Goal: Task Accomplishment & Management: Manage account settings

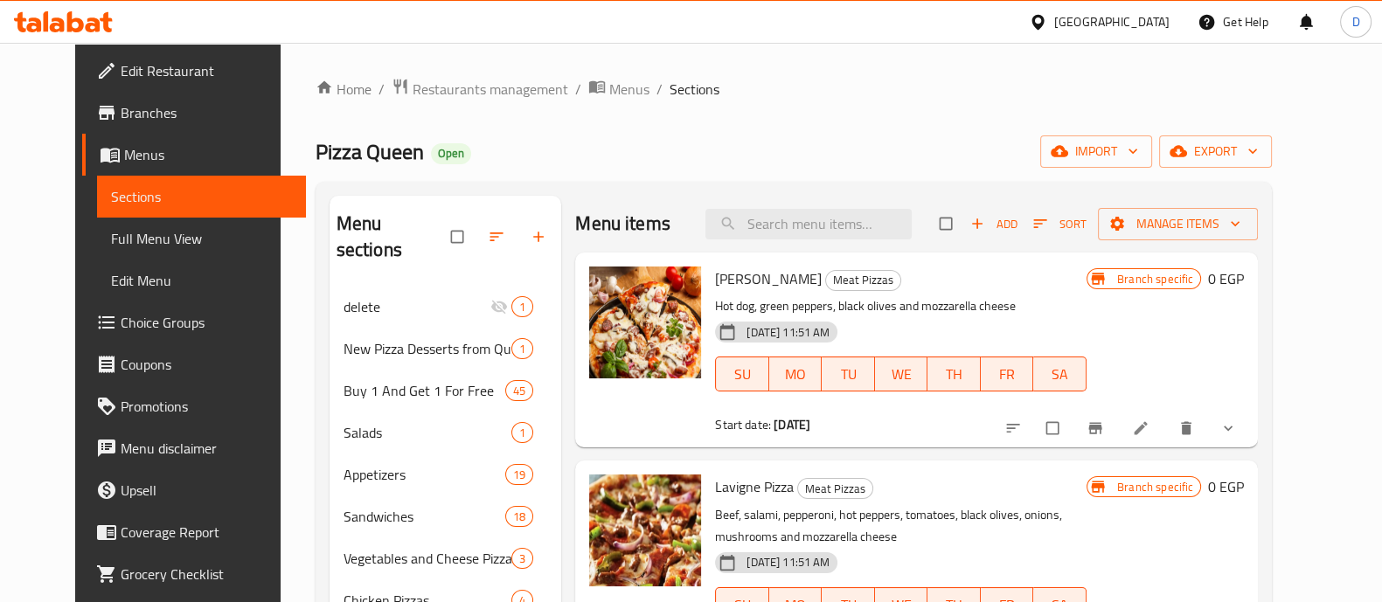
click at [49, 27] on icon at bounding box center [63, 21] width 99 height 21
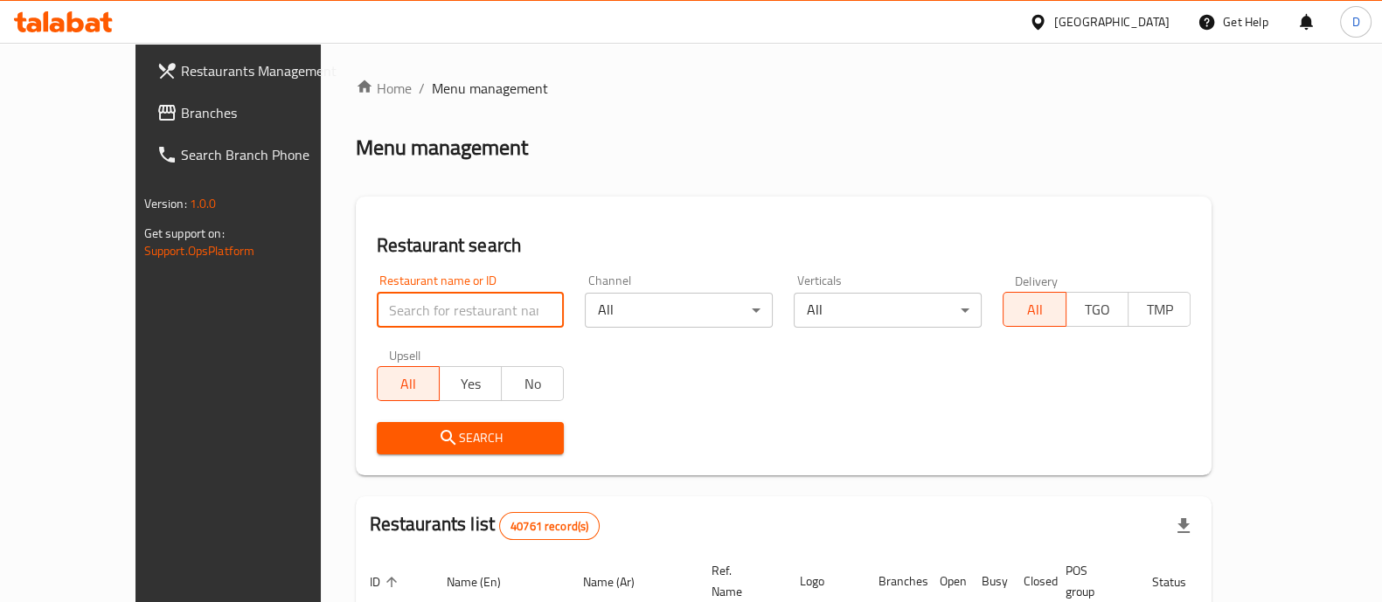
click at [379, 316] on input "search" at bounding box center [471, 310] width 188 height 35
paste input "501372"
type input "501372"
click button "Search" at bounding box center [471, 438] width 188 height 32
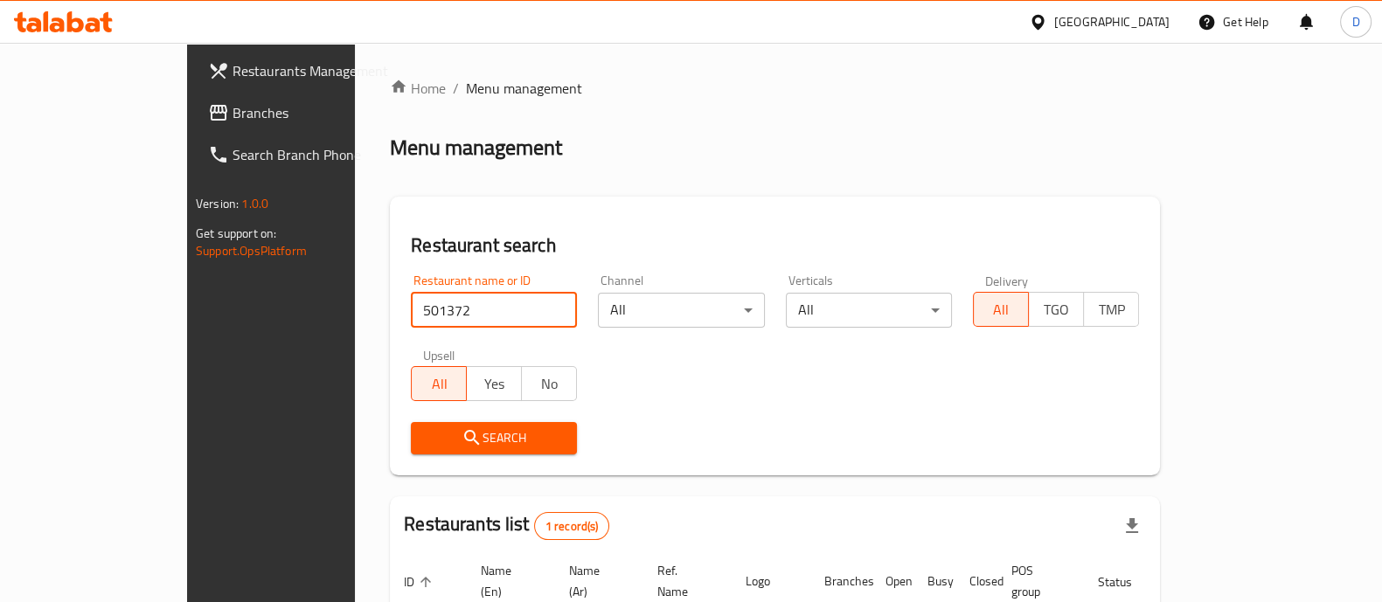
scroll to position [143, 0]
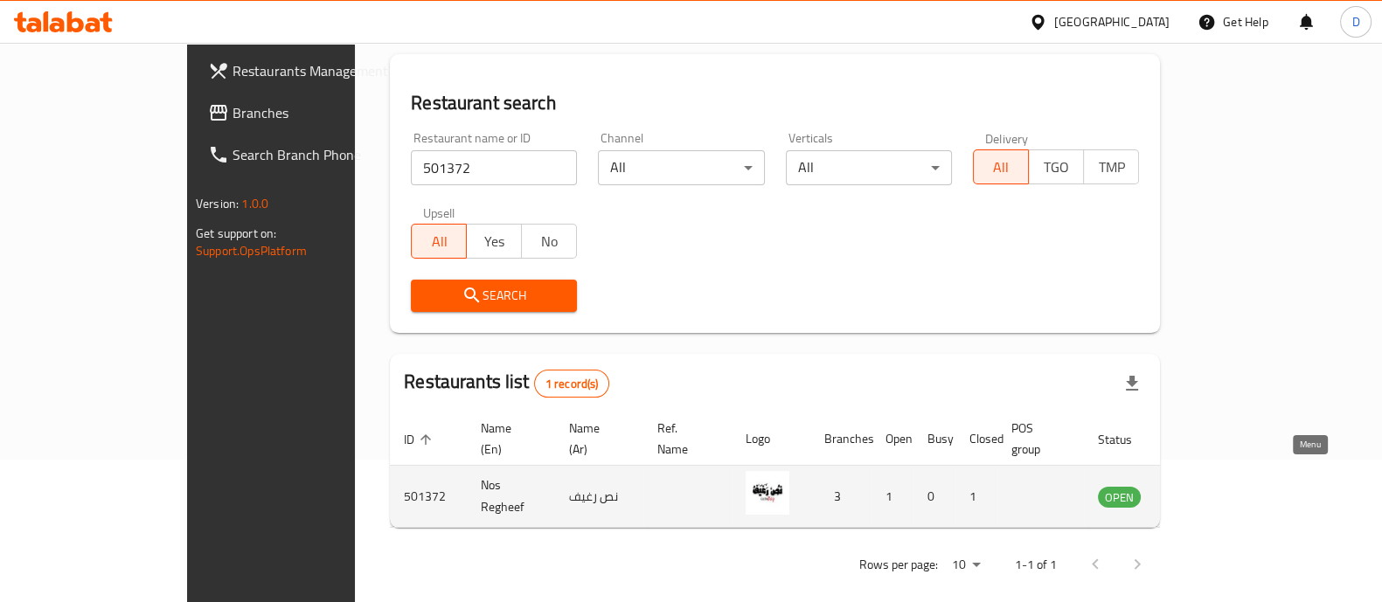
click at [1211, 486] on icon "enhanced table" at bounding box center [1200, 496] width 21 height 21
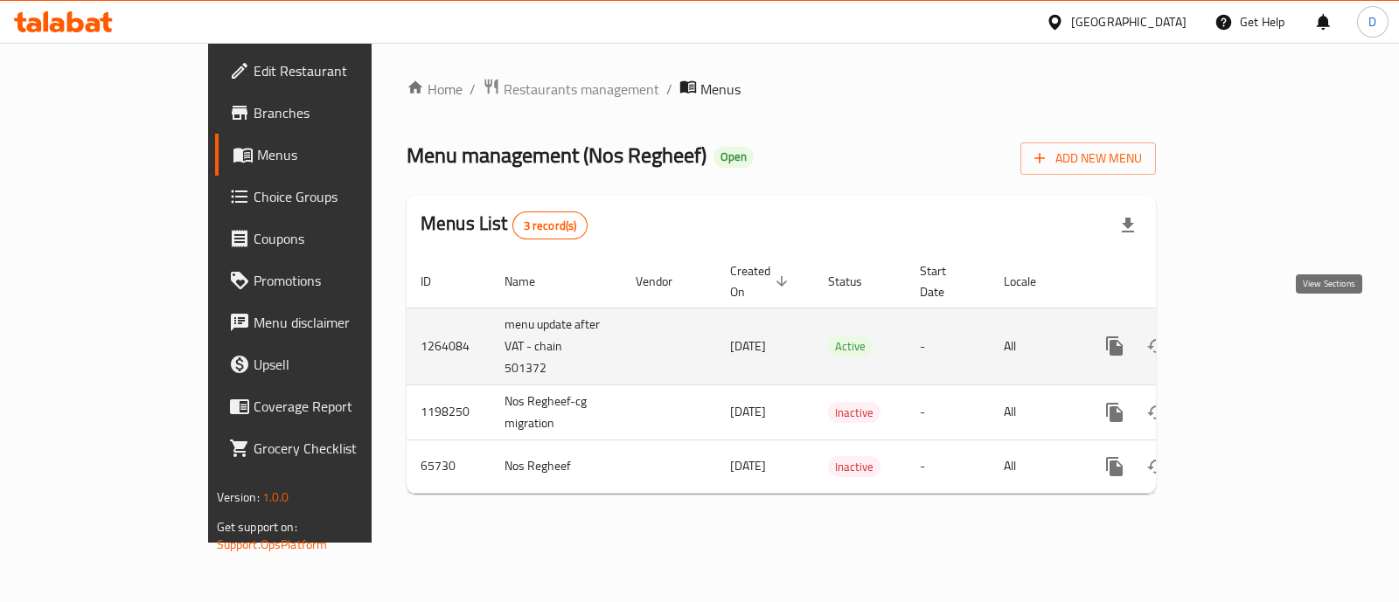
click at [1249, 338] on icon "enhanced table" at bounding box center [1241, 346] width 16 height 16
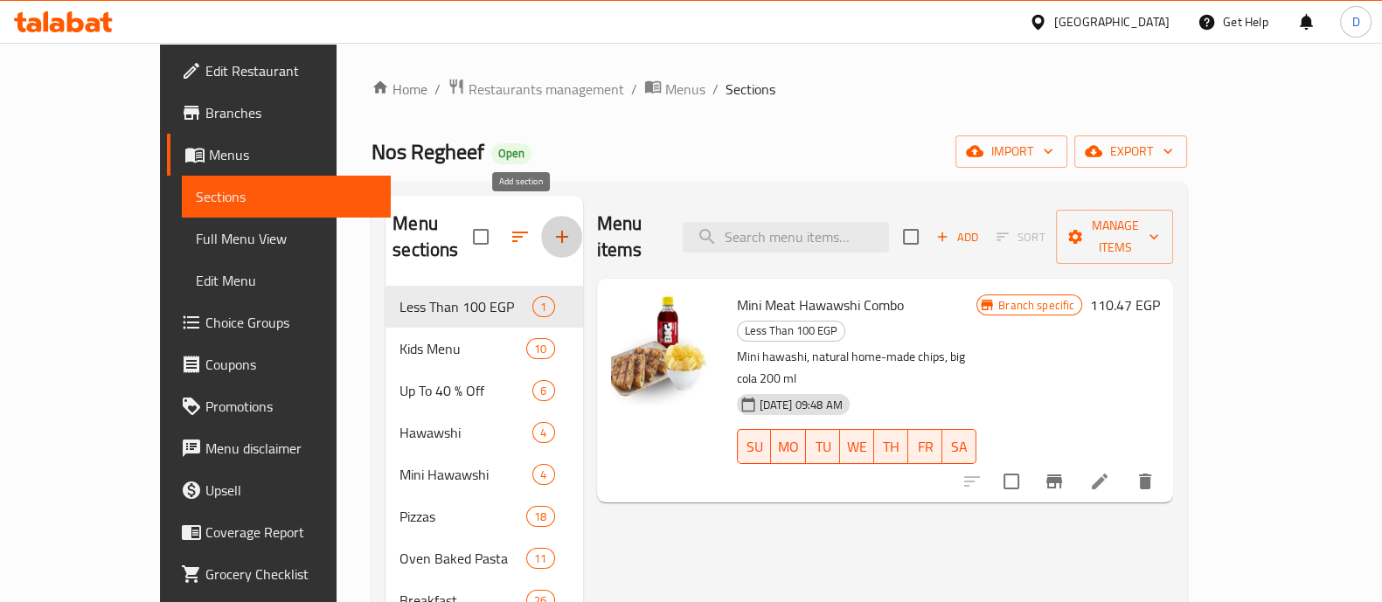
click at [552, 230] on icon "button" at bounding box center [562, 236] width 21 height 21
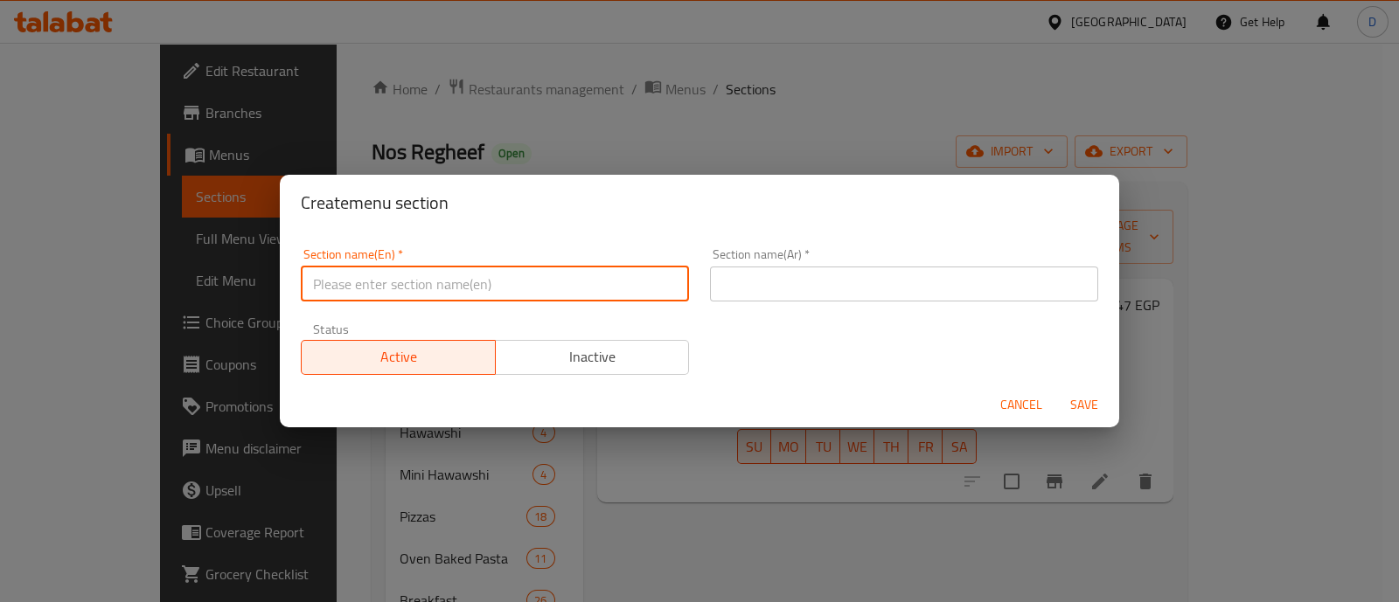
click at [400, 300] on input "text" at bounding box center [495, 284] width 388 height 35
click at [400, 300] on input "Bundles" at bounding box center [495, 284] width 388 height 35
type input "Bundles"
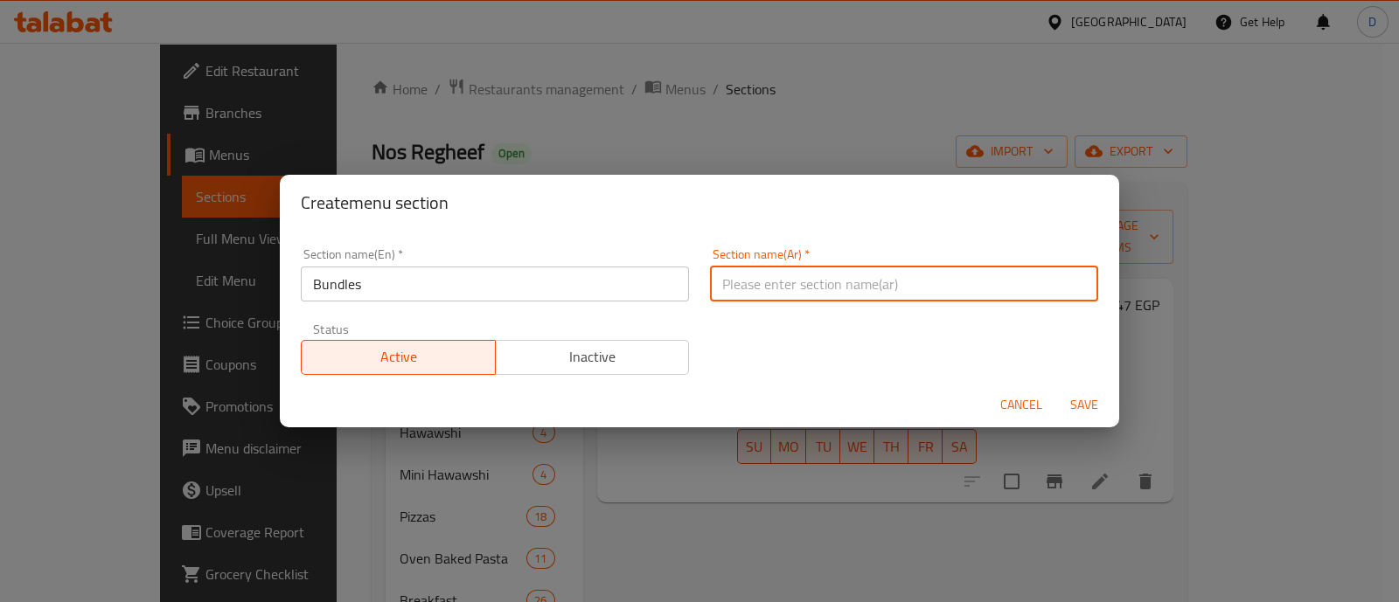
click at [826, 268] on input "text" at bounding box center [904, 284] width 388 height 35
type input "عروض"
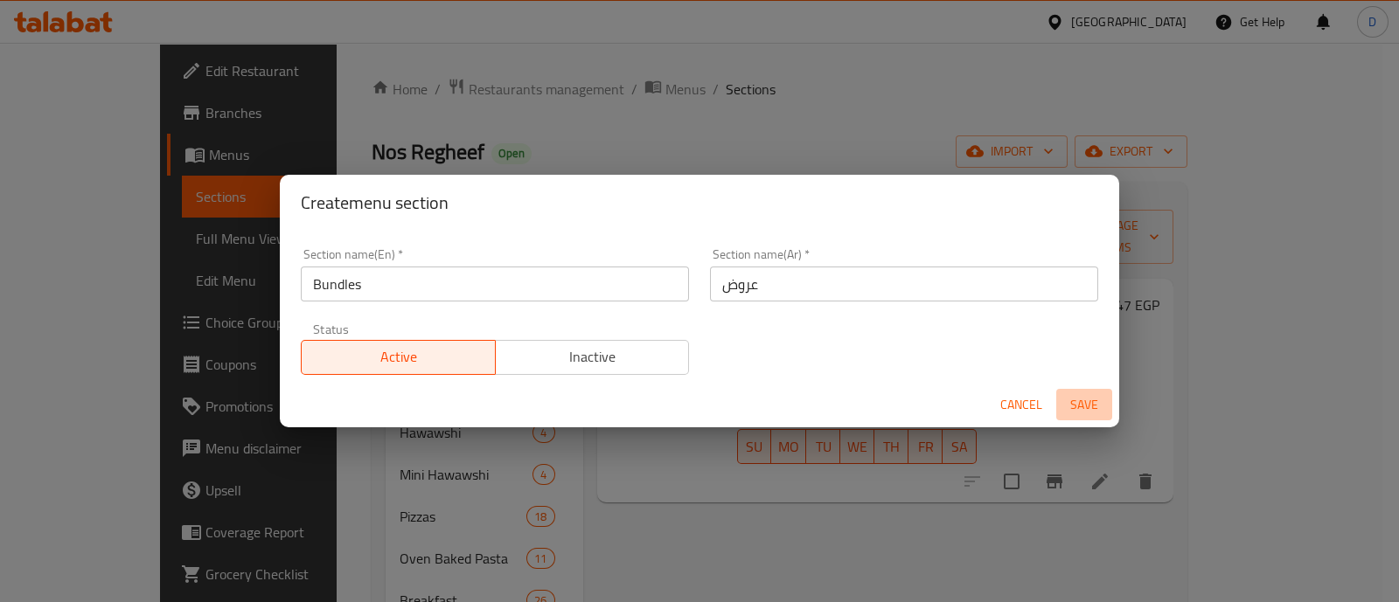
click at [1087, 412] on span "Save" at bounding box center [1084, 405] width 42 height 22
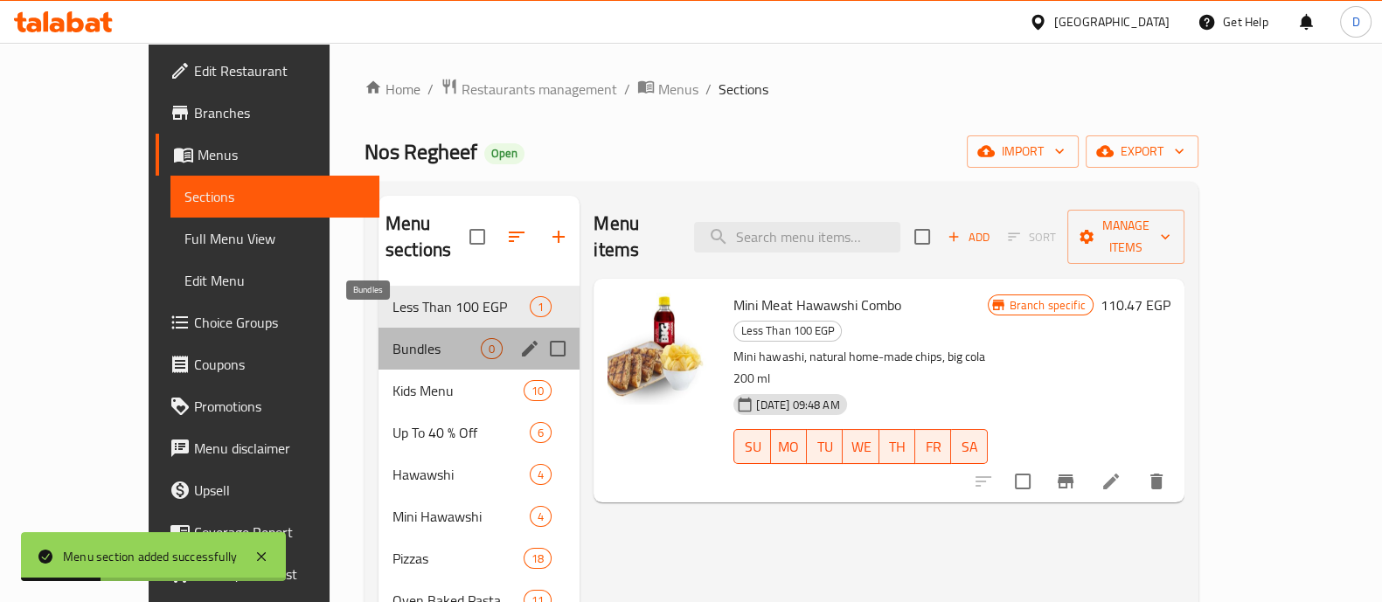
click at [393, 338] on span "Bundles" at bounding box center [437, 348] width 88 height 21
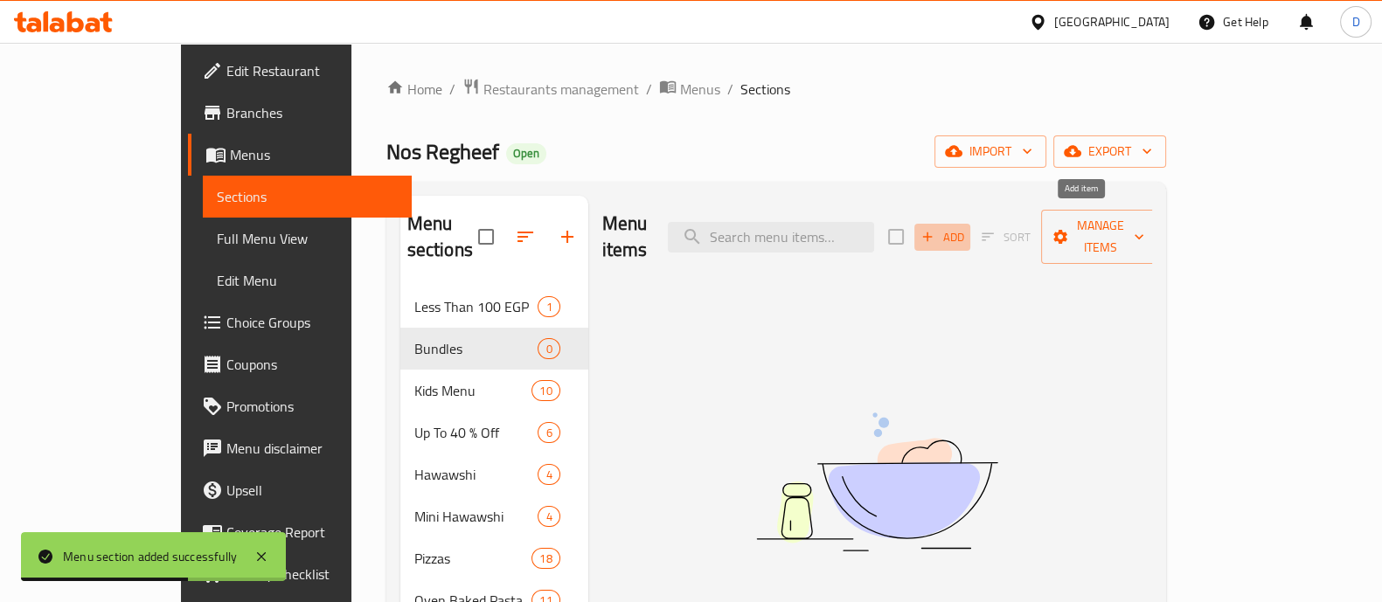
click at [966, 232] on span "Add" at bounding box center [942, 237] width 47 height 20
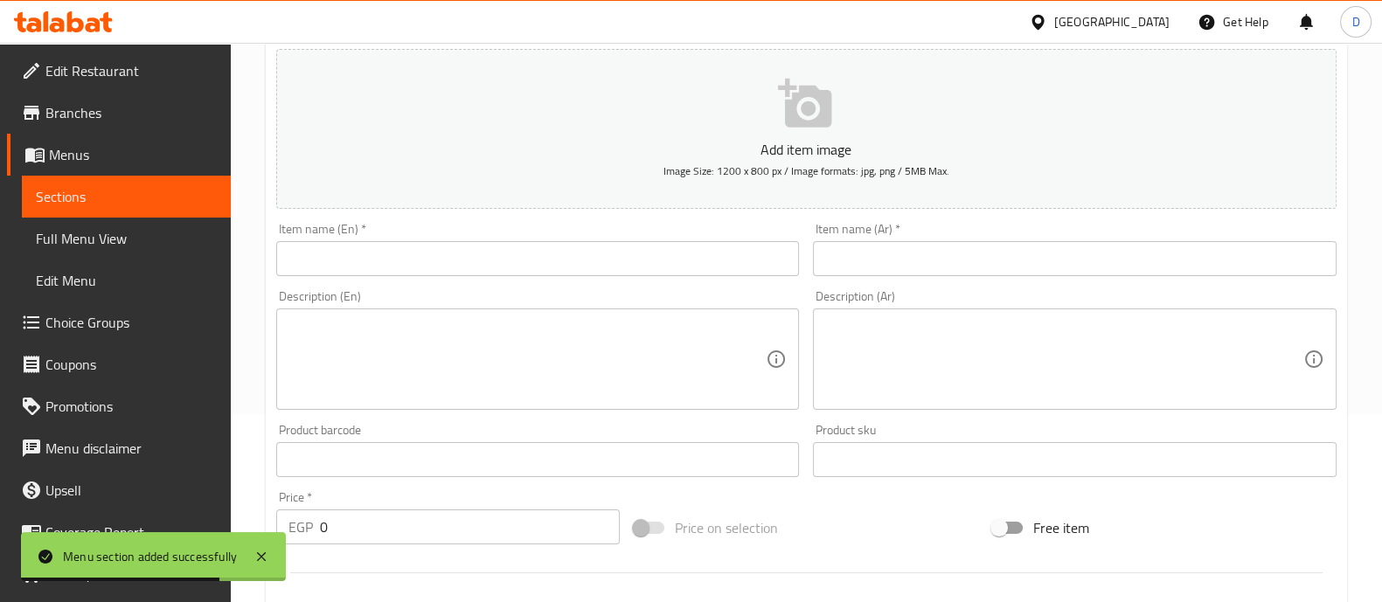
scroll to position [189, 0]
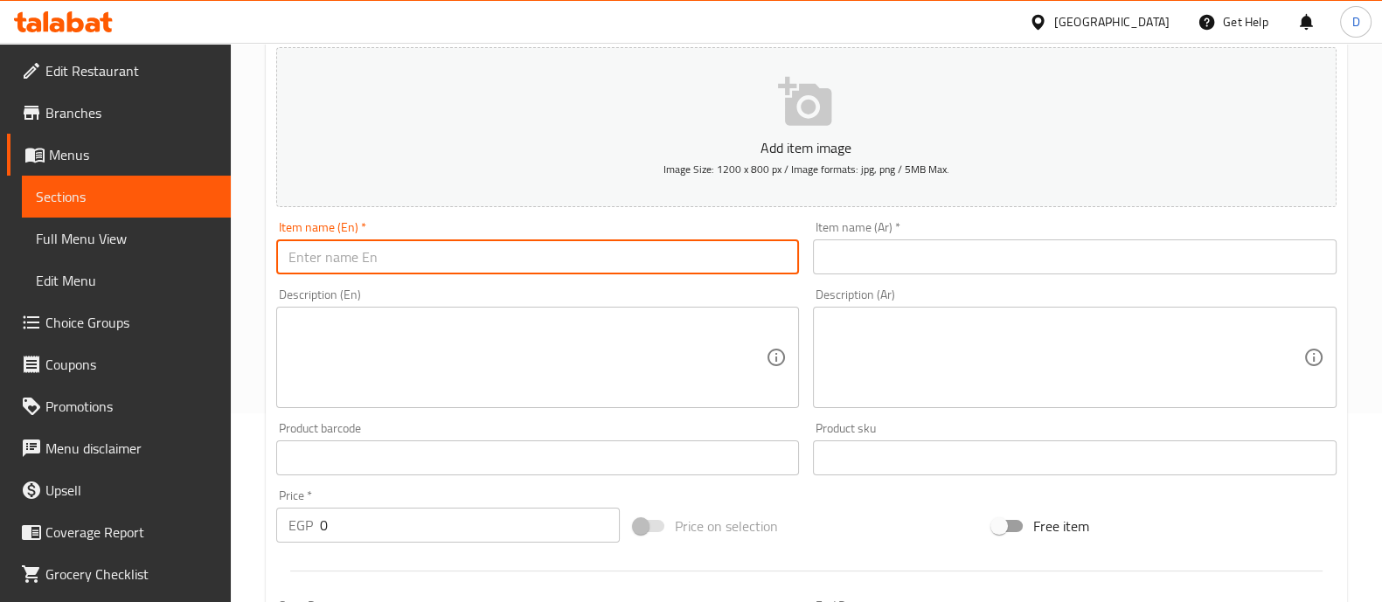
click at [474, 260] on input "text" at bounding box center [538, 257] width 524 height 35
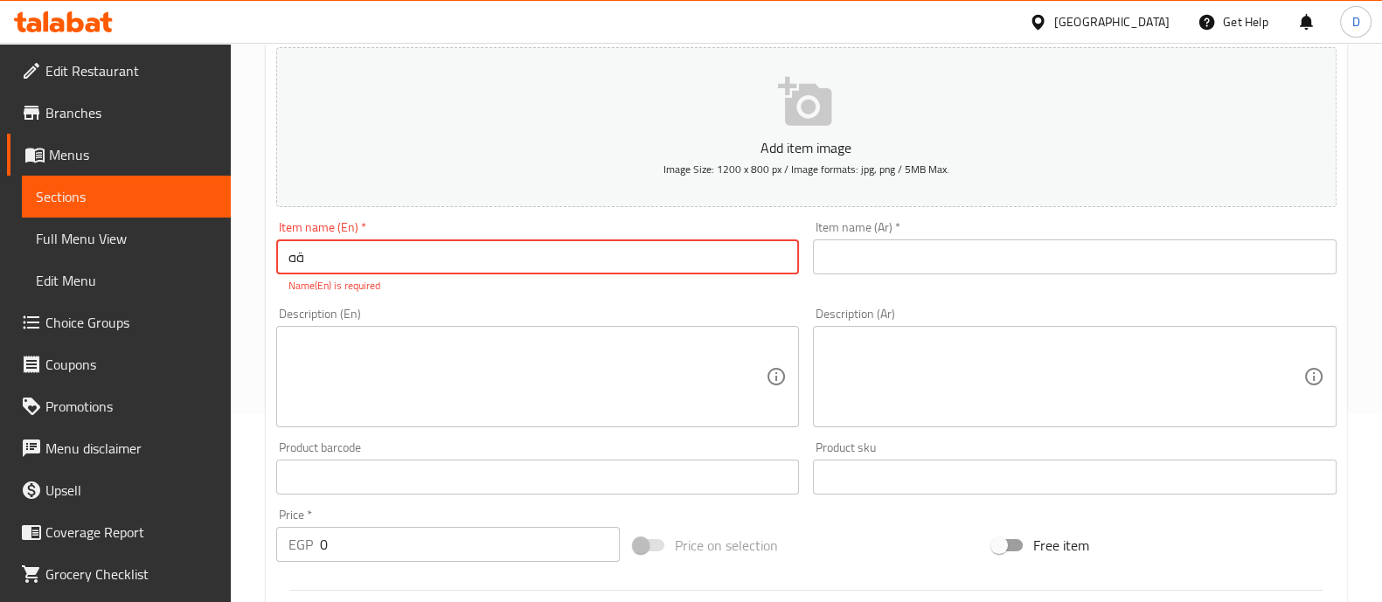
type input "ة"
click at [546, 260] on input "Mini Box Hawawshi Combo" at bounding box center [538, 257] width 524 height 35
type input "Mini Box Hawawshi Combo"
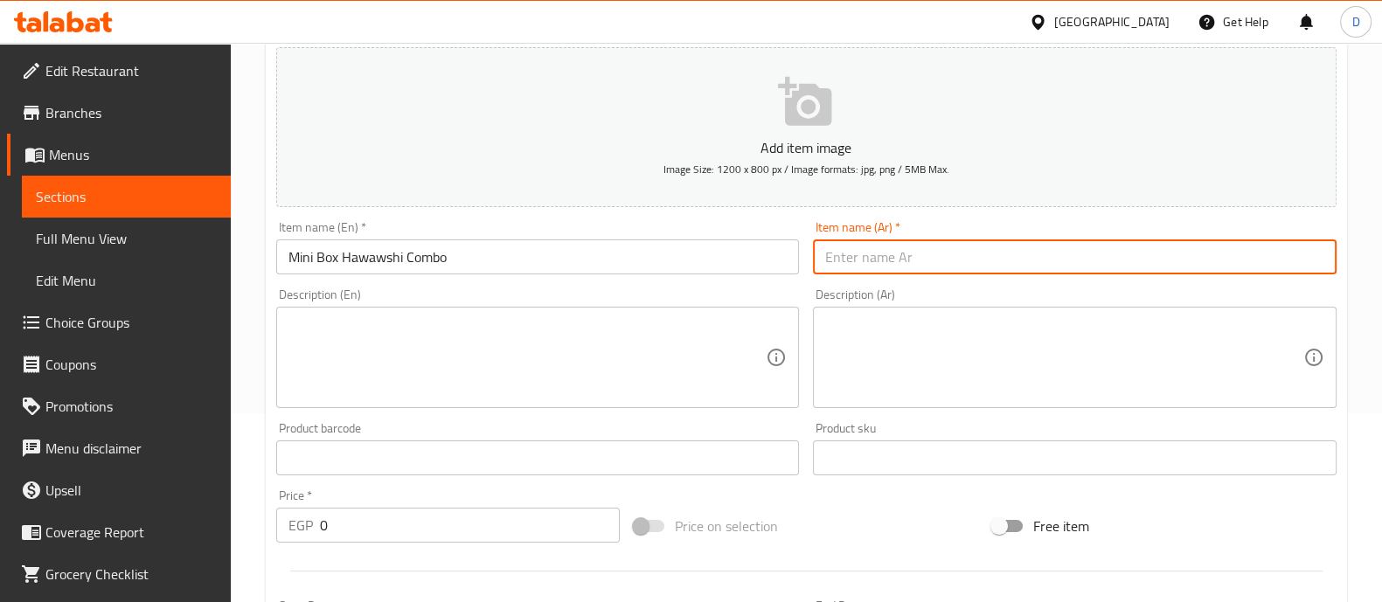
click at [847, 259] on input "text" at bounding box center [1075, 257] width 524 height 35
paste input "ميني بوكس حواوشي كومبو"
type input "ميني بوكس حواوشي كومبو"
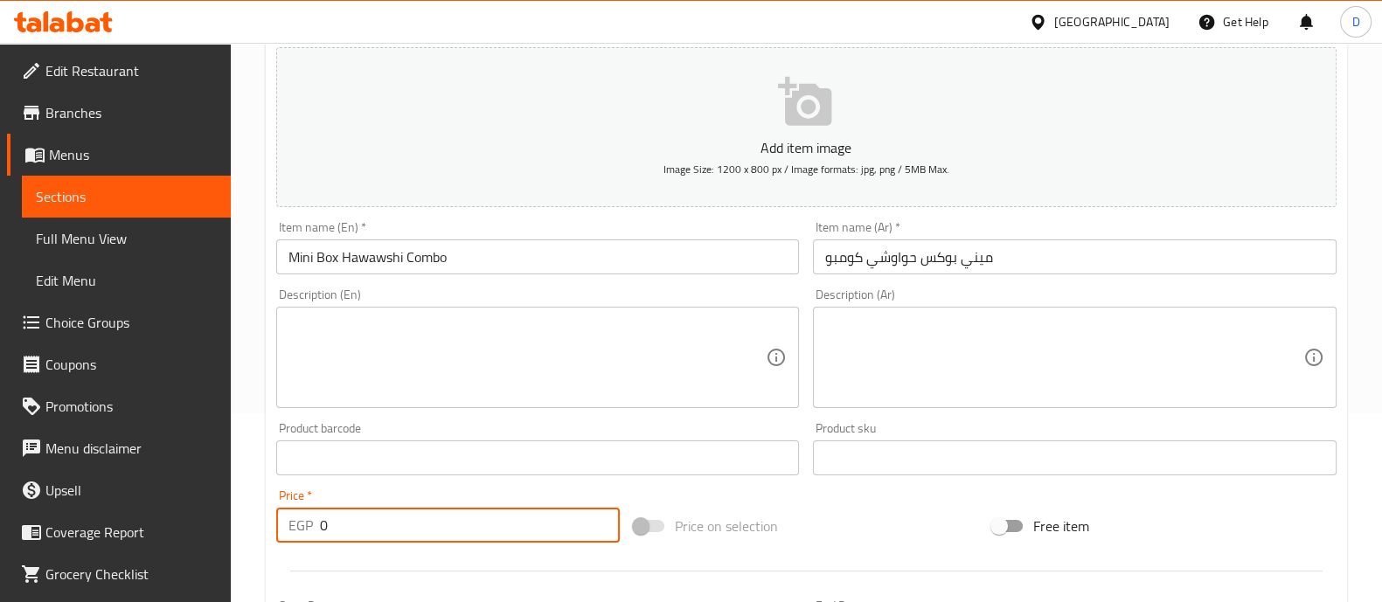
click at [345, 539] on input "0" at bounding box center [470, 525] width 301 height 35
type input "135"
click at [375, 505] on div "Price   * EGP 135 Price *" at bounding box center [448, 516] width 344 height 53
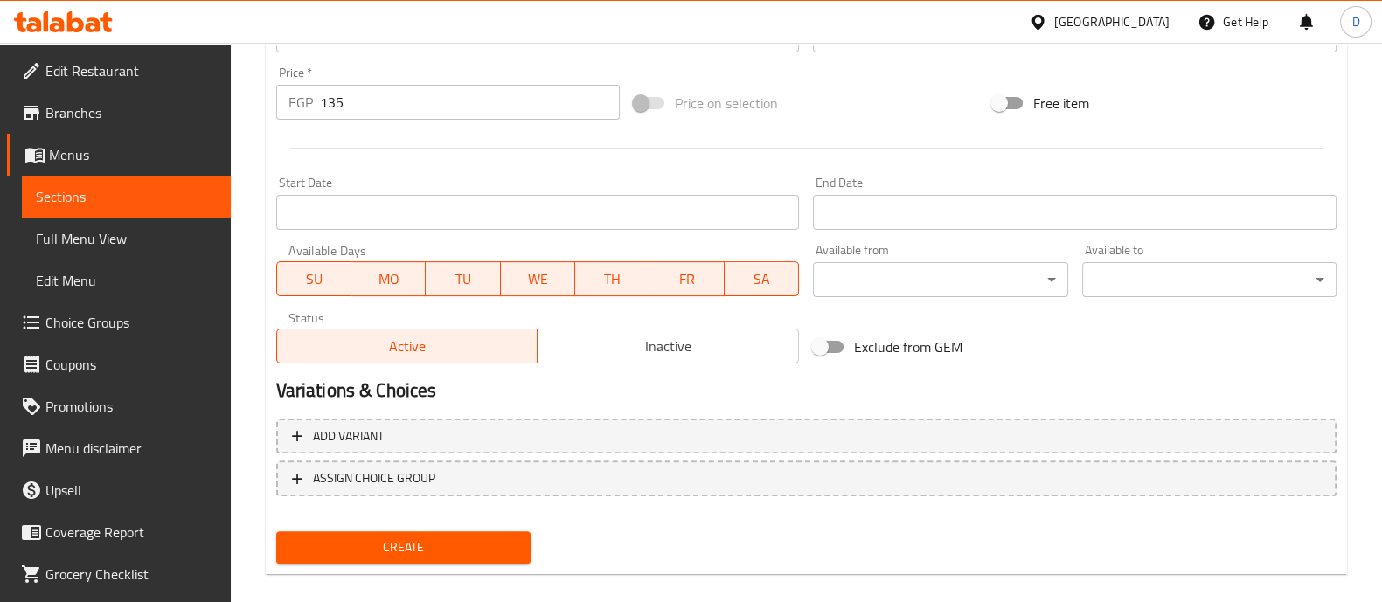
scroll to position [631, 0]
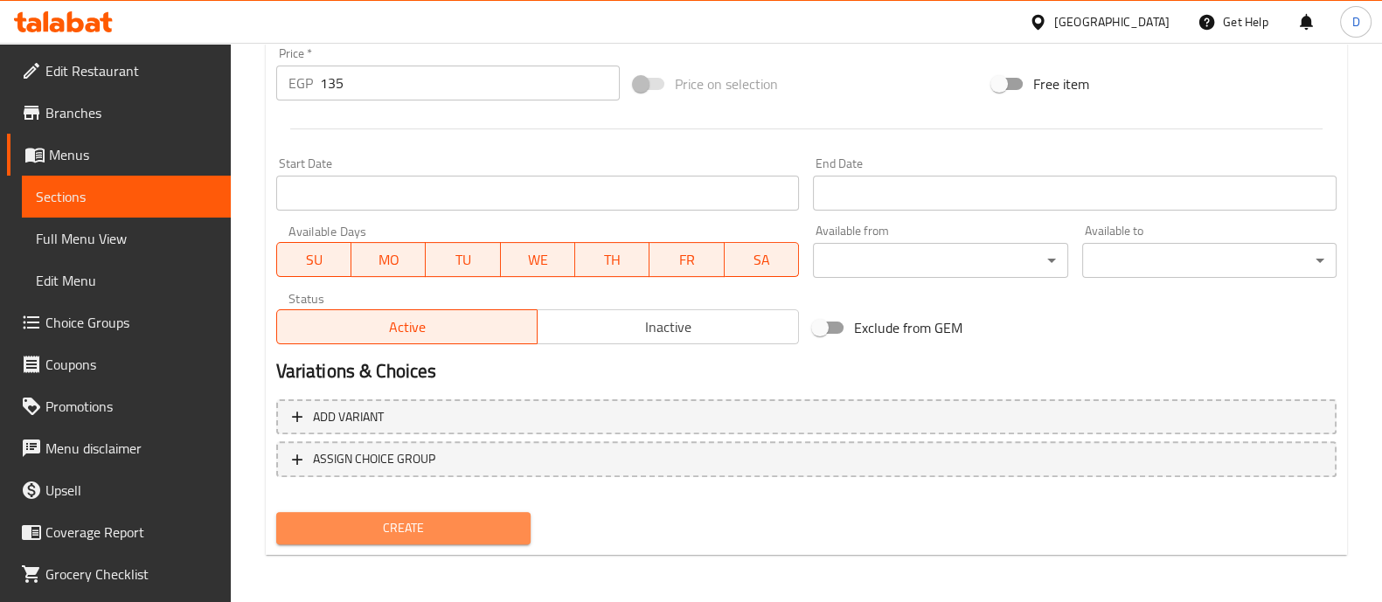
click at [453, 531] on span "Create" at bounding box center [403, 529] width 226 height 22
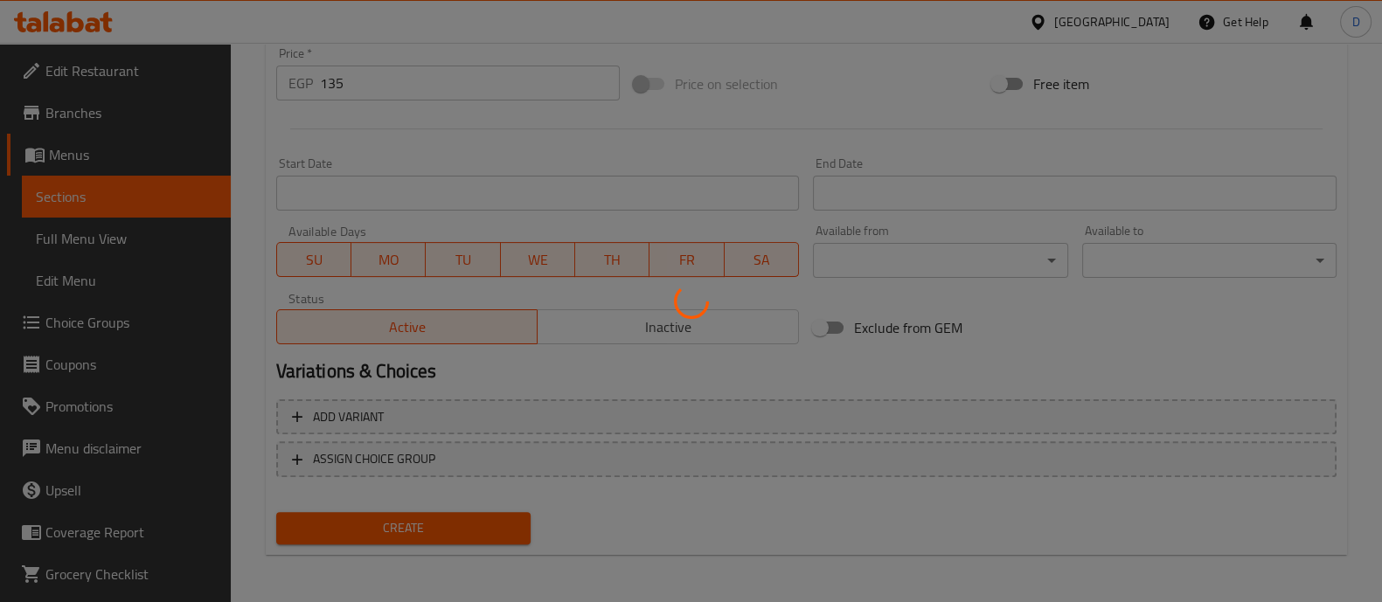
type input "0"
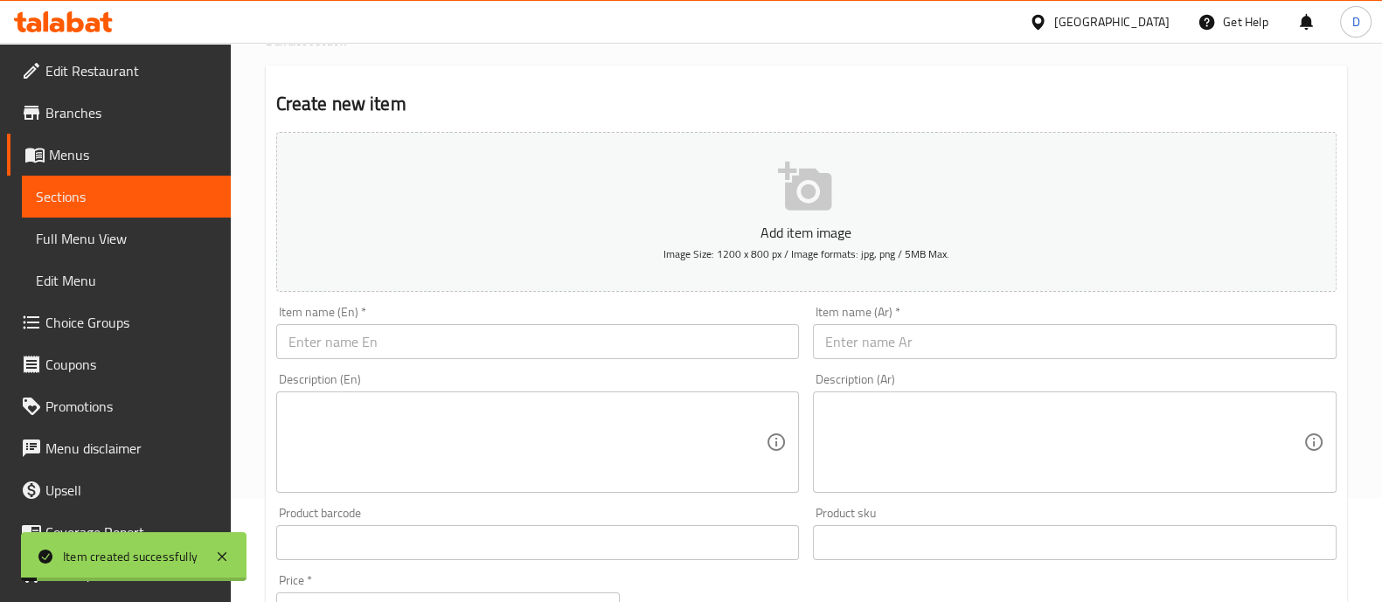
scroll to position [0, 0]
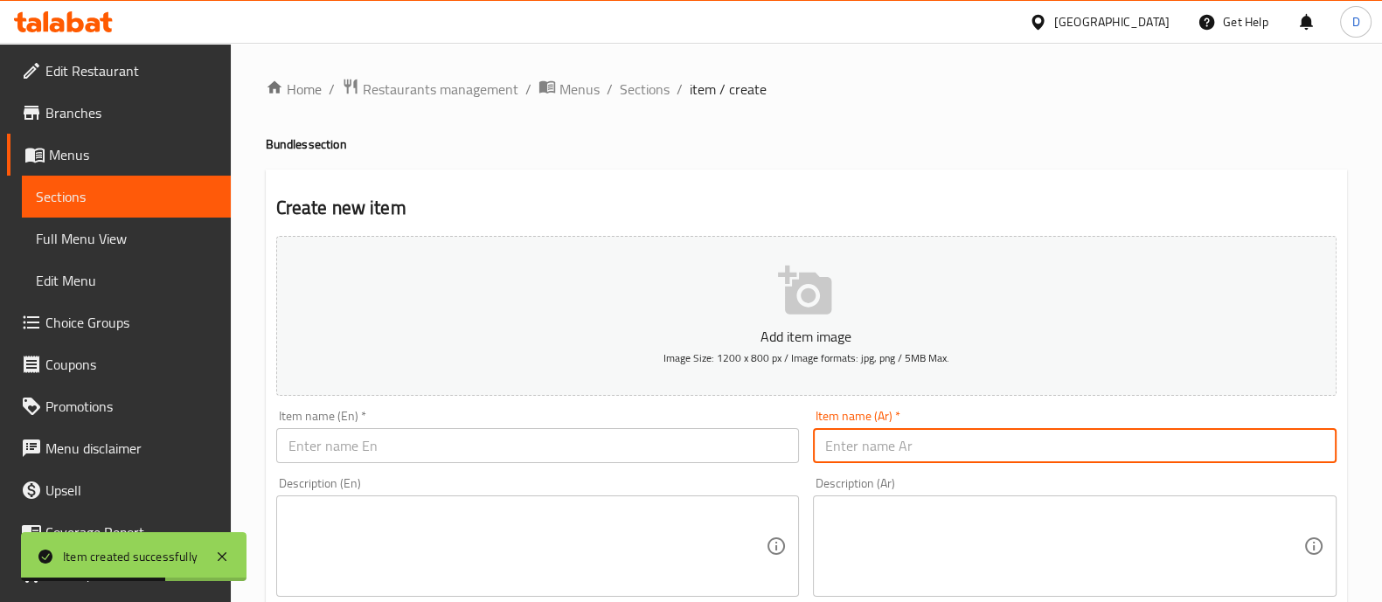
click at [866, 442] on input "text" at bounding box center [1075, 445] width 524 height 35
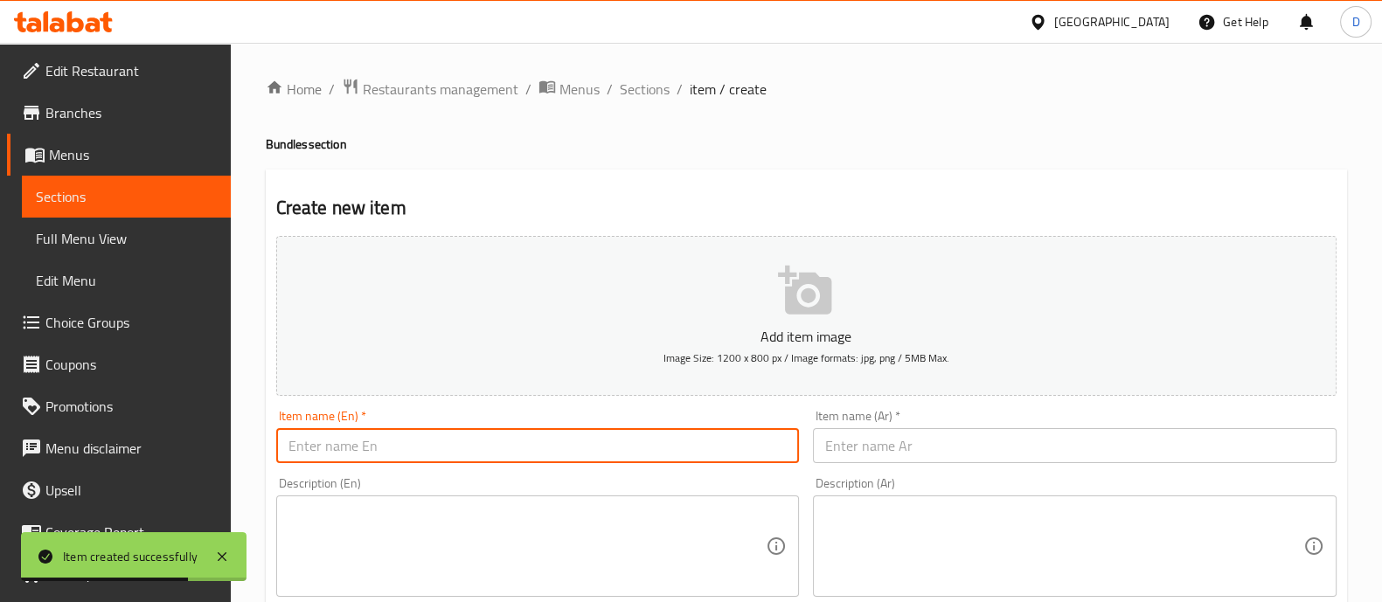
click at [506, 452] on input "text" at bounding box center [538, 445] width 524 height 35
type input "B"
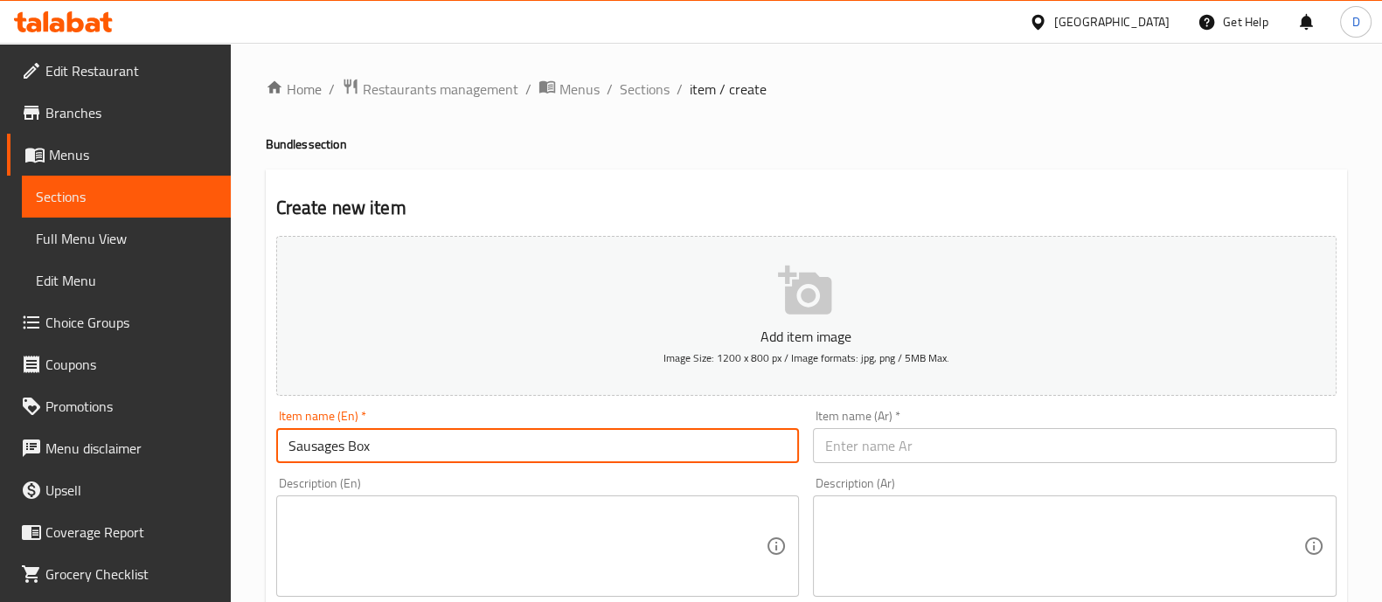
type input "Sausages Box"
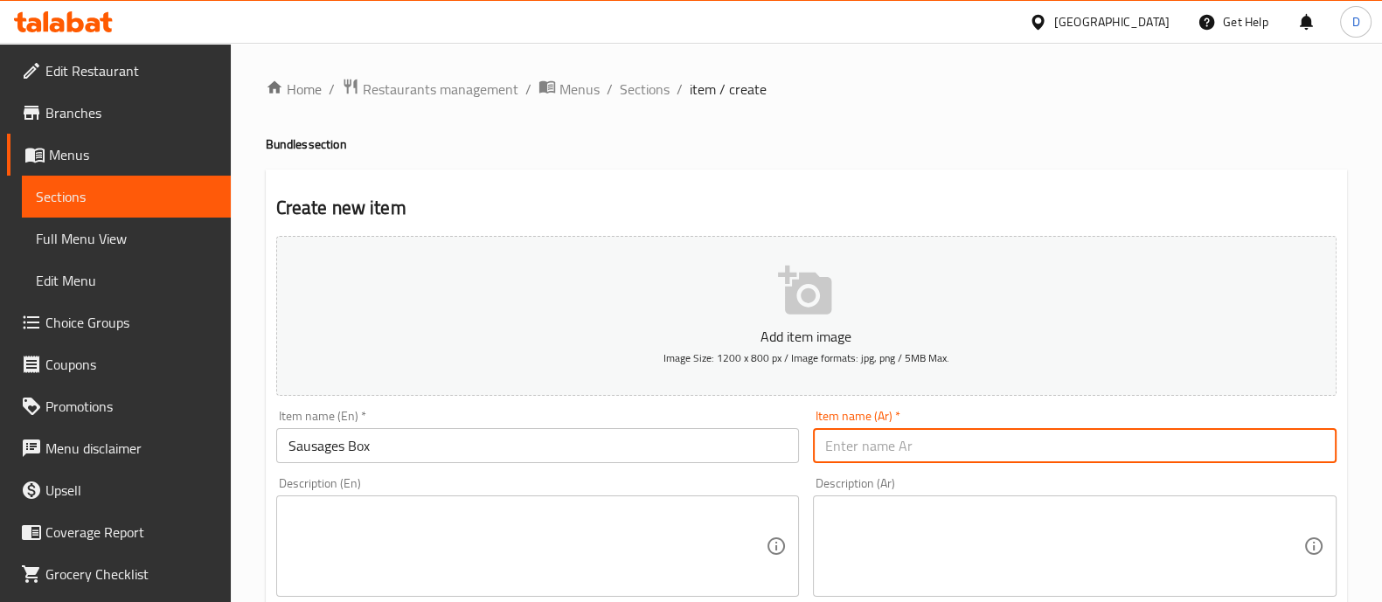
click at [853, 442] on input "text" at bounding box center [1075, 445] width 524 height 35
type input "بوكس سجق"
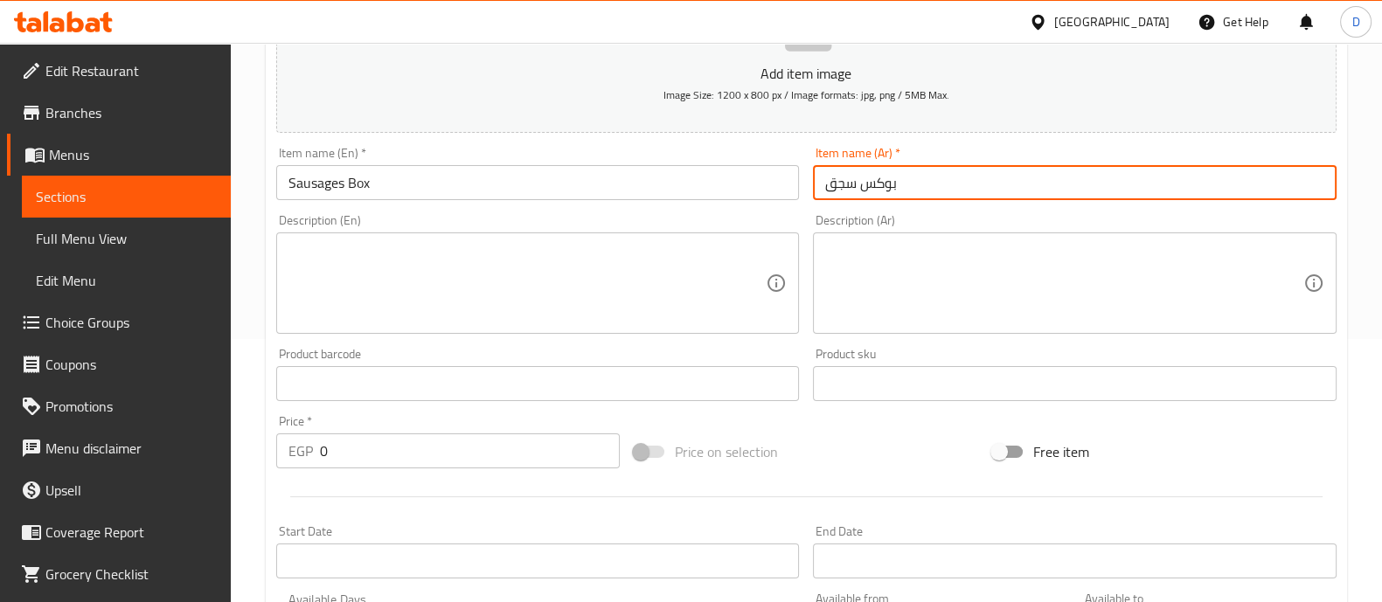
scroll to position [273, 0]
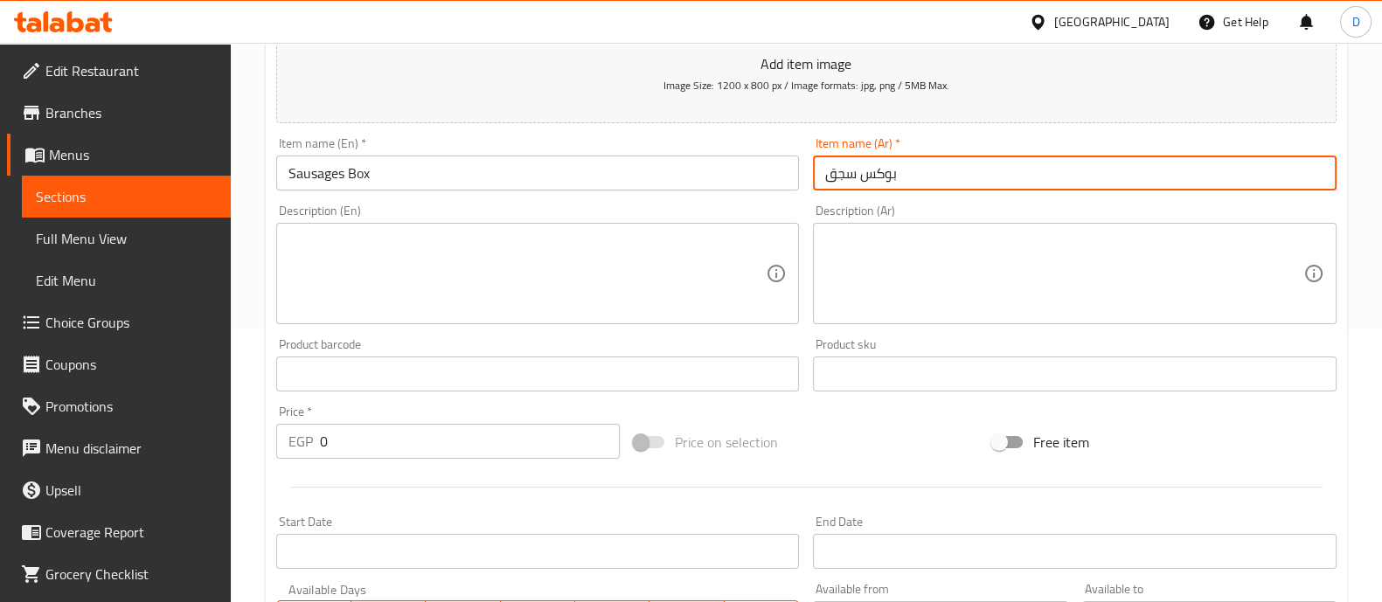
click at [476, 439] on input "0" at bounding box center [470, 441] width 301 height 35
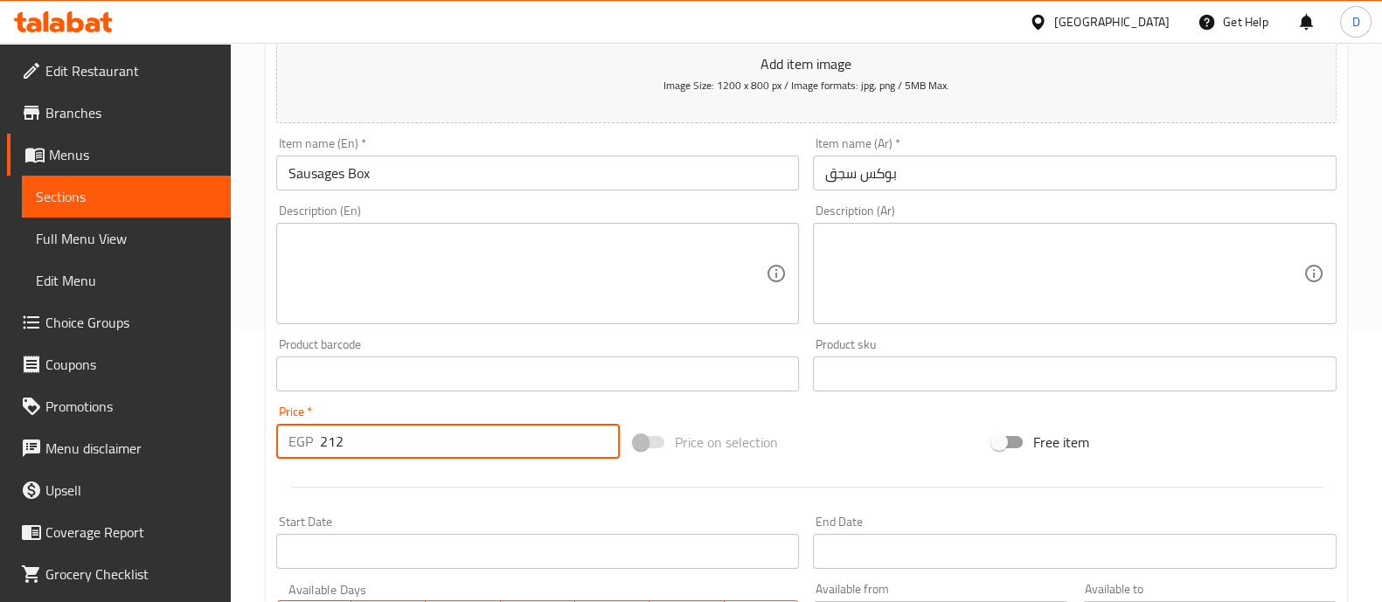
type input "212"
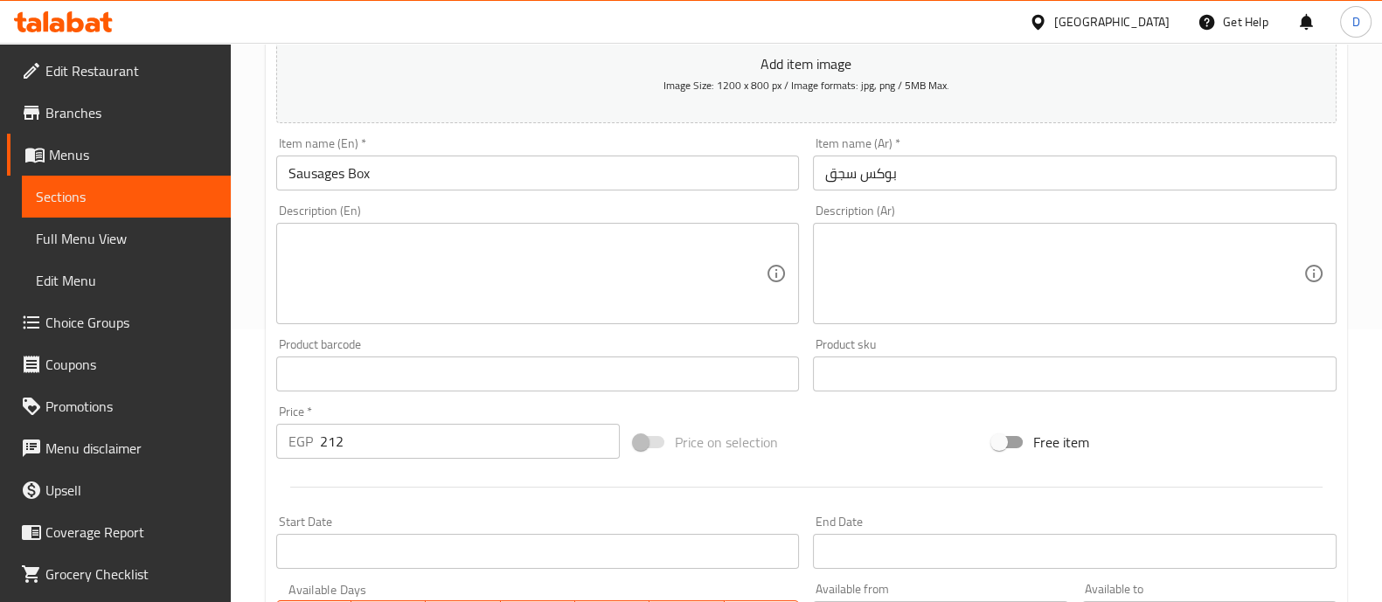
click at [461, 404] on div "Price   * EGP 212 Price *" at bounding box center [448, 432] width 358 height 67
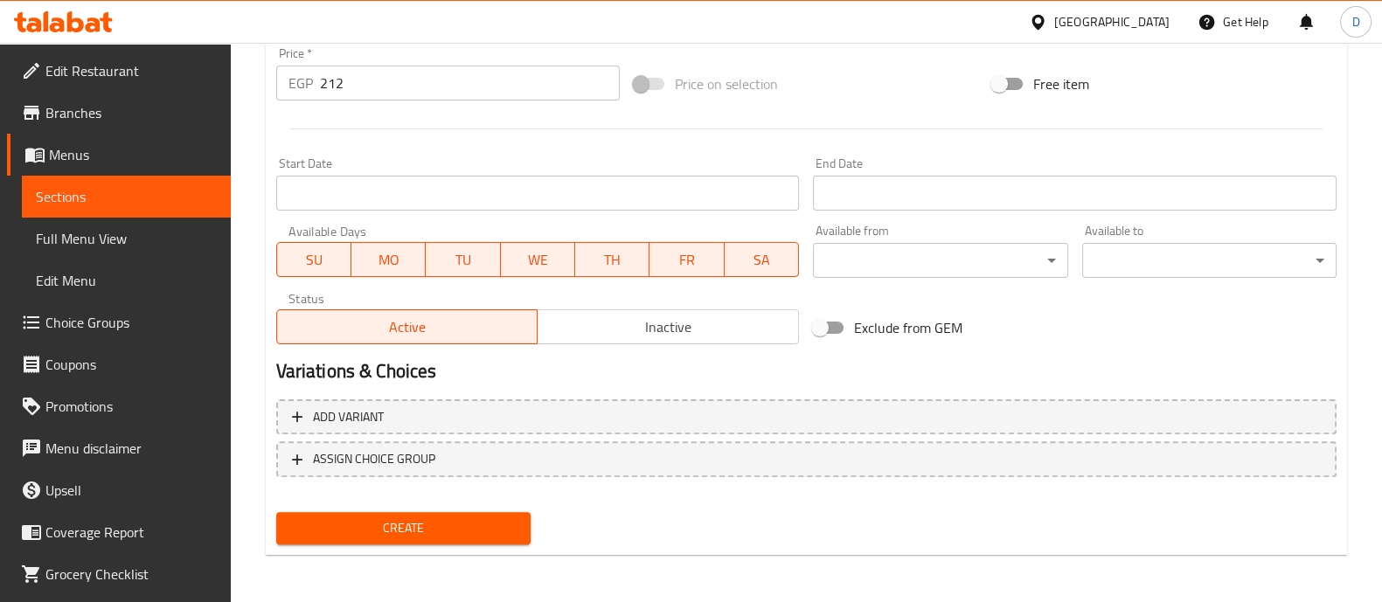
click at [439, 532] on span "Create" at bounding box center [403, 529] width 226 height 22
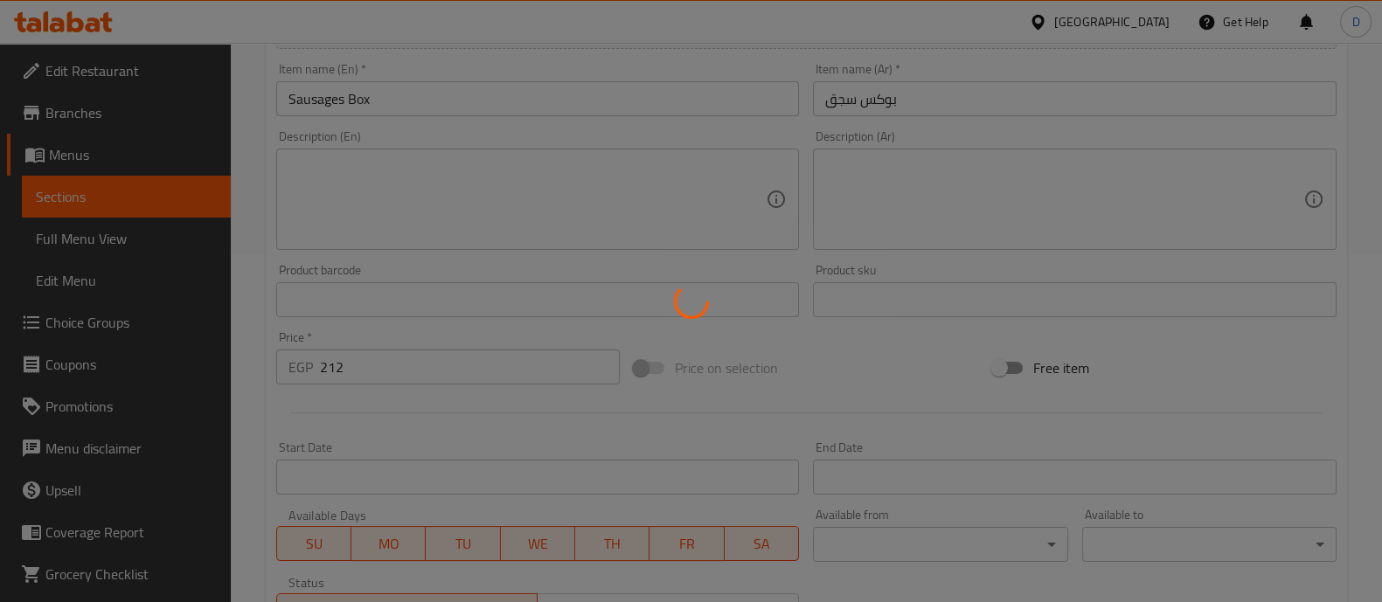
type input "0"
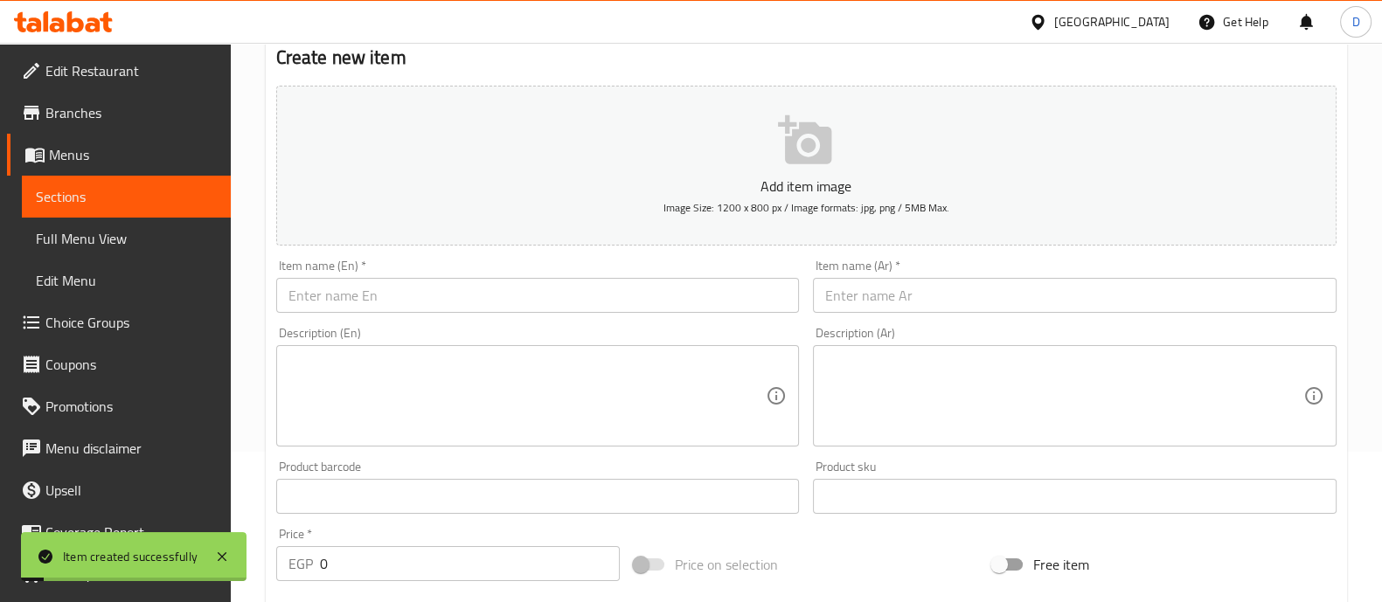
scroll to position [150, 0]
click at [950, 352] on div "Description (Ar)" at bounding box center [1075, 396] width 524 height 101
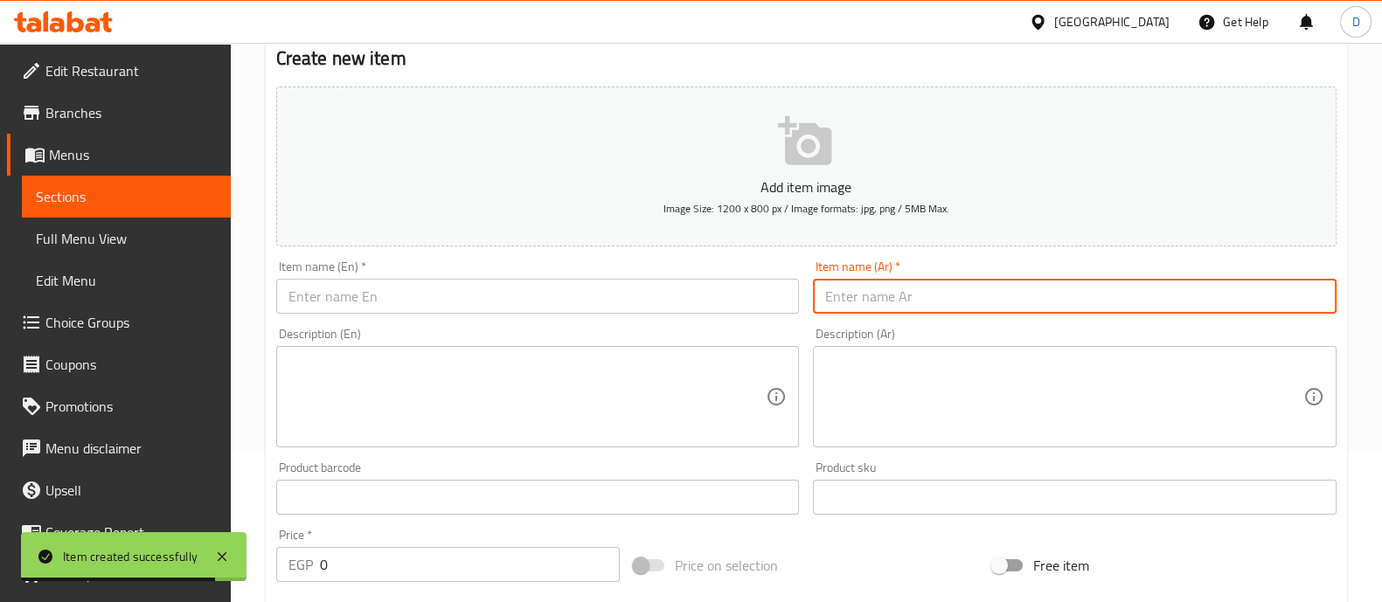
click at [896, 289] on input "text" at bounding box center [1075, 296] width 524 height 35
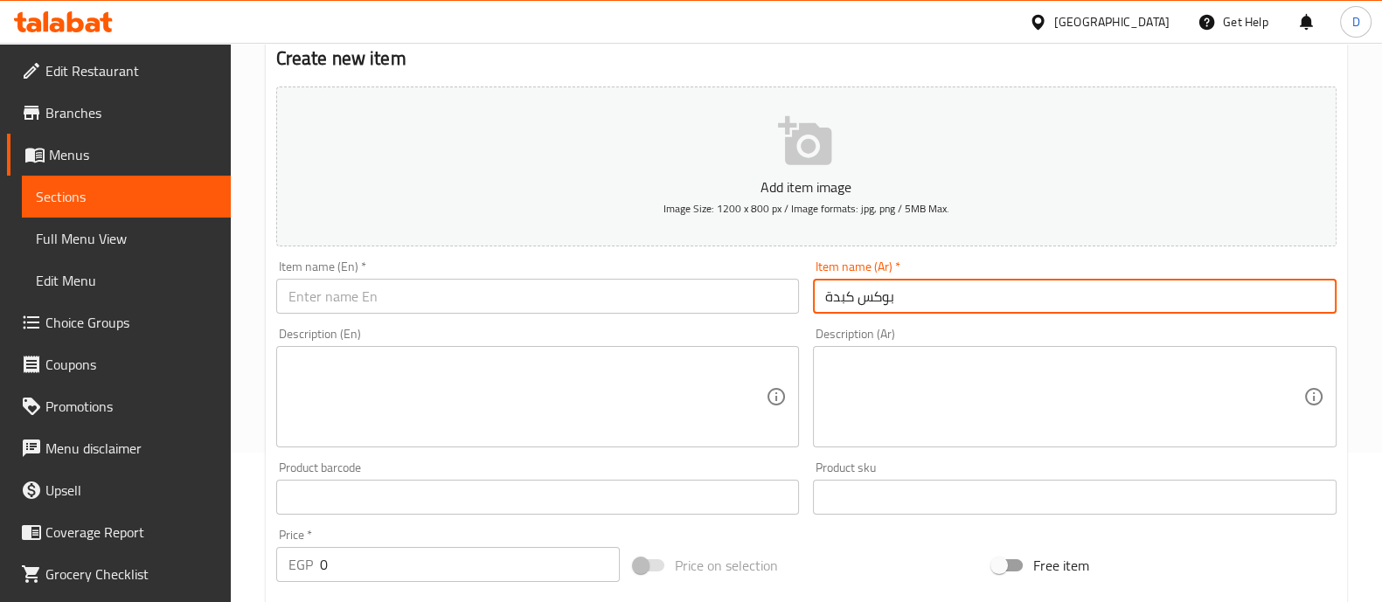
type input "بوكس كبدة"
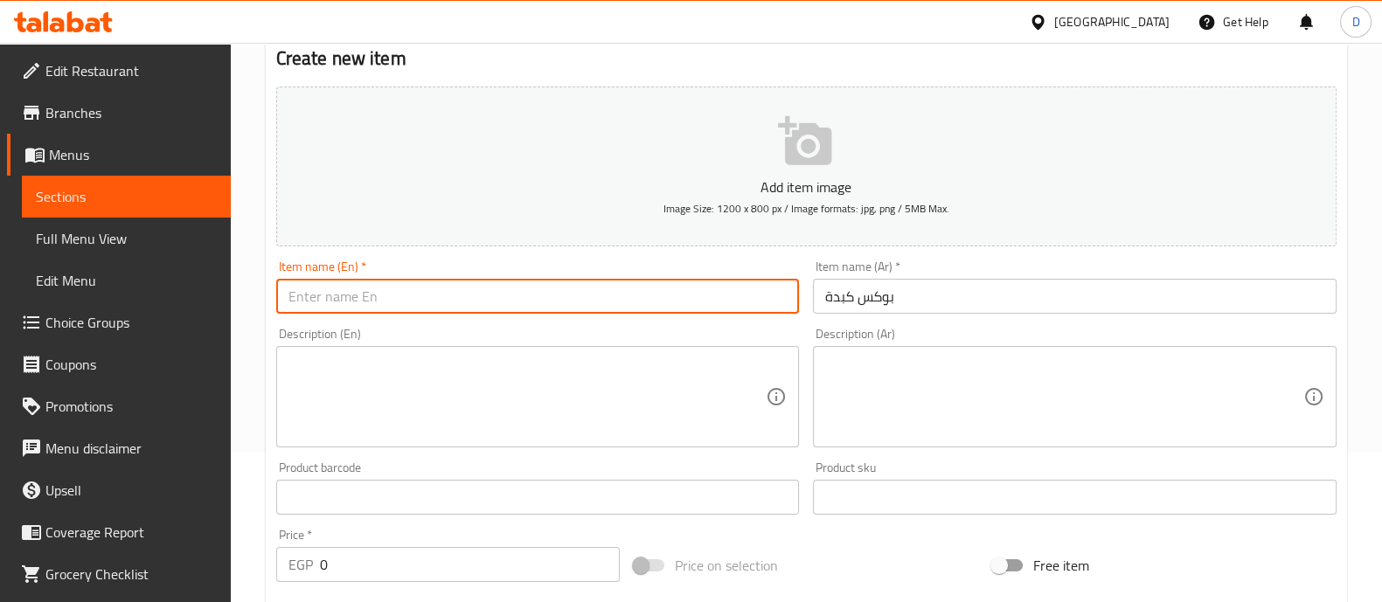
click at [713, 303] on input "text" at bounding box center [538, 296] width 524 height 35
type input "L"
type input "Kebda Box"
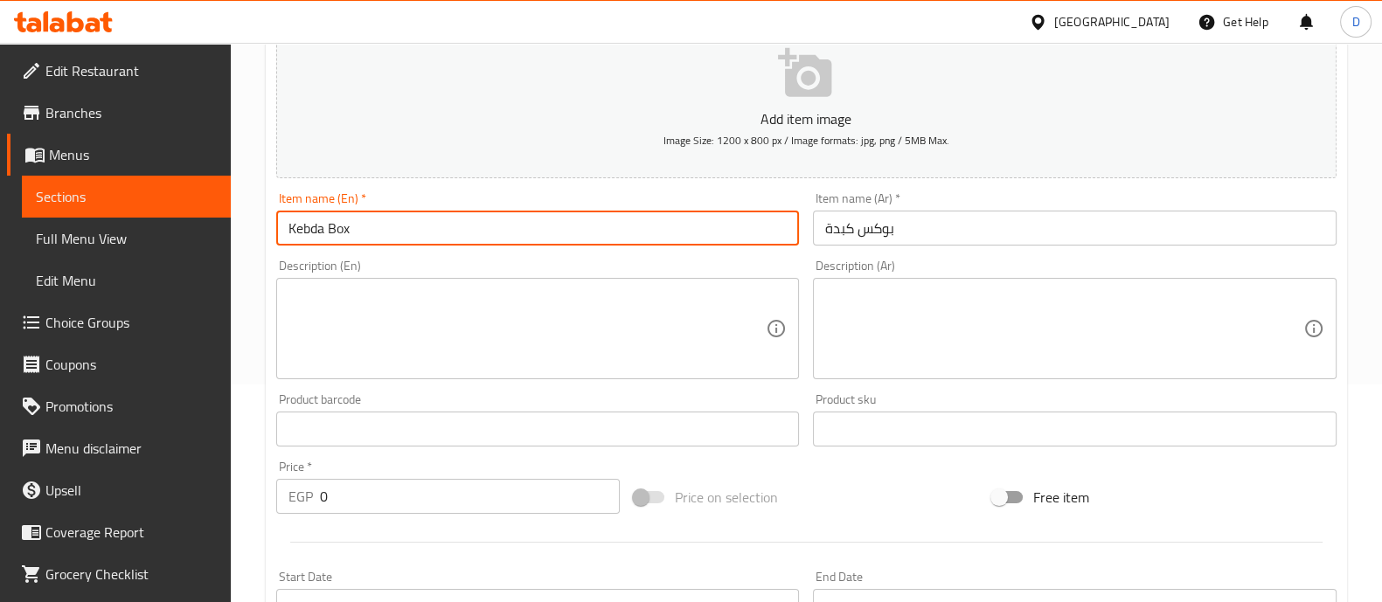
scroll to position [219, 0]
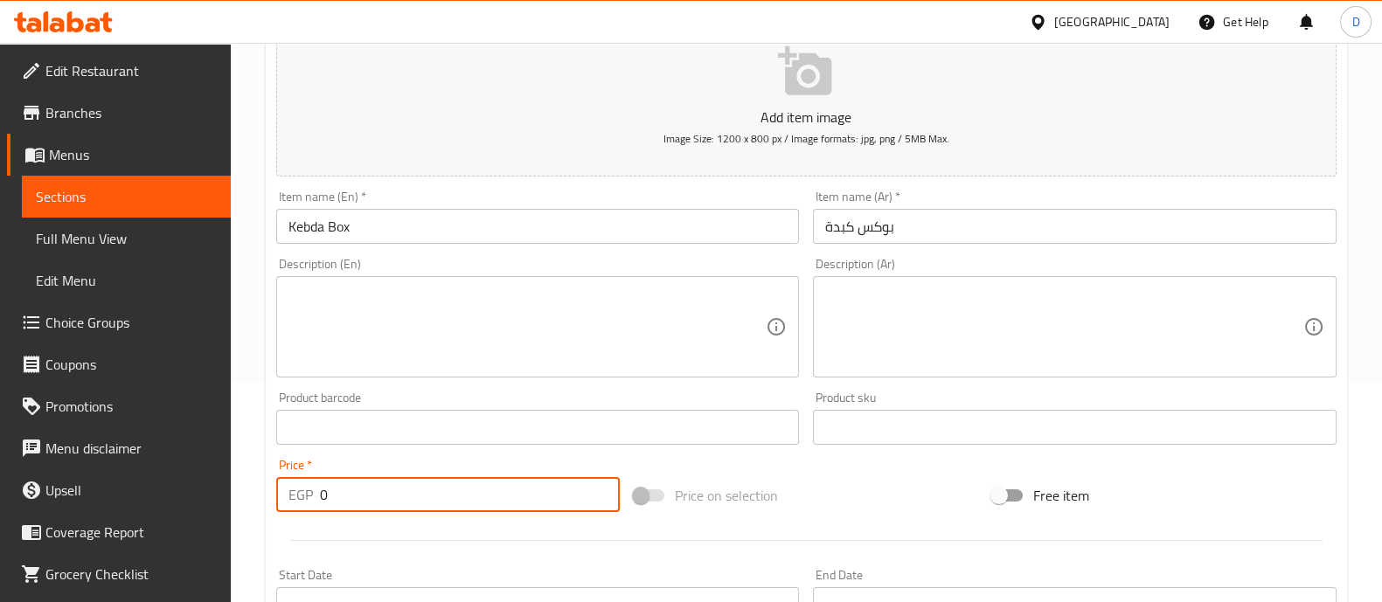
click at [411, 477] on input "0" at bounding box center [470, 494] width 301 height 35
type input "2"
type input "207"
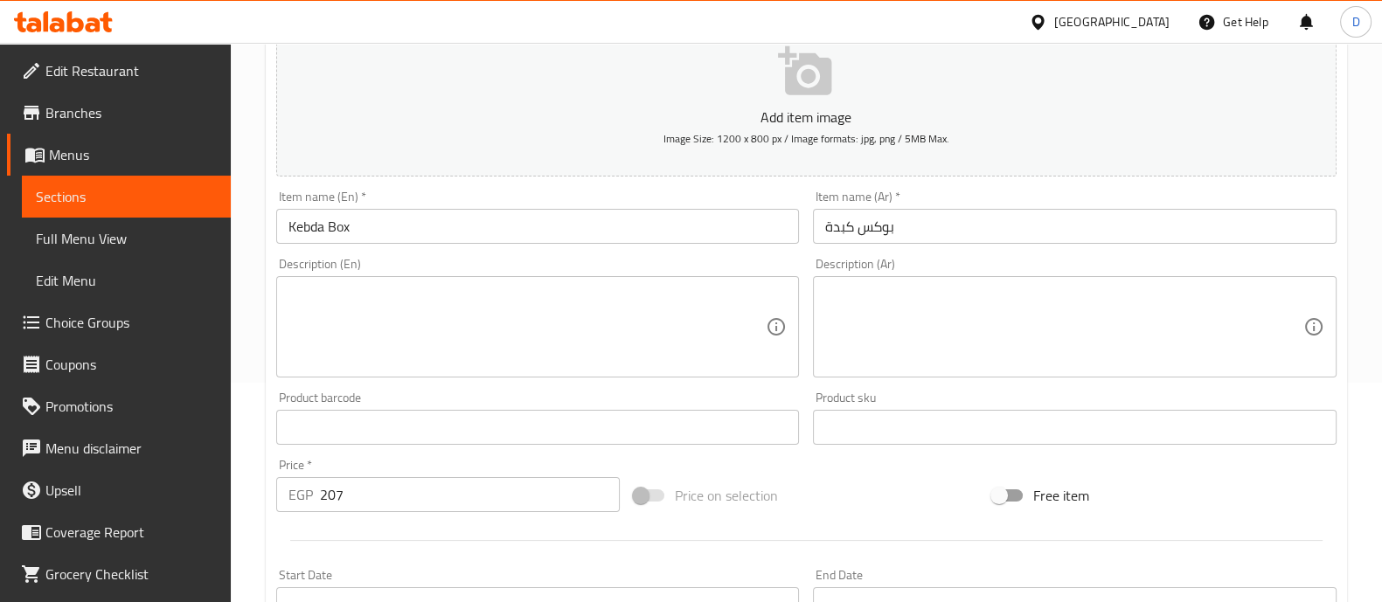
click at [410, 456] on div "Price   * EGP 207 Price *" at bounding box center [448, 485] width 358 height 67
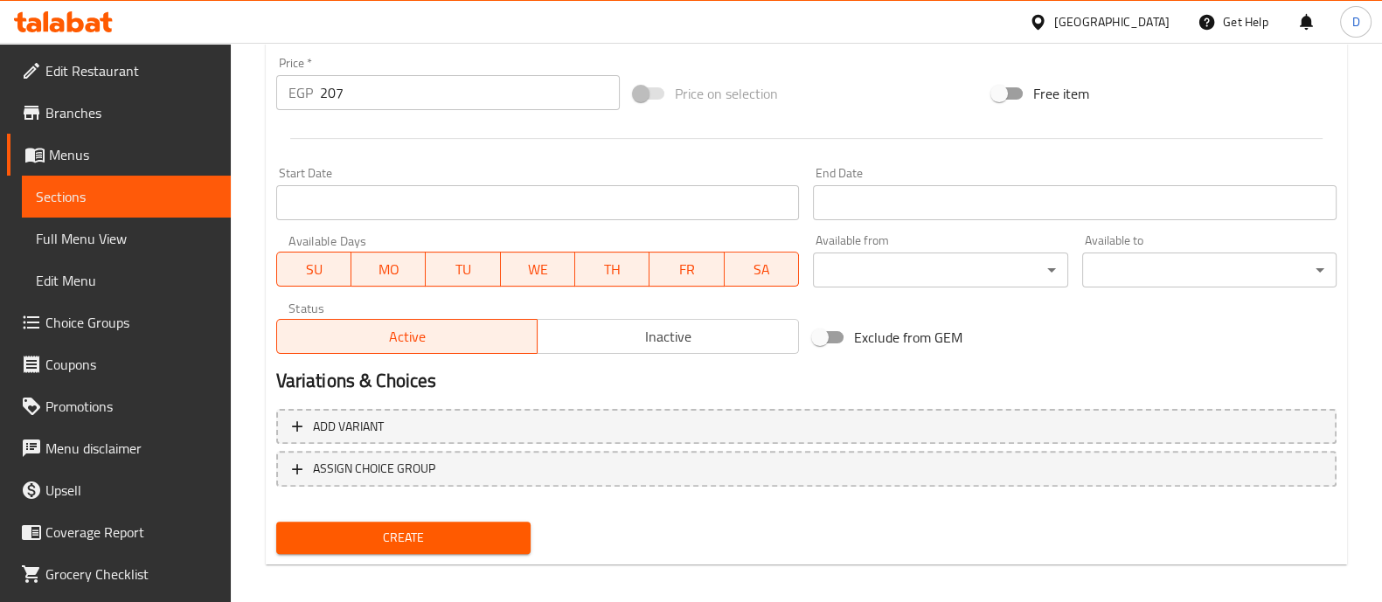
scroll to position [631, 0]
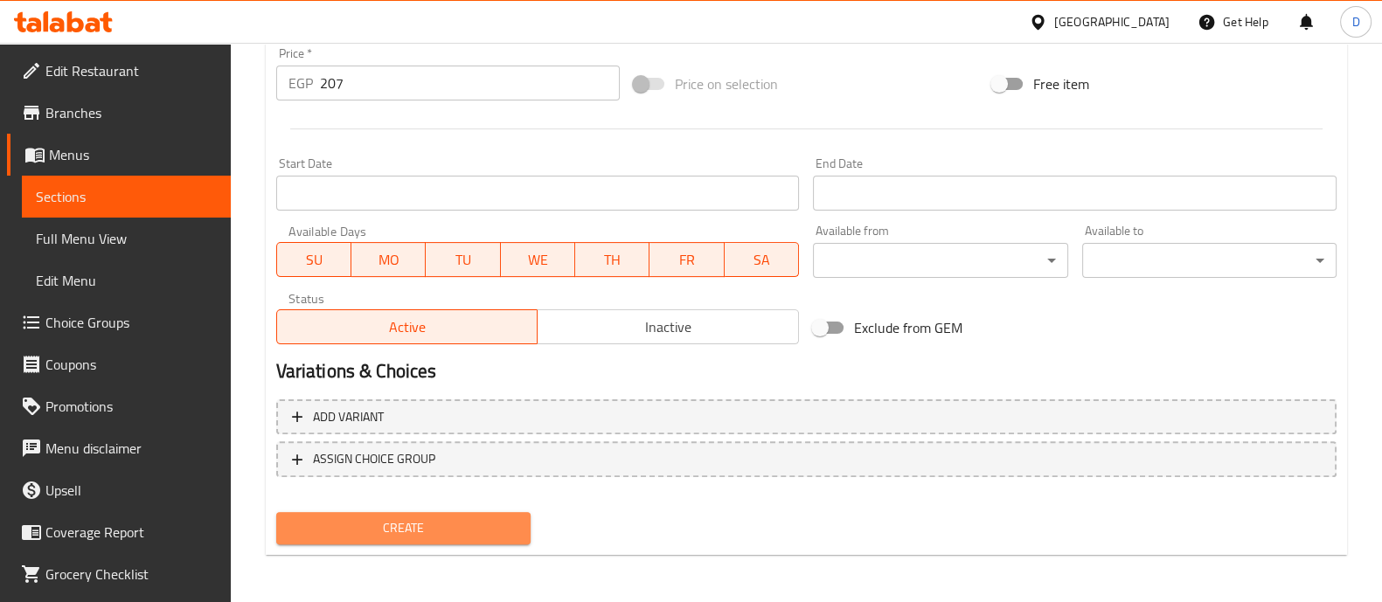
click at [450, 512] on button "Create" at bounding box center [403, 528] width 254 height 32
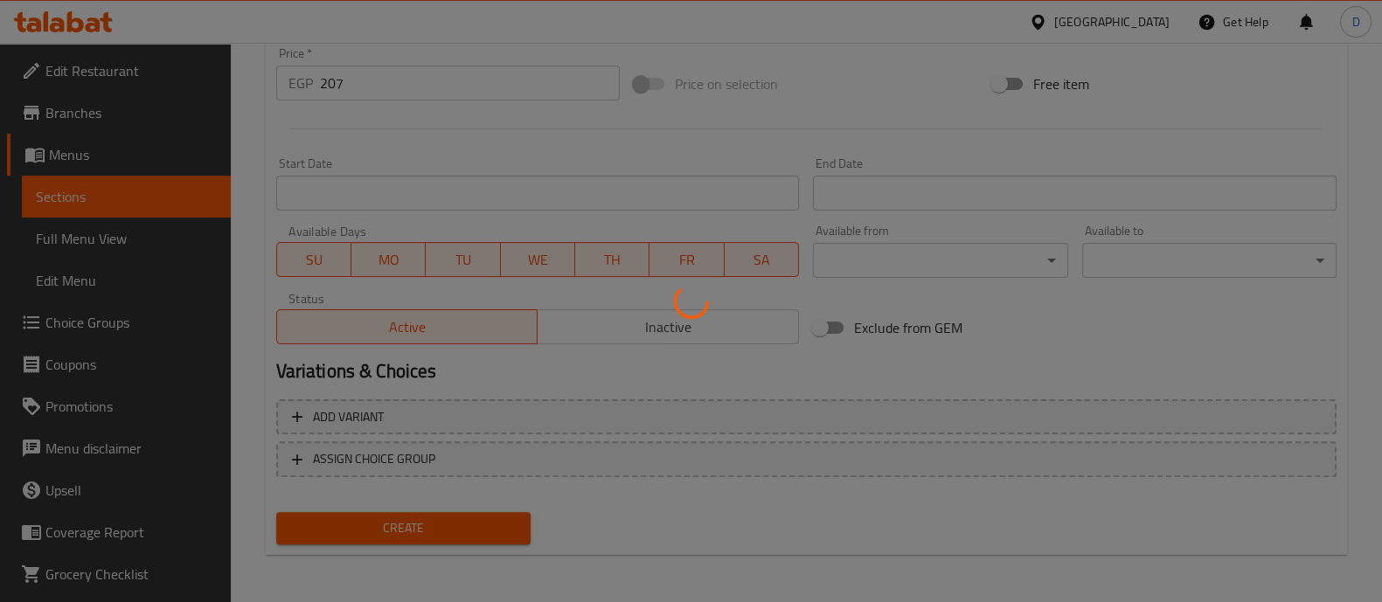
type input "0"
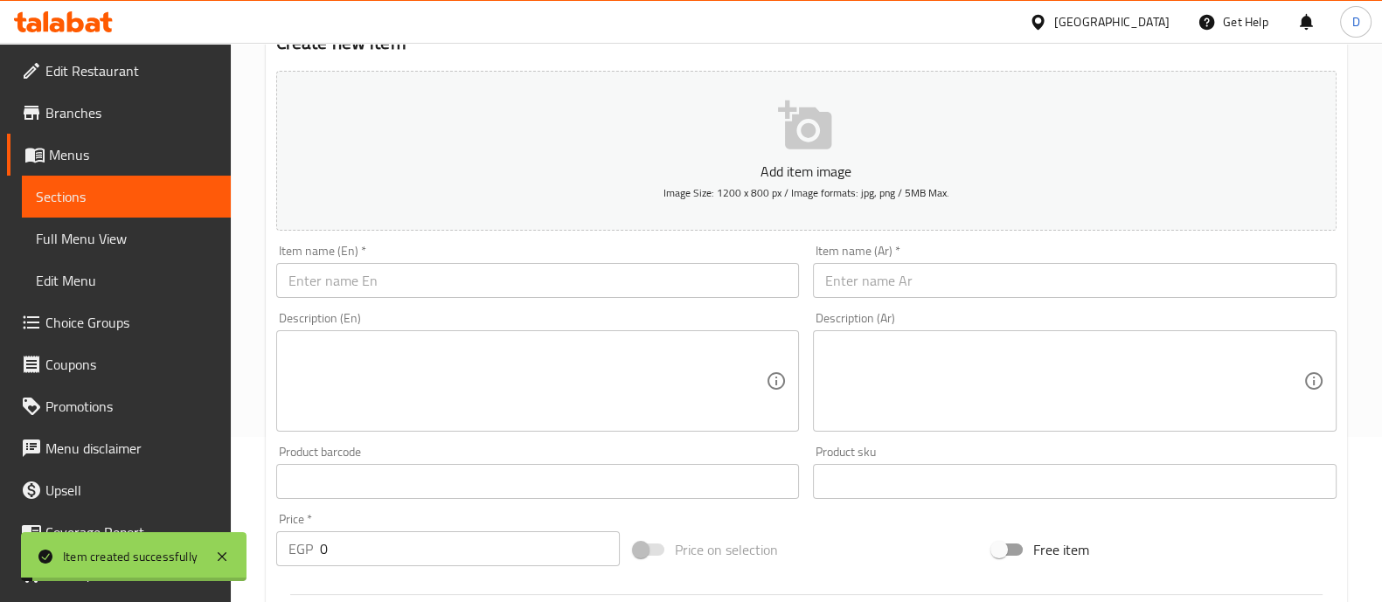
scroll to position [0, 0]
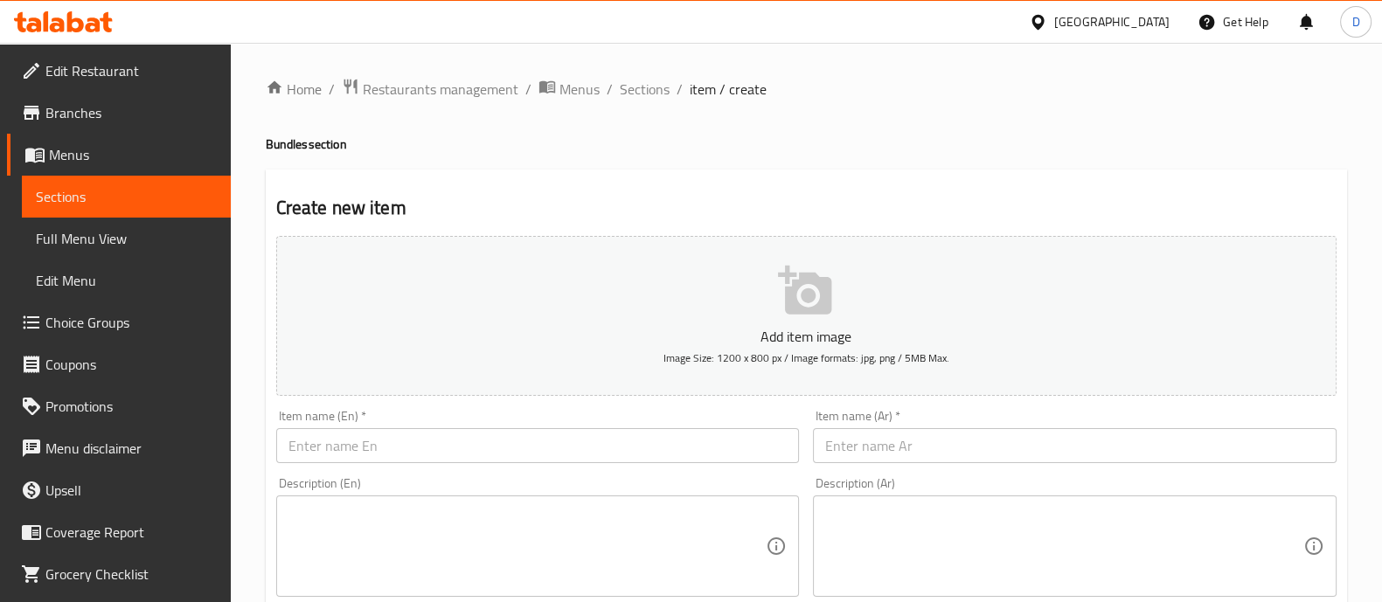
click at [876, 436] on input "text" at bounding box center [1075, 445] width 524 height 35
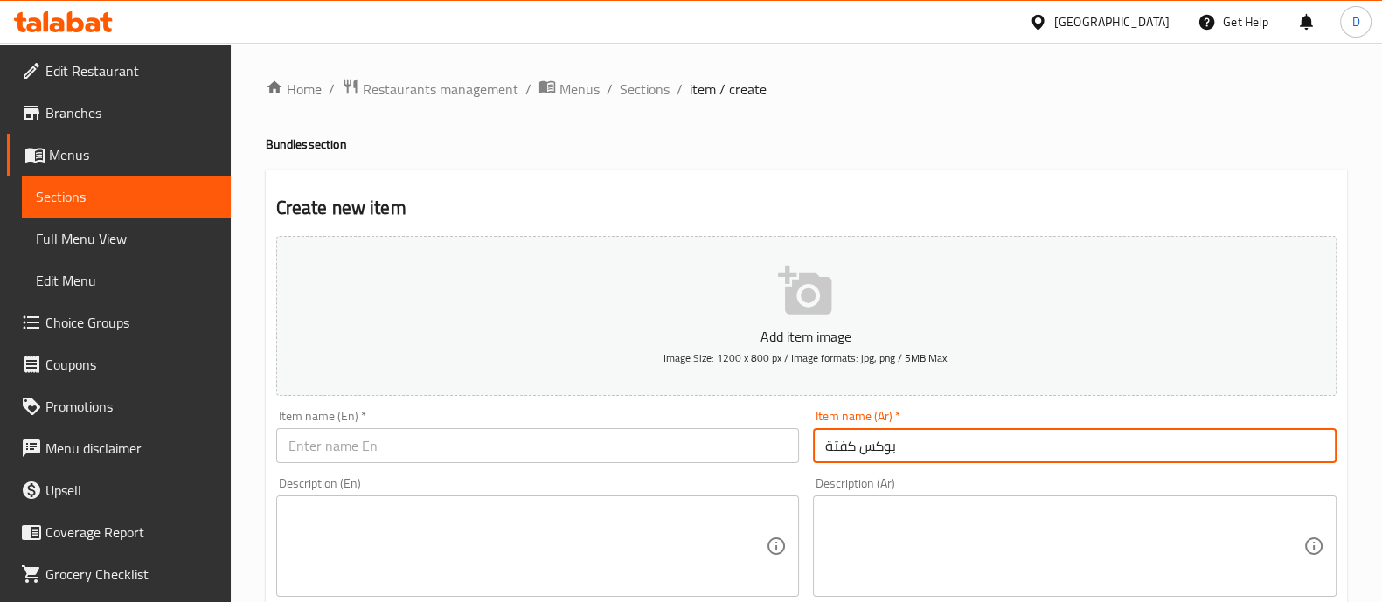
type input "بوكس كفتة"
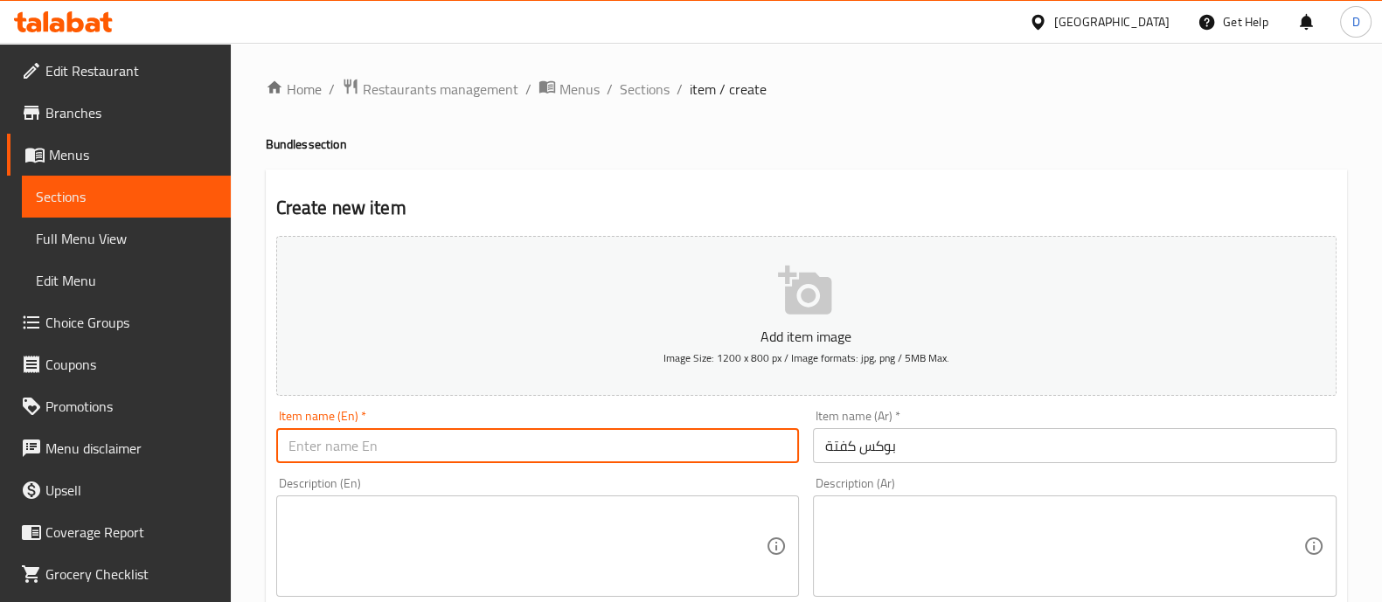
click at [691, 451] on input "text" at bounding box center [538, 445] width 524 height 35
type input "Box Kofta"
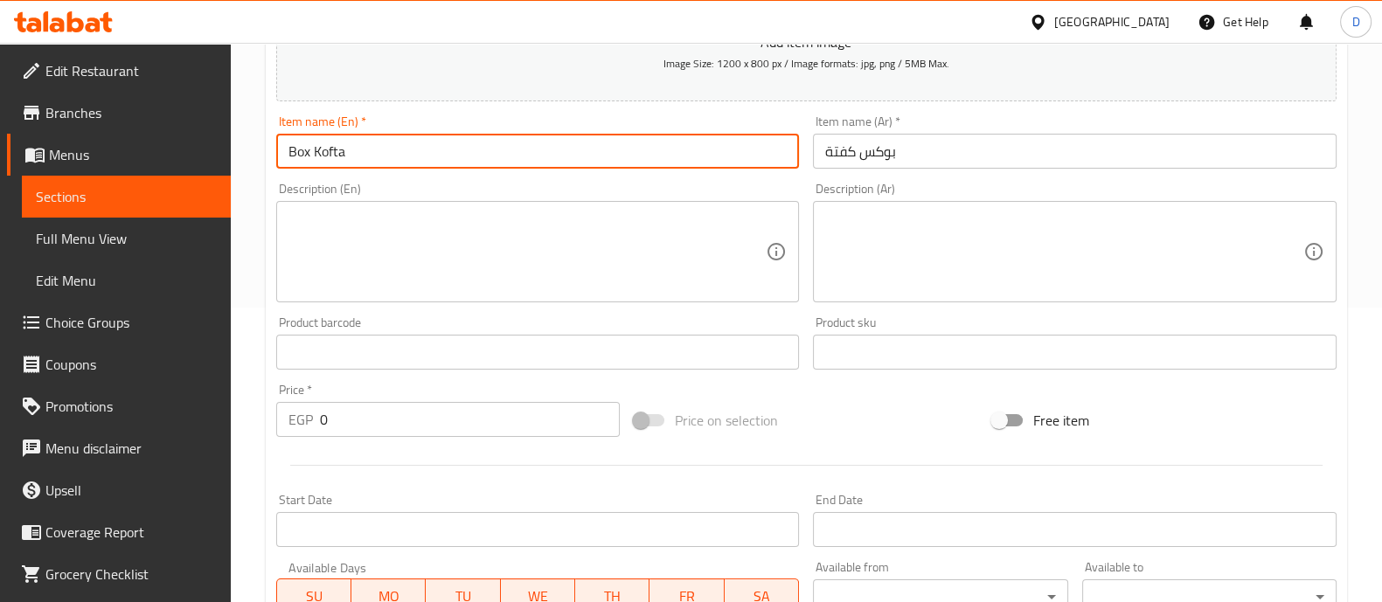
scroll to position [299, 0]
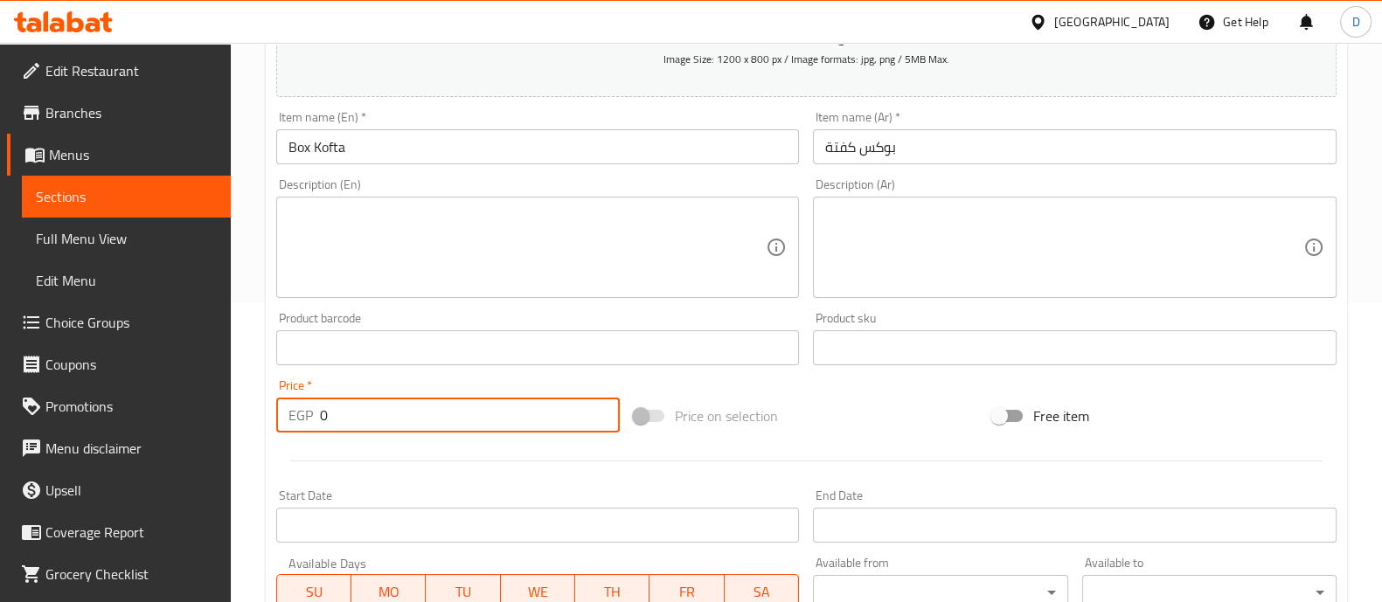
click at [446, 413] on input "0" at bounding box center [470, 415] width 301 height 35
type input "350"
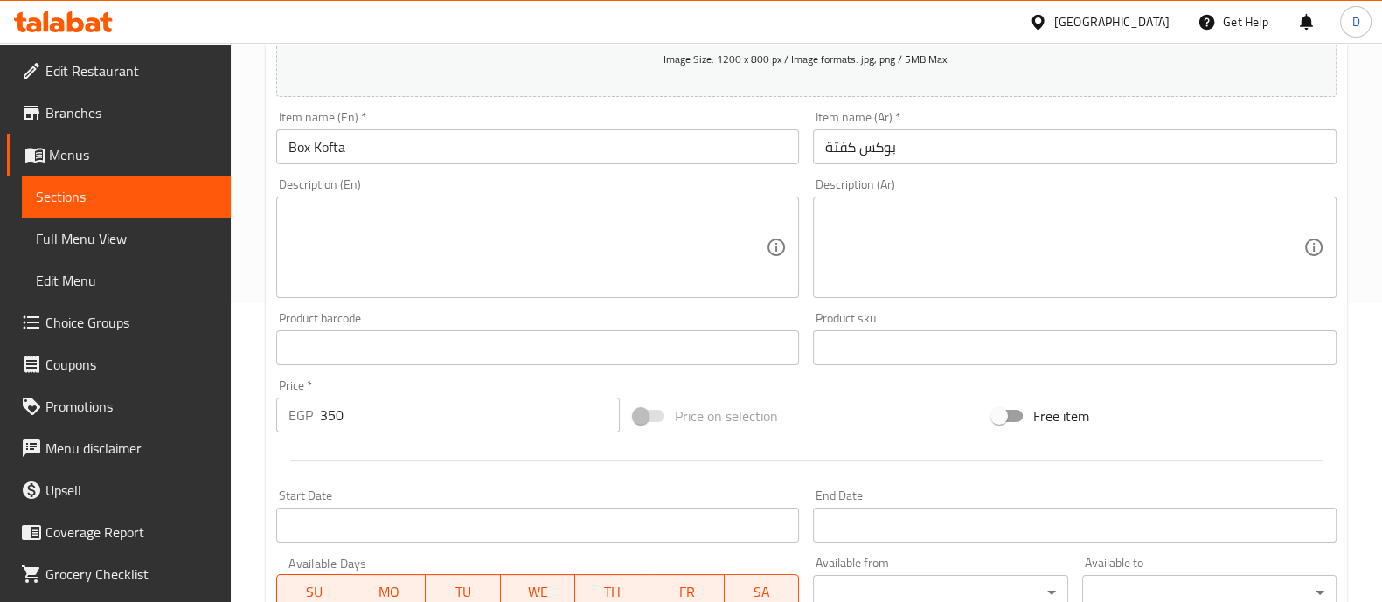
click at [444, 374] on div "Price   * EGP 350 Price *" at bounding box center [448, 405] width 358 height 67
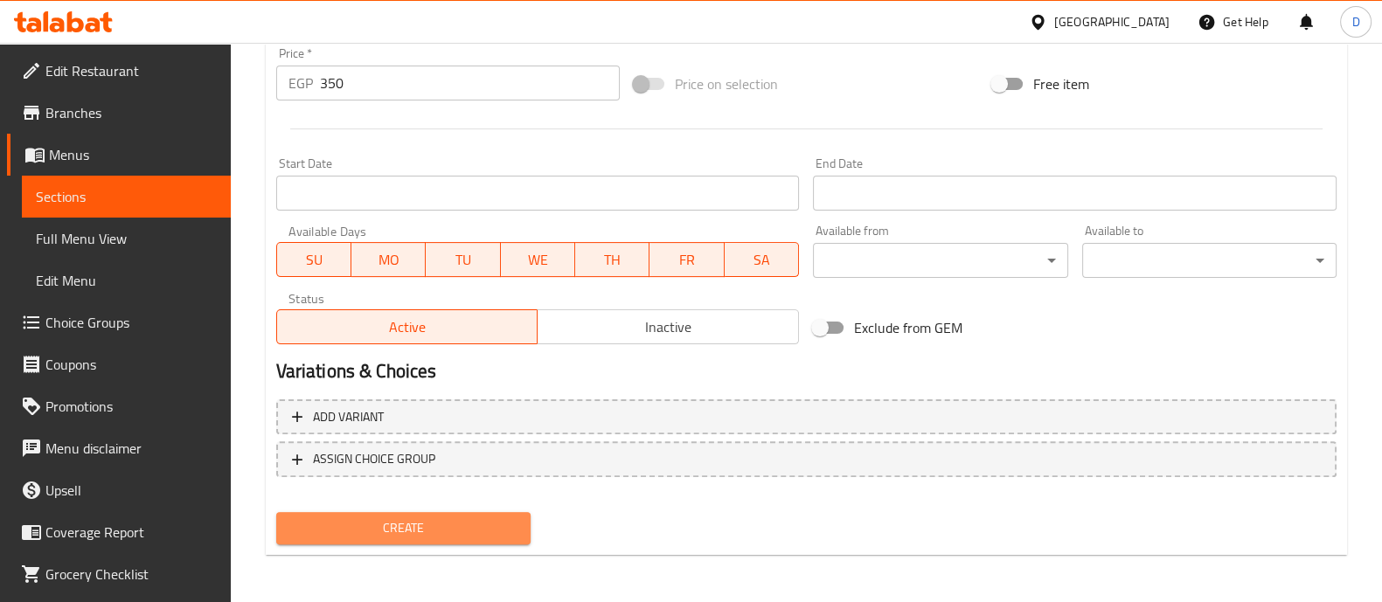
click at [470, 527] on span "Create" at bounding box center [403, 529] width 226 height 22
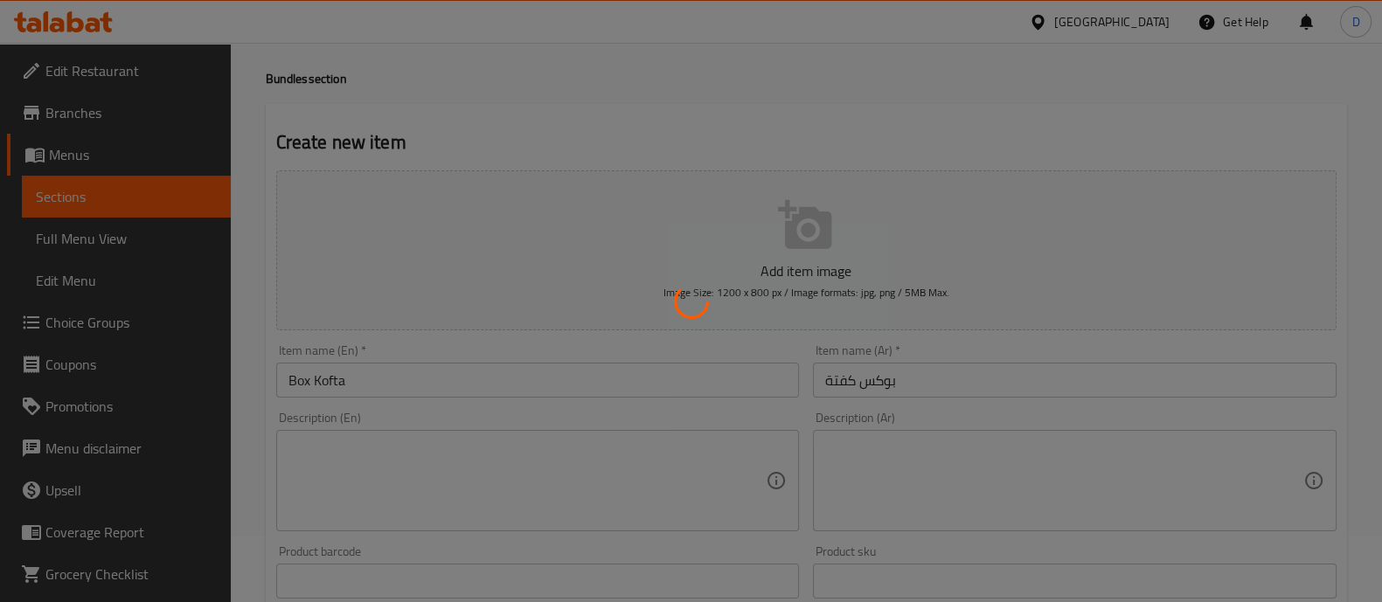
scroll to position [65, 0]
type input "0"
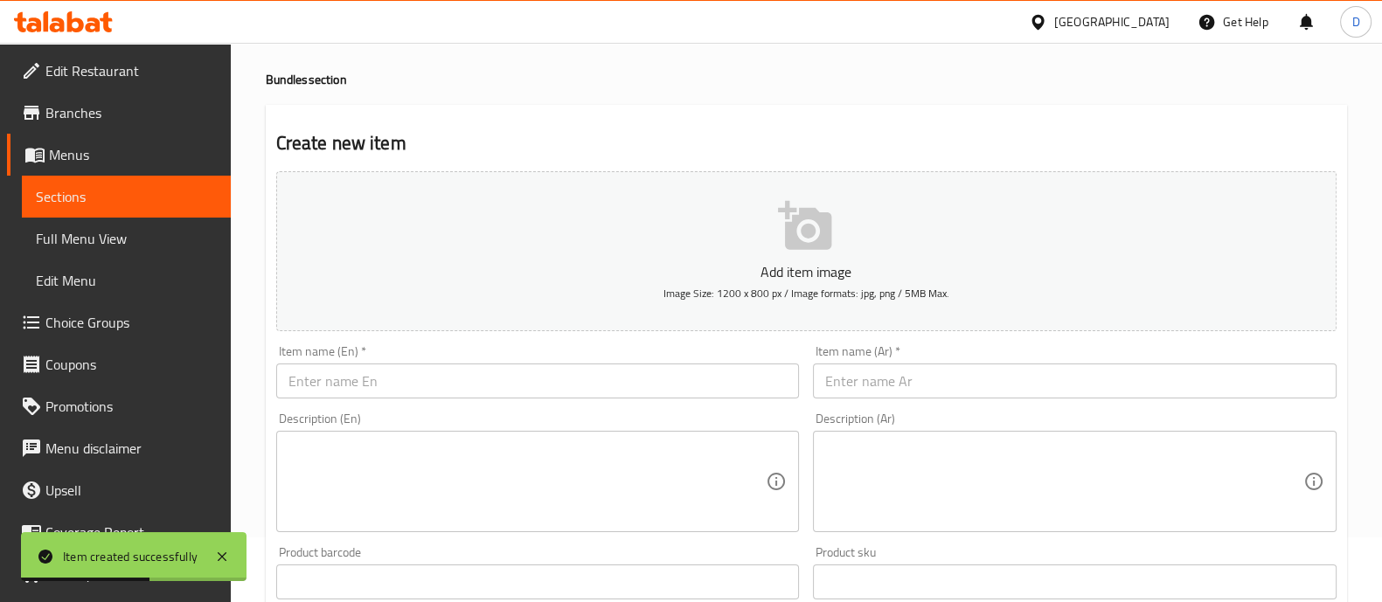
click at [394, 382] on input "text" at bounding box center [538, 381] width 524 height 35
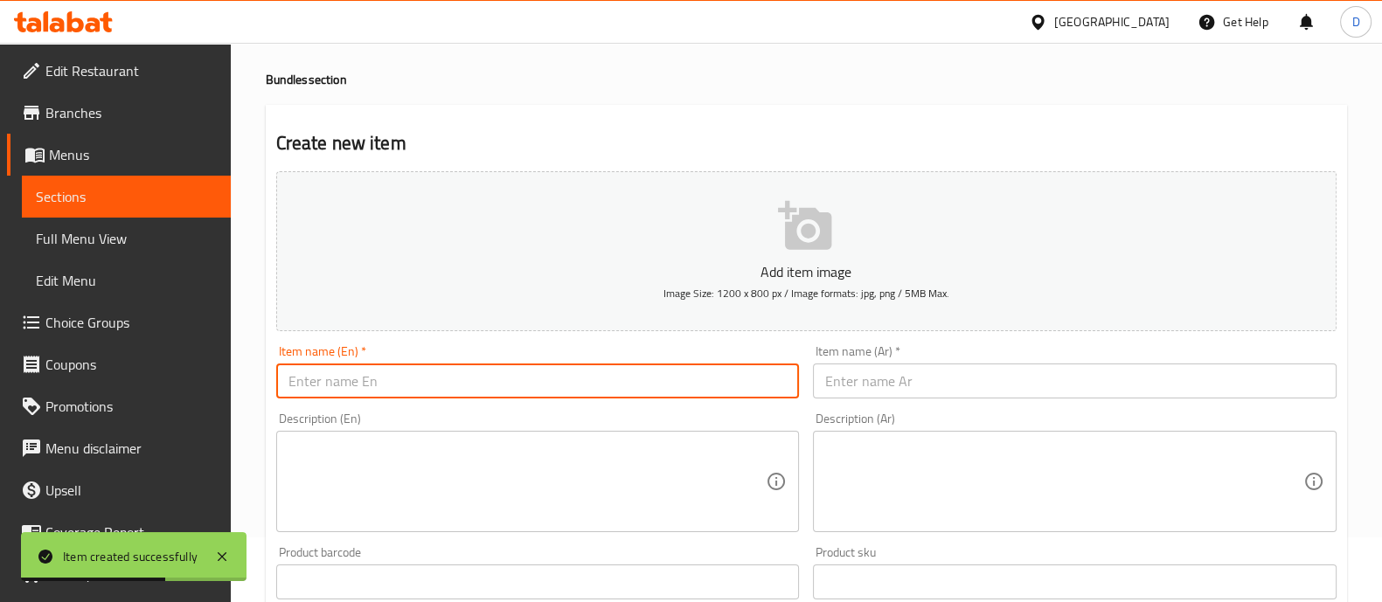
type input "p"
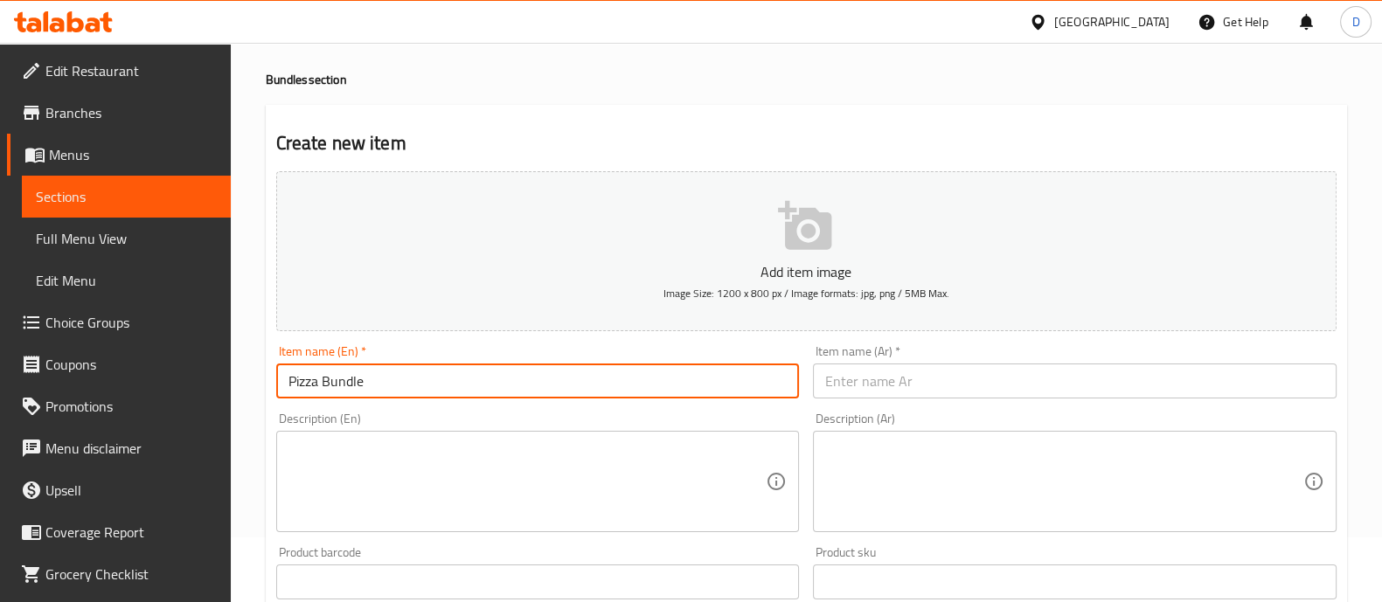
type input "Pizza Bundle"
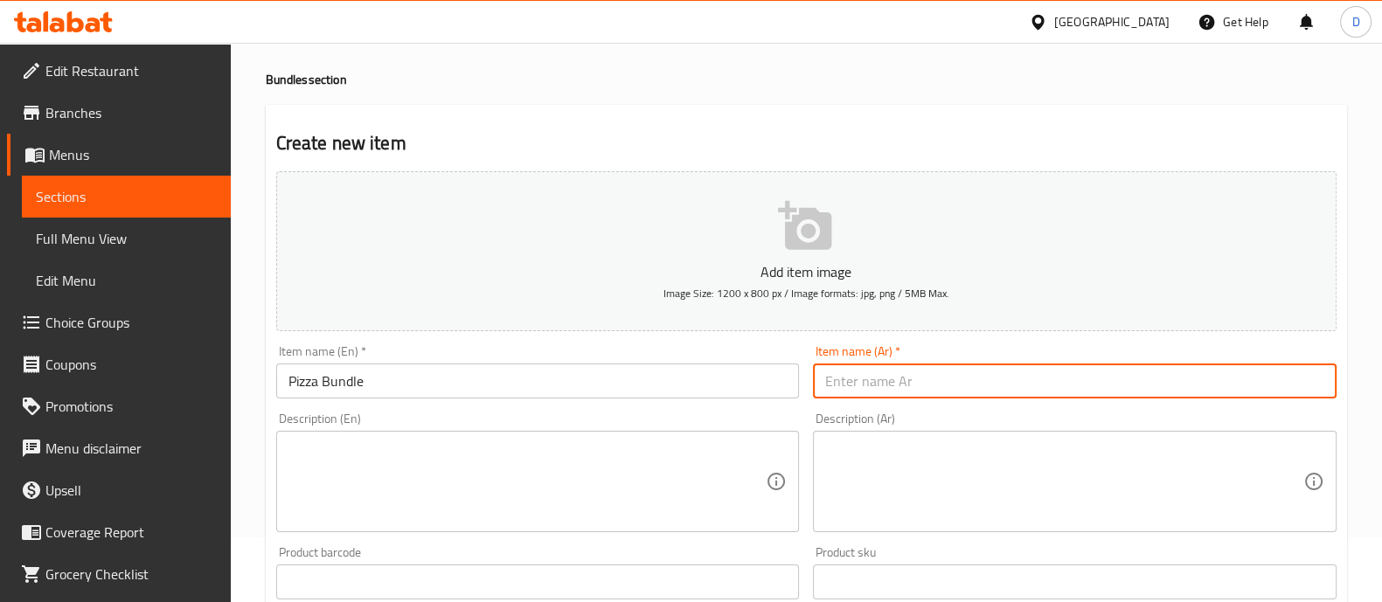
click at [897, 397] on input "text" at bounding box center [1075, 381] width 524 height 35
type input "عرض بيتزا"
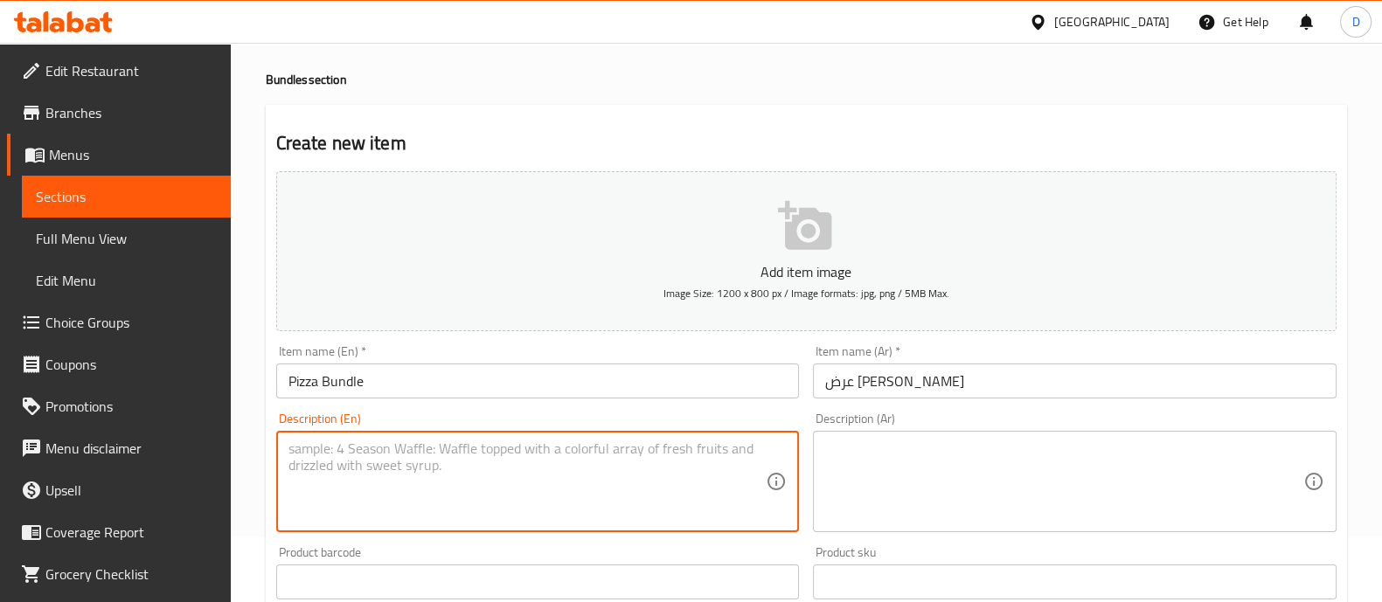
click at [705, 469] on textarea at bounding box center [528, 482] width 478 height 83
type textarea "ج"
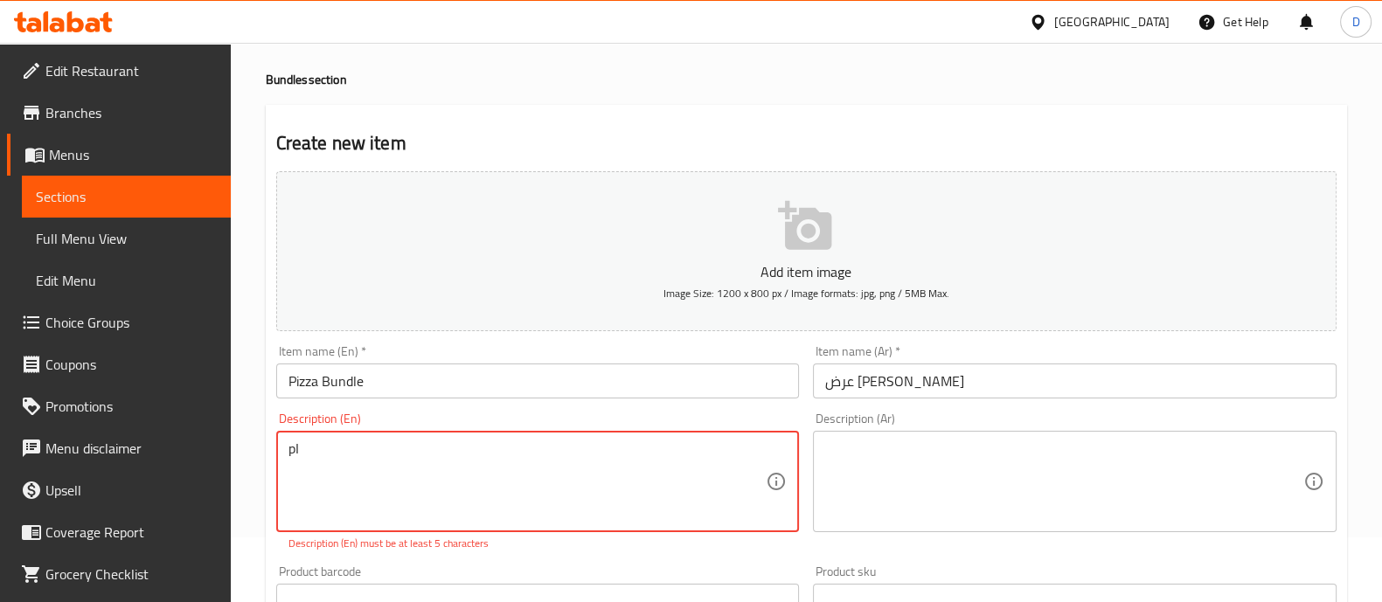
type textarea "p"
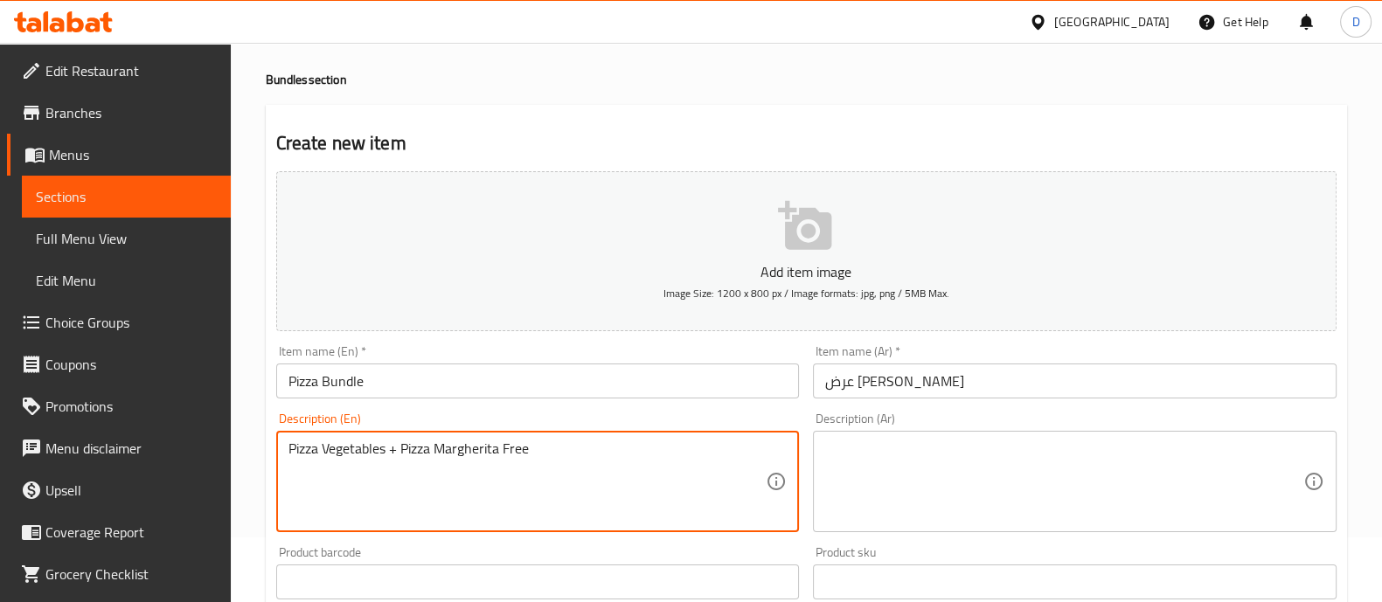
click at [585, 444] on textarea "Pizza Vegetables + Pizza Margherita Free" at bounding box center [528, 482] width 478 height 83
type textarea "Pizza Vegetables + Pizza Margherita Free"
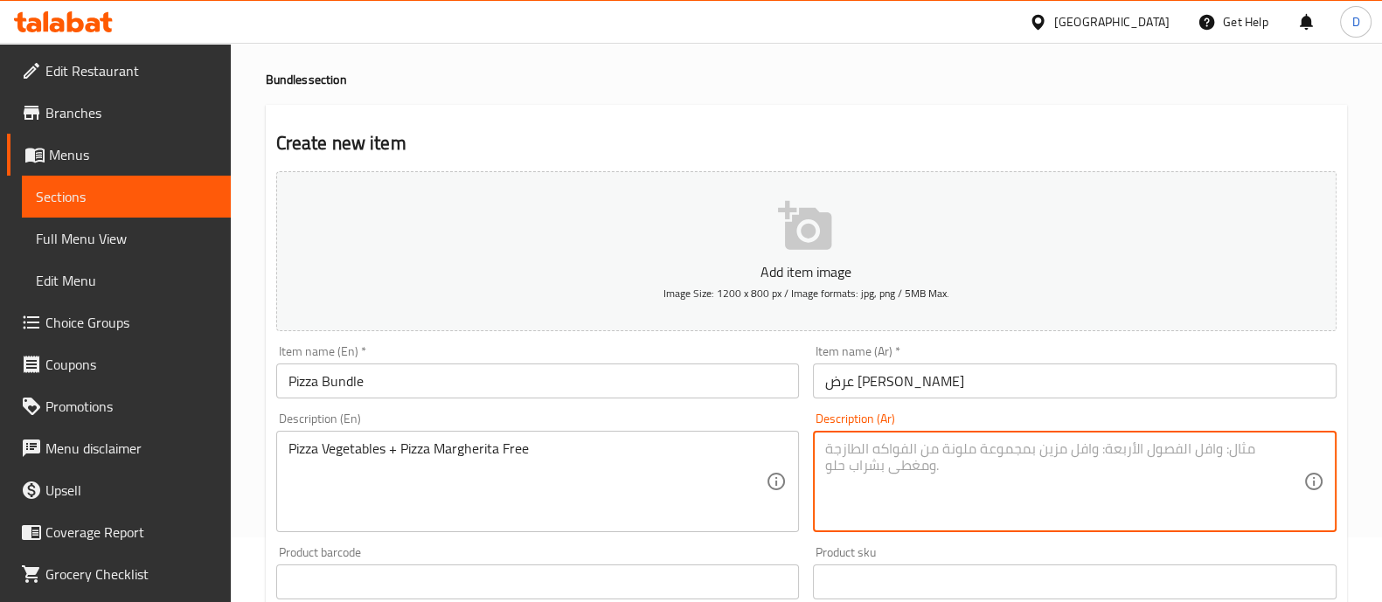
click at [882, 471] on textarea at bounding box center [1064, 482] width 478 height 83
paste textarea "بيتزا خضار + بيتزا مارجريتا مجانية"
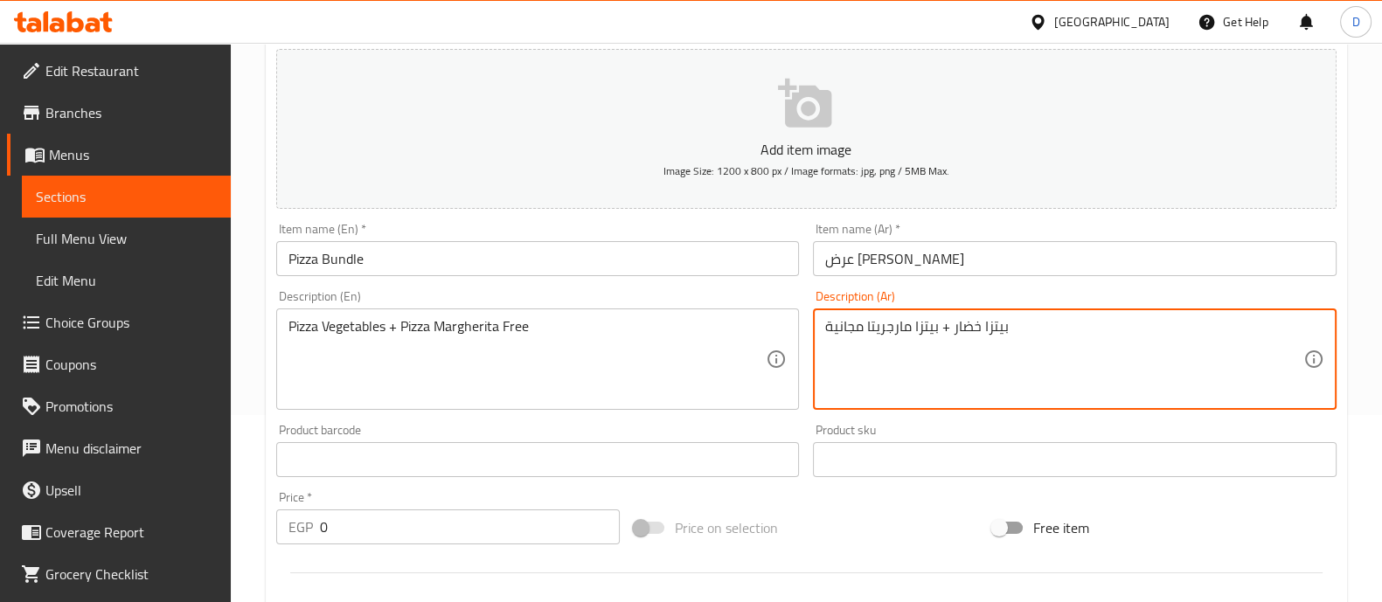
scroll to position [362, 0]
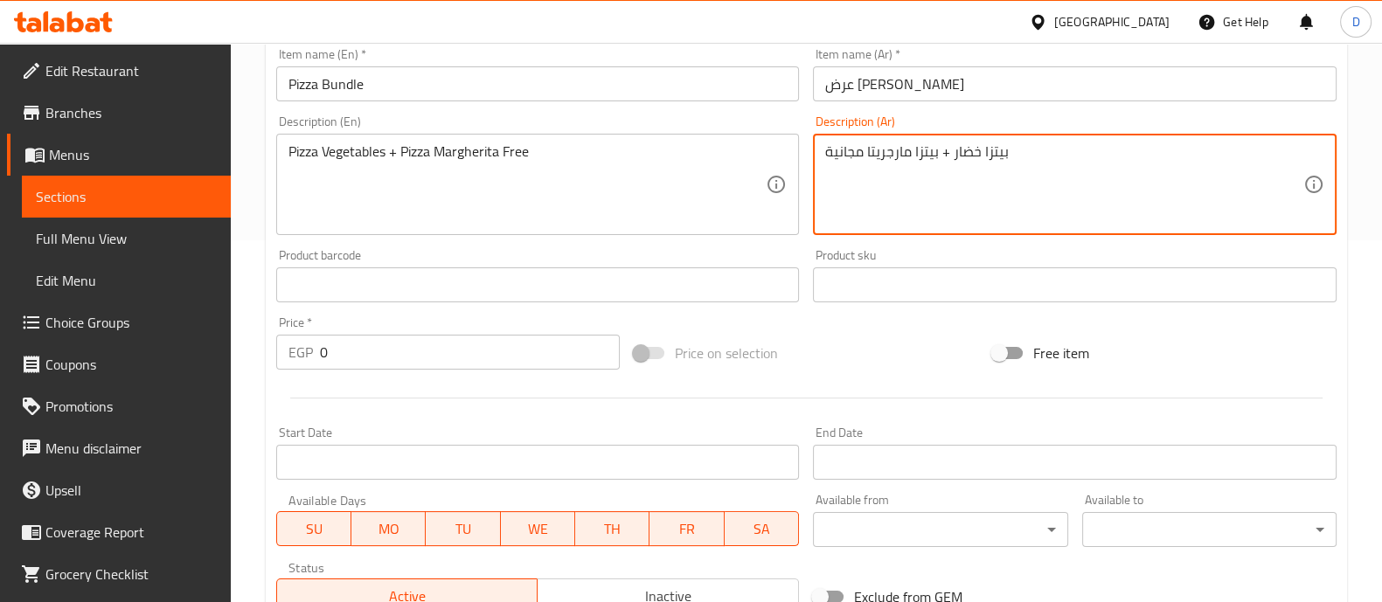
type textarea "بيتزا خضار + بيتزا مارجريتا مجانية"
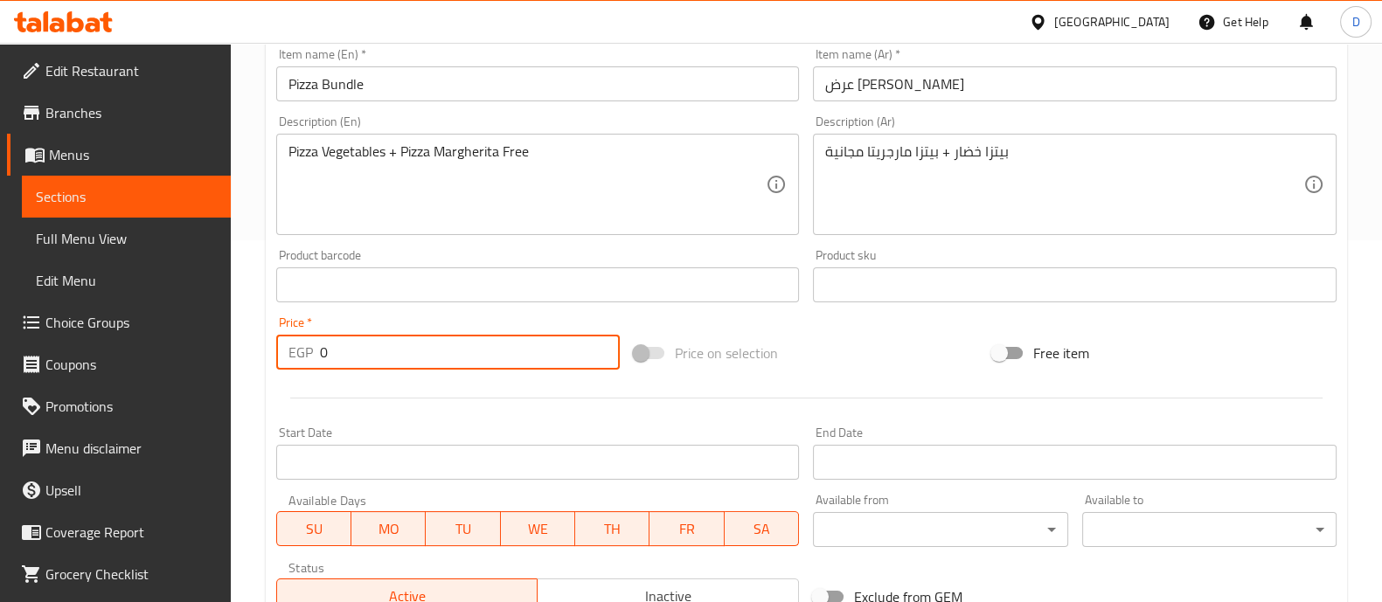
click at [380, 351] on input "0" at bounding box center [470, 352] width 301 height 35
type input "337"
click at [368, 317] on div "Price   * EGP 337 Price *" at bounding box center [448, 343] width 344 height 53
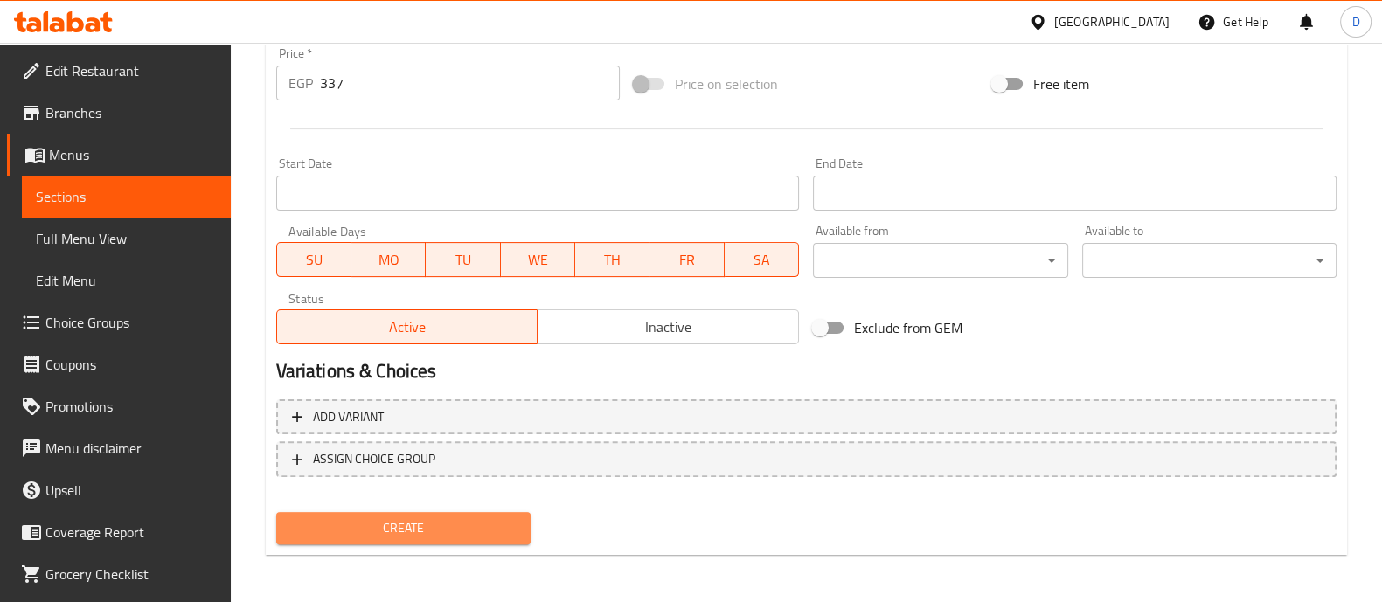
click at [433, 536] on span "Create" at bounding box center [403, 529] width 226 height 22
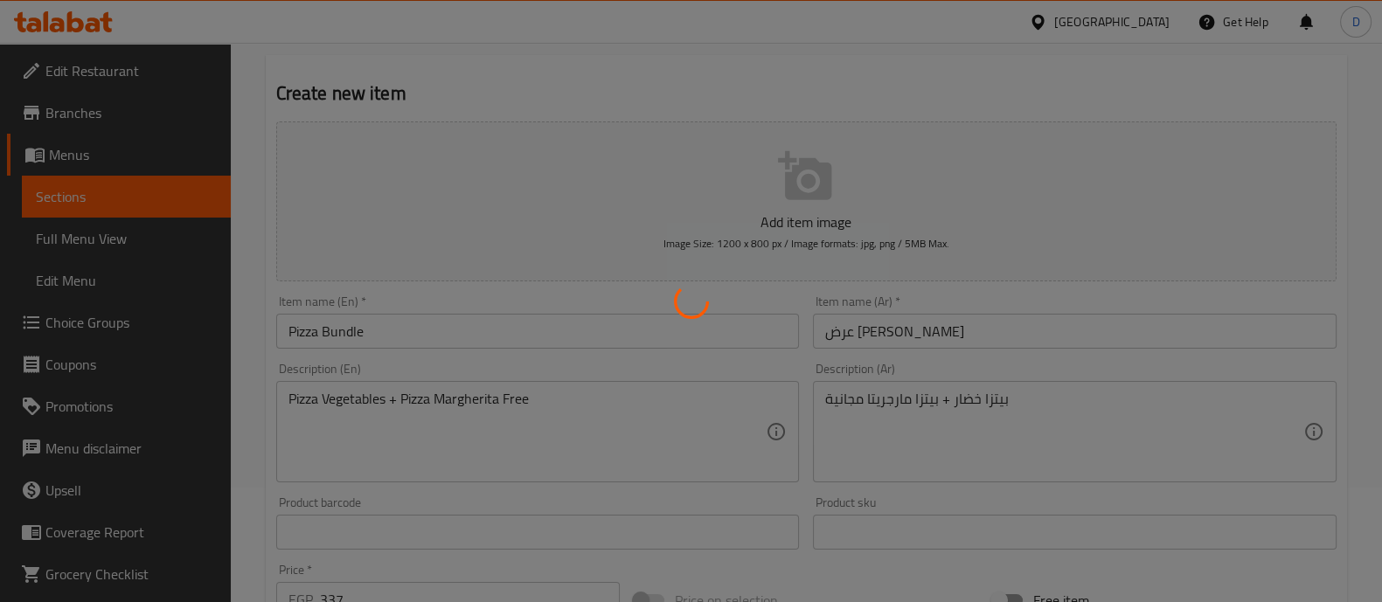
scroll to position [0, 0]
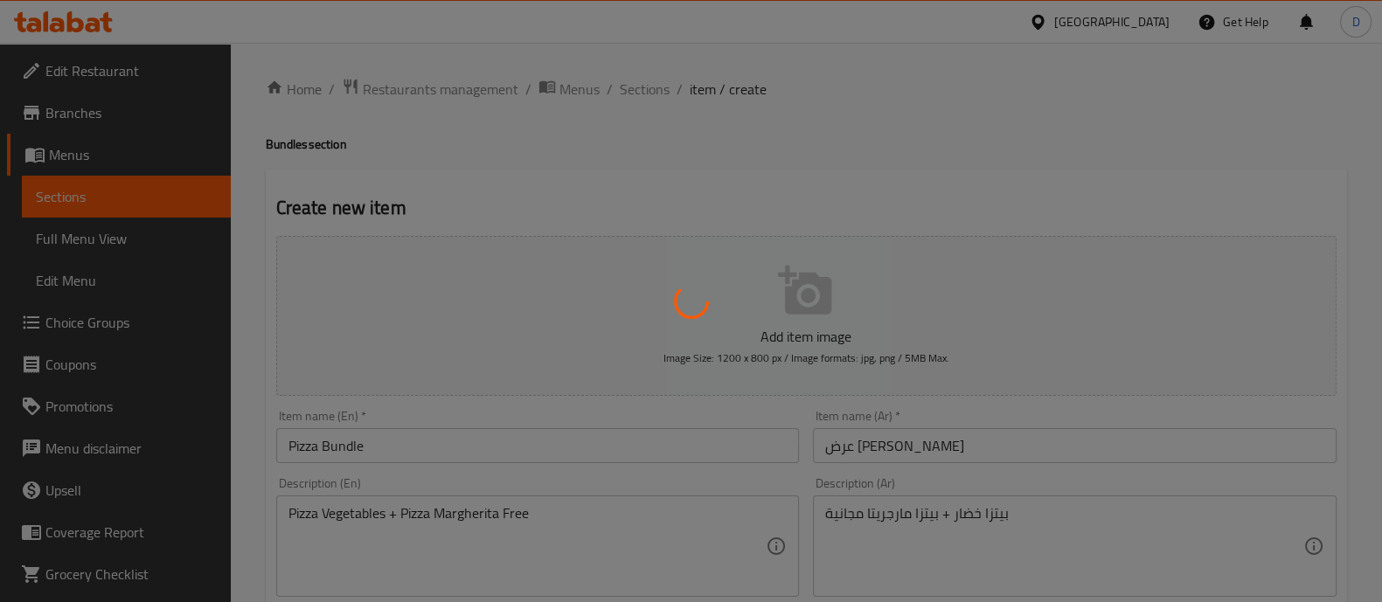
type input "0"
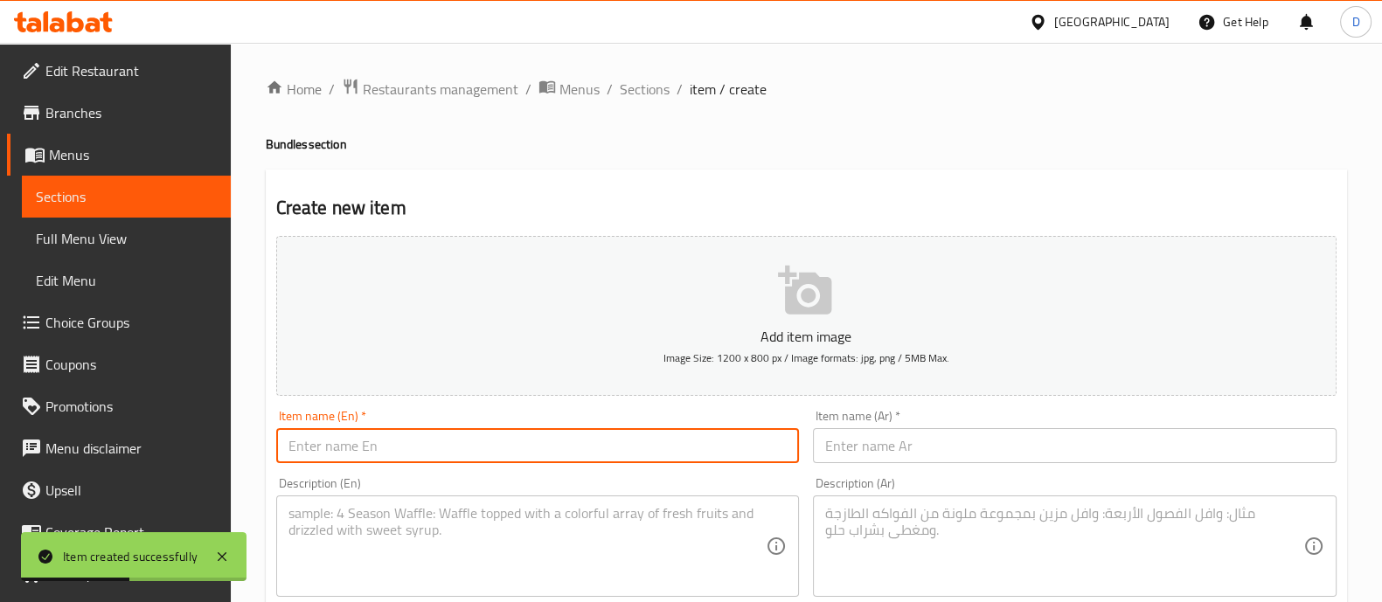
click at [595, 452] on input "text" at bounding box center [538, 445] width 524 height 35
type input "p"
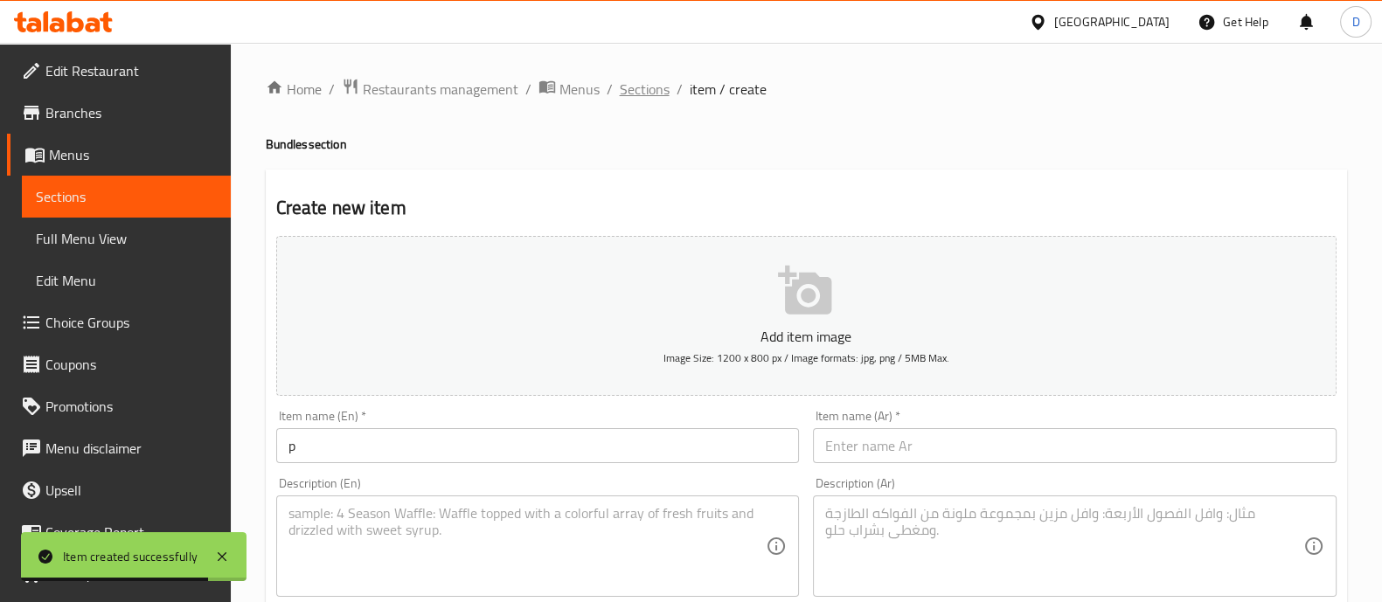
click at [644, 85] on span "Sections" at bounding box center [645, 89] width 50 height 21
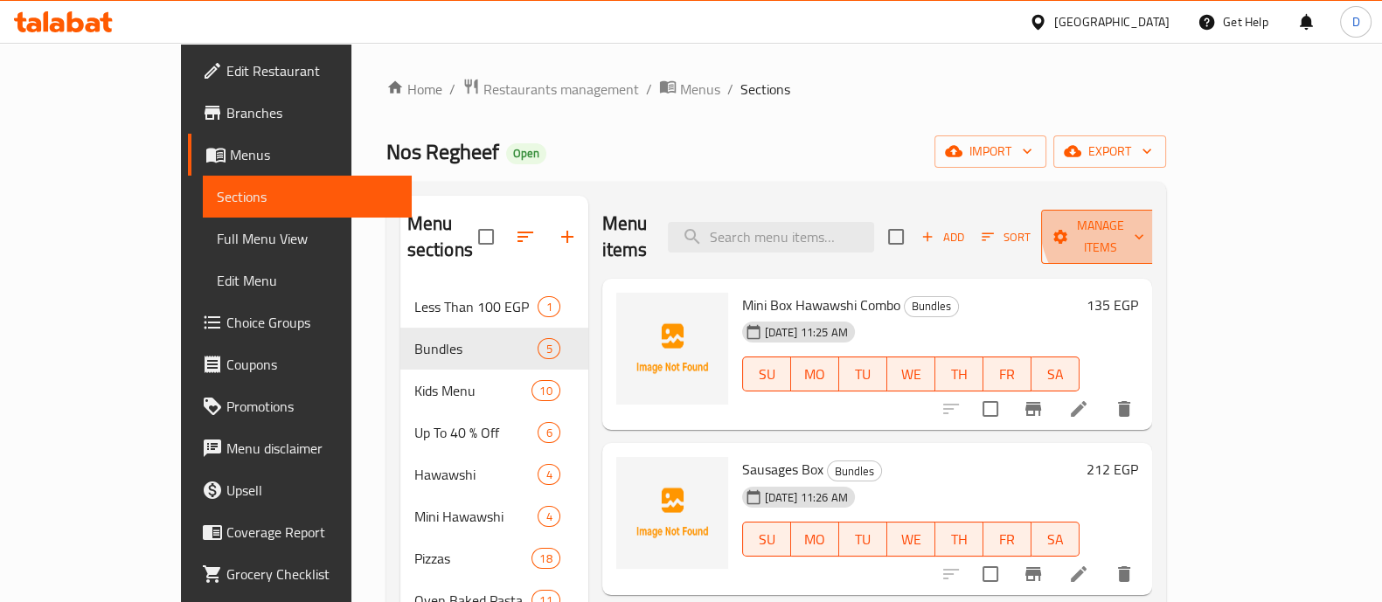
click at [1145, 225] on span "Manage items" at bounding box center [1099, 237] width 89 height 44
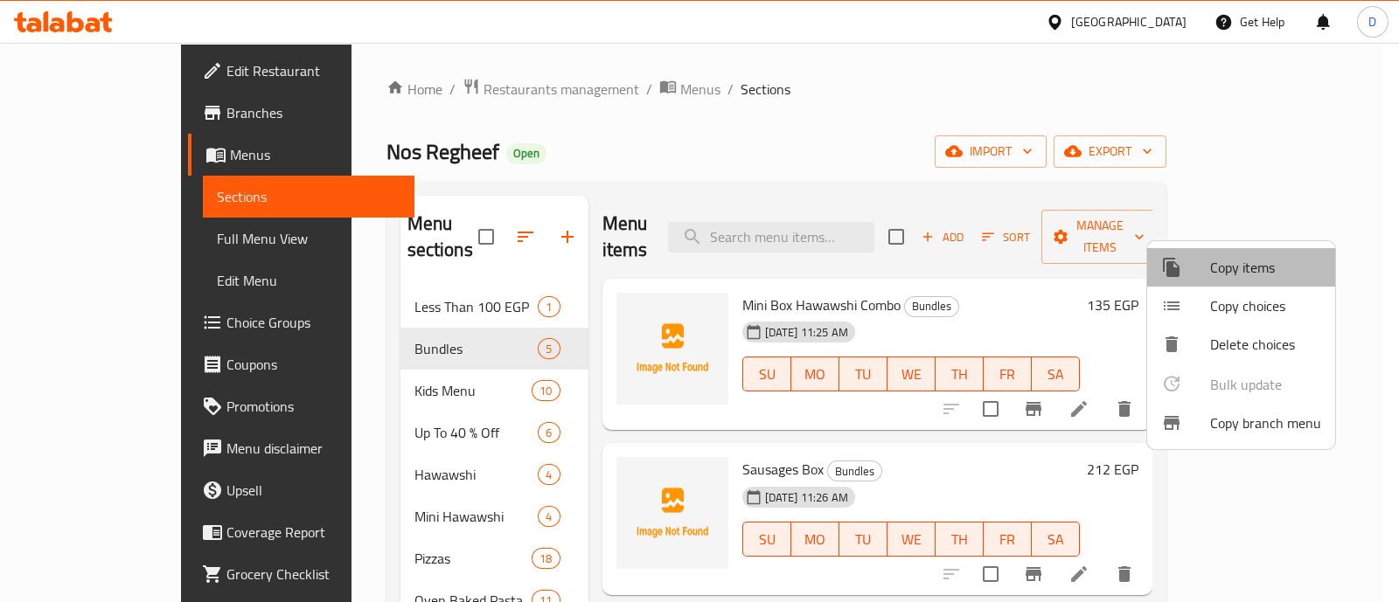
click at [1250, 260] on span "Copy items" at bounding box center [1265, 267] width 111 height 21
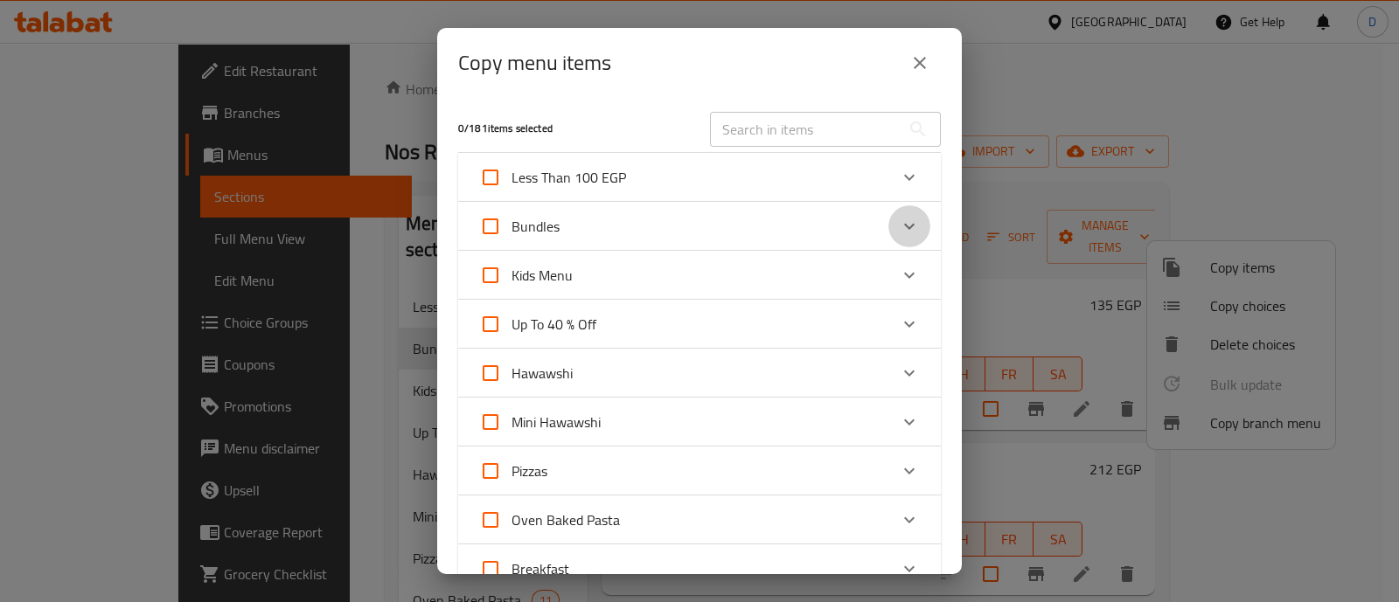
click at [899, 224] on icon "Expand" at bounding box center [909, 226] width 21 height 21
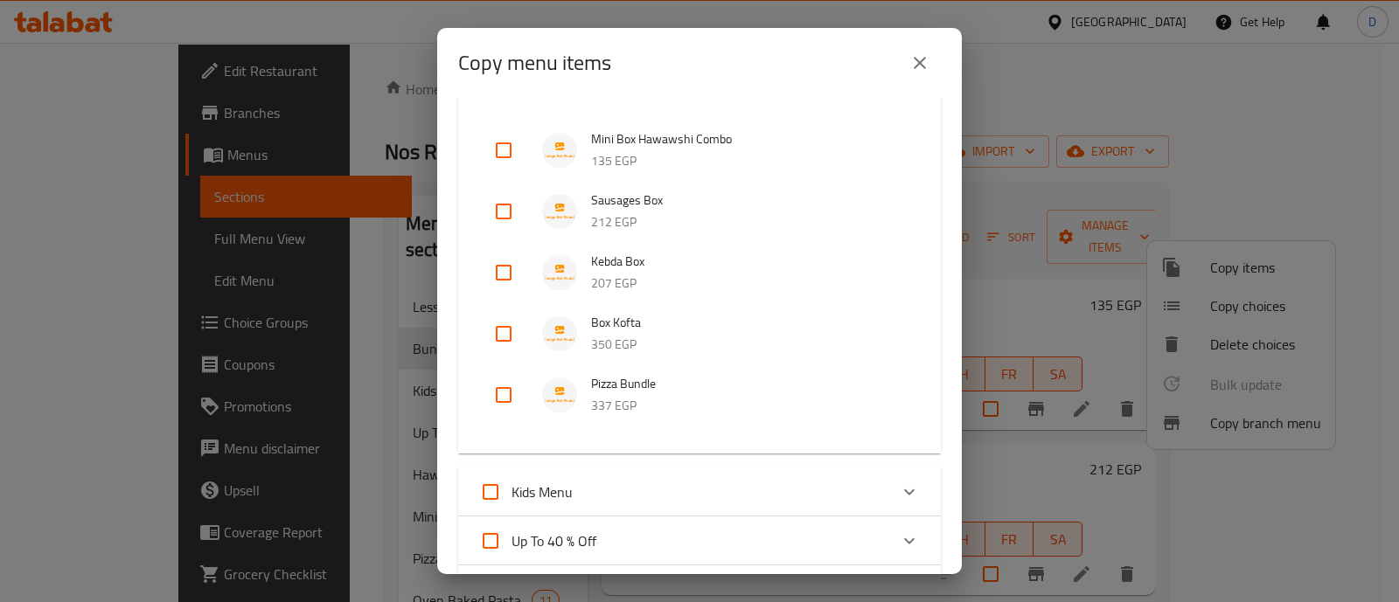
scroll to position [168, 0]
click at [503, 388] on input "checkbox" at bounding box center [504, 393] width 42 height 42
checkbox input "true"
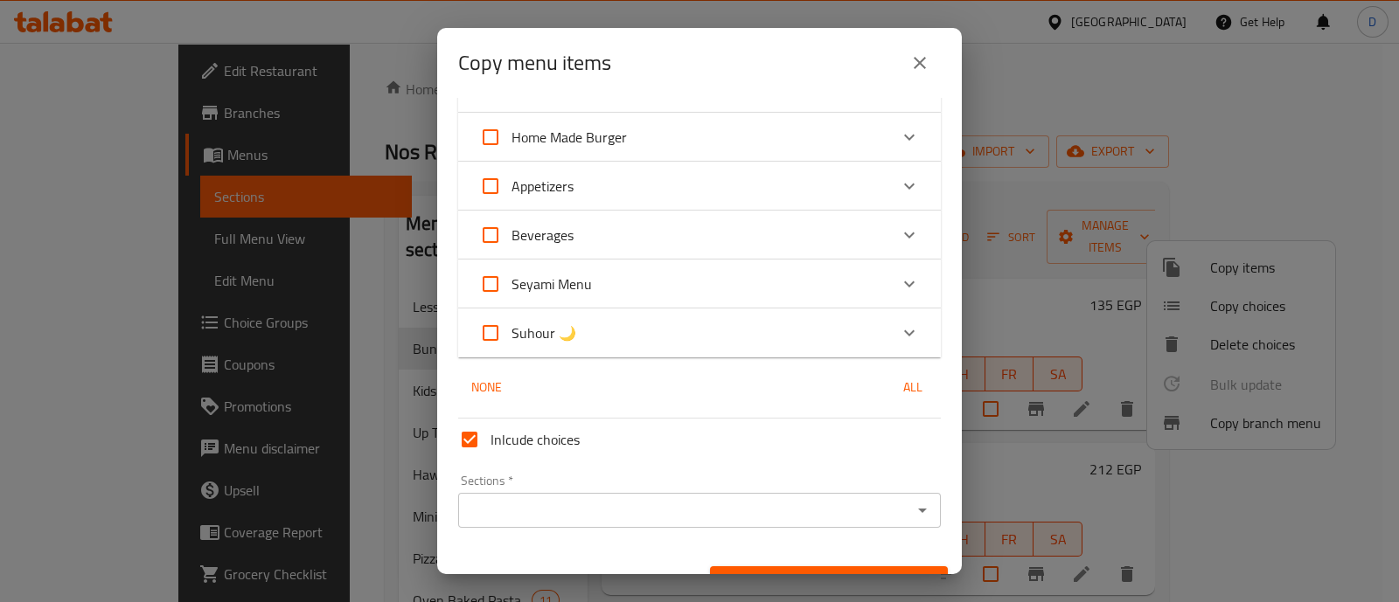
scroll to position [1093, 0]
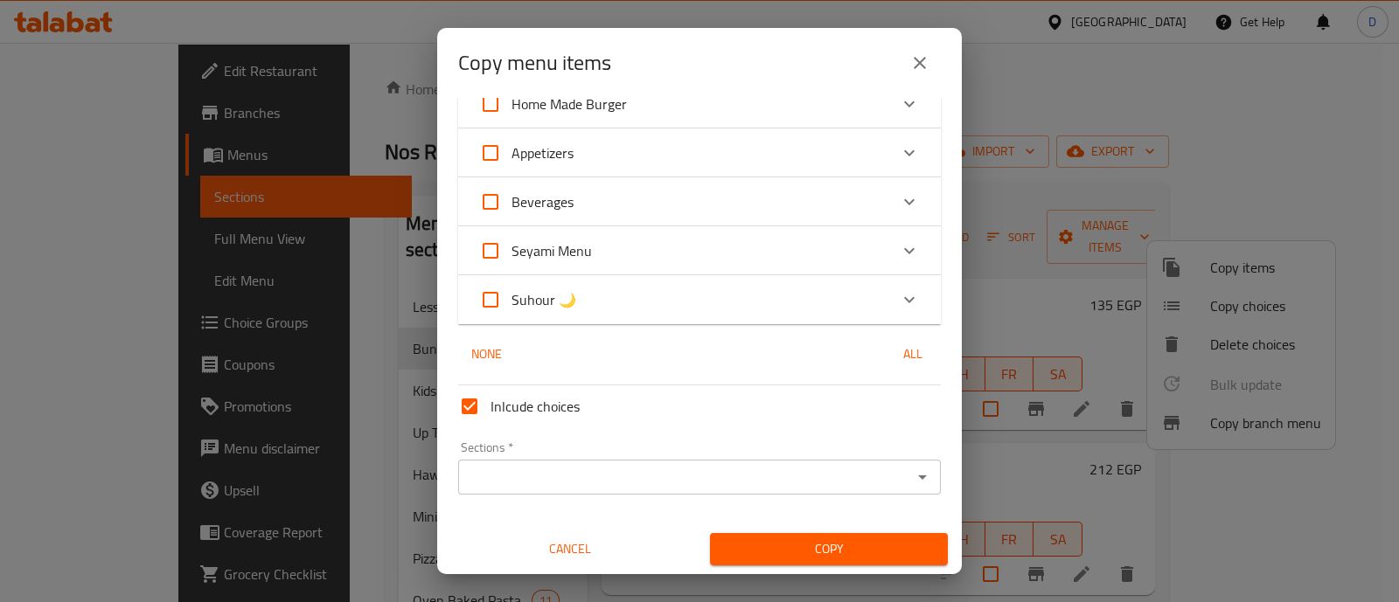
click at [762, 462] on div "Sections *" at bounding box center [699, 477] width 483 height 35
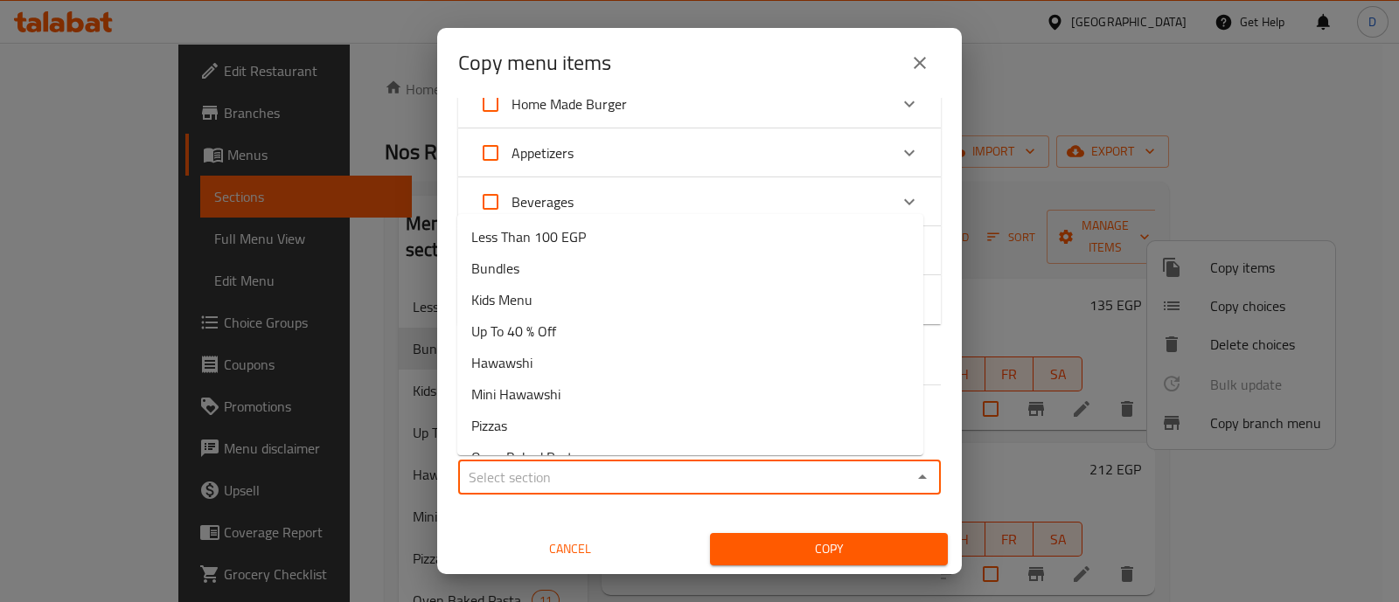
click at [575, 477] on input "Sections   *" at bounding box center [684, 477] width 443 height 24
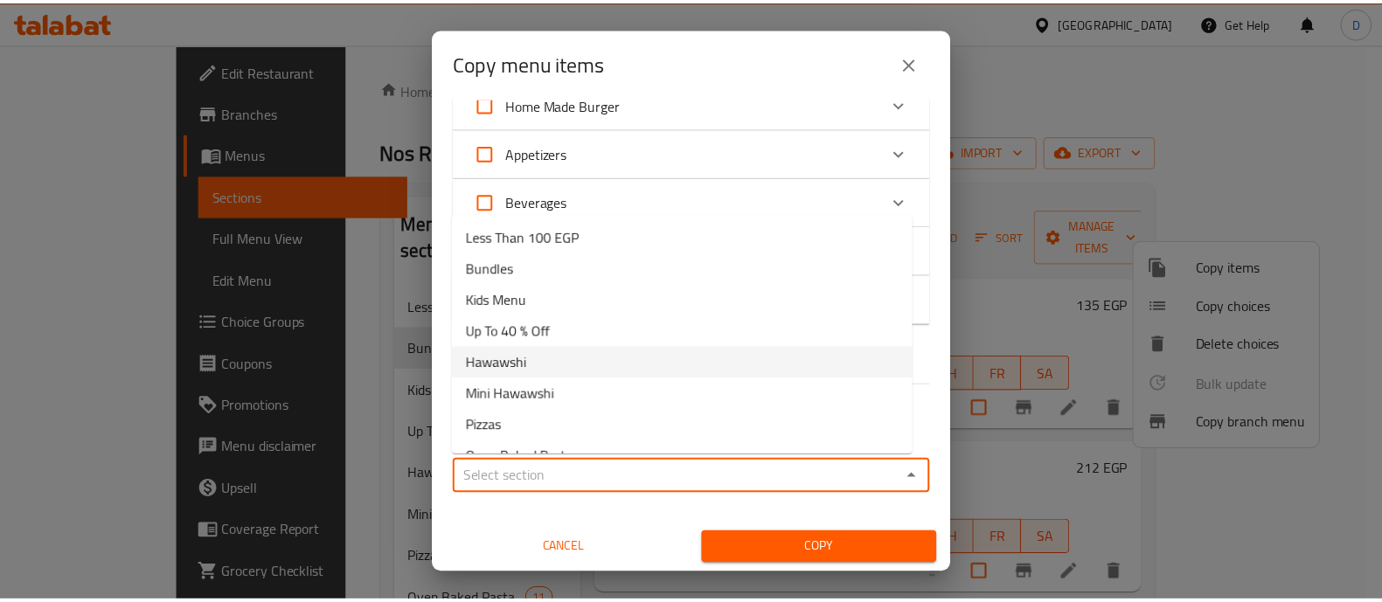
scroll to position [27, 0]
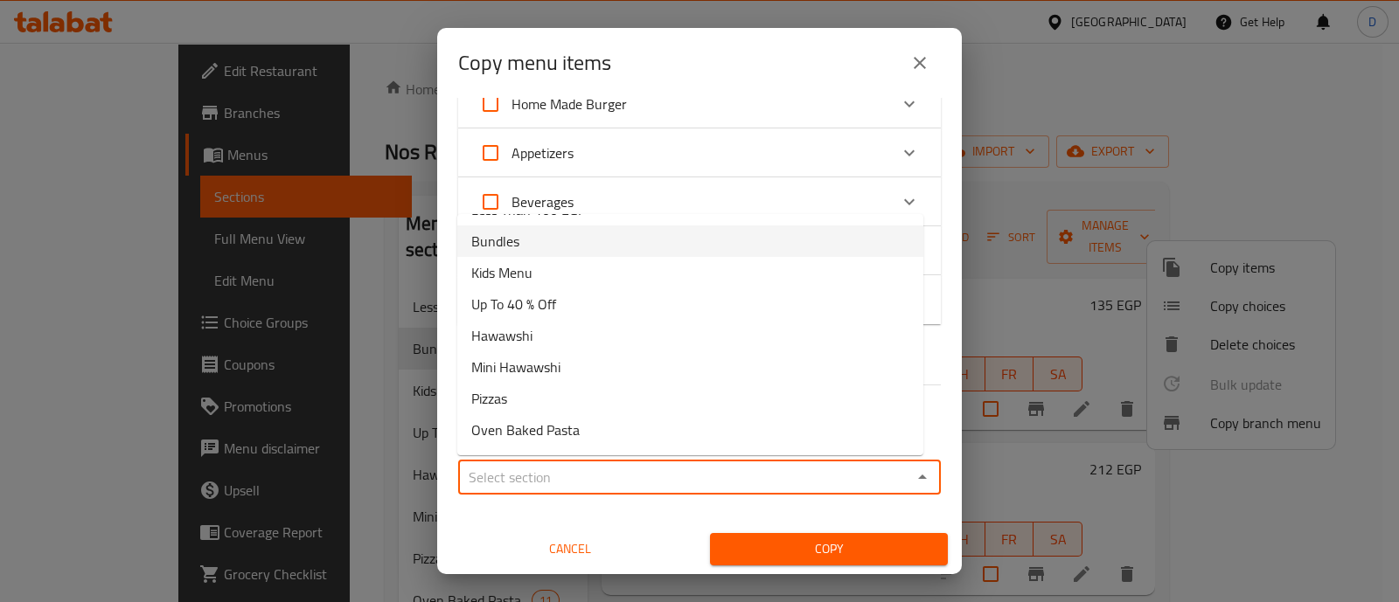
click at [564, 249] on li "Bundles" at bounding box center [690, 241] width 466 height 31
type input "Bundles"
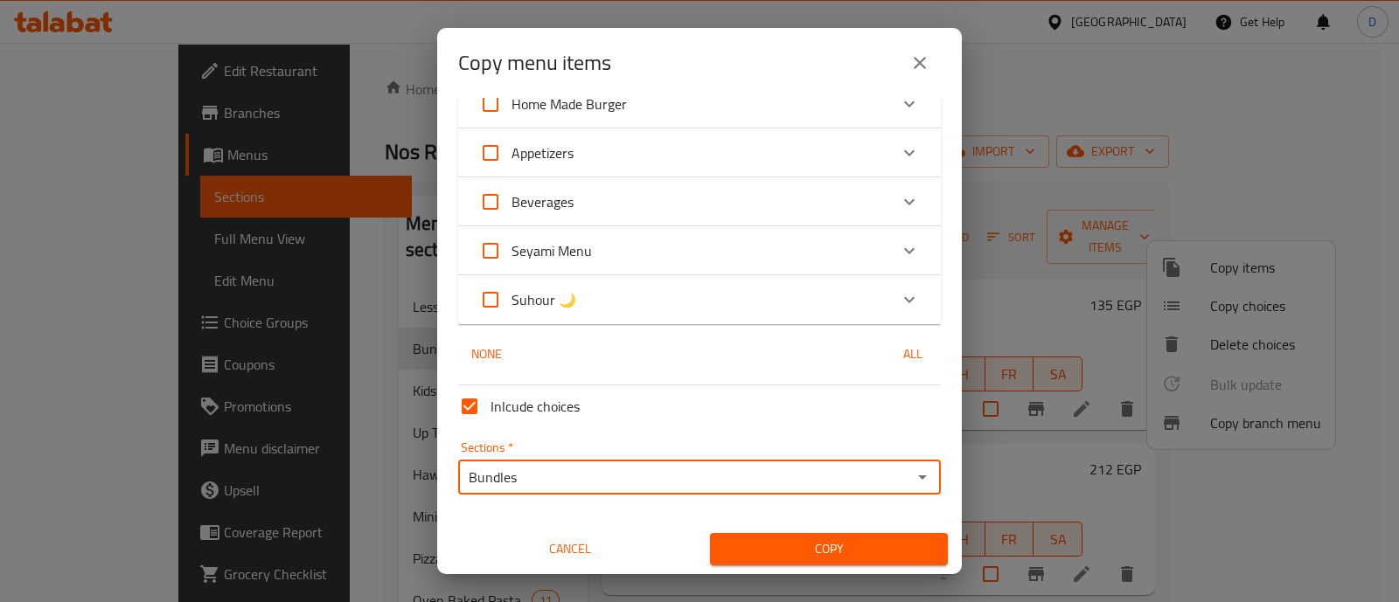
click at [815, 539] on span "Copy" at bounding box center [829, 550] width 210 height 22
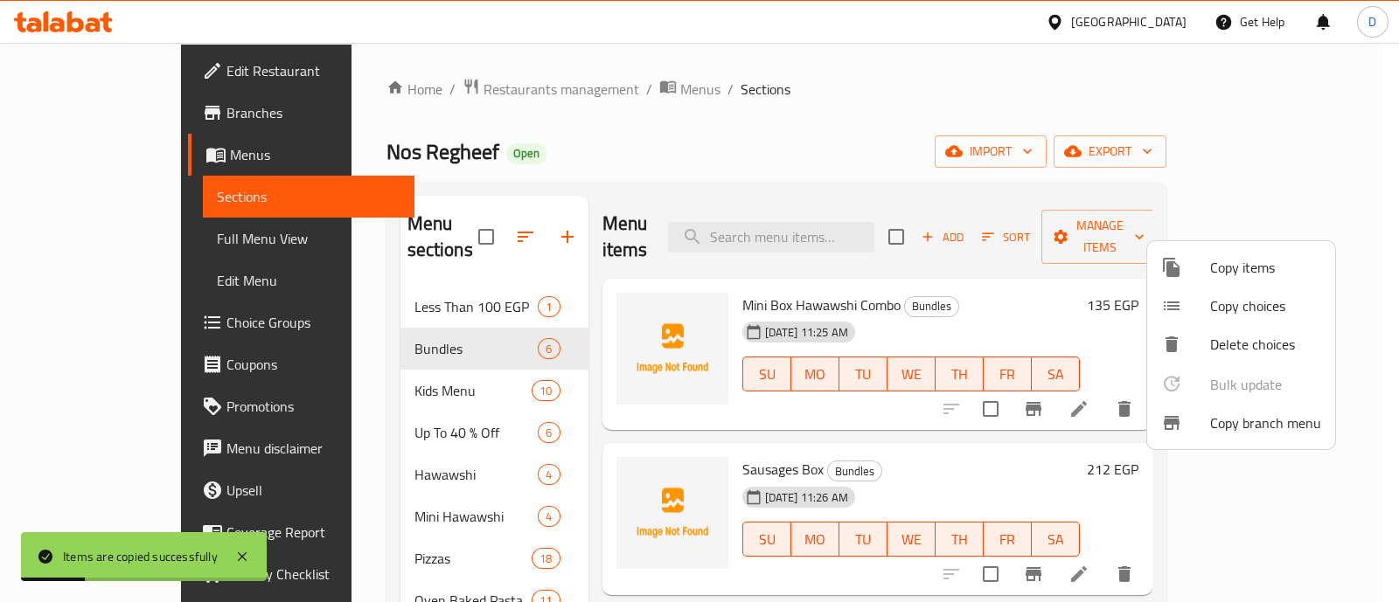
click at [794, 130] on div at bounding box center [699, 301] width 1399 height 602
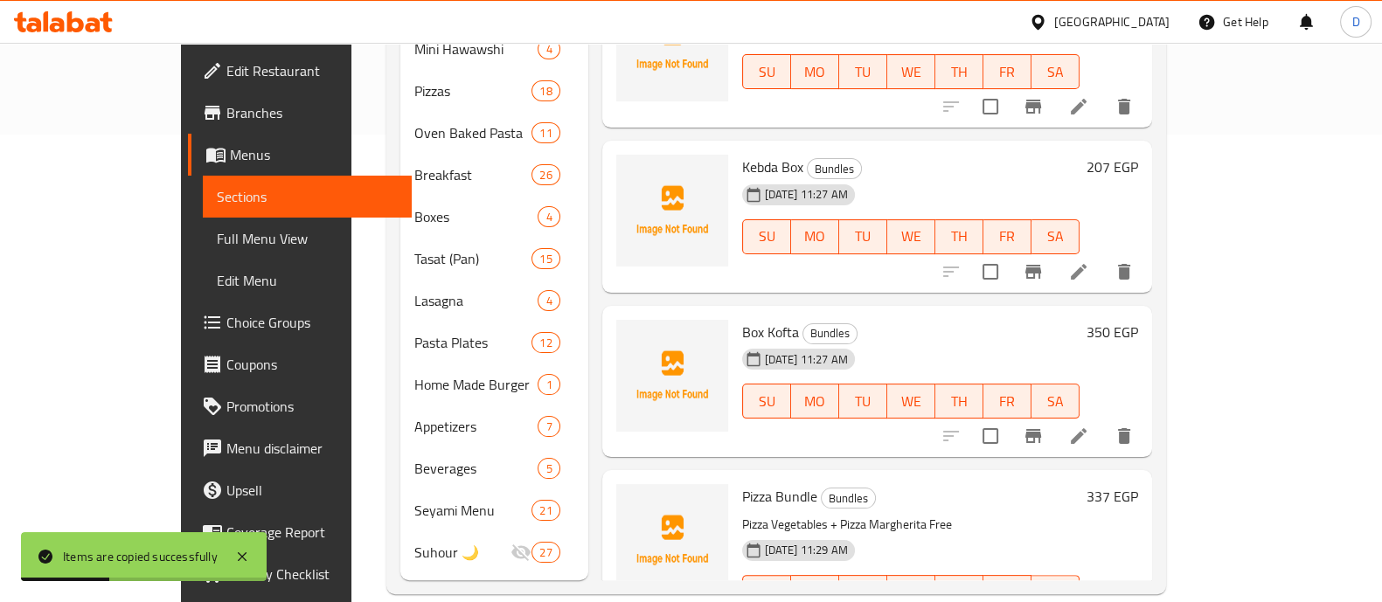
scroll to position [259, 0]
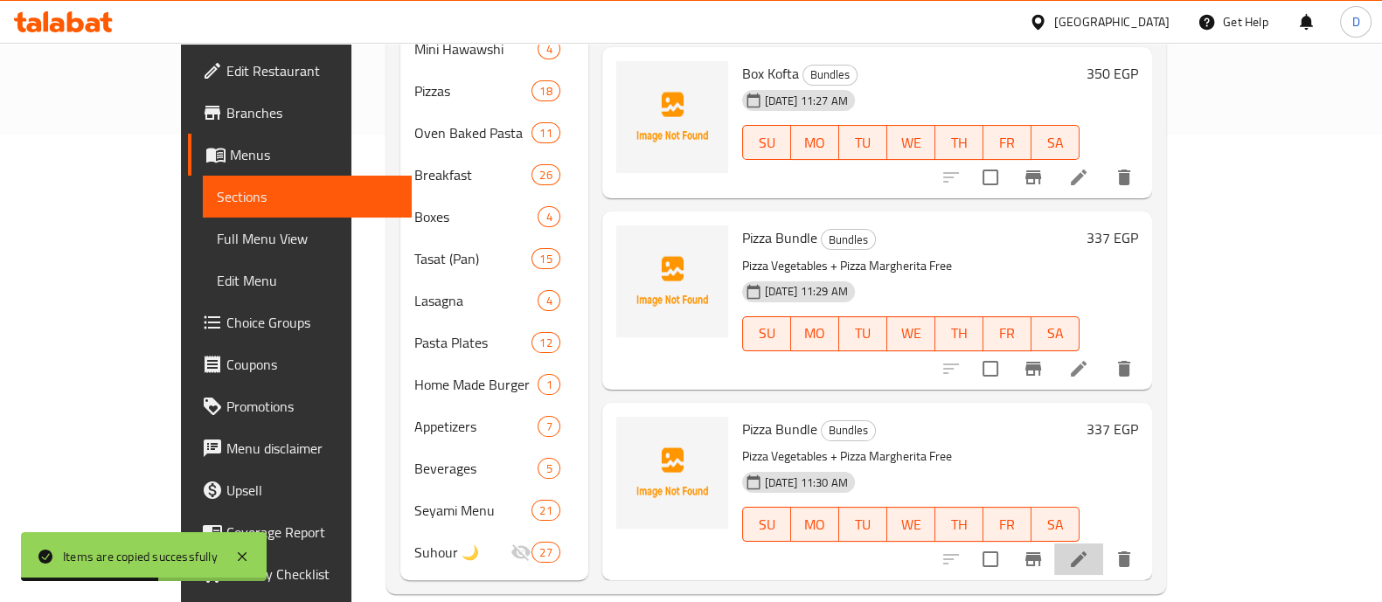
click at [1103, 544] on li at bounding box center [1078, 559] width 49 height 31
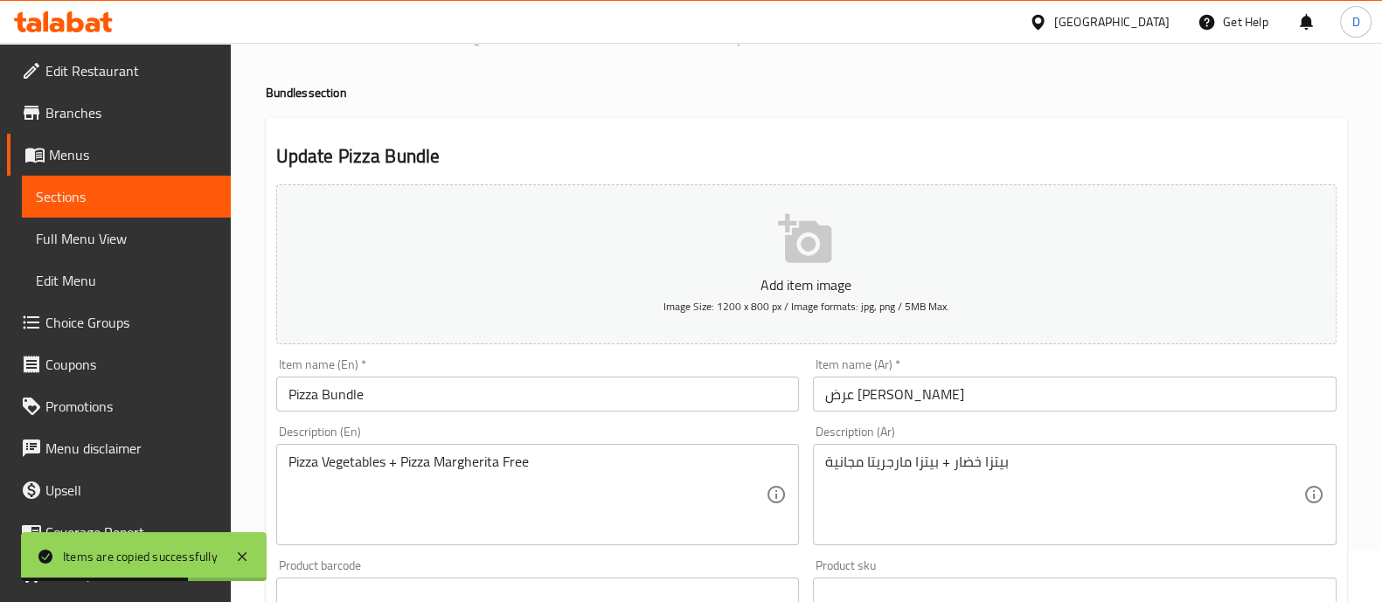
scroll to position [53, 0]
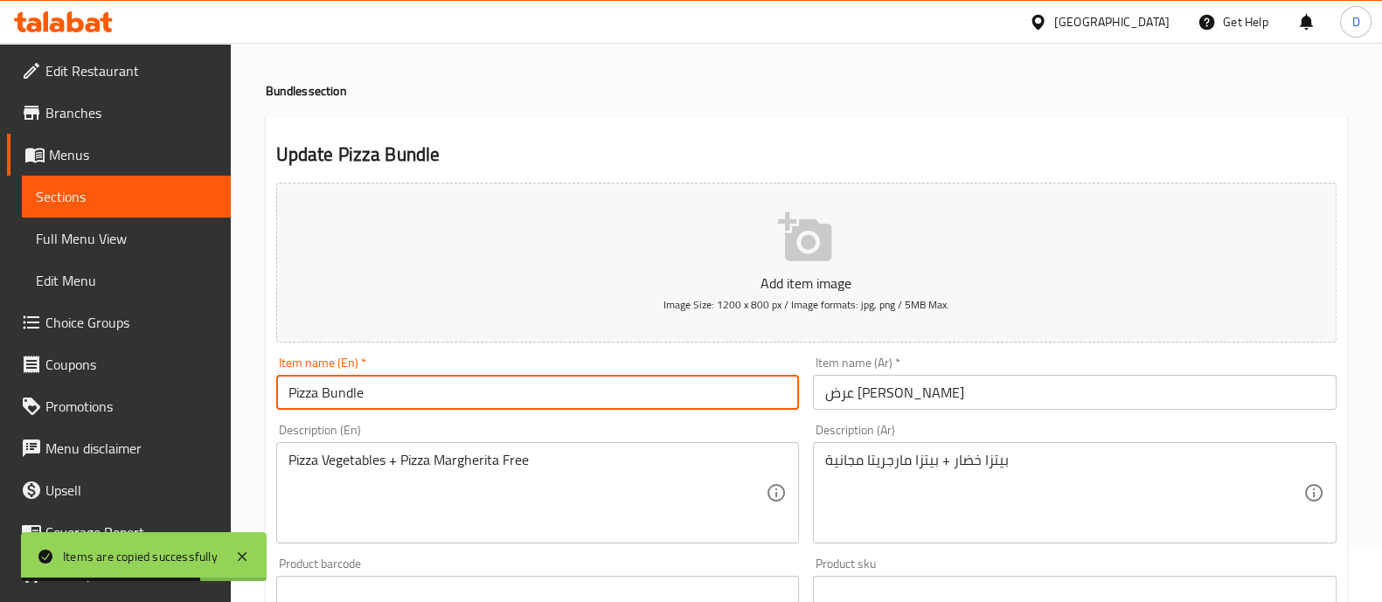
click at [516, 386] on input "Pizza Bundle" at bounding box center [538, 392] width 524 height 35
type input "Pizza Bundle 2"
click at [950, 397] on input "عرض بيتزا" at bounding box center [1075, 392] width 524 height 35
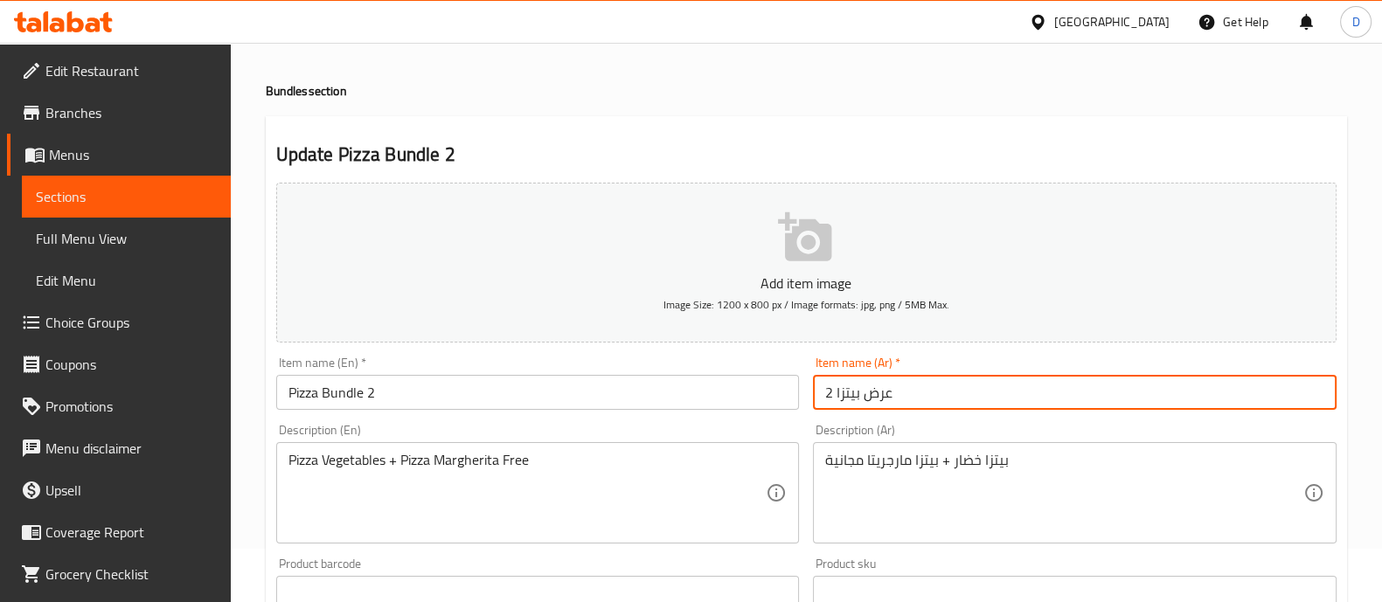
type input "عرض بيتزا 2"
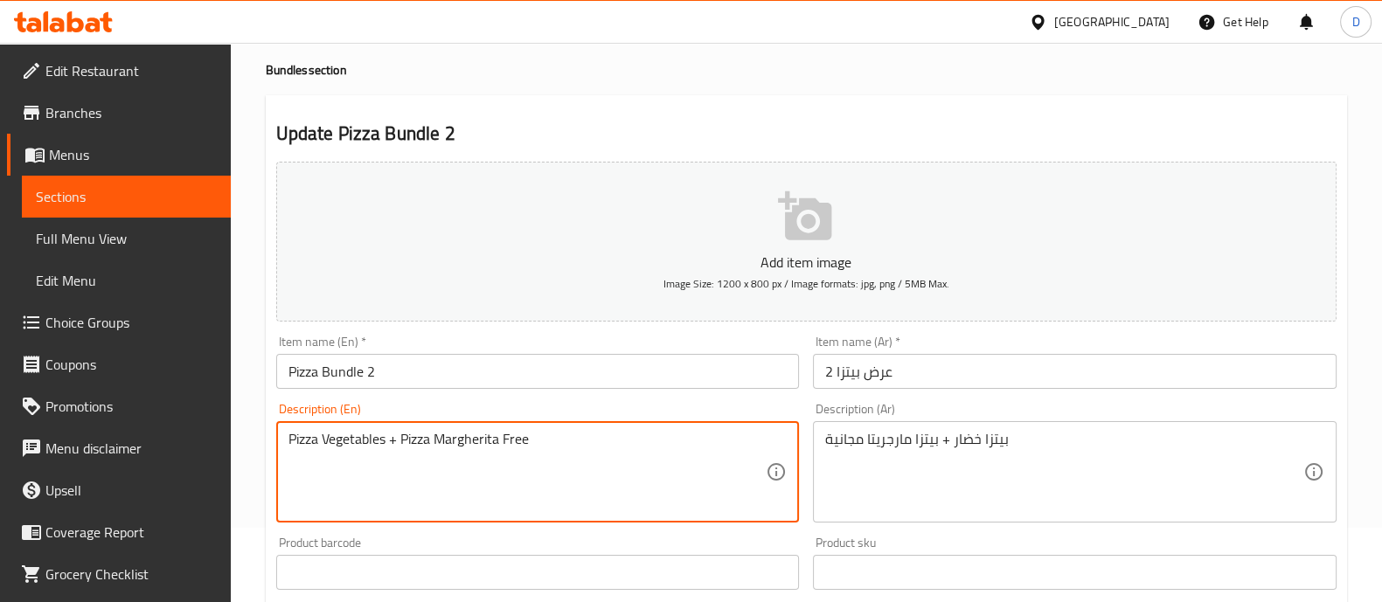
click at [344, 436] on textarea "Pizza Vegetables + Pizza Margherita Free" at bounding box center [528, 472] width 478 height 83
type textarea "Pizza Pastarmi + Pizza Margherita Free"
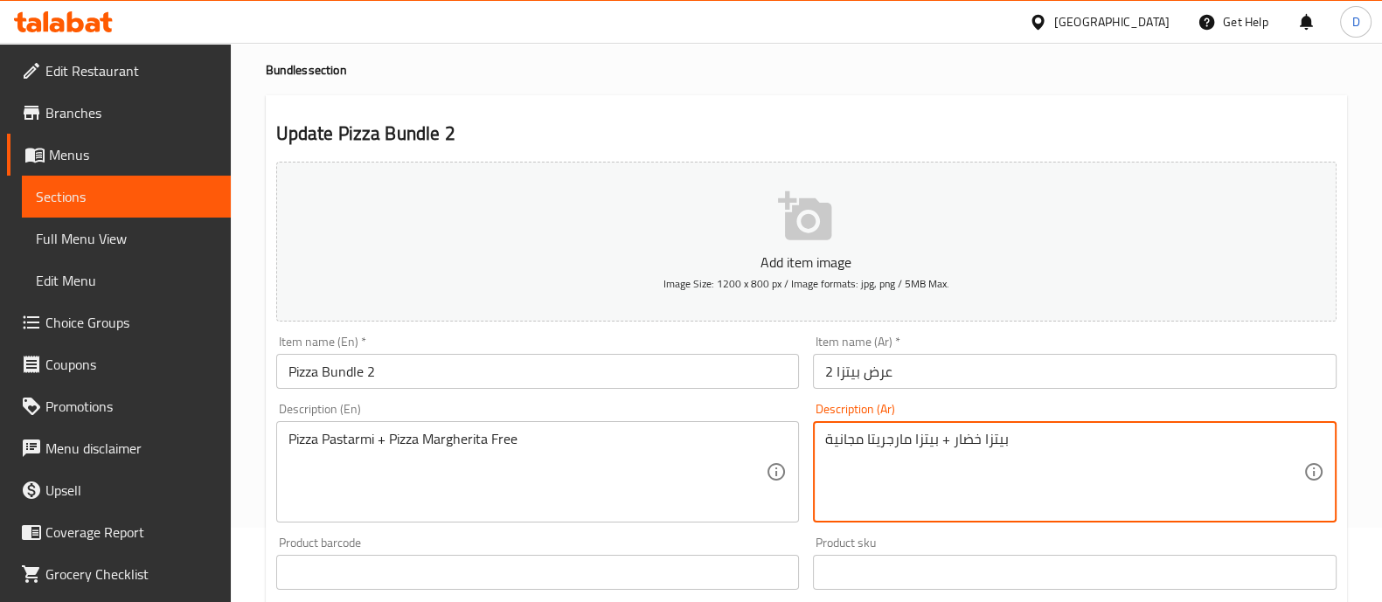
drag, startPoint x: 865, startPoint y: 440, endPoint x: 911, endPoint y: 443, distance: 46.5
click at [956, 439] on textarea "بيتزا خضار + بيتزا مارجريتا مجانية" at bounding box center [1064, 472] width 478 height 83
drag, startPoint x: 953, startPoint y: 439, endPoint x: 978, endPoint y: 440, distance: 25.4
click at [978, 440] on textarea "بيتزا خضار + بيتزا مارجريتا مجانية" at bounding box center [1064, 472] width 478 height 83
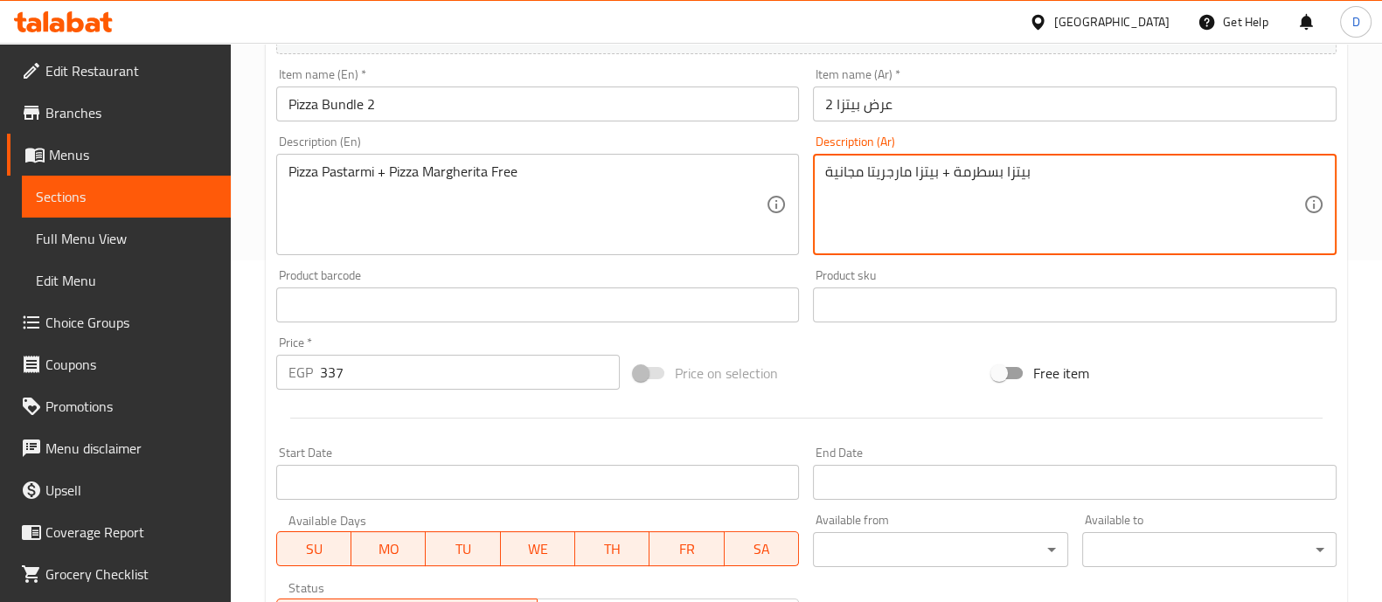
scroll to position [343, 0]
type textarea "بيتزا بسطرمة + بيتزا مارجريتا مجانية"
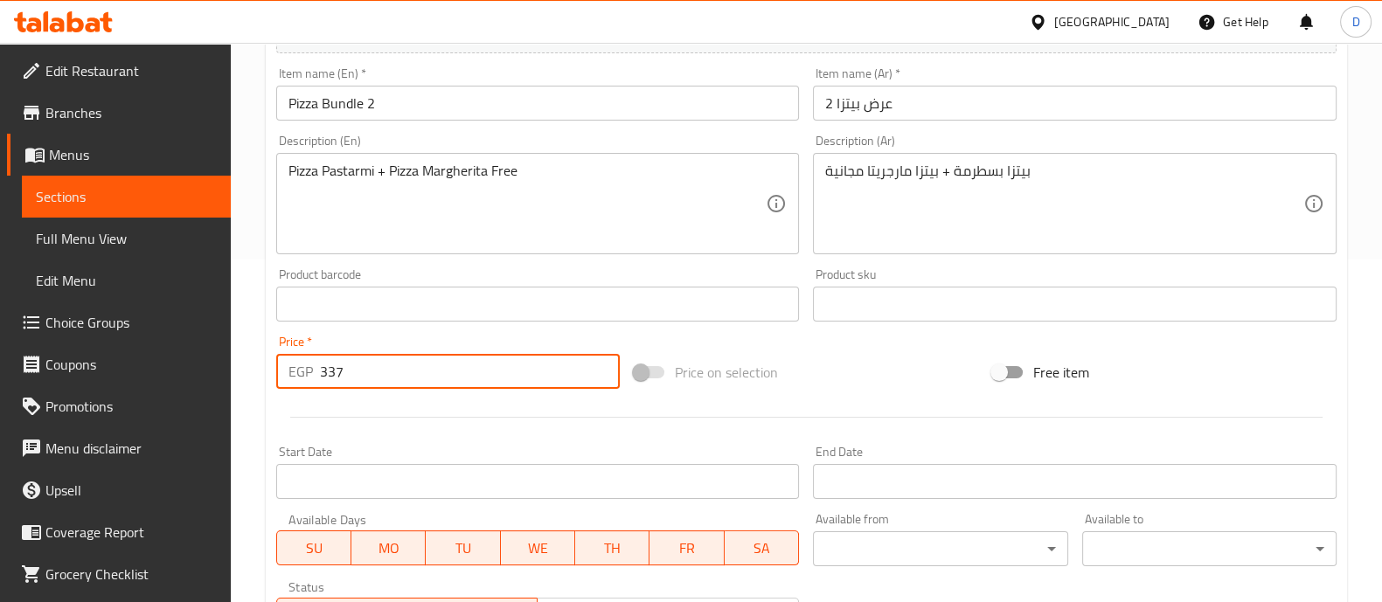
click at [442, 365] on input "337" at bounding box center [470, 371] width 301 height 35
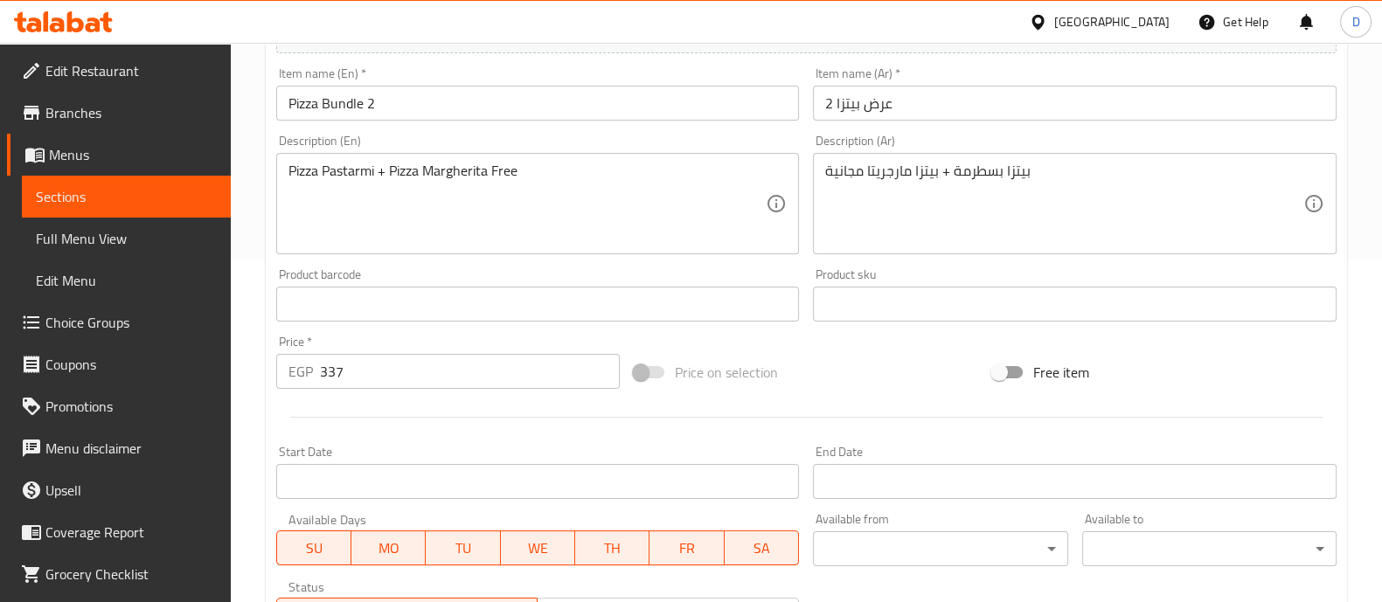
click at [354, 377] on input "337" at bounding box center [470, 371] width 301 height 35
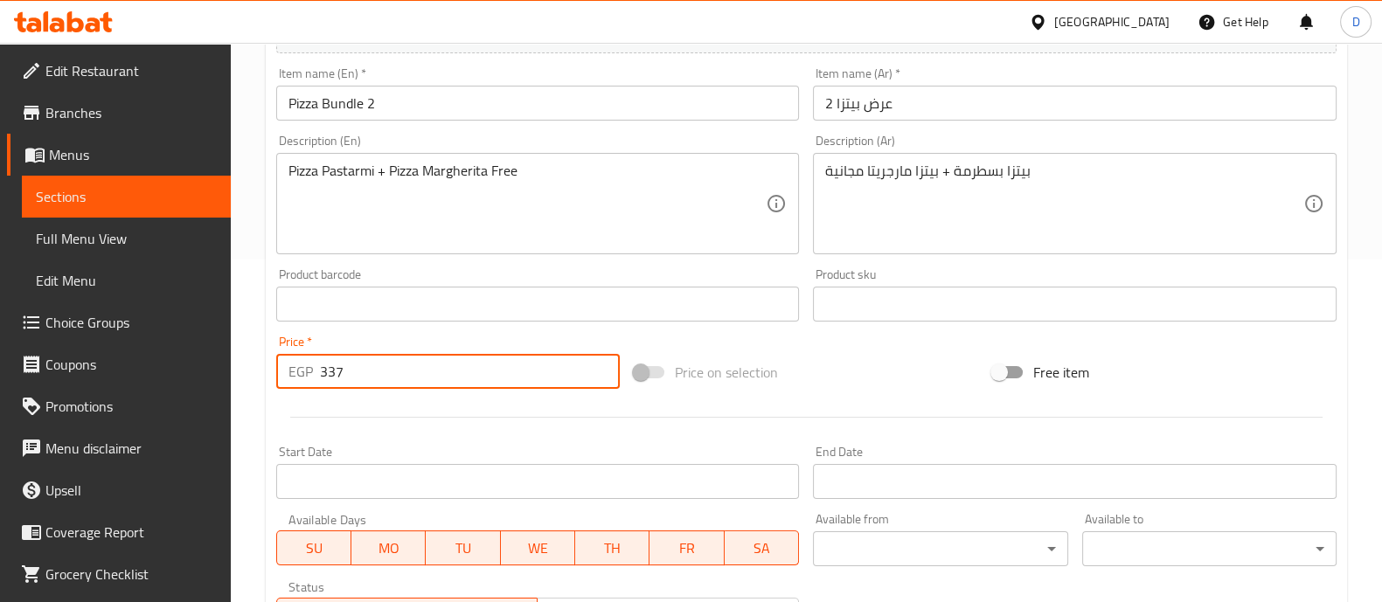
click at [354, 377] on input "337" at bounding box center [470, 371] width 301 height 35
type input "3"
type input "406"
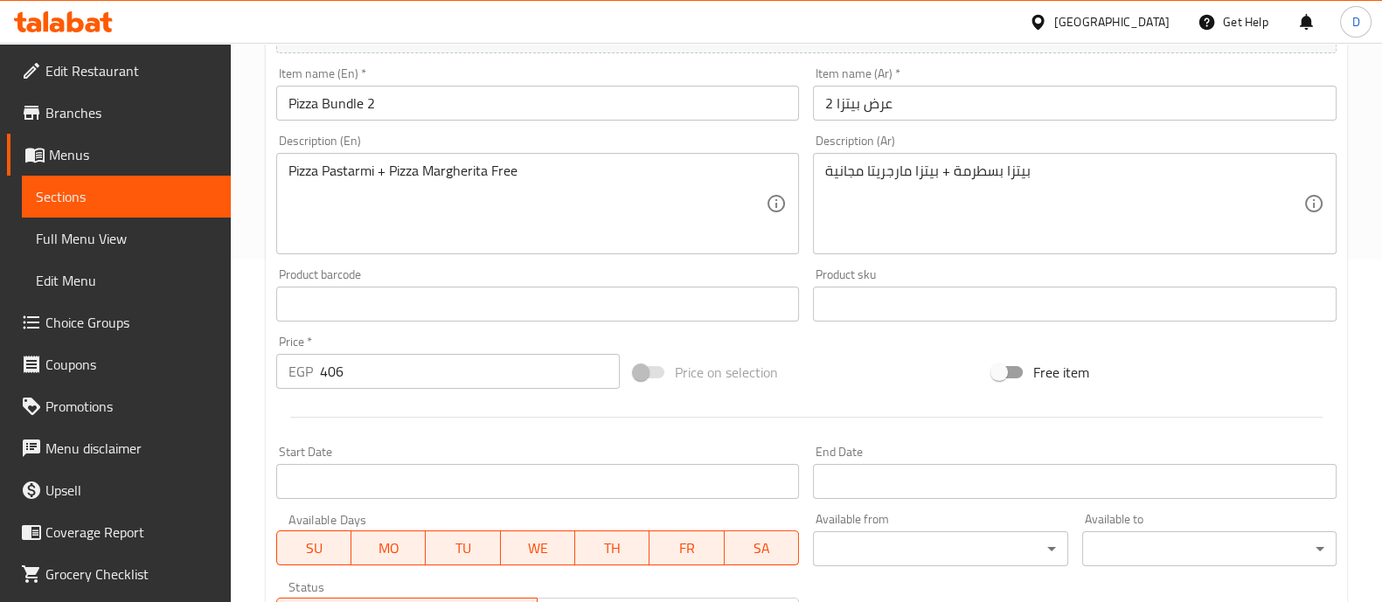
click at [349, 340] on div "Price   * EGP 406 Price *" at bounding box center [448, 362] width 344 height 53
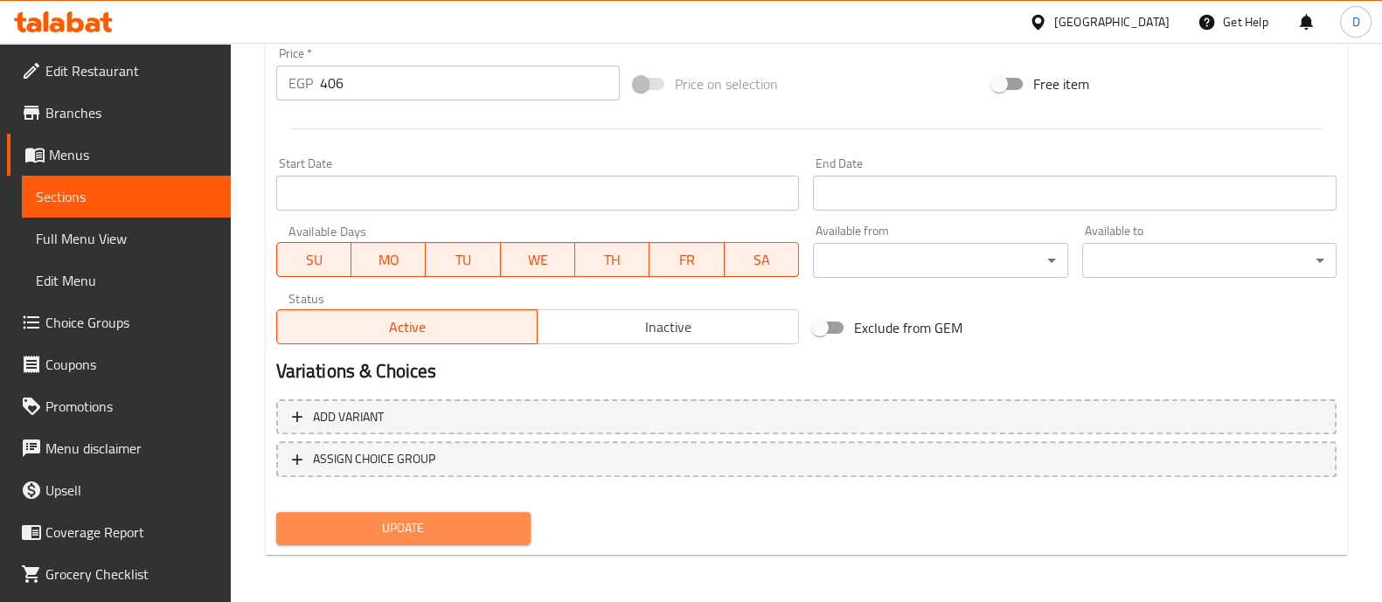
click at [464, 521] on span "Update" at bounding box center [403, 529] width 226 height 22
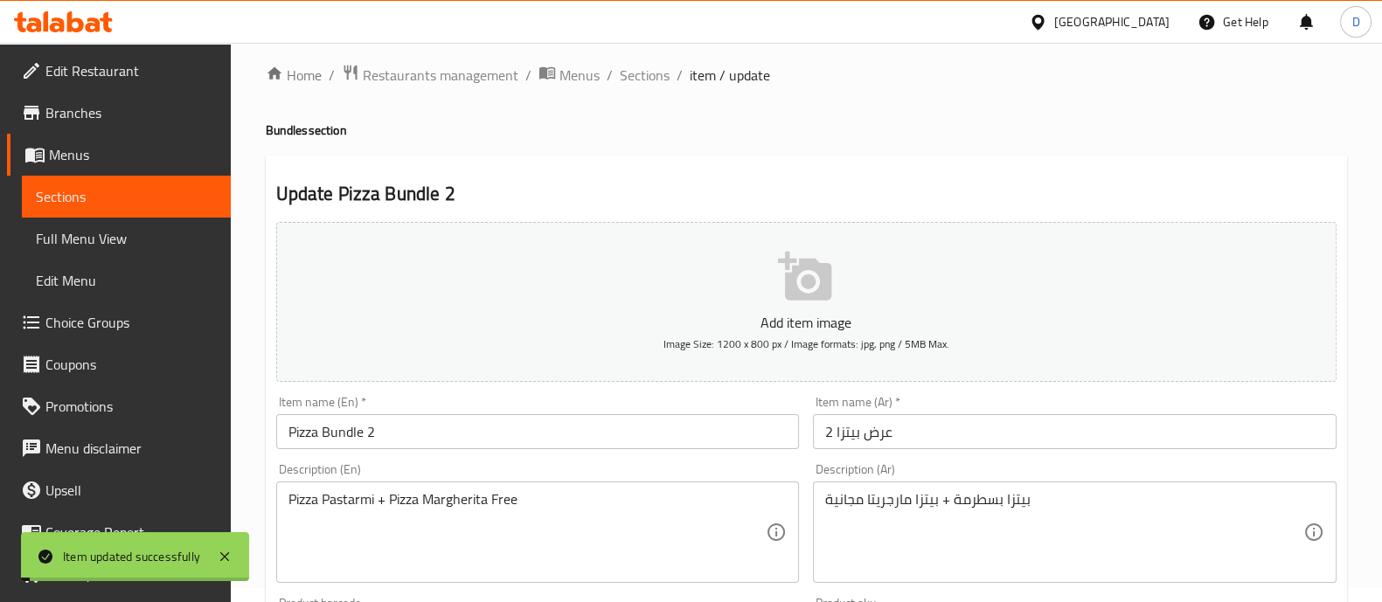
scroll to position [0, 0]
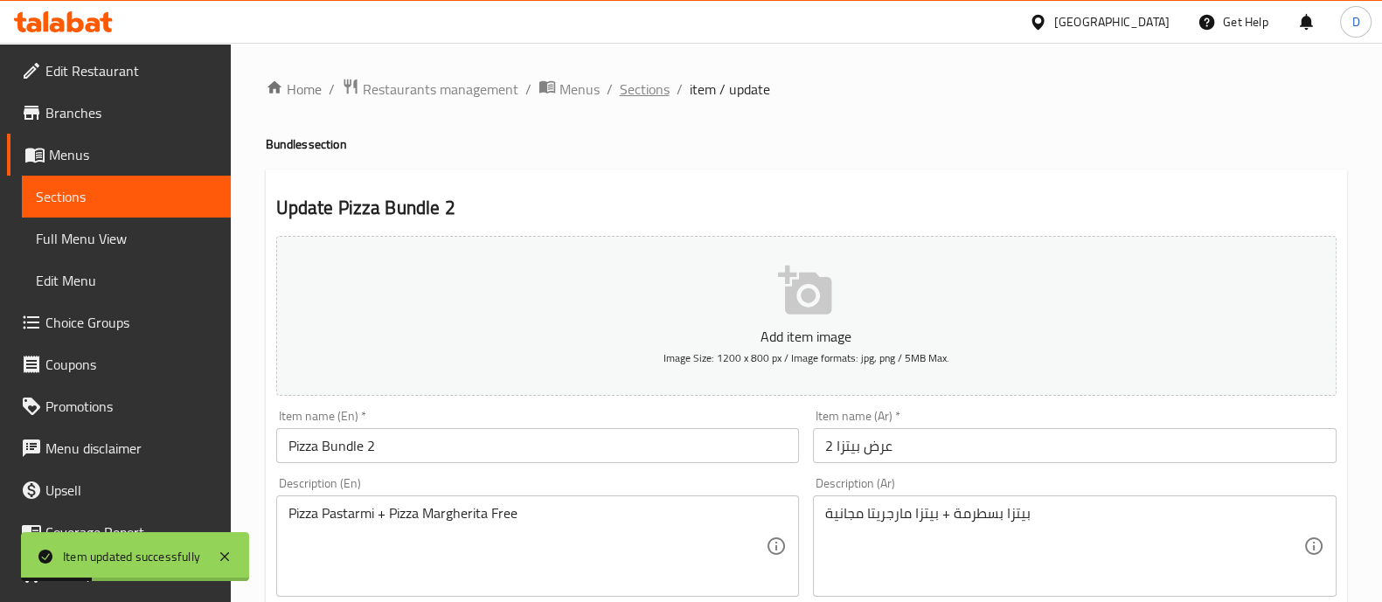
click at [632, 94] on span "Sections" at bounding box center [645, 89] width 50 height 21
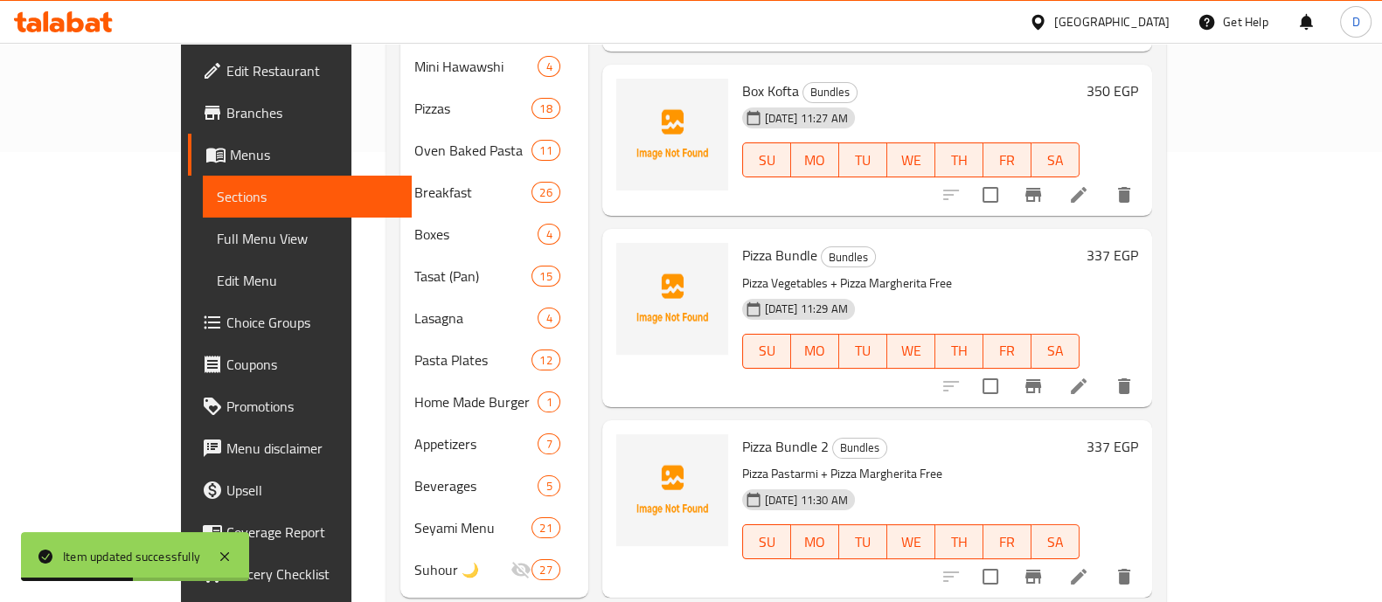
scroll to position [468, 0]
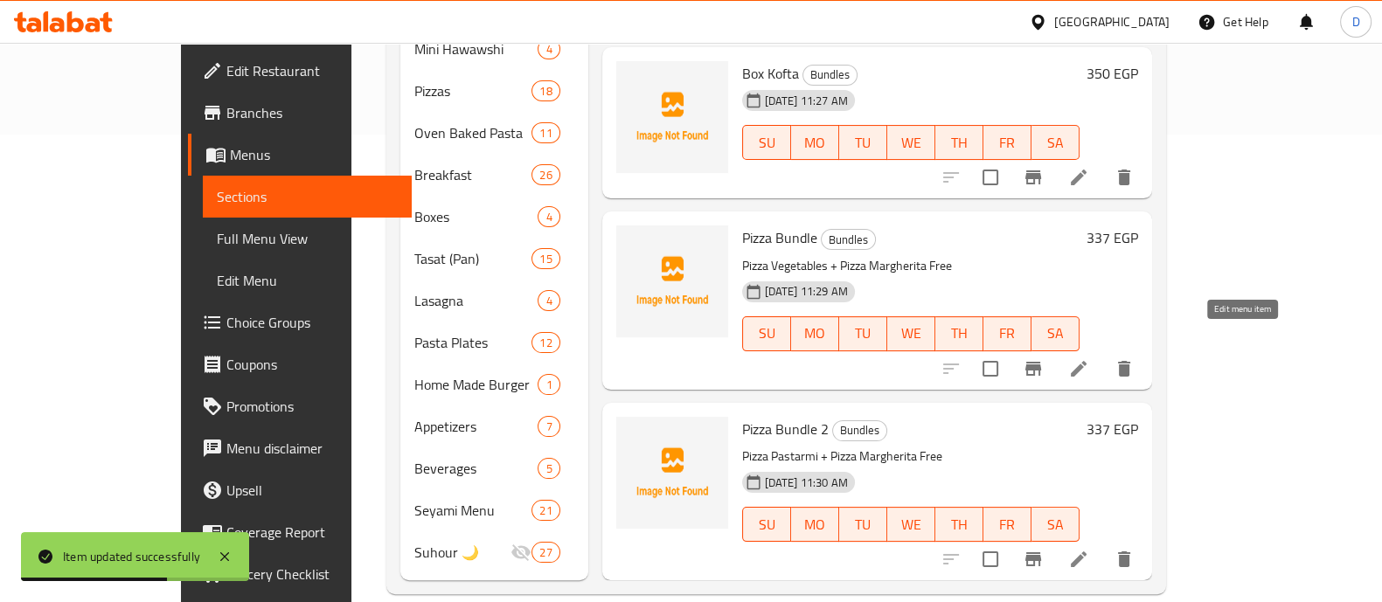
click at [1087, 361] on icon at bounding box center [1079, 369] width 16 height 16
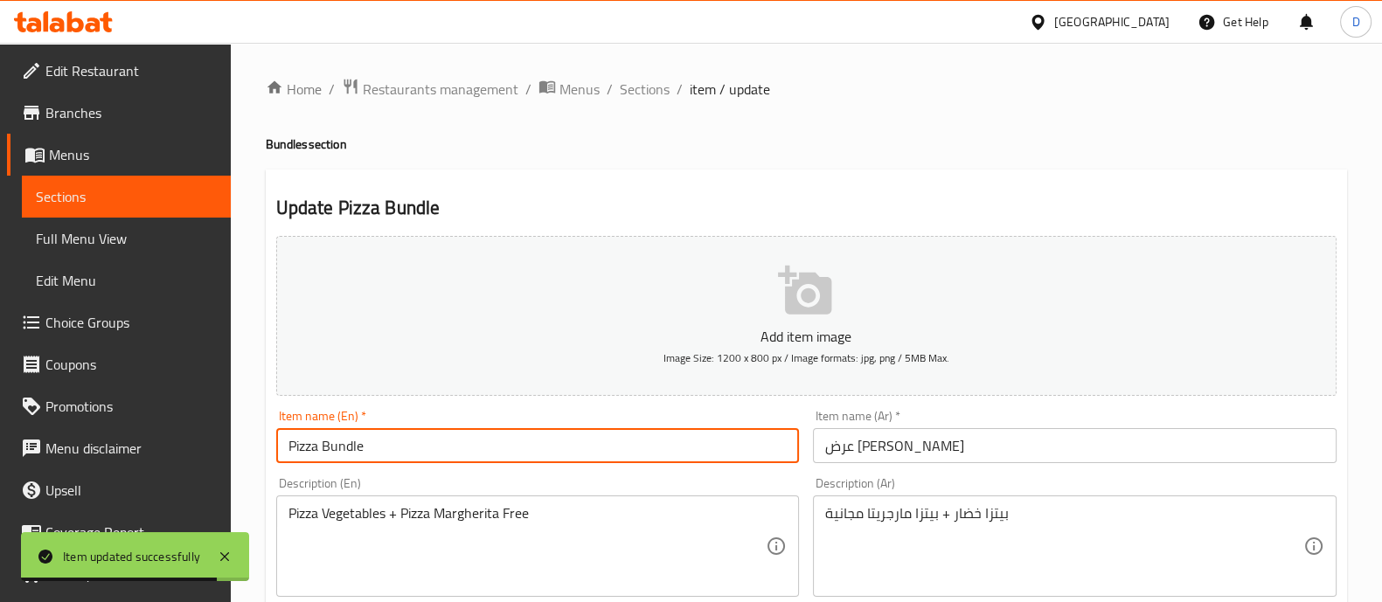
click at [437, 461] on input "Pizza Bundle" at bounding box center [538, 445] width 524 height 35
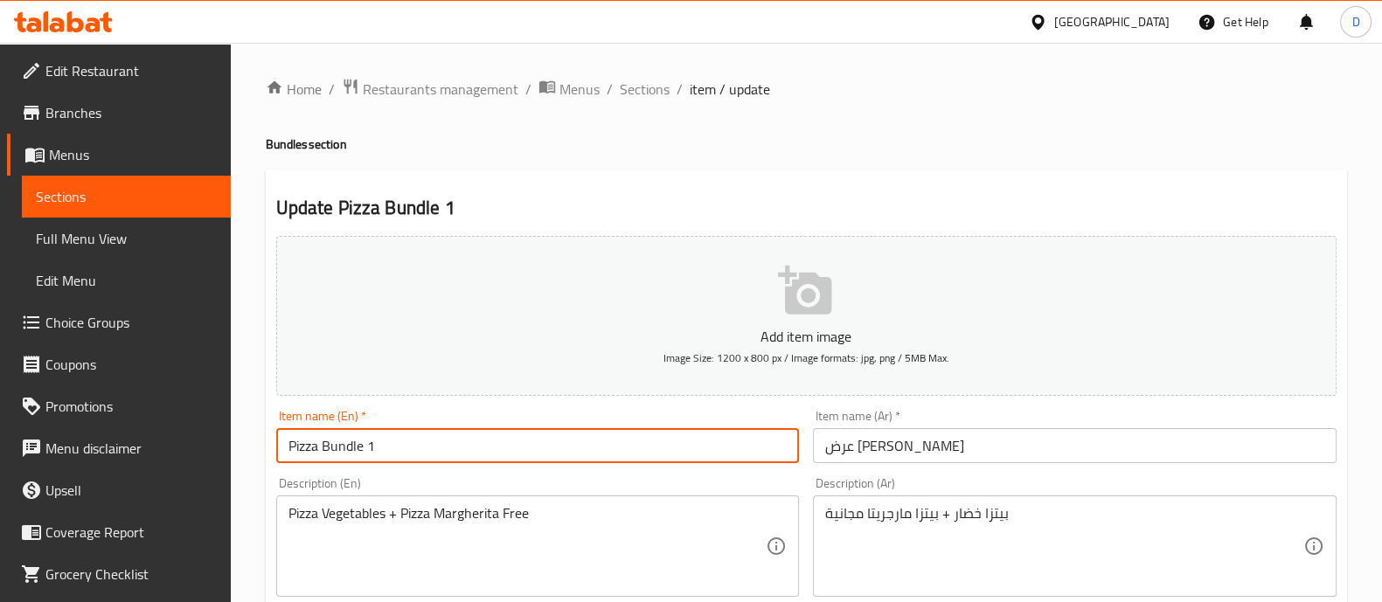
type input "Pizza Bundle 1"
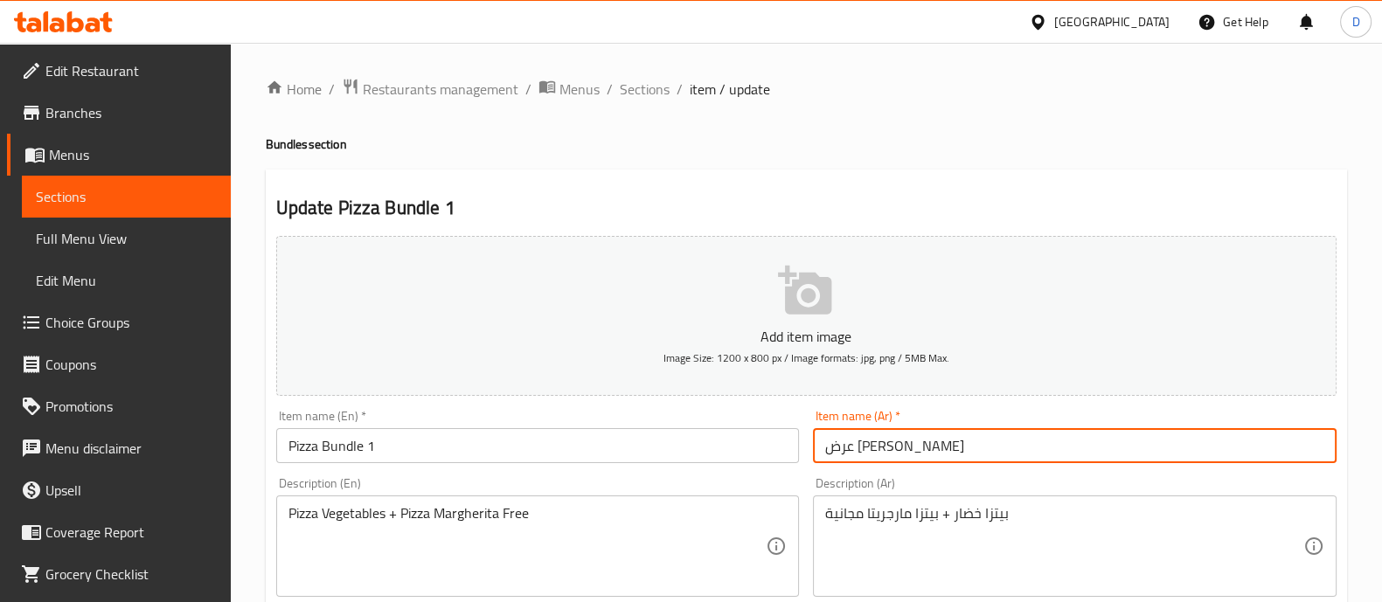
click at [918, 448] on input "عرض بيتزا" at bounding box center [1075, 445] width 524 height 35
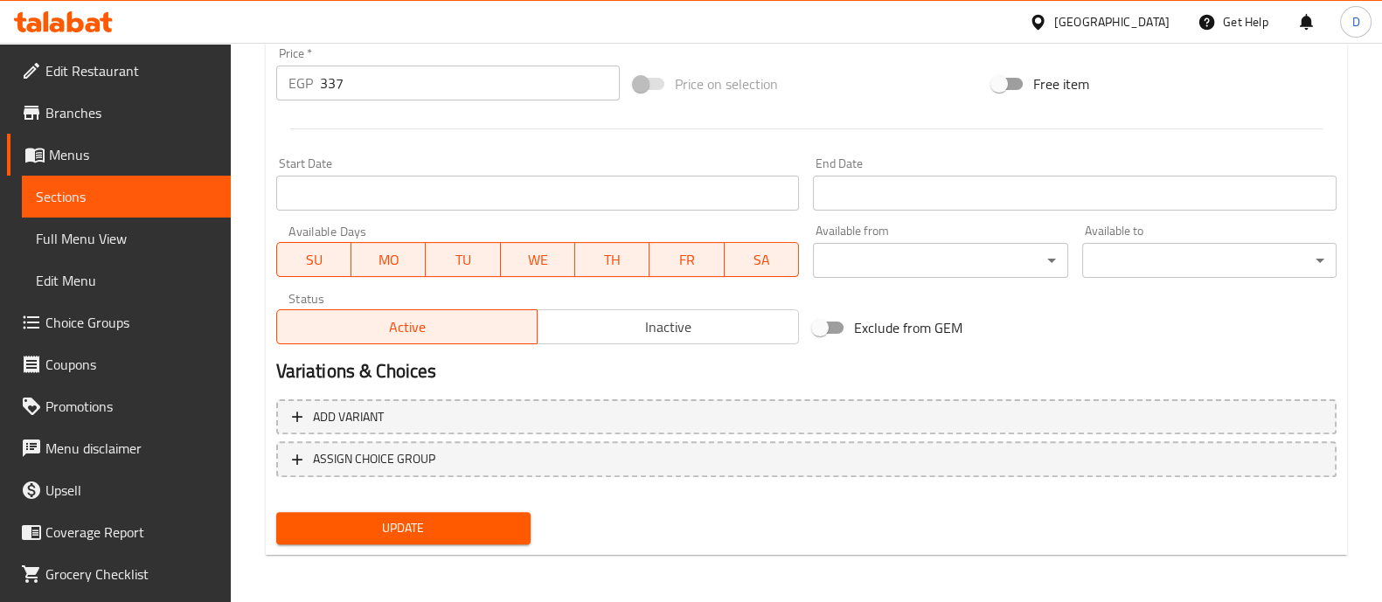
type input "عرض بيتزا 1"
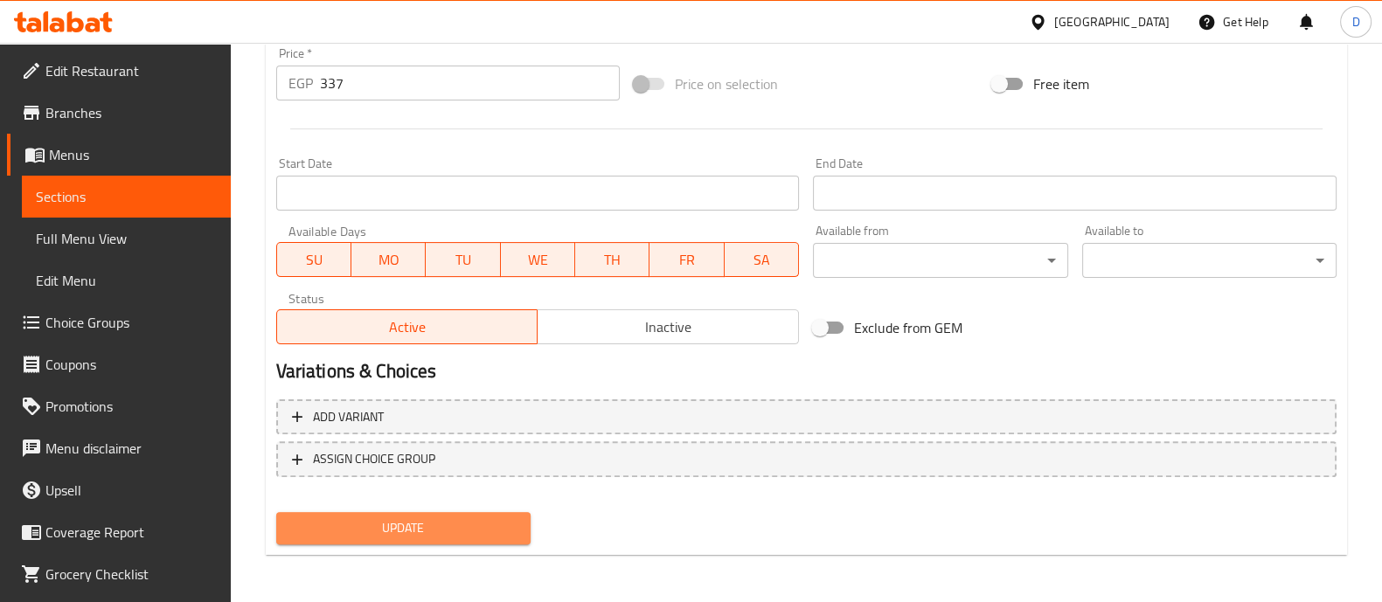
click at [488, 522] on span "Update" at bounding box center [403, 529] width 226 height 22
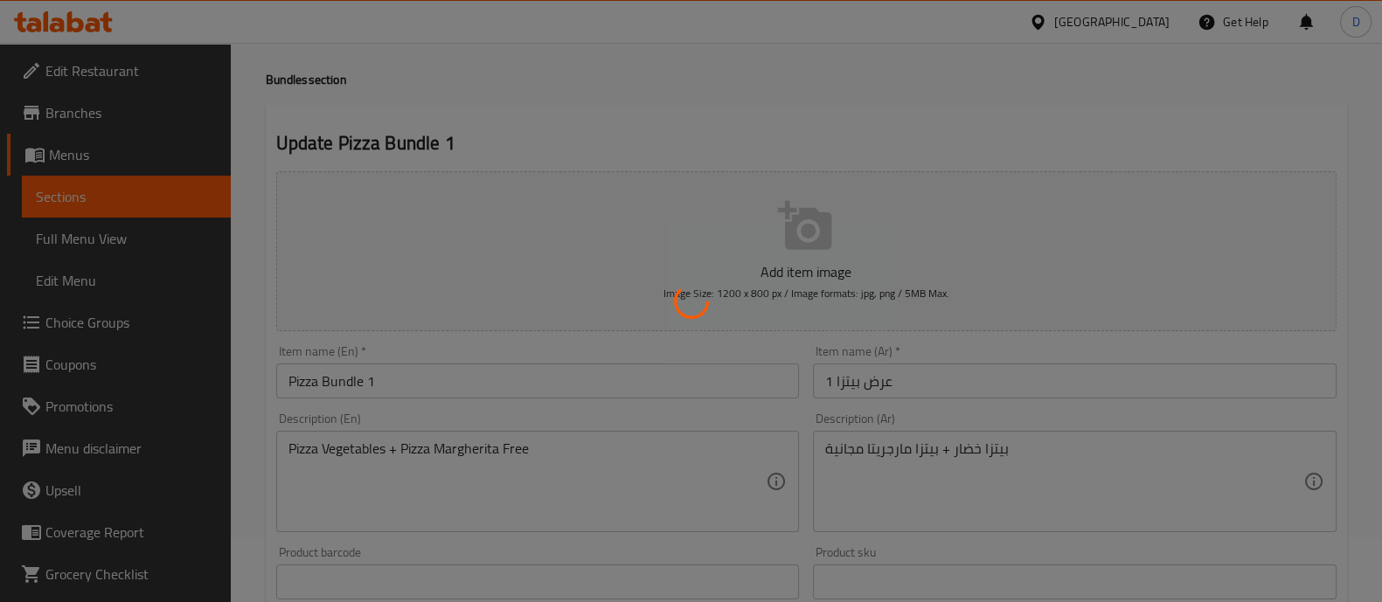
scroll to position [0, 0]
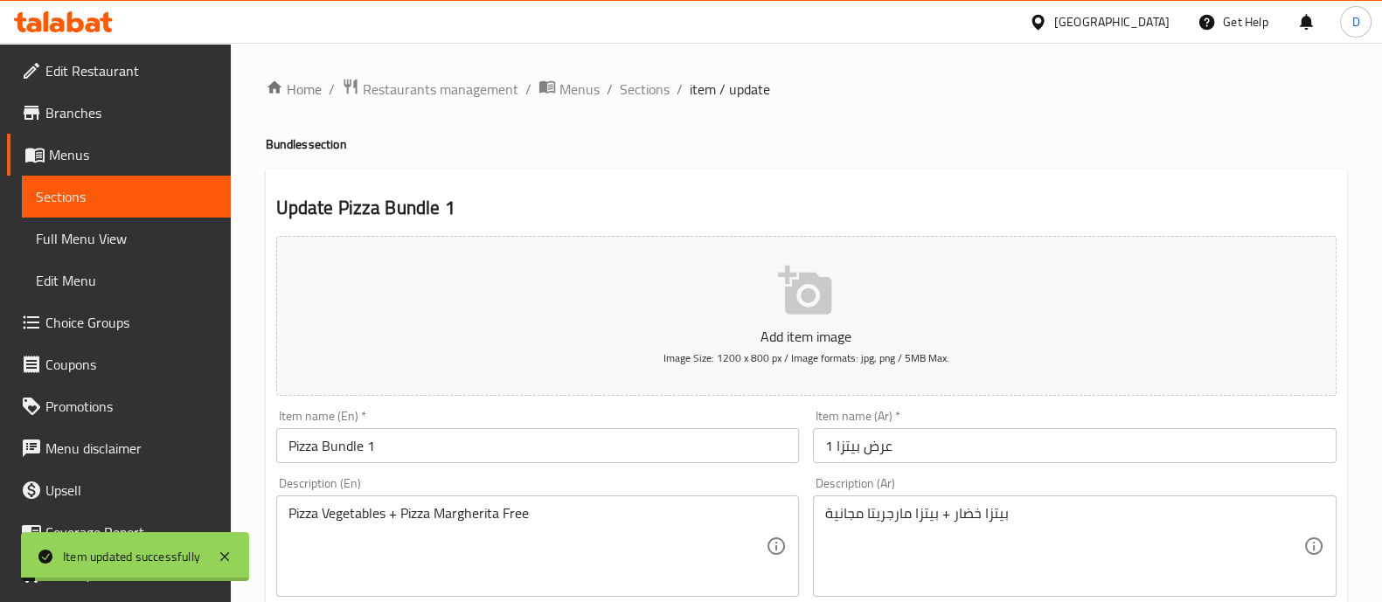
click at [631, 79] on span "Sections" at bounding box center [645, 89] width 50 height 21
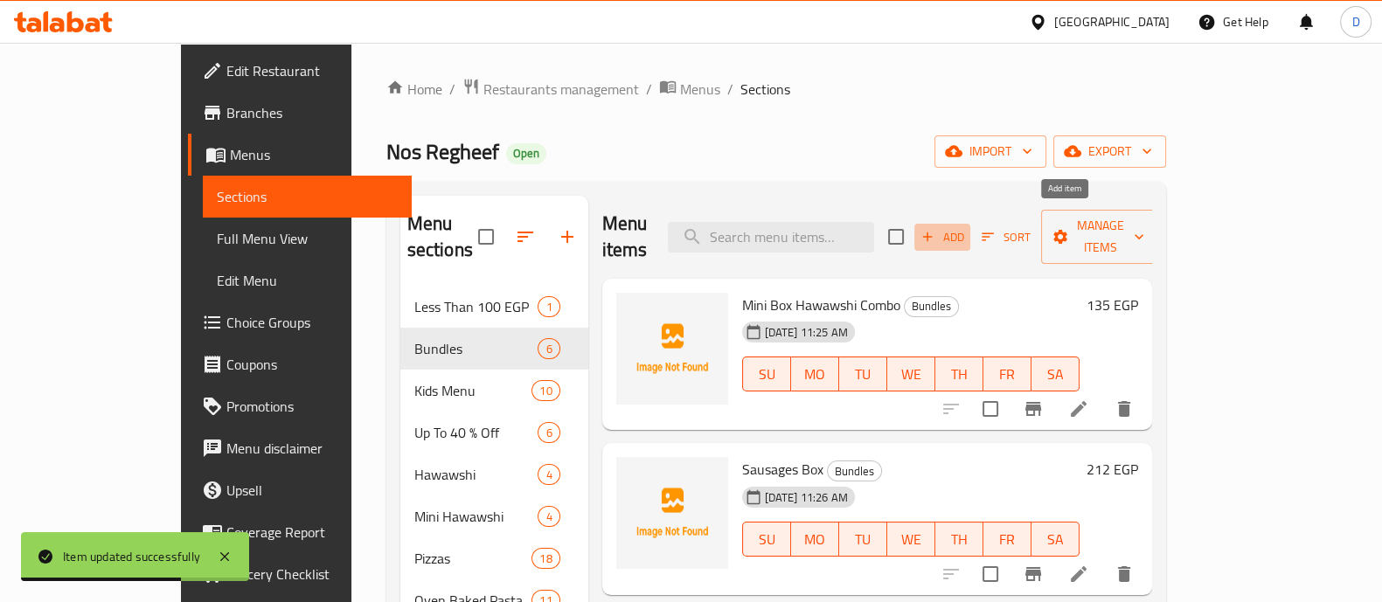
click at [966, 227] on span "Add" at bounding box center [942, 237] width 47 height 20
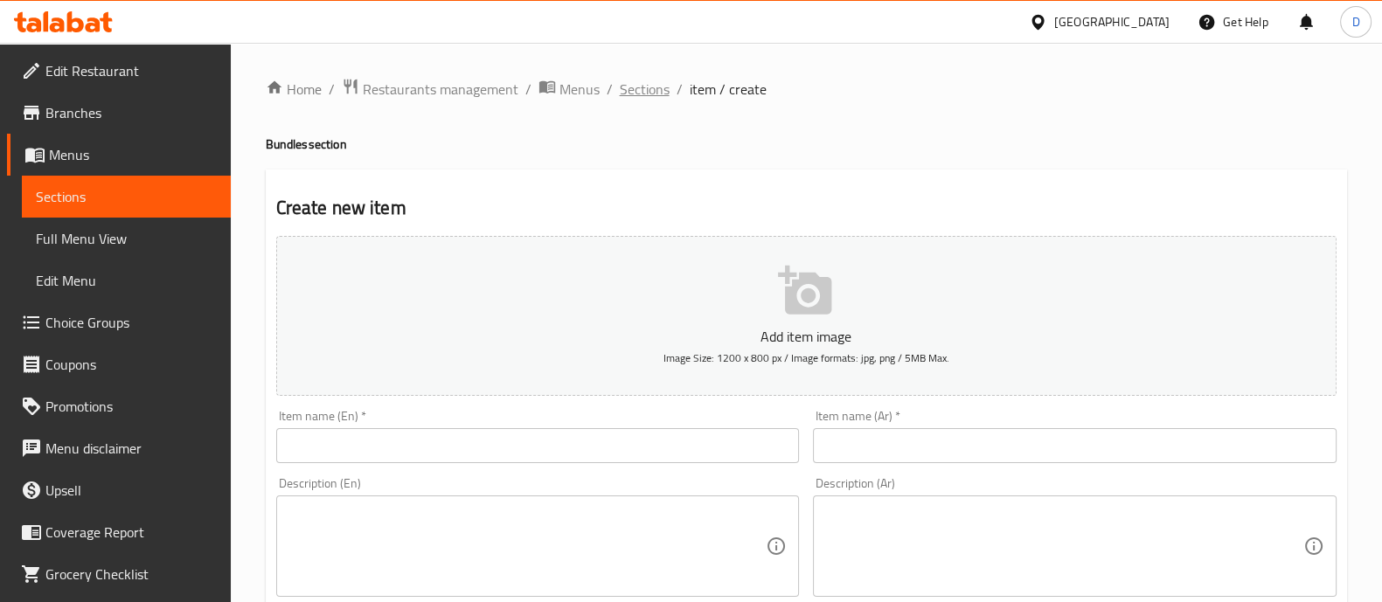
click at [633, 100] on span "Sections" at bounding box center [645, 89] width 50 height 21
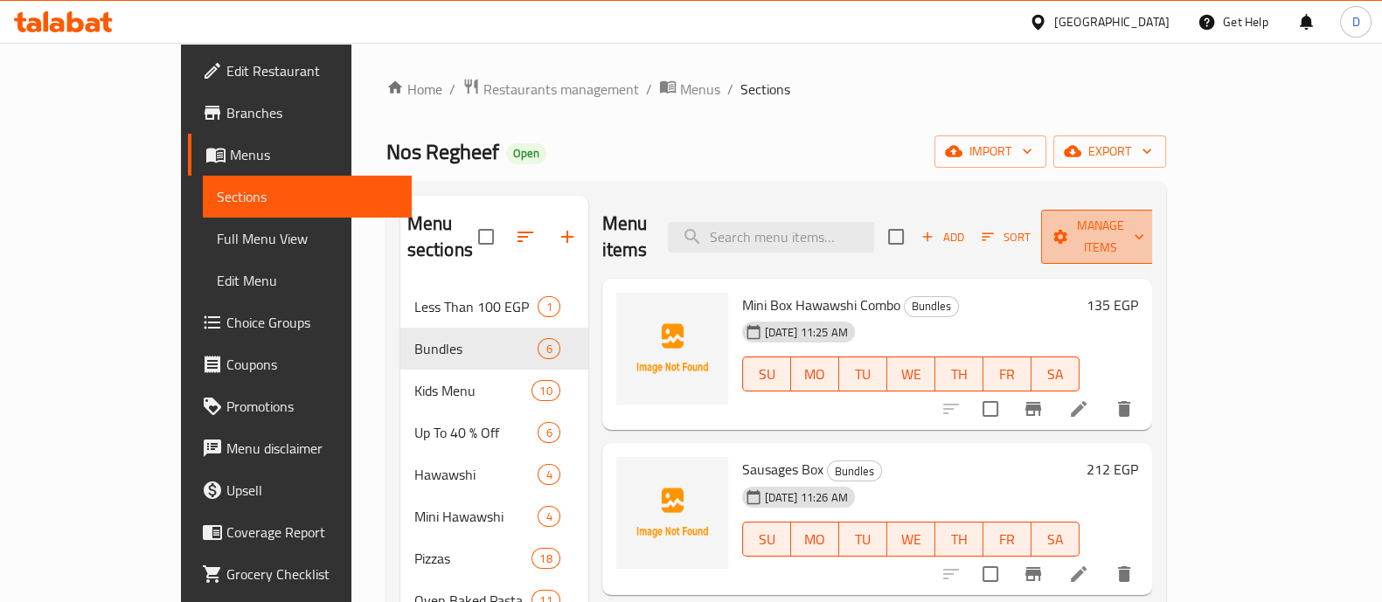
click at [1145, 233] on span "Manage items" at bounding box center [1099, 237] width 89 height 44
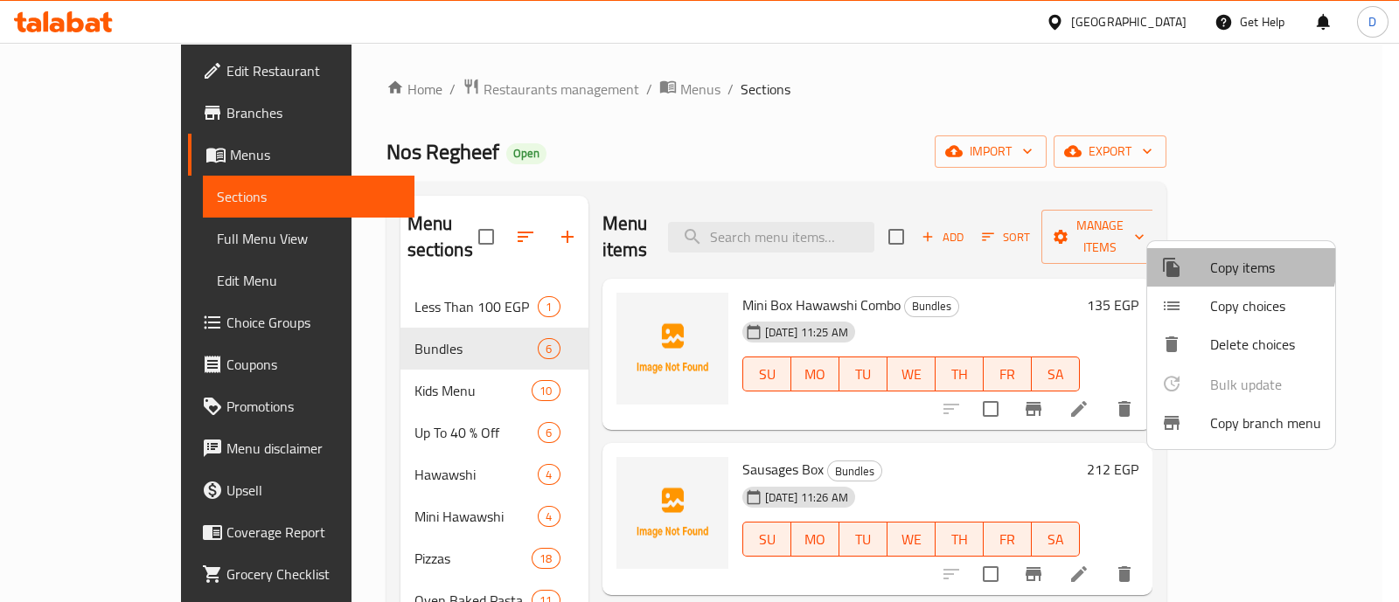
click at [1207, 257] on div at bounding box center [1185, 267] width 49 height 21
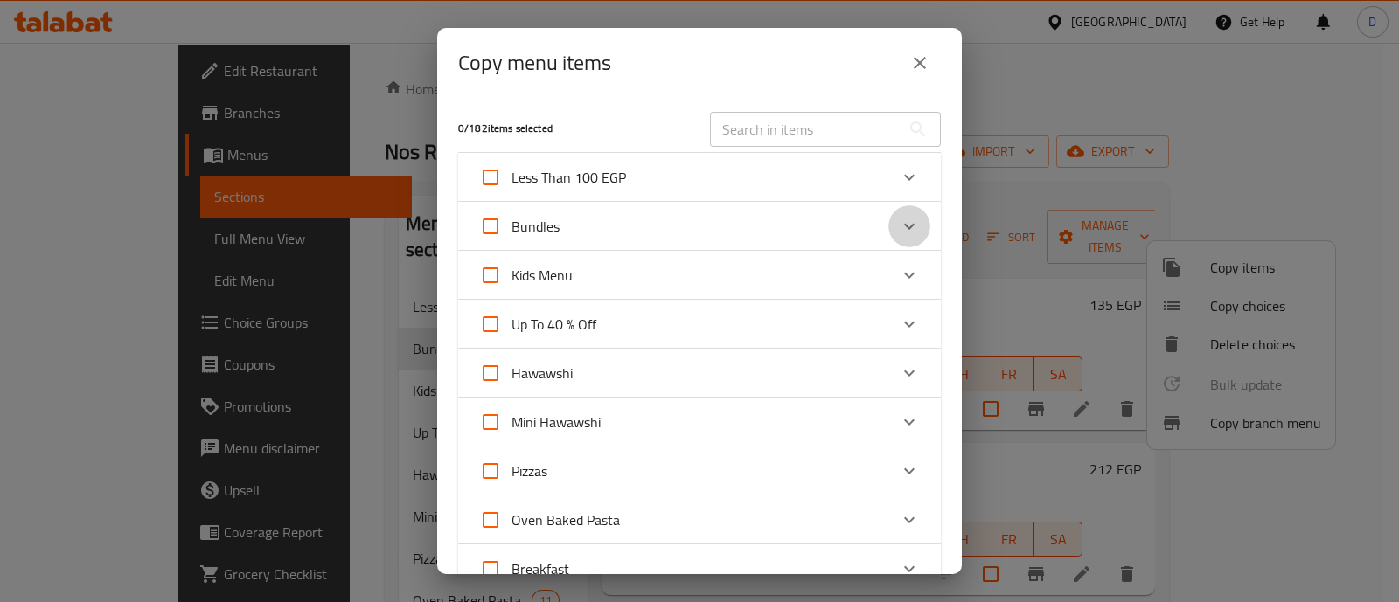
click at [902, 224] on icon "Expand" at bounding box center [909, 226] width 21 height 21
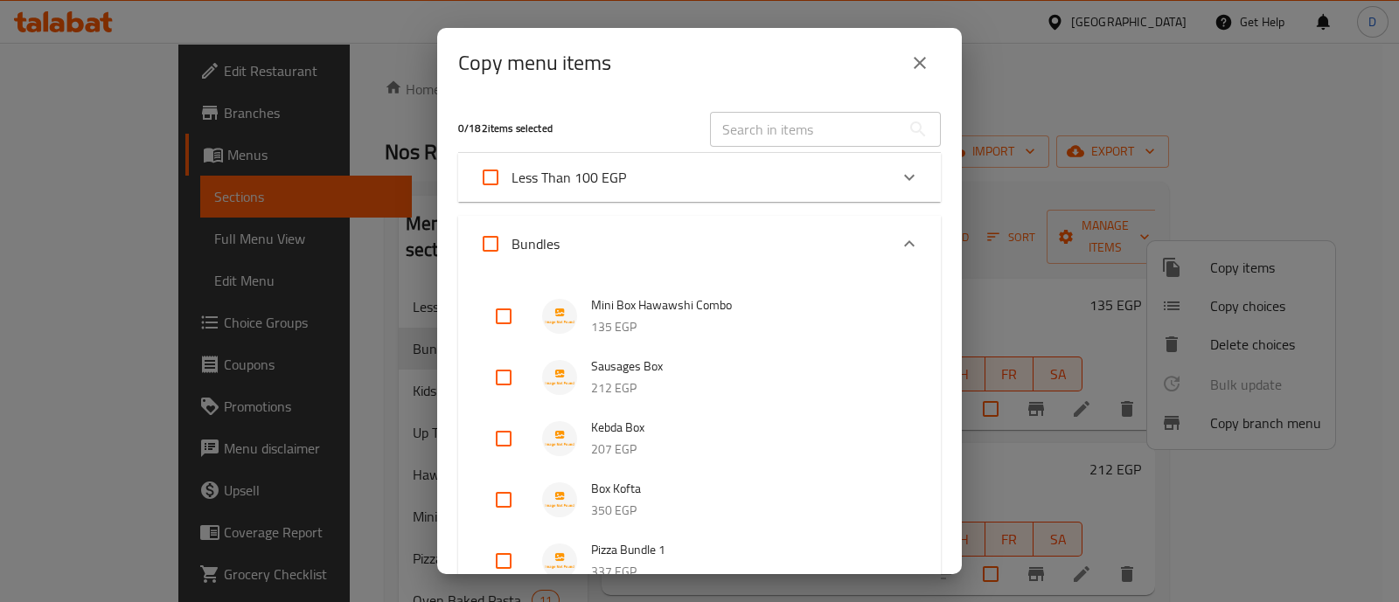
scroll to position [395, 0]
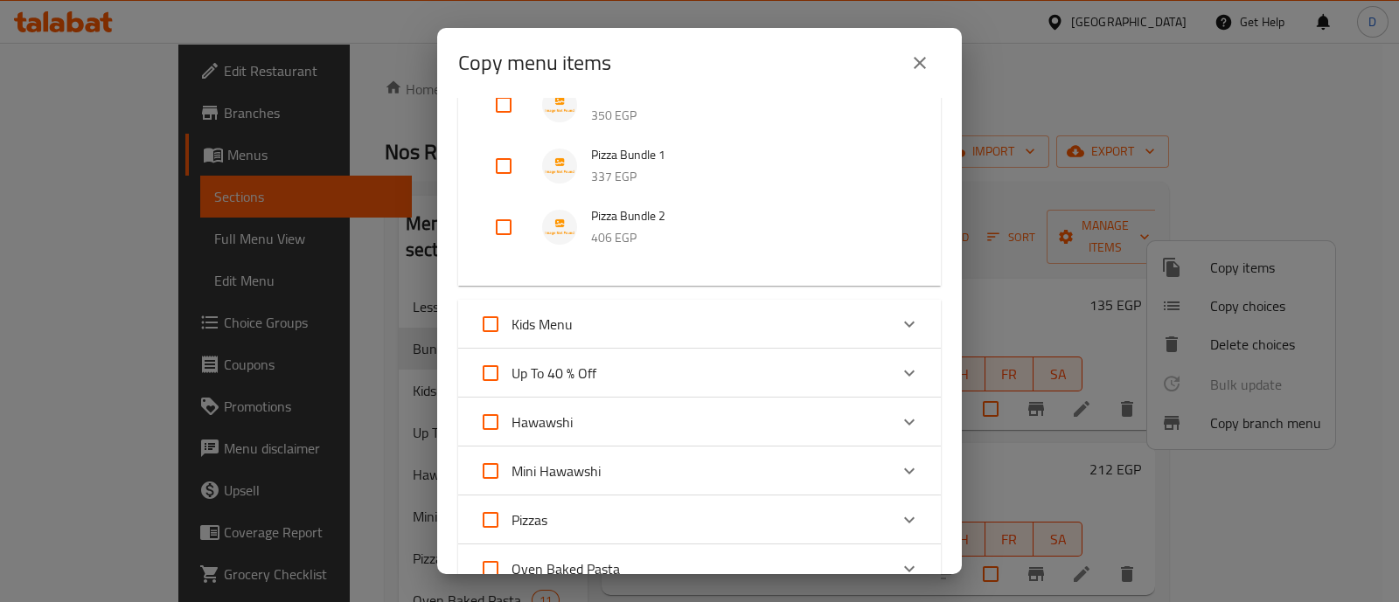
click at [502, 212] on input "checkbox" at bounding box center [504, 227] width 42 height 42
checkbox input "true"
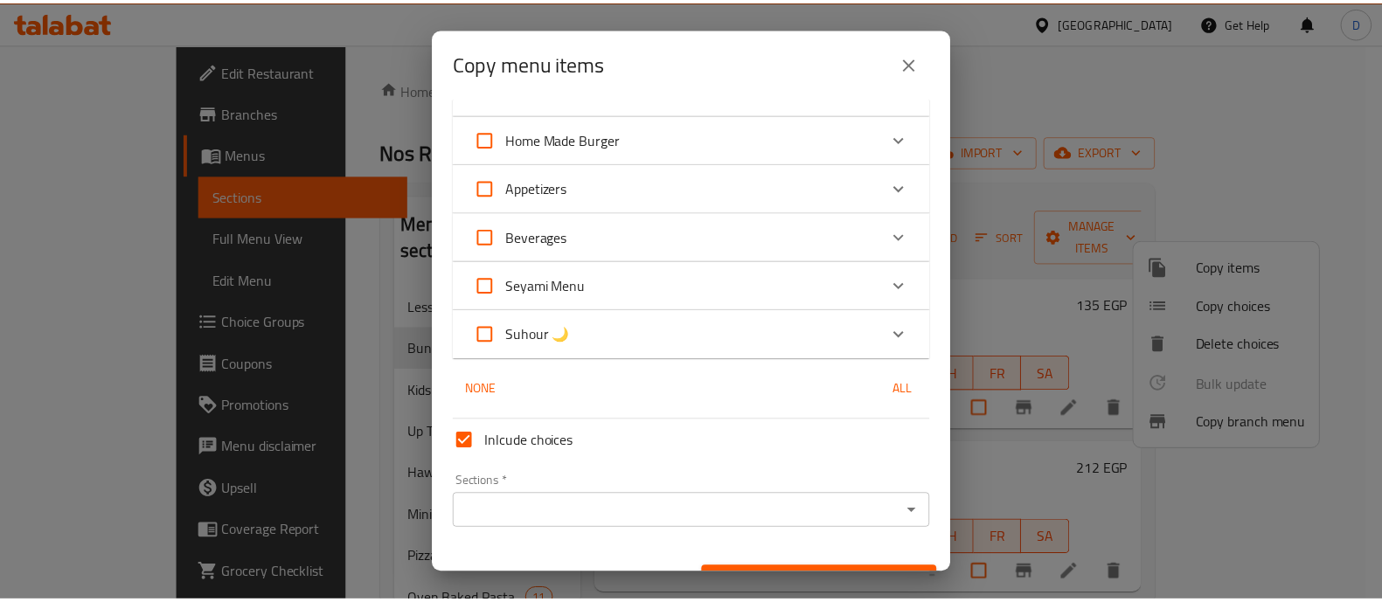
scroll to position [1154, 0]
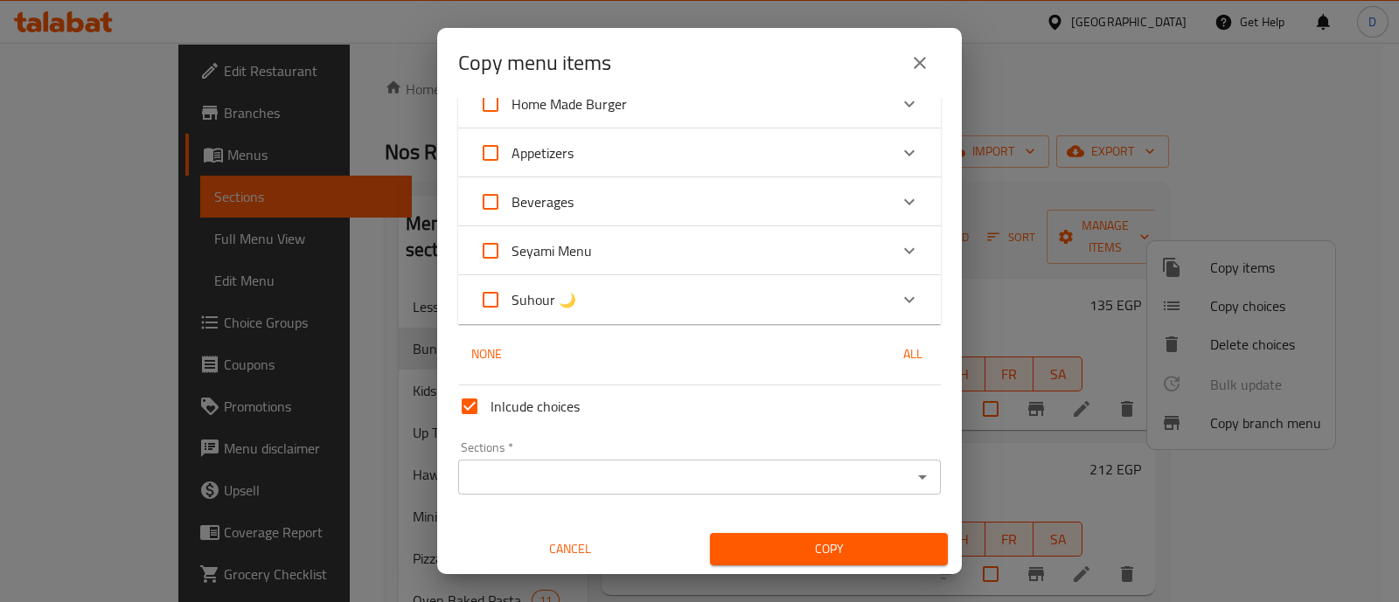
click at [650, 465] on input "Sections   *" at bounding box center [684, 477] width 443 height 24
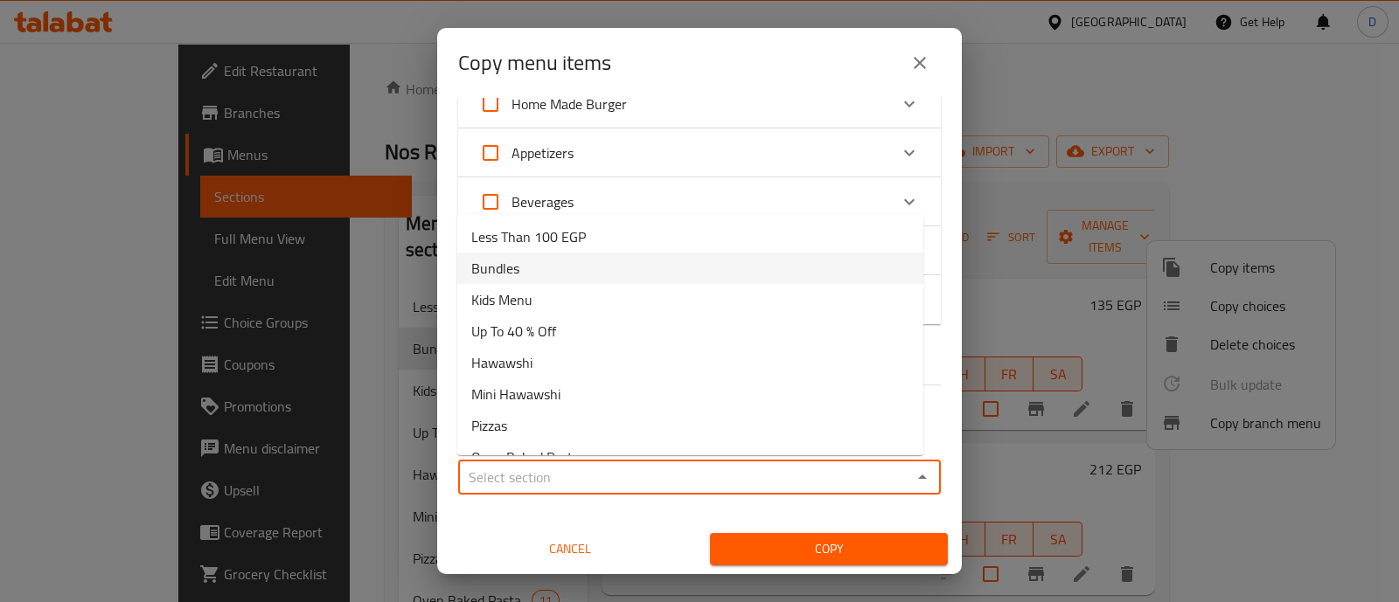
click at [571, 276] on li "Bundles" at bounding box center [690, 268] width 466 height 31
type input "Bundles"
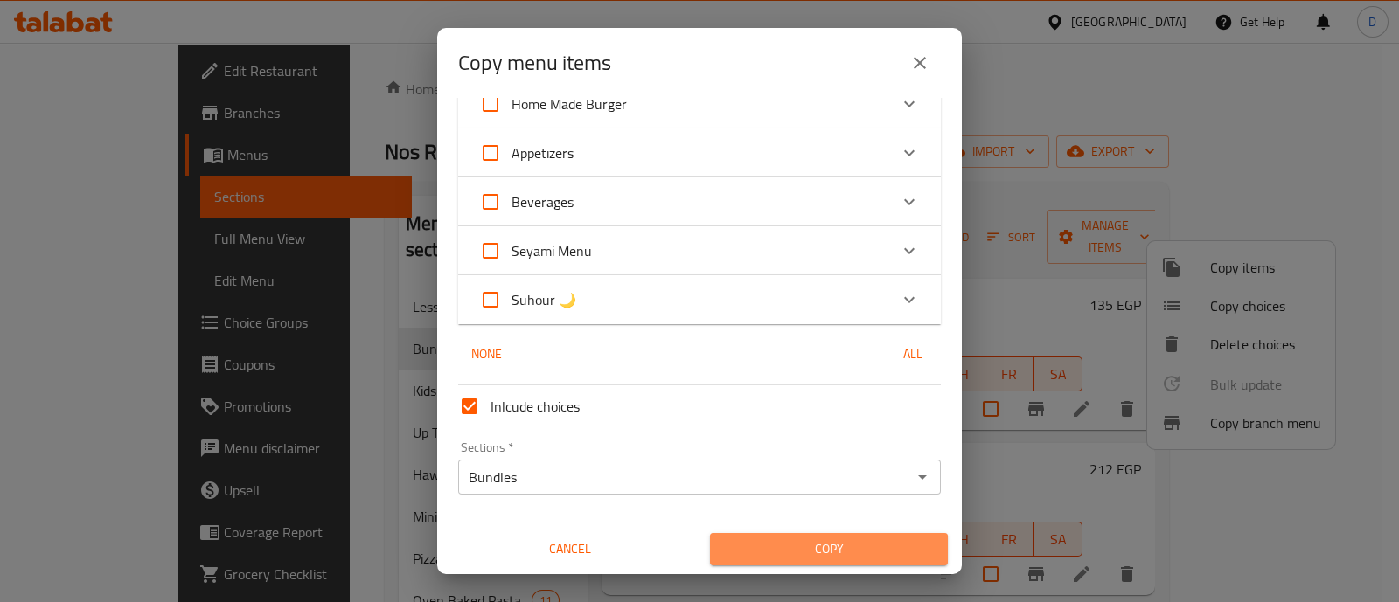
click at [825, 553] on span "Copy" at bounding box center [829, 550] width 210 height 22
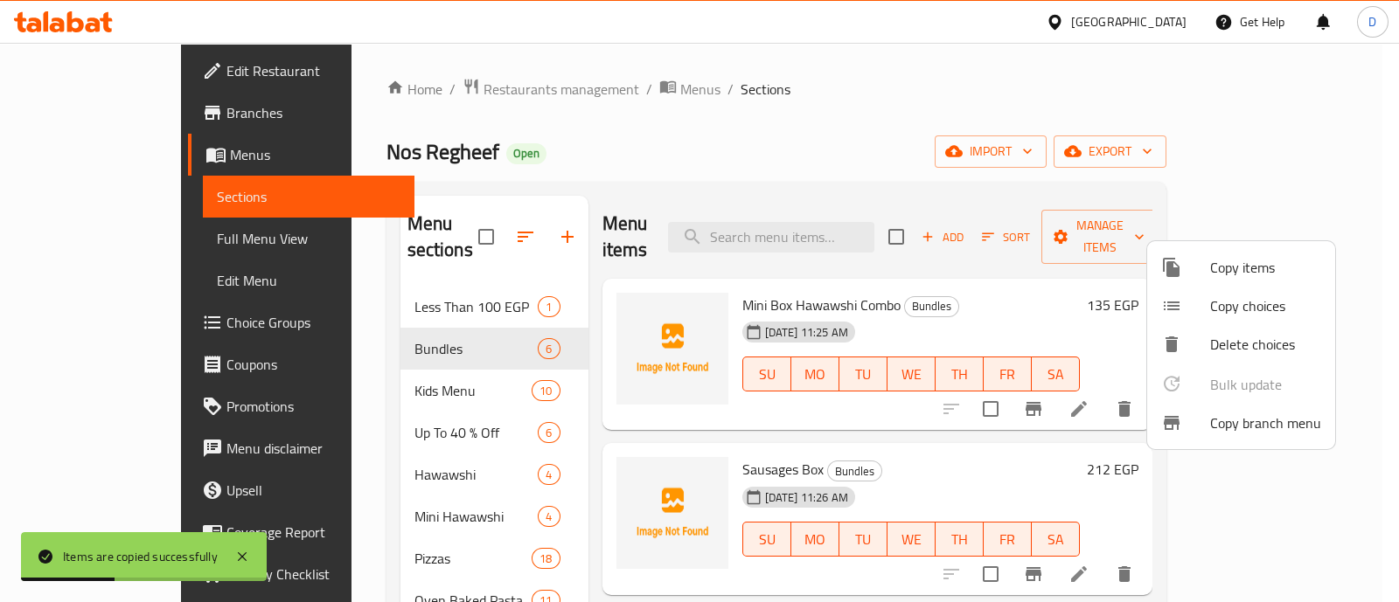
click at [775, 142] on div at bounding box center [699, 301] width 1399 height 602
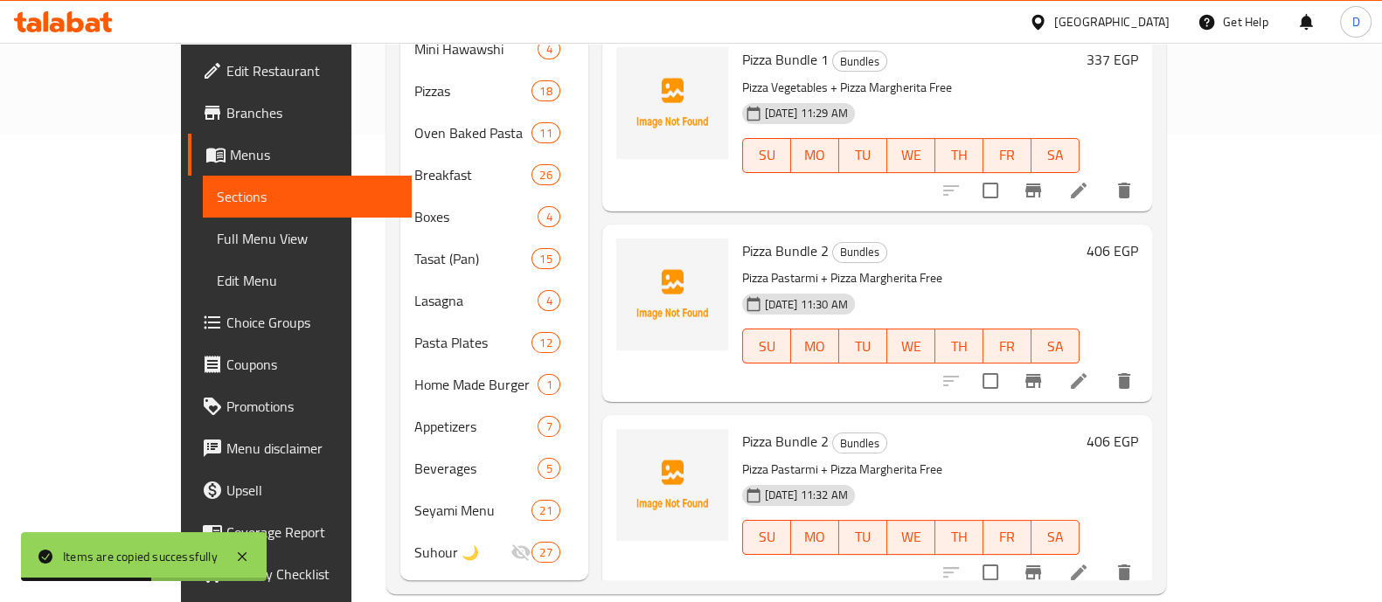
scroll to position [450, 0]
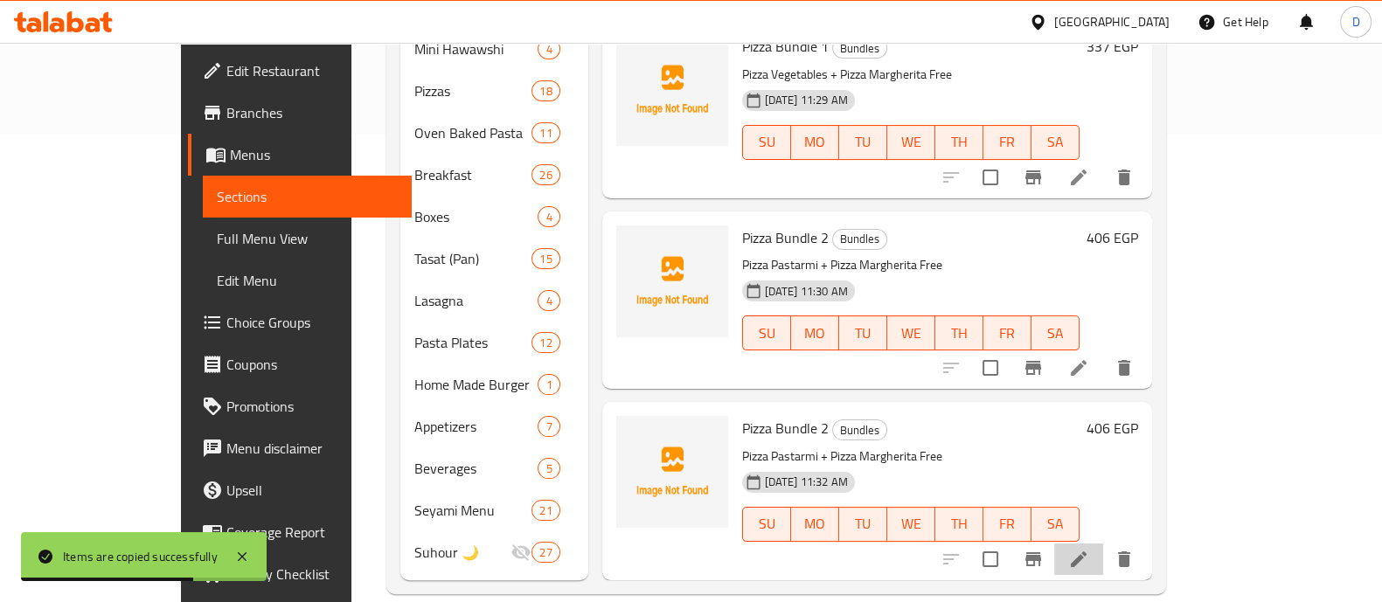
click at [1103, 544] on li at bounding box center [1078, 559] width 49 height 31
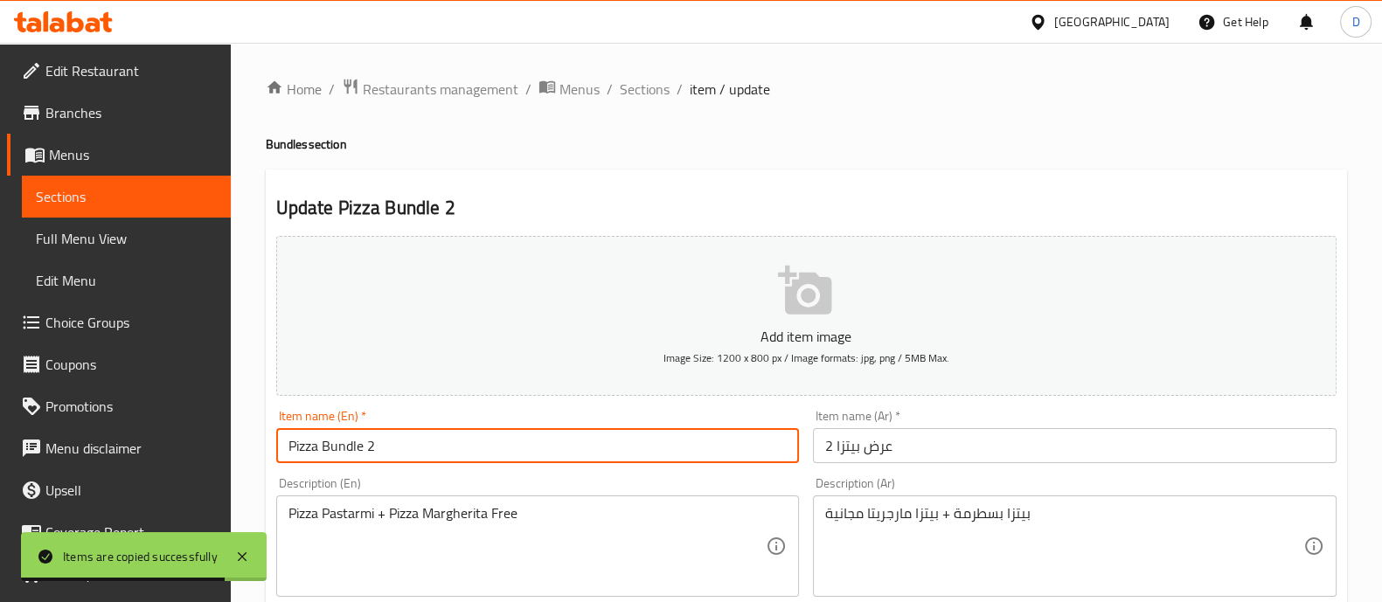
click at [401, 435] on input "Pizza Bundle 2" at bounding box center [538, 445] width 524 height 35
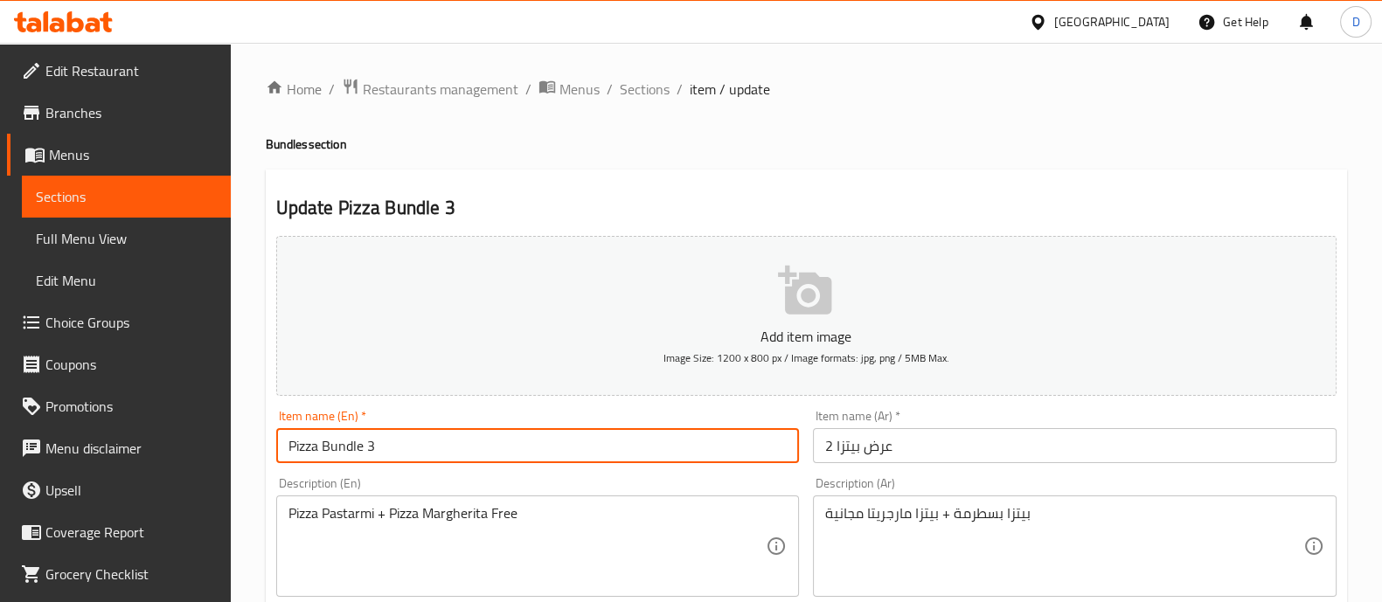
click at [401, 435] on input "Pizza Bundle 3" at bounding box center [538, 445] width 524 height 35
type input "Pizza Bundle 3"
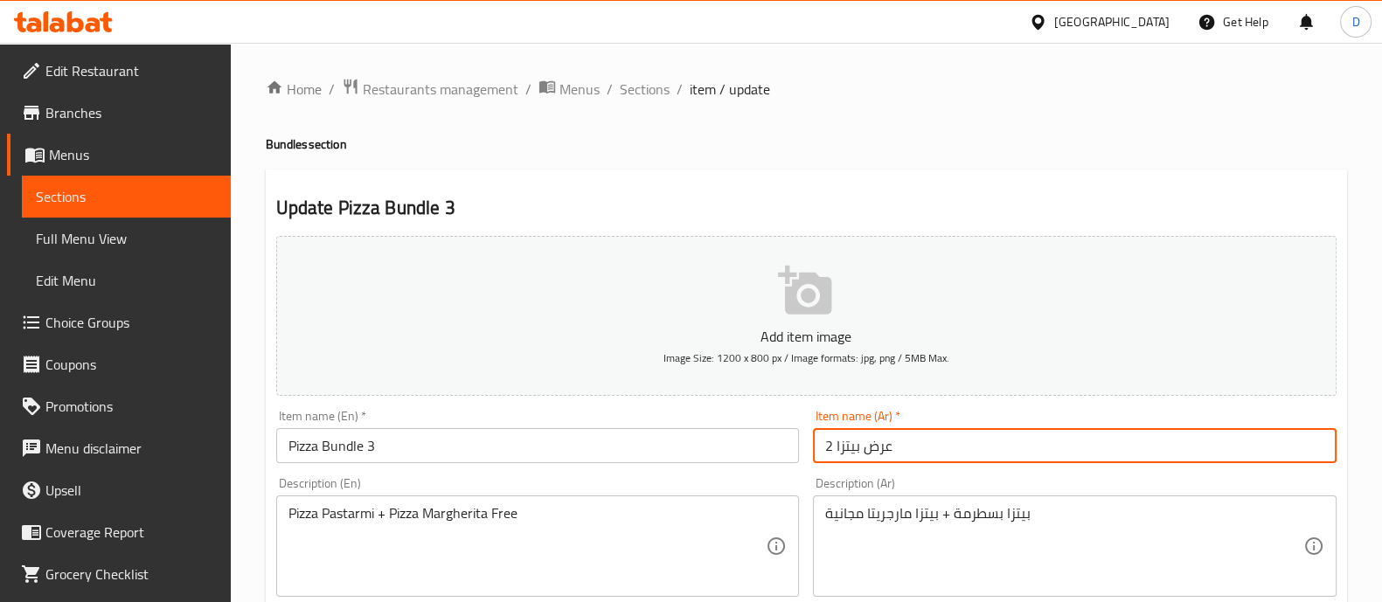
drag, startPoint x: 825, startPoint y: 445, endPoint x: 833, endPoint y: 448, distance: 9.1
click at [833, 448] on input "عرض بيتزا 2" at bounding box center [1075, 445] width 524 height 35
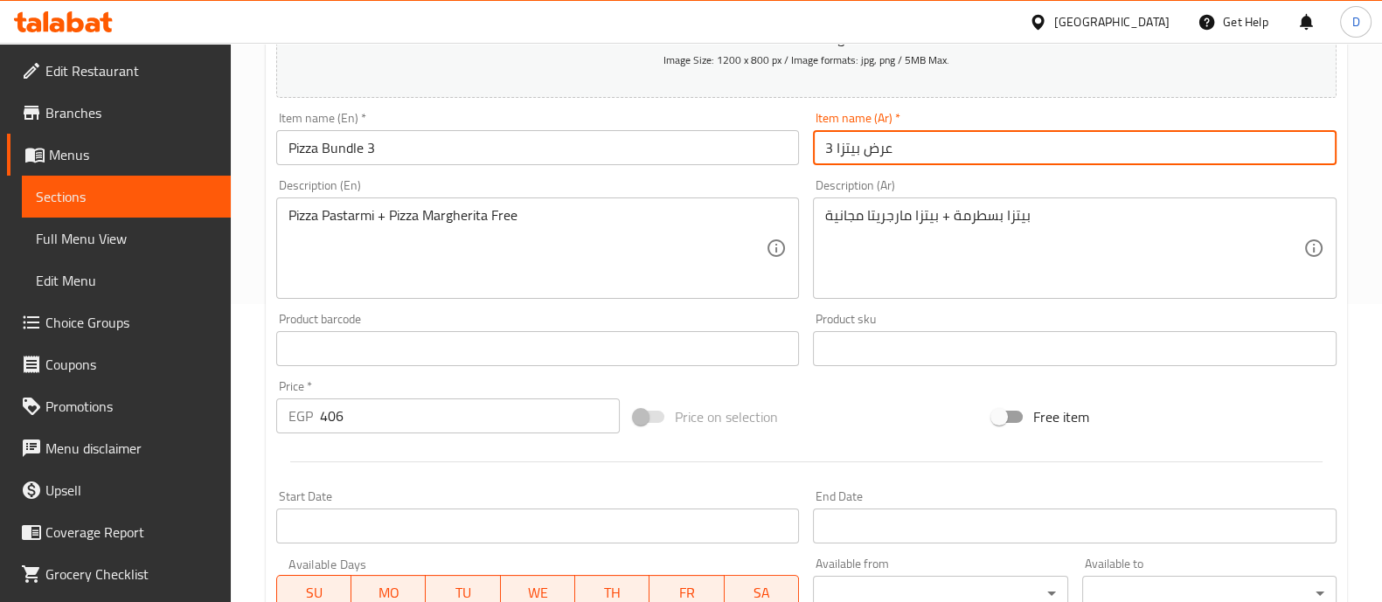
scroll to position [384, 0]
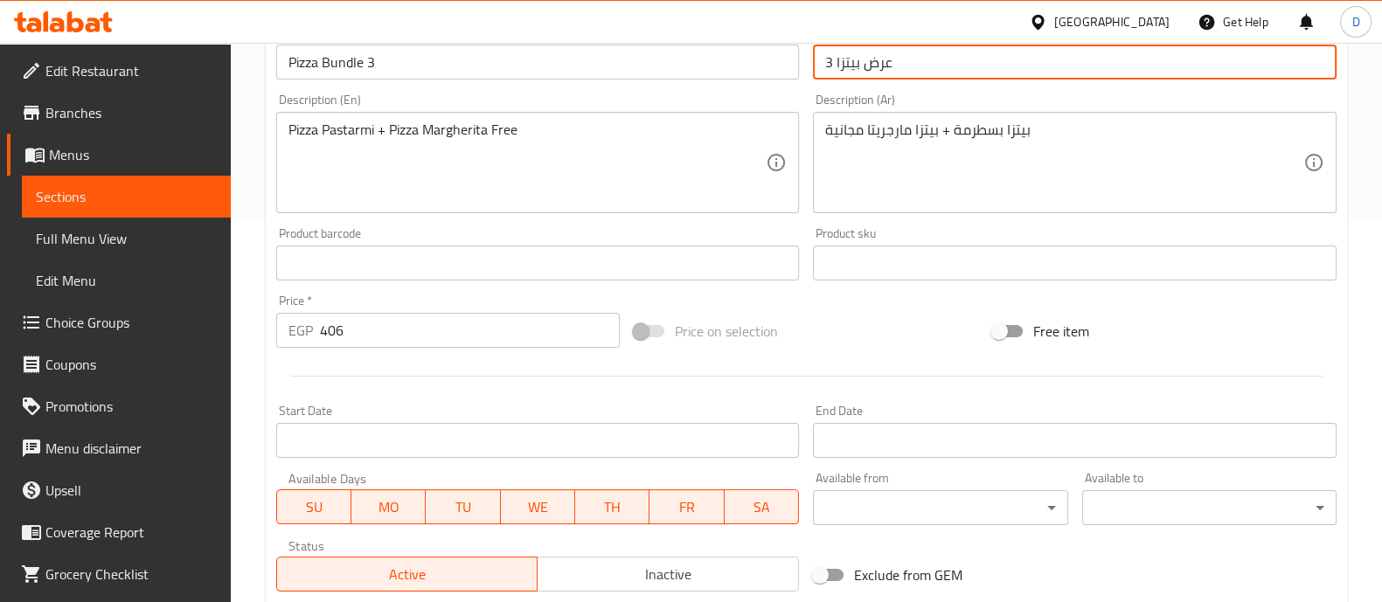
type input "عرض بيتزا 3"
click at [359, 343] on input "406" at bounding box center [470, 330] width 301 height 35
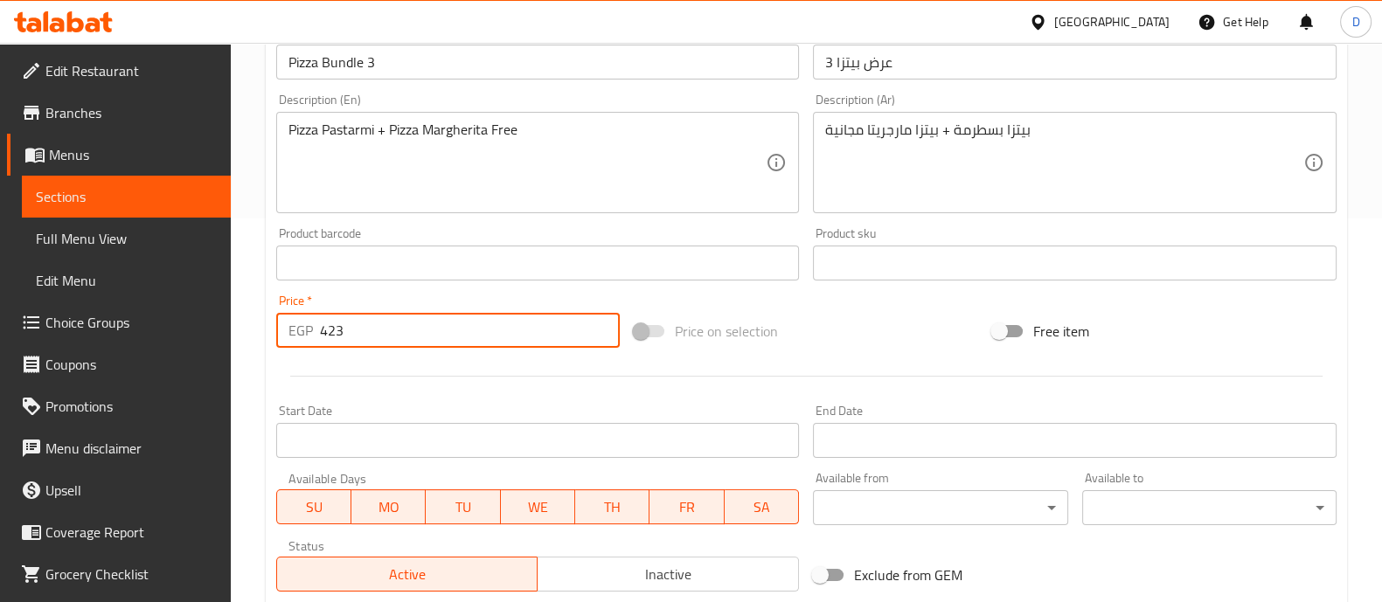
type input "423"
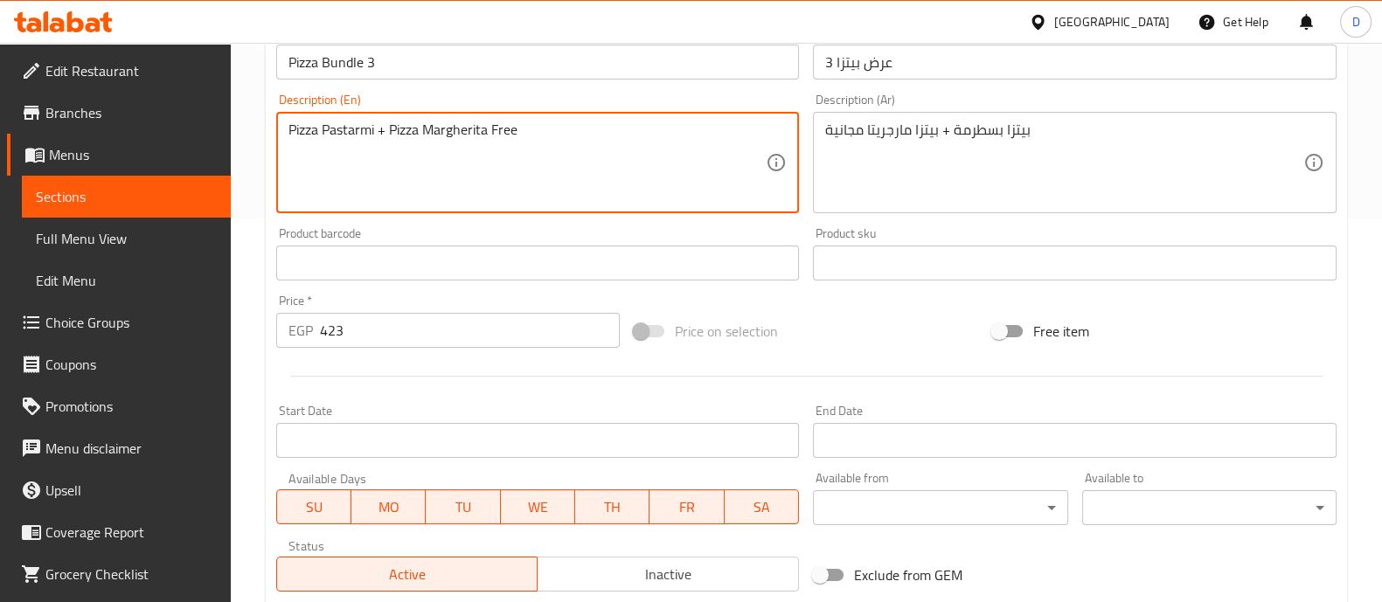
click at [377, 129] on textarea "Pizza Pastarmi + Pizza Margherita Free" at bounding box center [528, 163] width 478 height 83
type textarea "Pizza Crispy Ranch + Pizza Margherita Free"
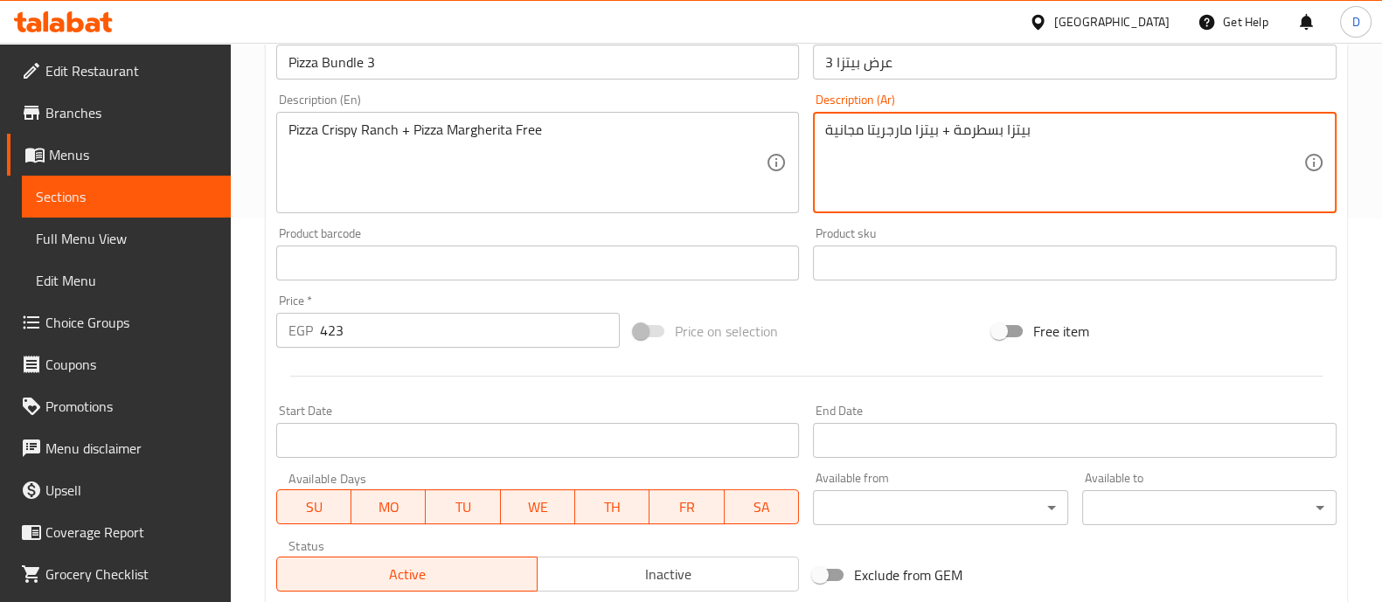
drag, startPoint x: 953, startPoint y: 129, endPoint x: 999, endPoint y: 133, distance: 46.5
click at [999, 133] on textarea "بيتزا بسطرمة + بيتزا مارجريتا مجانية" at bounding box center [1064, 163] width 478 height 83
drag, startPoint x: 954, startPoint y: 129, endPoint x: 1001, endPoint y: 129, distance: 47.2
click at [1001, 129] on textarea "بيتزا بسطرمة + بيتزا مارجريتا مجانية" at bounding box center [1064, 163] width 478 height 83
type textarea "بيتزا كريسبي رانش + بيتزا مارجريتا مجانية"
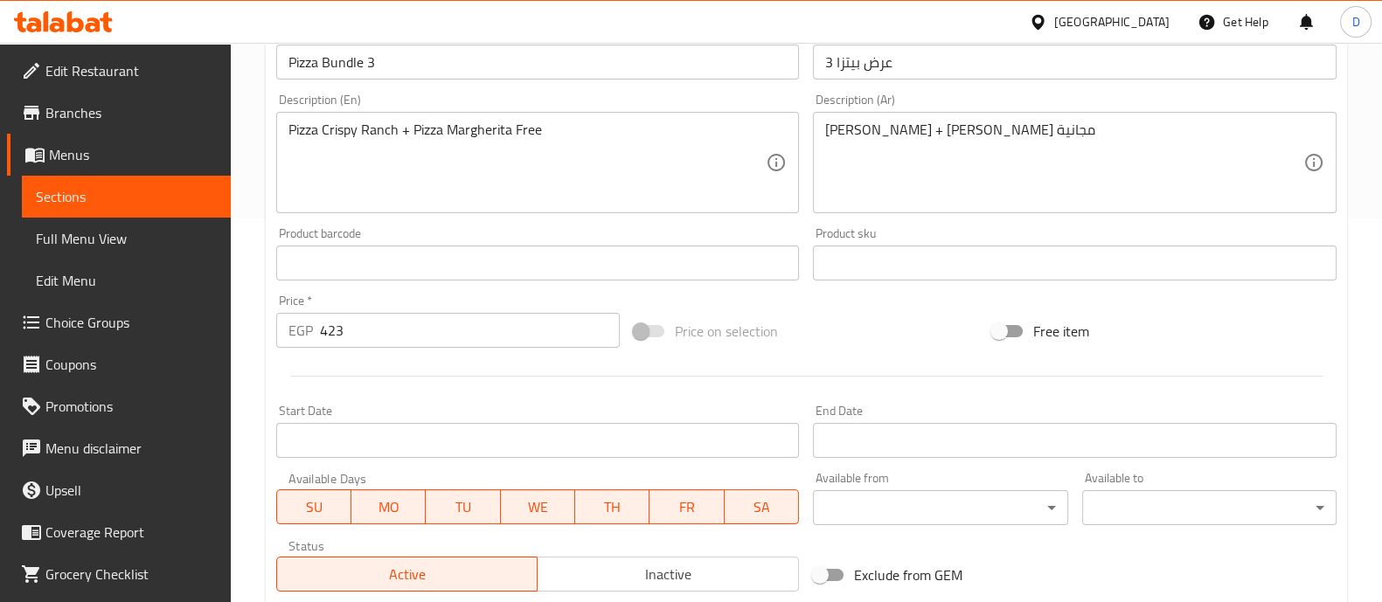
click at [878, 340] on div "Price on selection" at bounding box center [806, 331] width 358 height 47
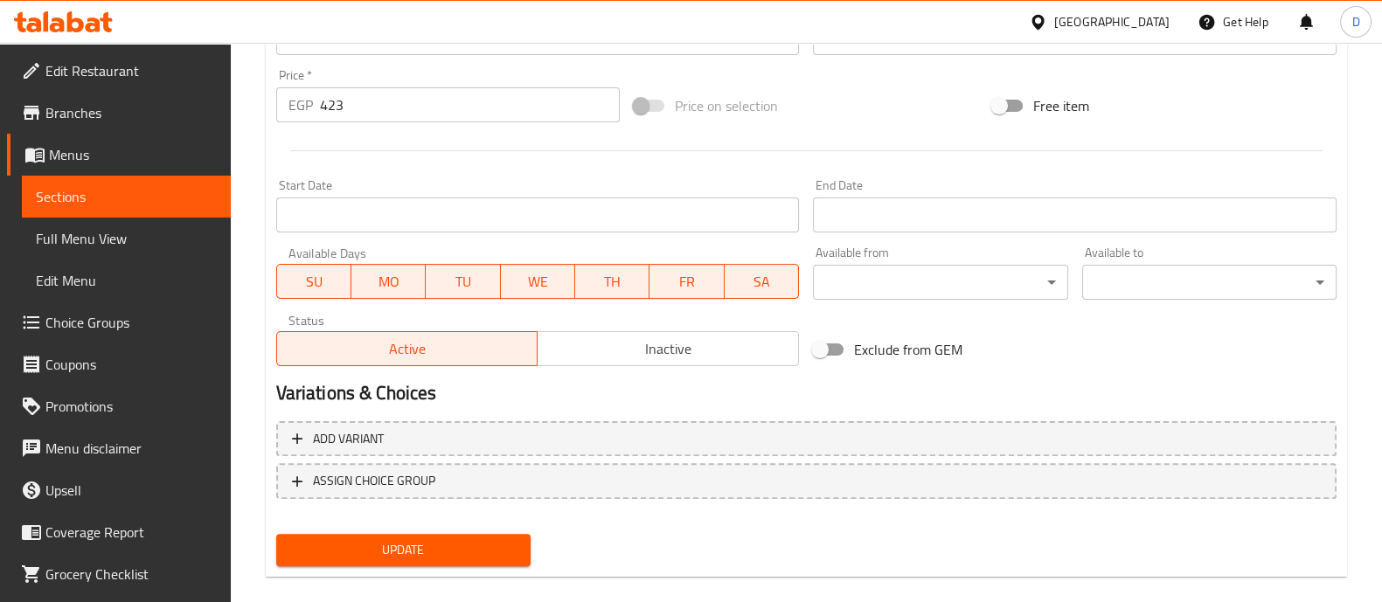
scroll to position [631, 0]
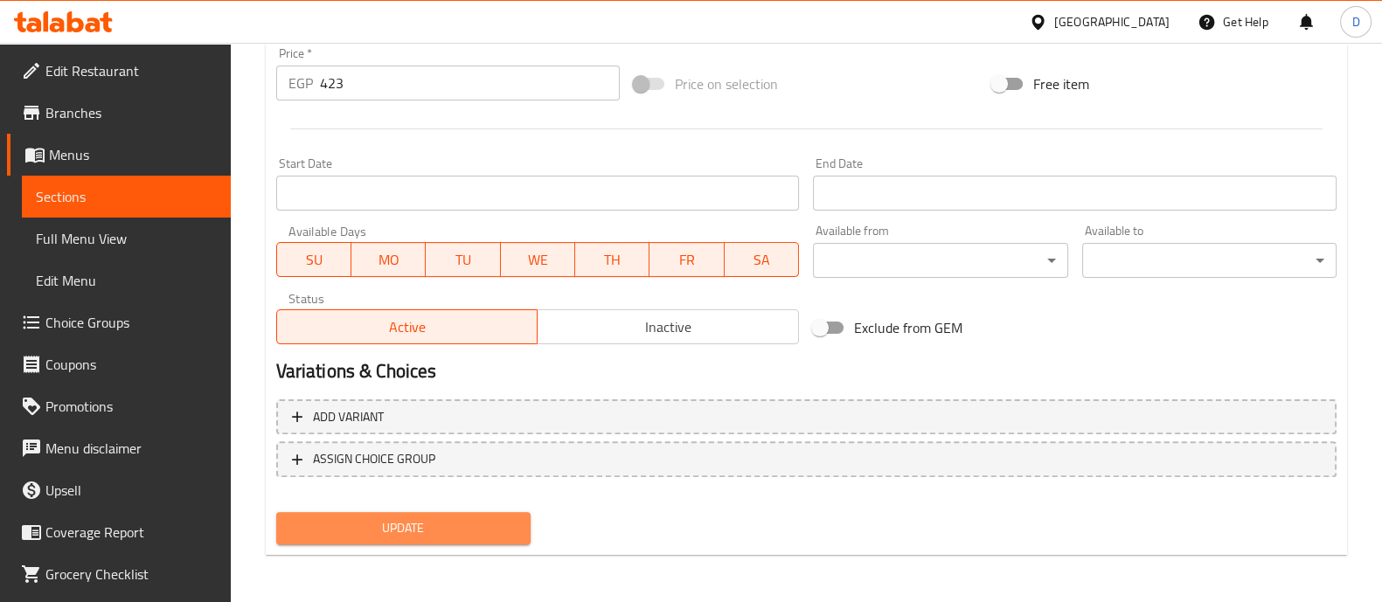
click at [453, 519] on span "Update" at bounding box center [403, 529] width 226 height 22
click at [473, 531] on span "Update" at bounding box center [403, 529] width 226 height 22
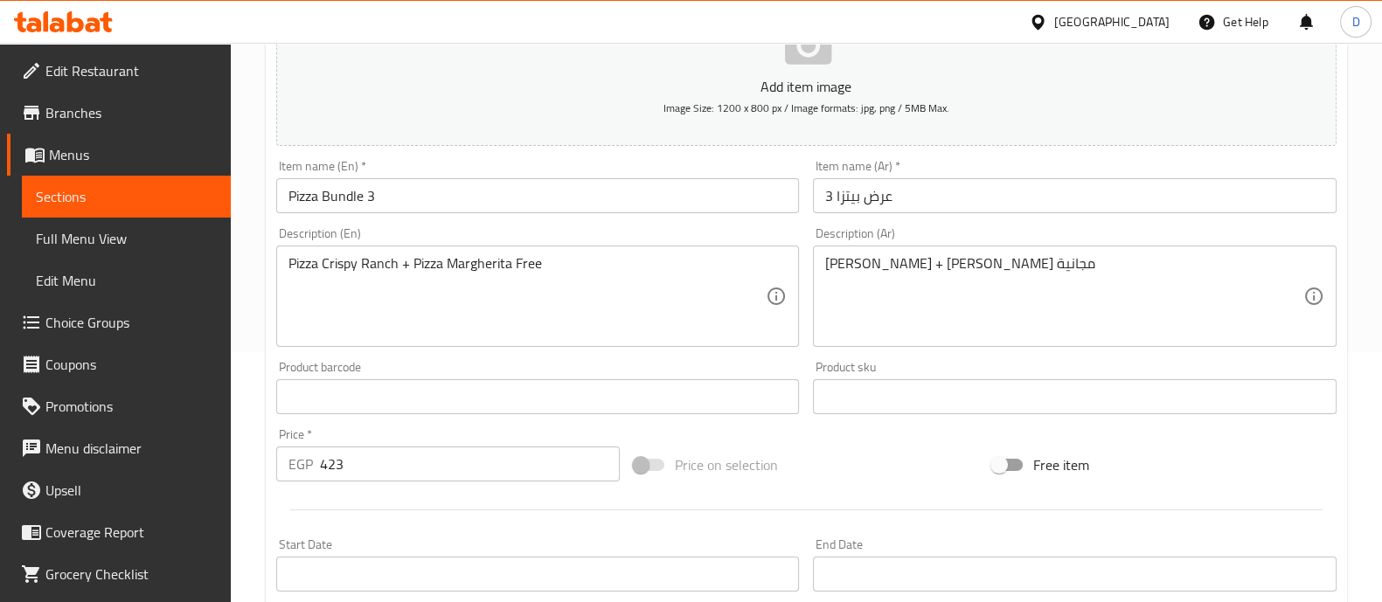
scroll to position [0, 0]
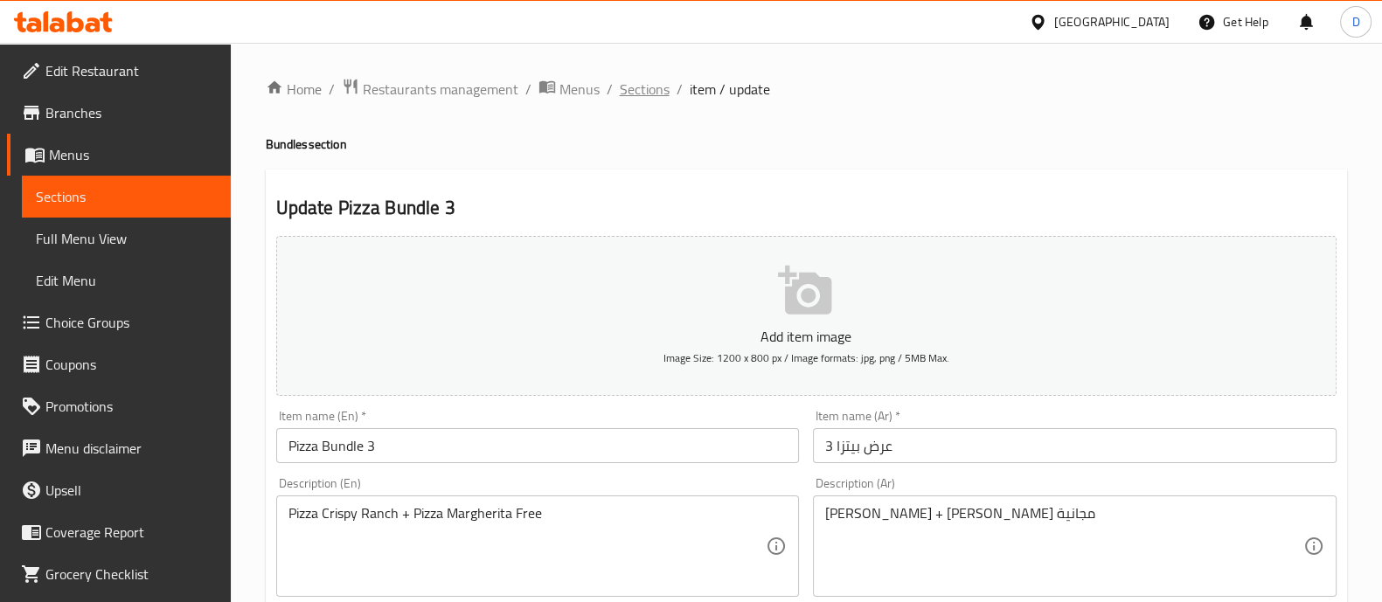
click at [639, 80] on span "Sections" at bounding box center [645, 89] width 50 height 21
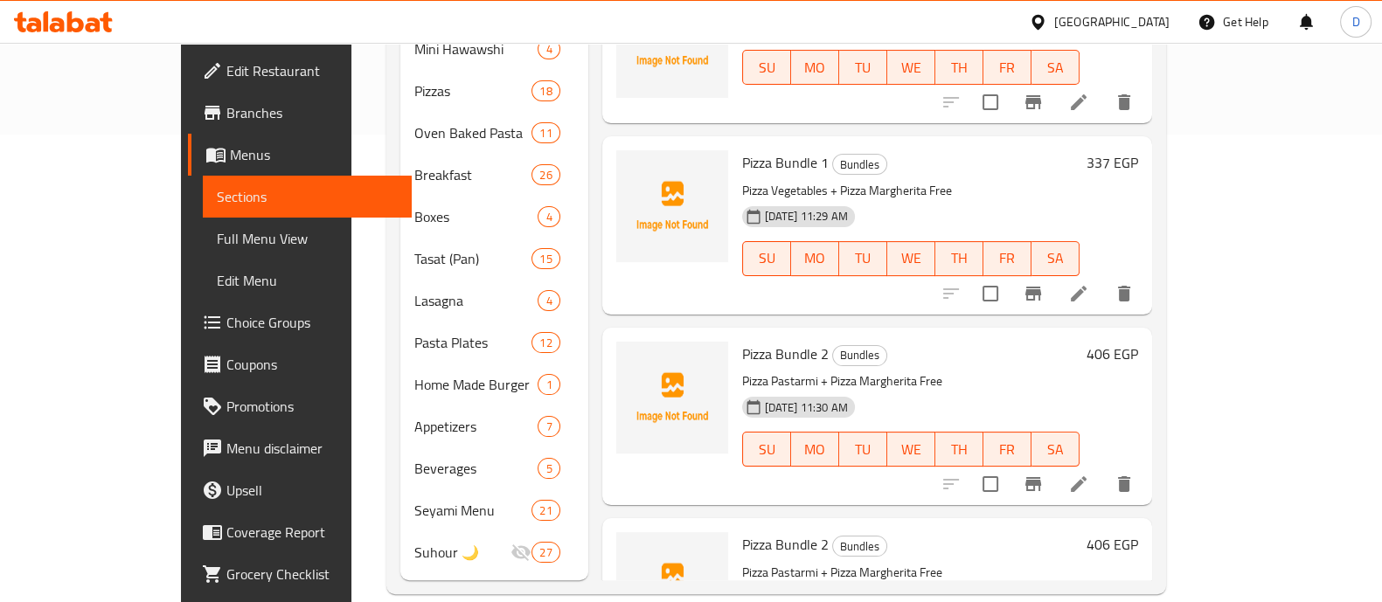
scroll to position [450, 0]
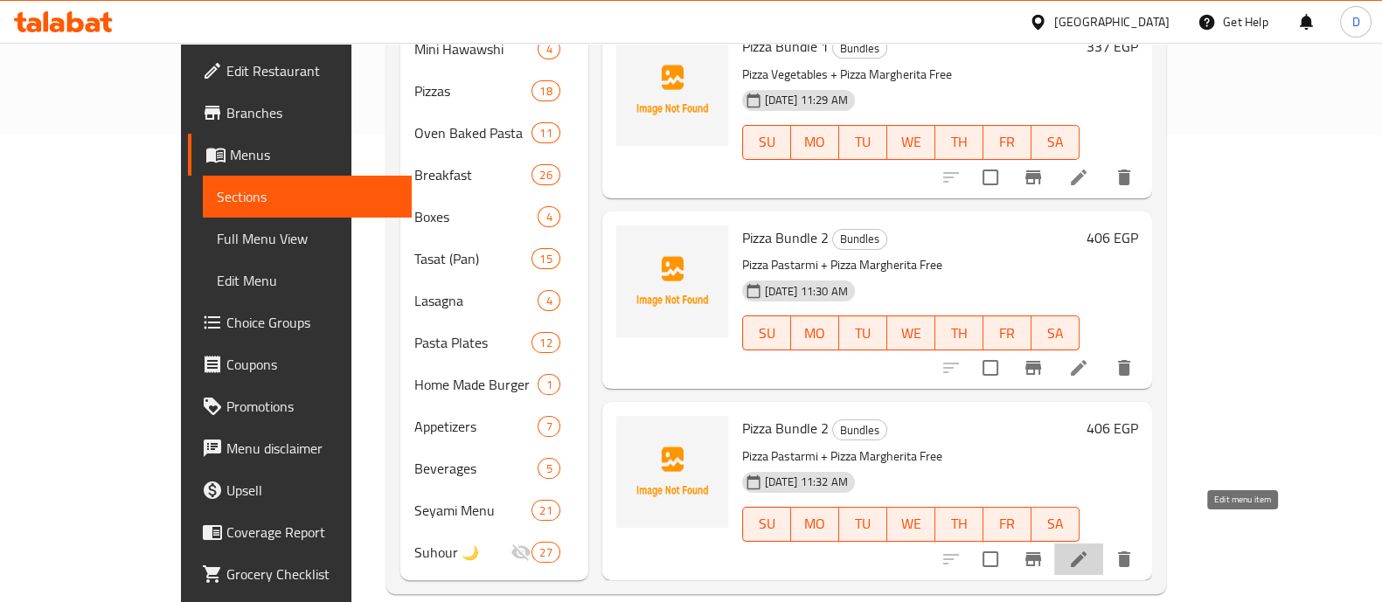
click at [1089, 549] on icon at bounding box center [1078, 559] width 21 height 21
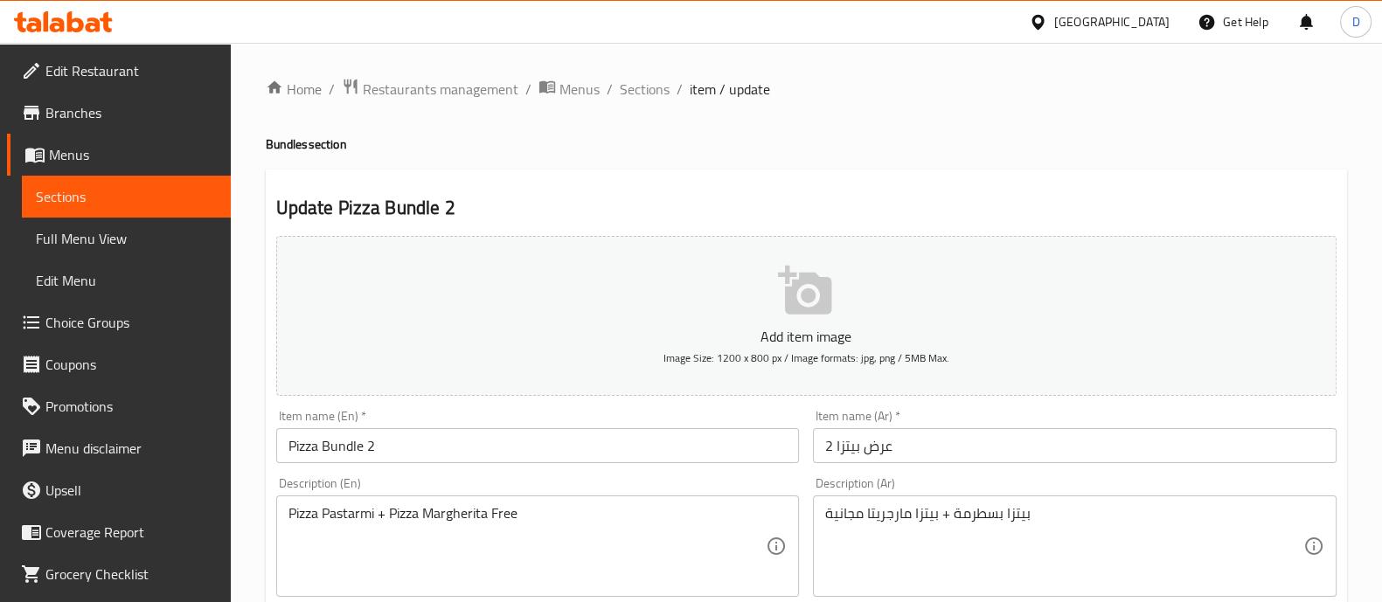
click at [367, 448] on input "Pizza Bundle 2" at bounding box center [538, 445] width 524 height 35
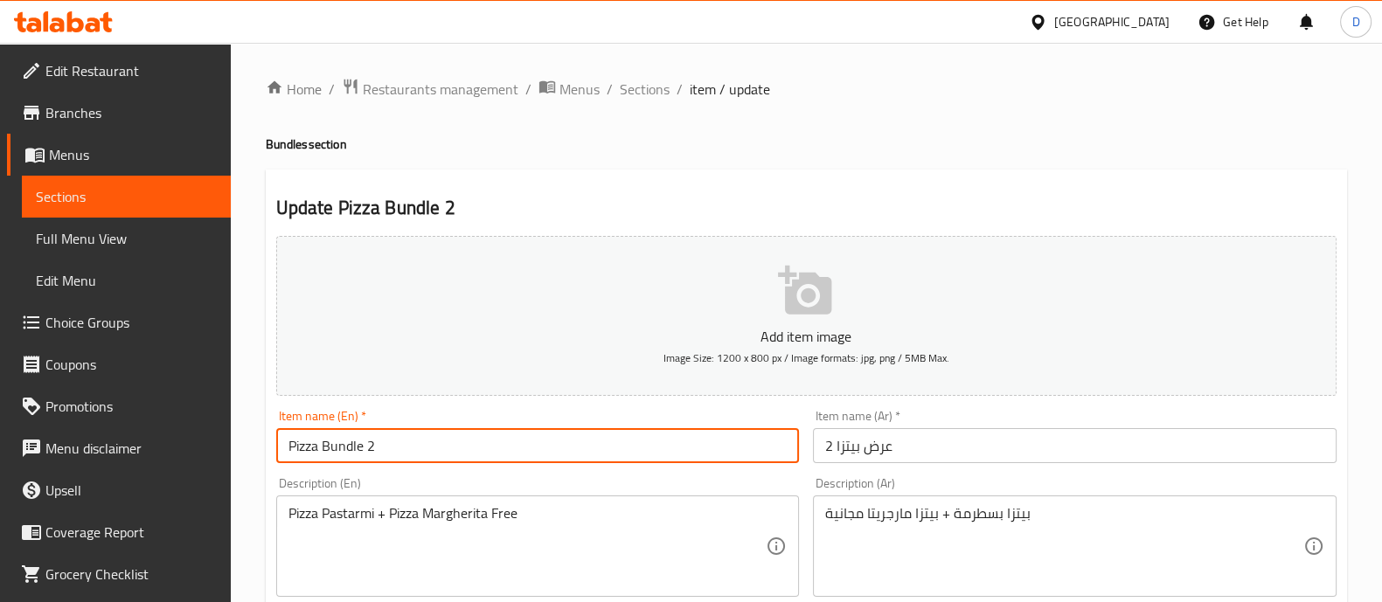
click at [367, 448] on input "Pizza Bundle 2" at bounding box center [538, 445] width 524 height 35
type input "Pizza Bundle 3"
click at [826, 443] on input "عرض بيتزا 2" at bounding box center [1075, 445] width 524 height 35
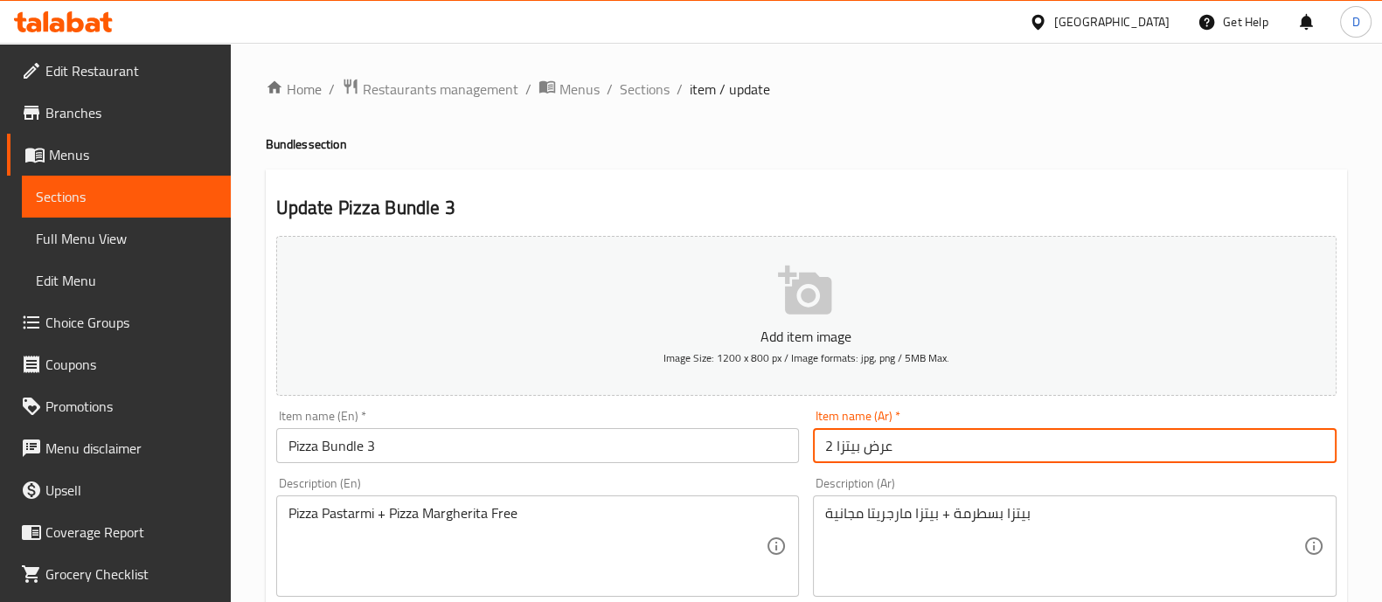
click at [826, 443] on input "عرض بيتزا 2" at bounding box center [1075, 445] width 524 height 35
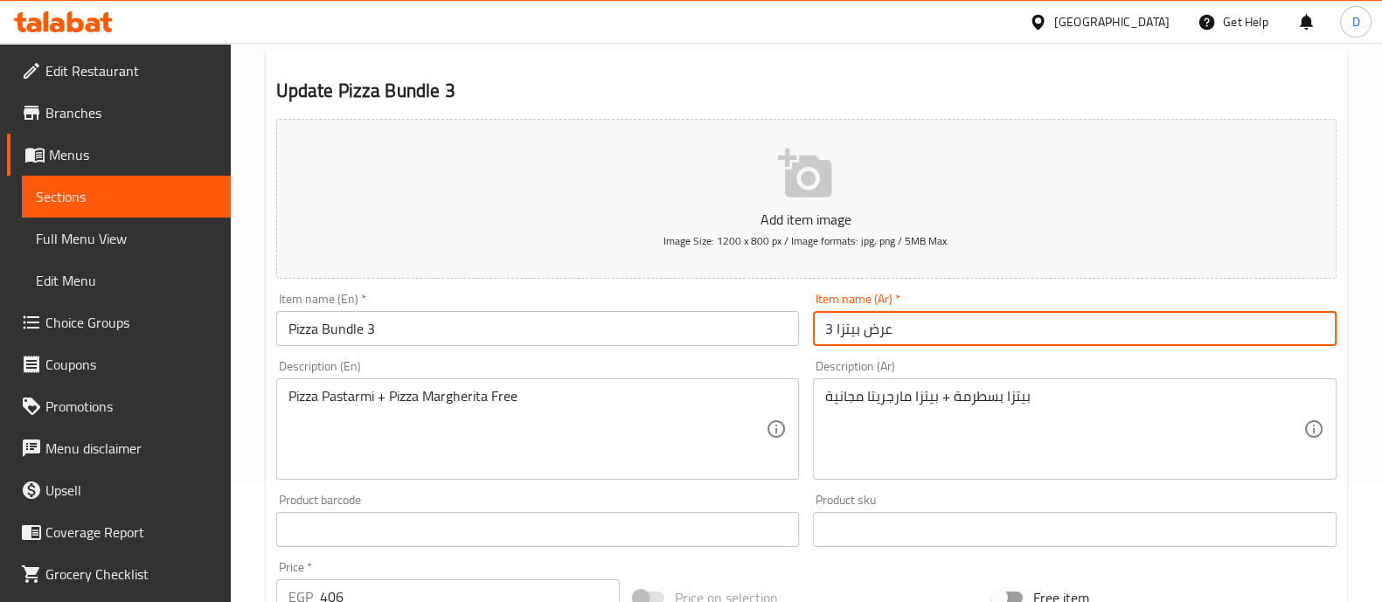
type input "عرض بيتزا 3"
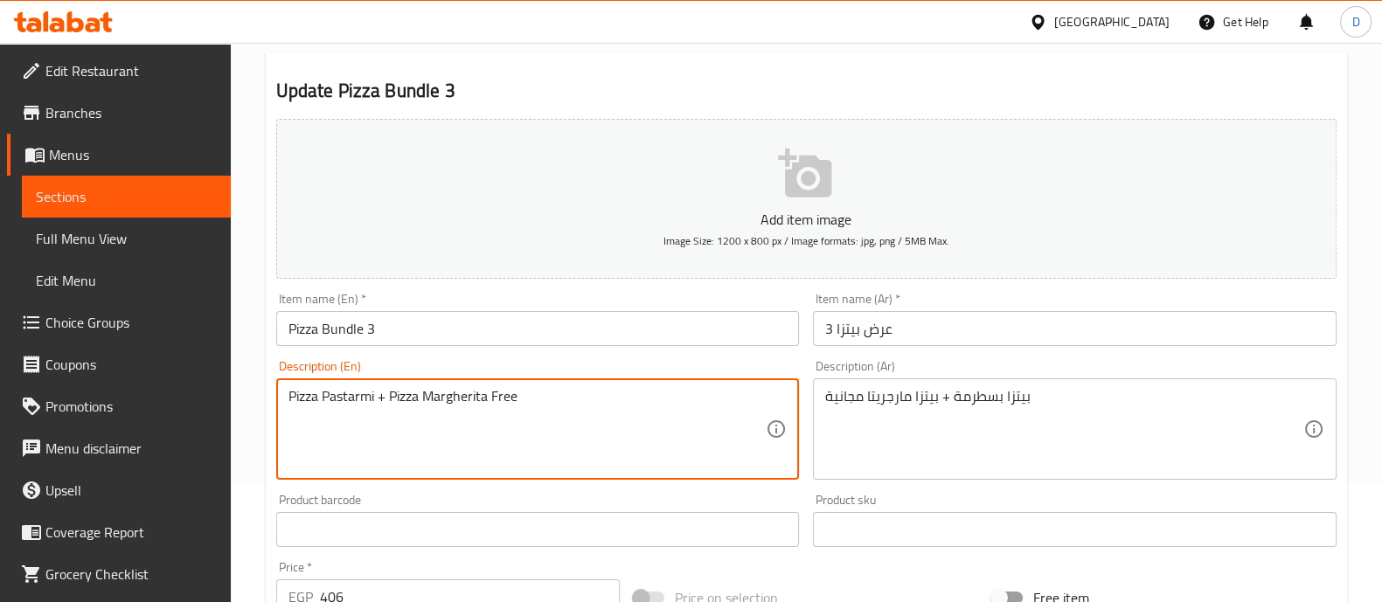
click at [328, 392] on textarea "Pizza Pastarmi + Pizza Margherita Free" at bounding box center [528, 429] width 478 height 83
type textarea "Pizza Crispy Chicken + Pizza Margherita Free"
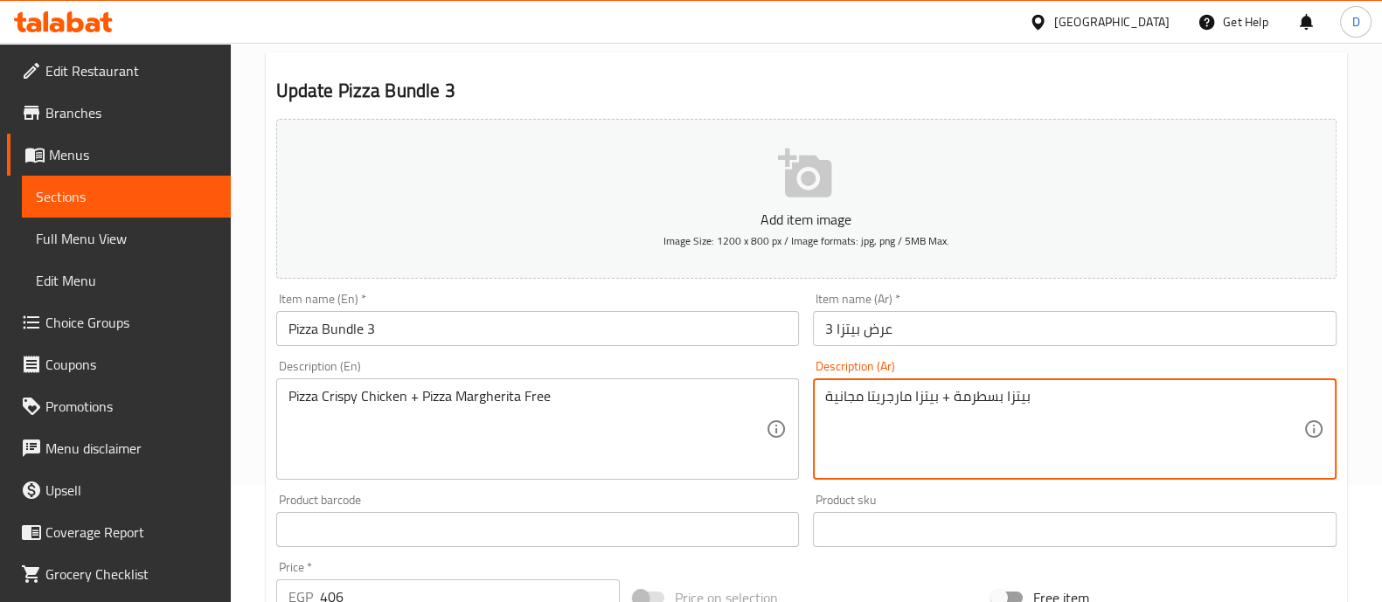
drag, startPoint x: 952, startPoint y: 399, endPoint x: 1004, endPoint y: 407, distance: 52.3
drag, startPoint x: 970, startPoint y: 404, endPoint x: 977, endPoint y: 410, distance: 9.3
click at [977, 410] on textarea "بيتزا كريسبي تشبكن + بيتزا مارجريتا مجانية" at bounding box center [1064, 429] width 478 height 83
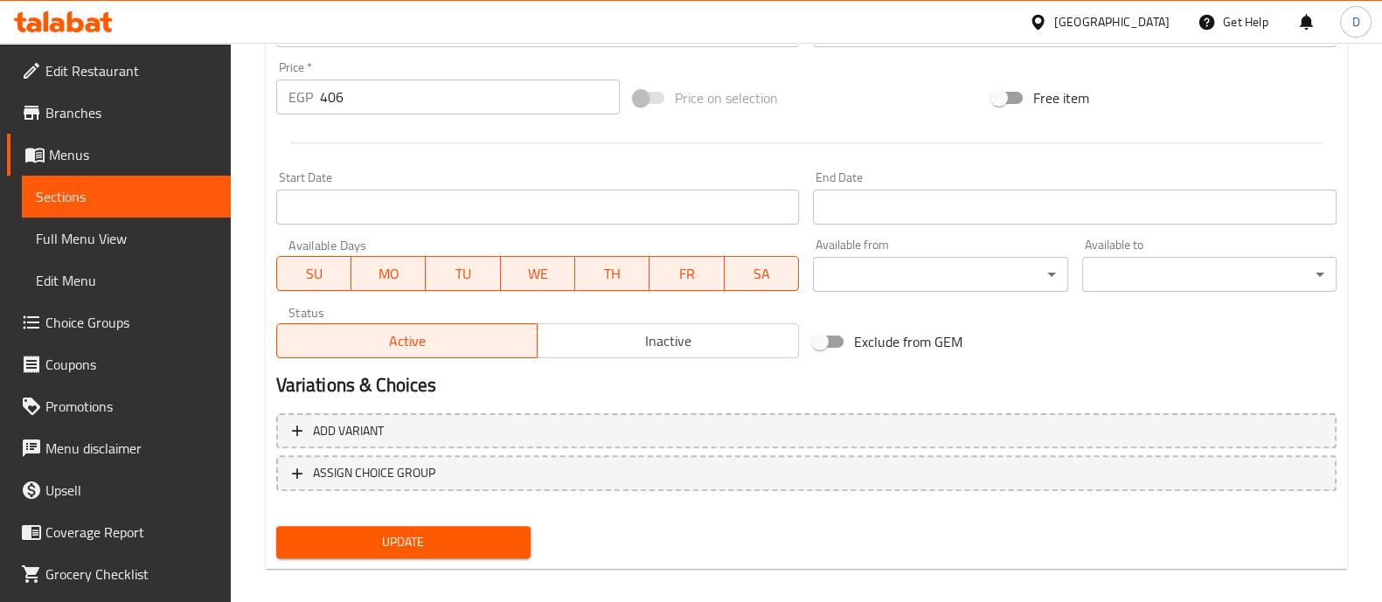
scroll to position [631, 0]
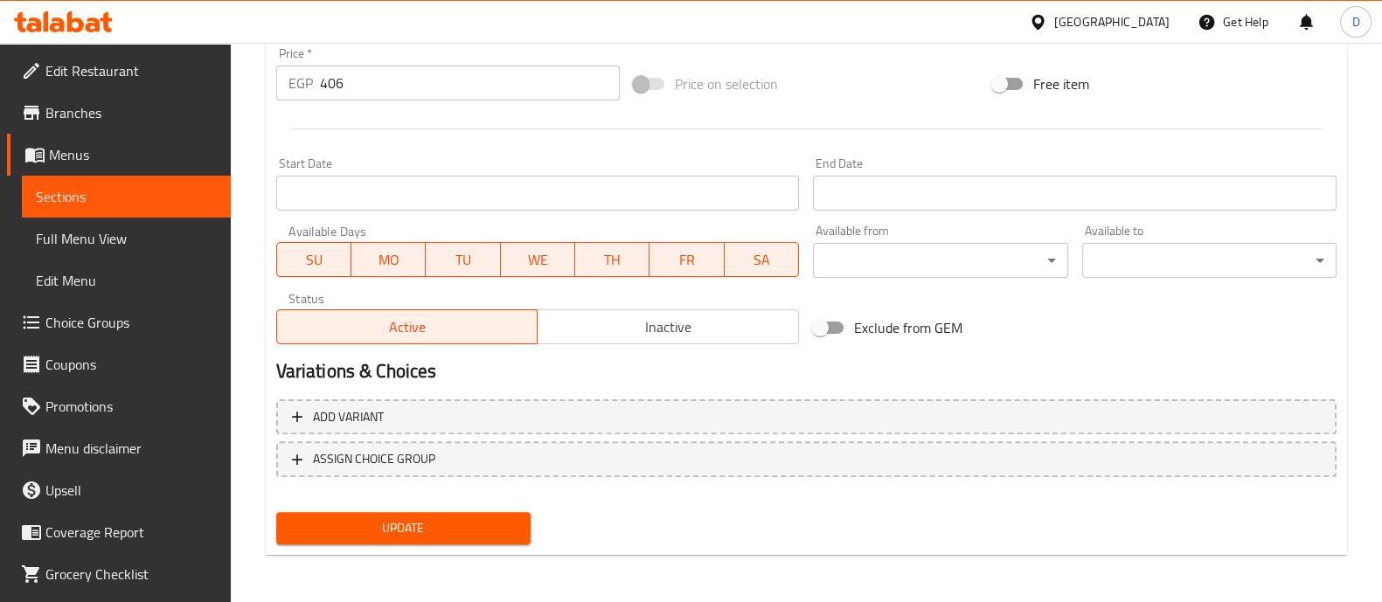
type textarea "بيتزا كريسبي تشيكن + بيتزا مارجريتا مجانية"
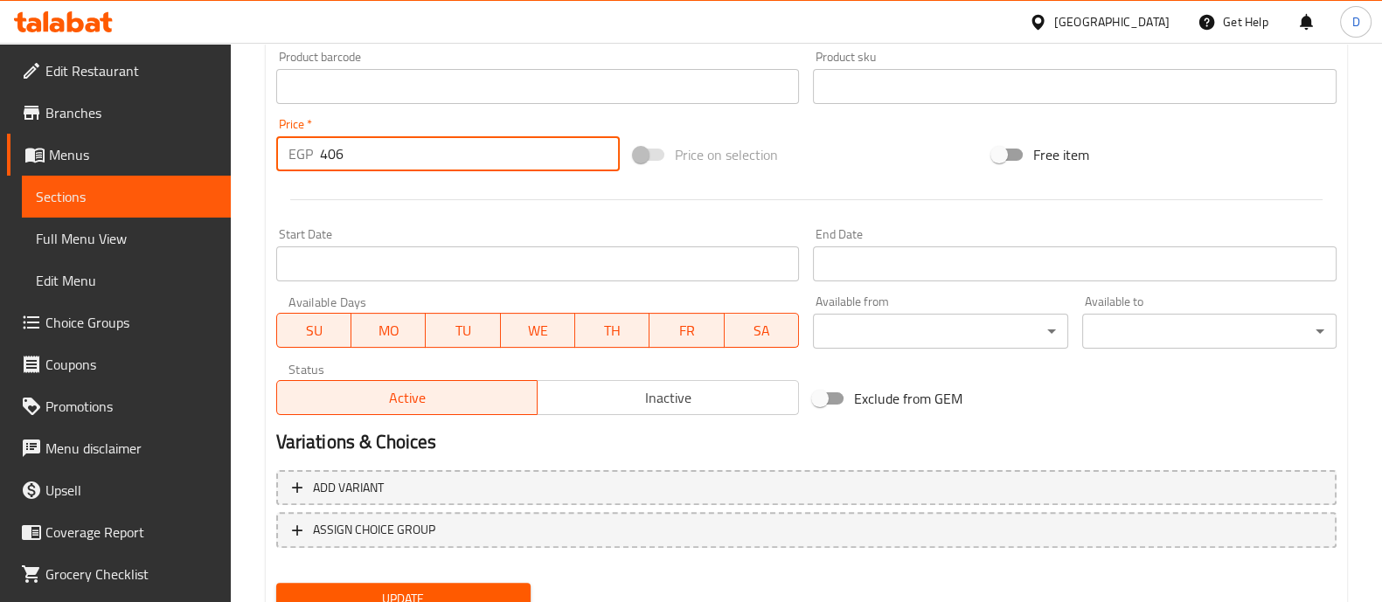
click at [387, 160] on input "406" at bounding box center [470, 153] width 301 height 35
click at [387, 166] on input "423" at bounding box center [470, 153] width 301 height 35
type input "423"
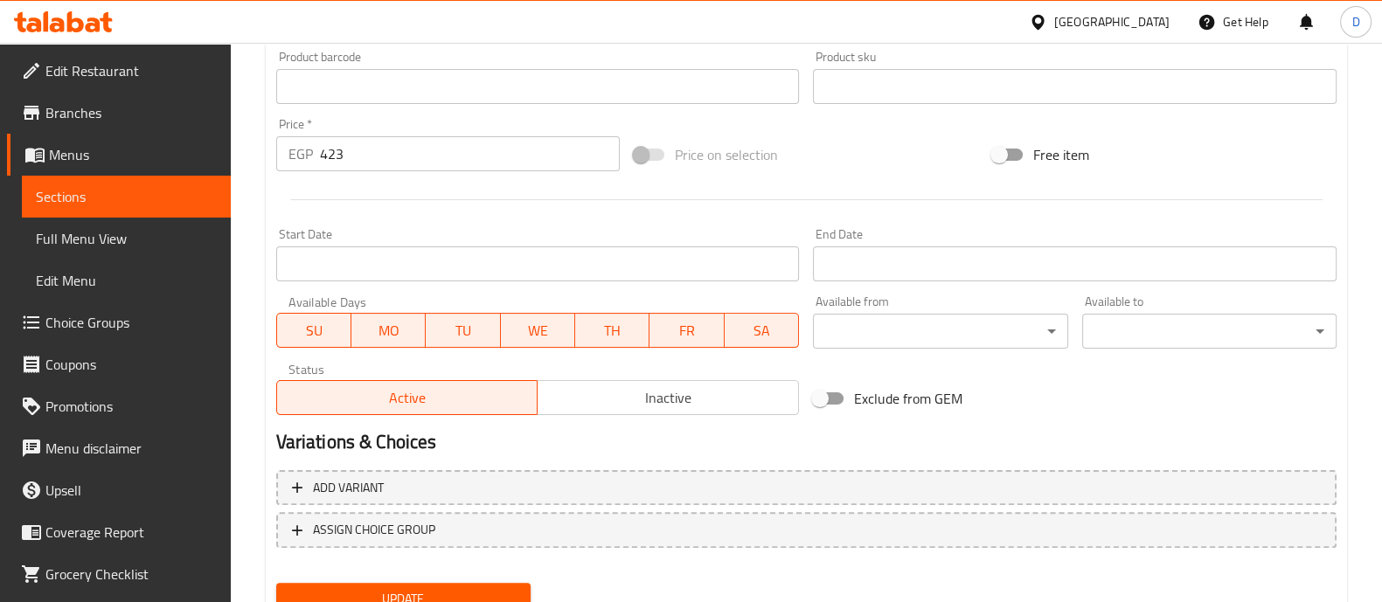
click at [389, 197] on div at bounding box center [806, 199] width 1075 height 43
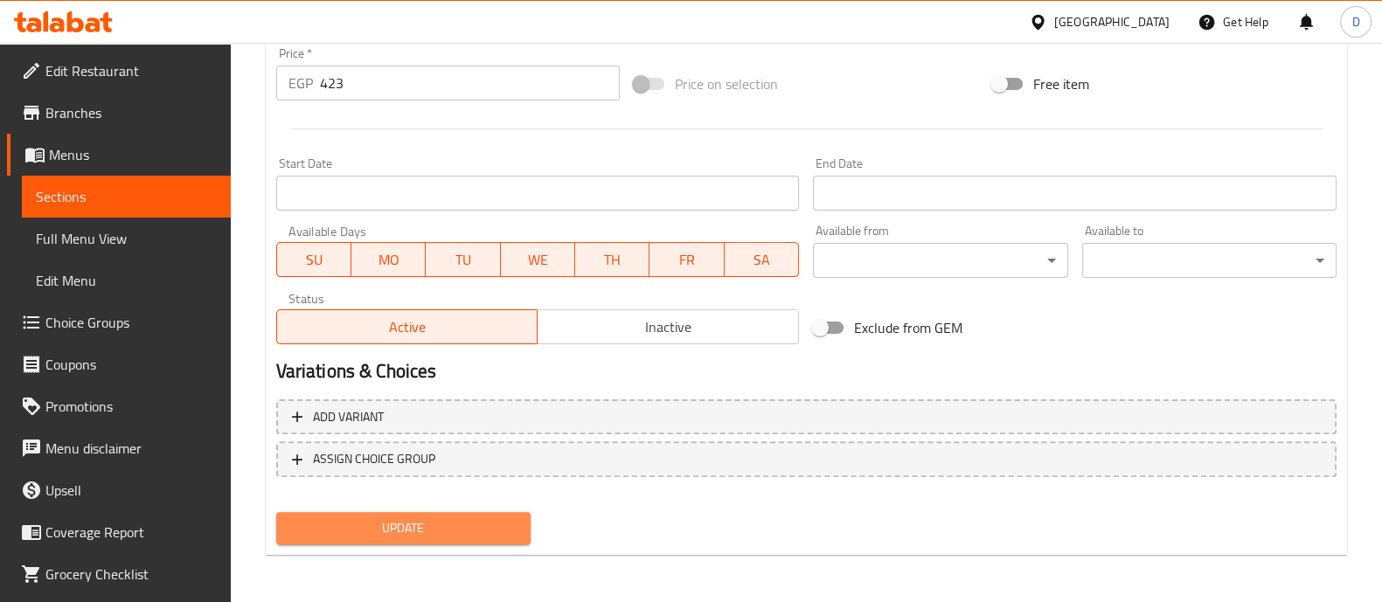
click at [485, 526] on span "Update" at bounding box center [403, 529] width 226 height 22
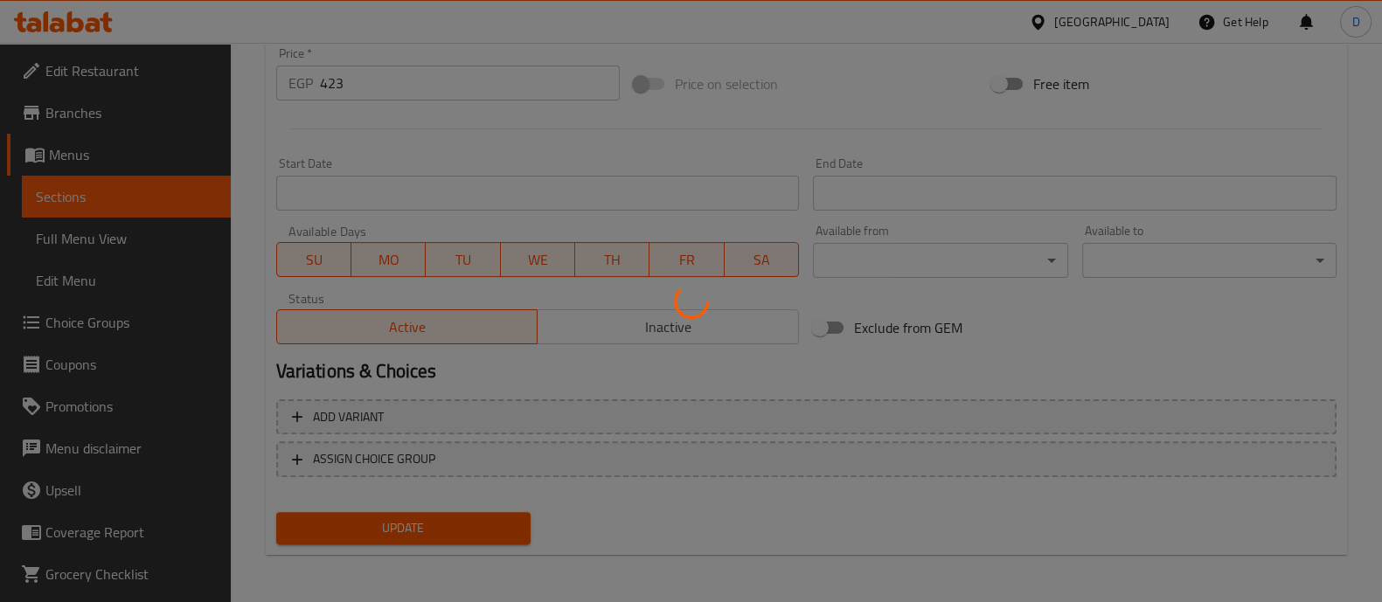
scroll to position [0, 0]
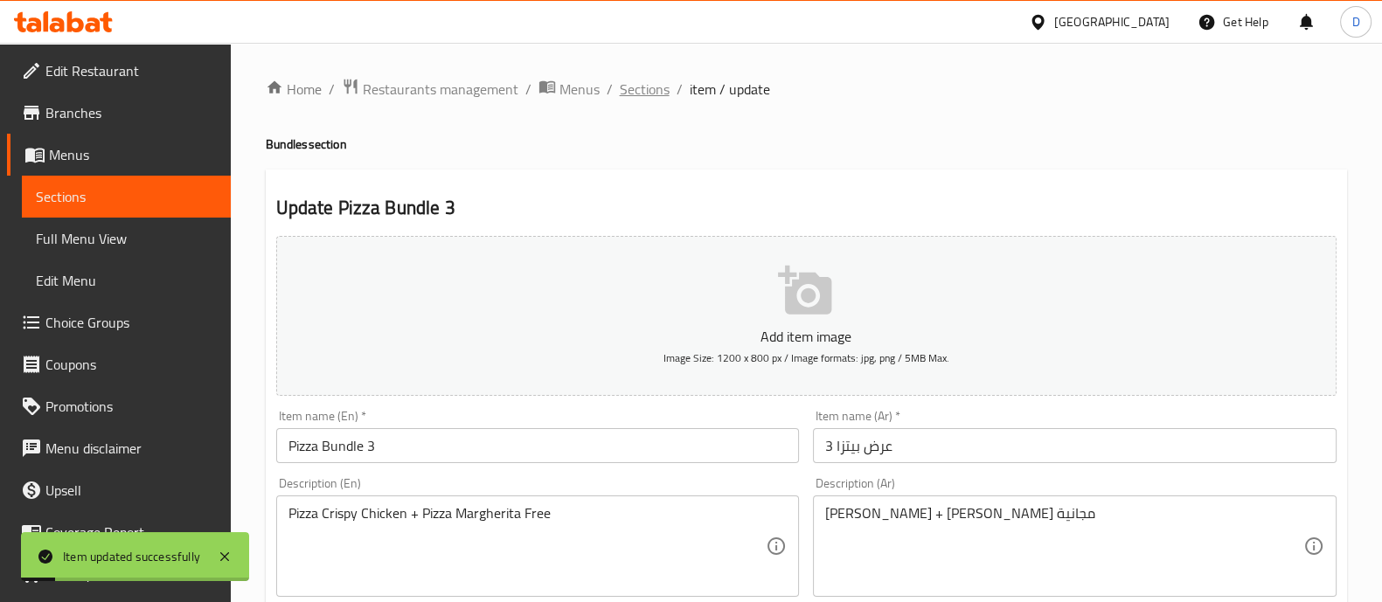
click at [644, 96] on span "Sections" at bounding box center [645, 89] width 50 height 21
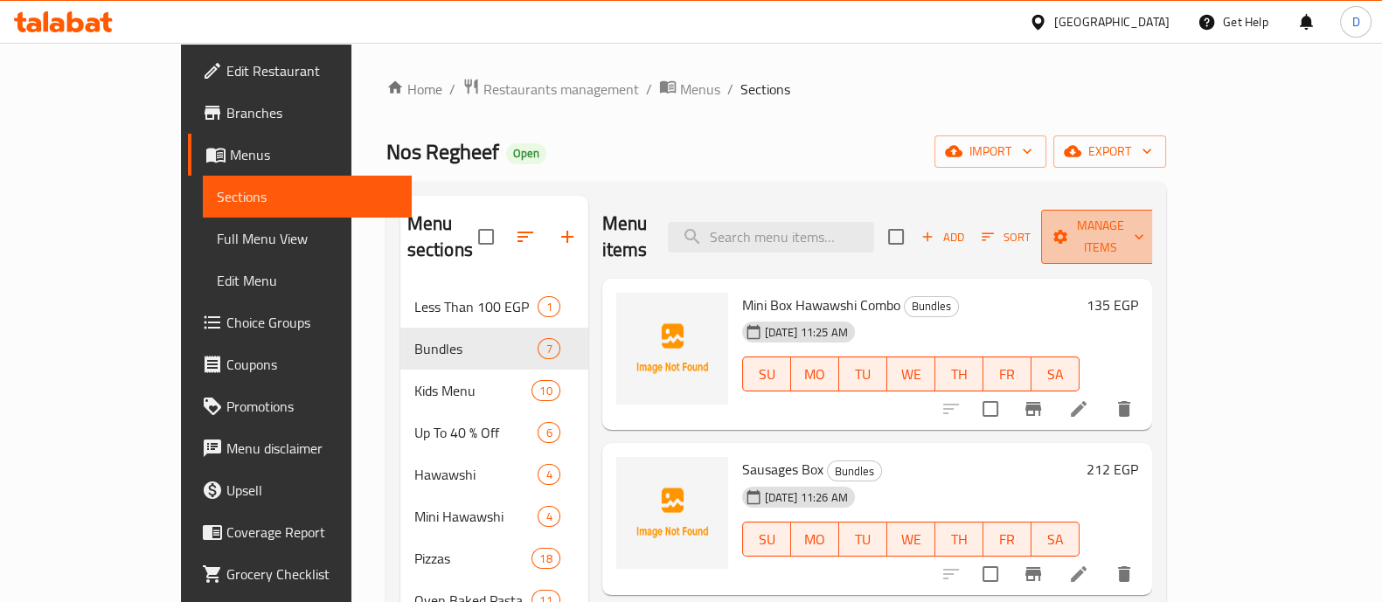
click at [1159, 210] on button "Manage items" at bounding box center [1099, 237] width 117 height 54
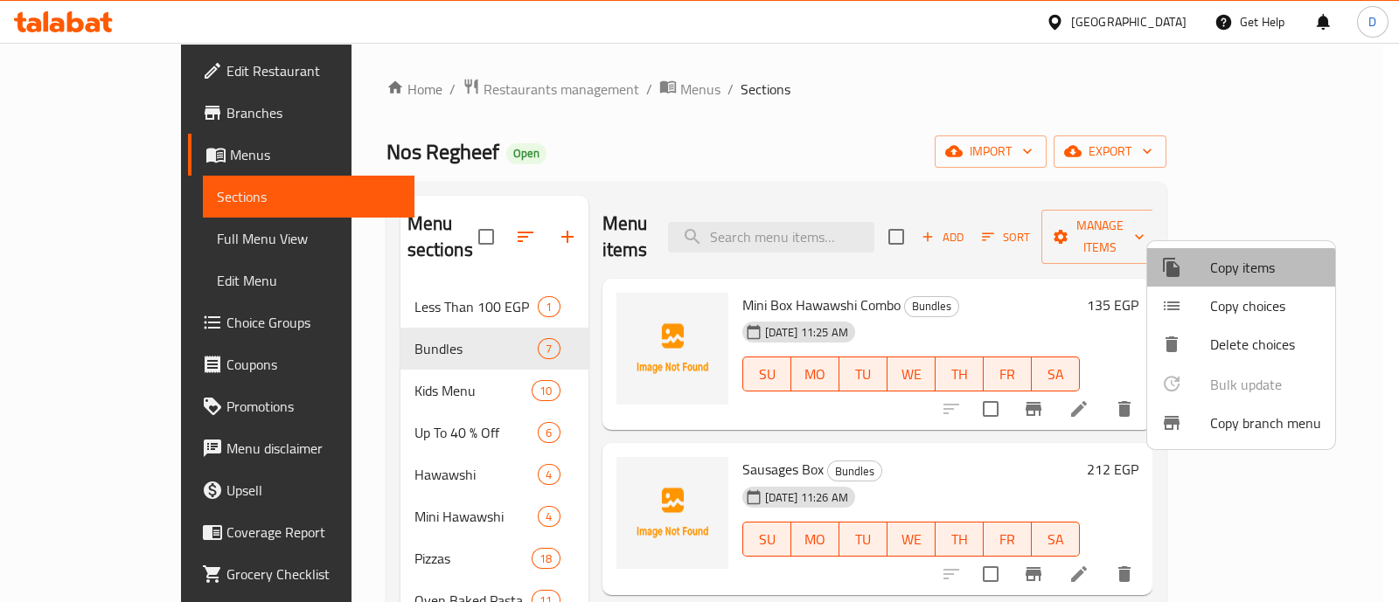
click at [1224, 278] on span "Copy items" at bounding box center [1265, 267] width 111 height 21
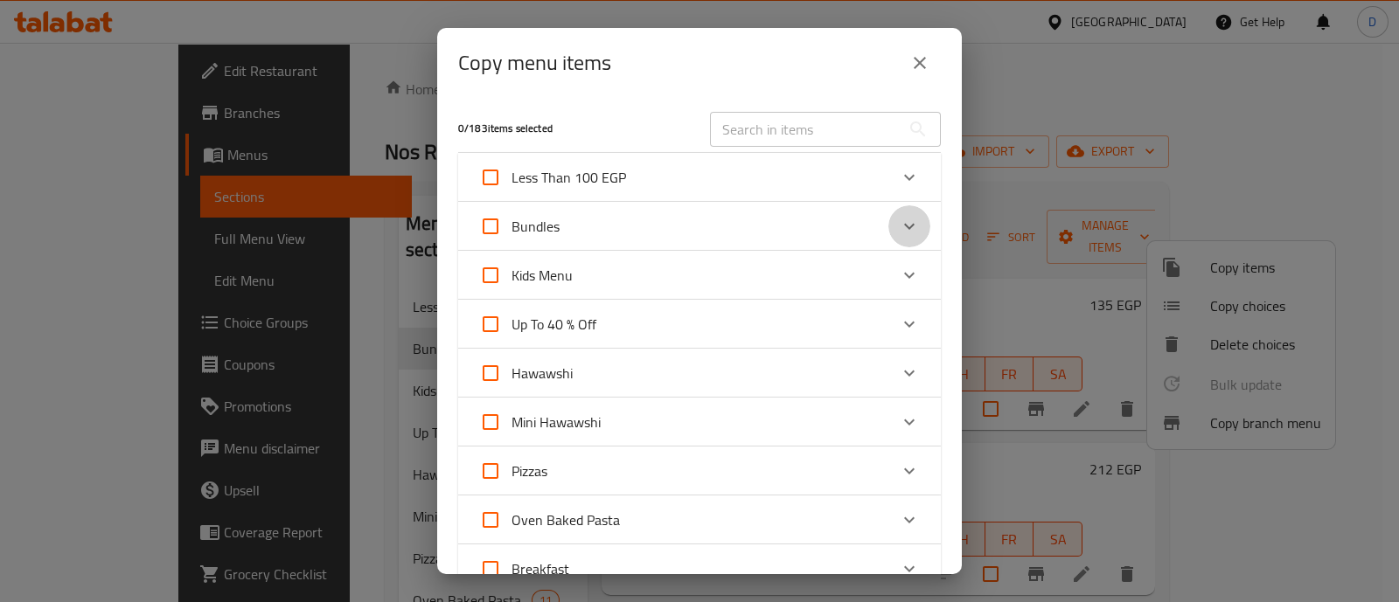
click at [899, 229] on icon "Expand" at bounding box center [909, 226] width 21 height 21
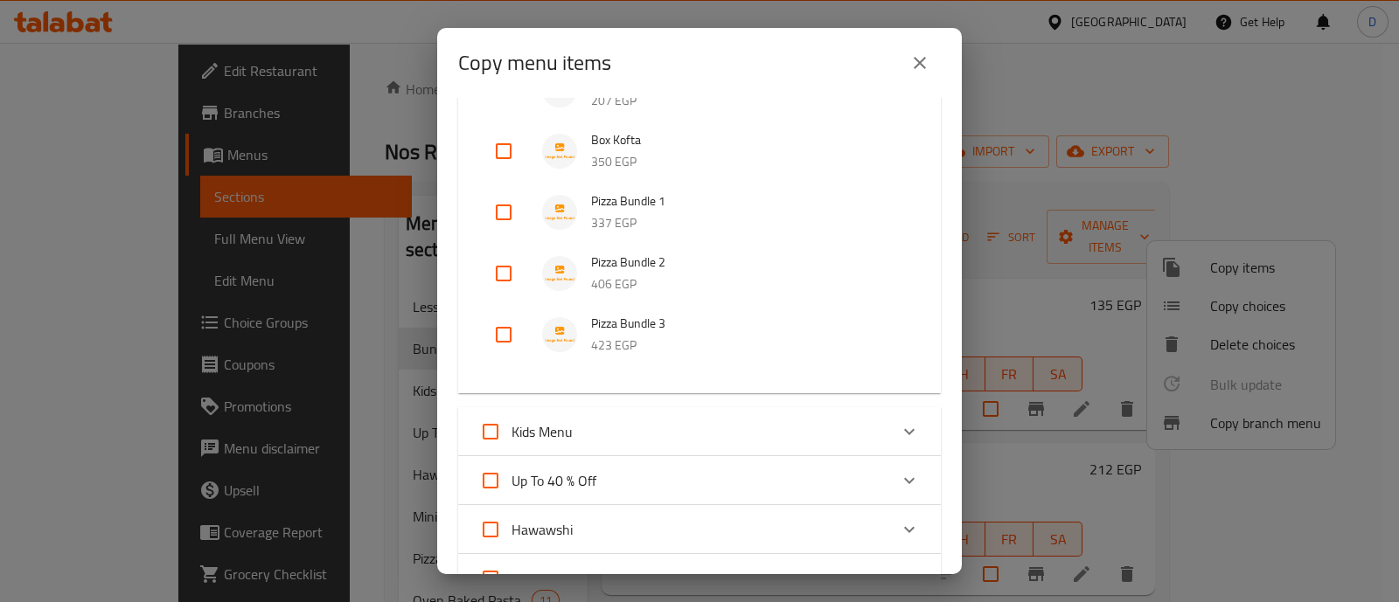
scroll to position [349, 0]
click at [516, 333] on input "checkbox" at bounding box center [504, 335] width 42 height 42
checkbox input "true"
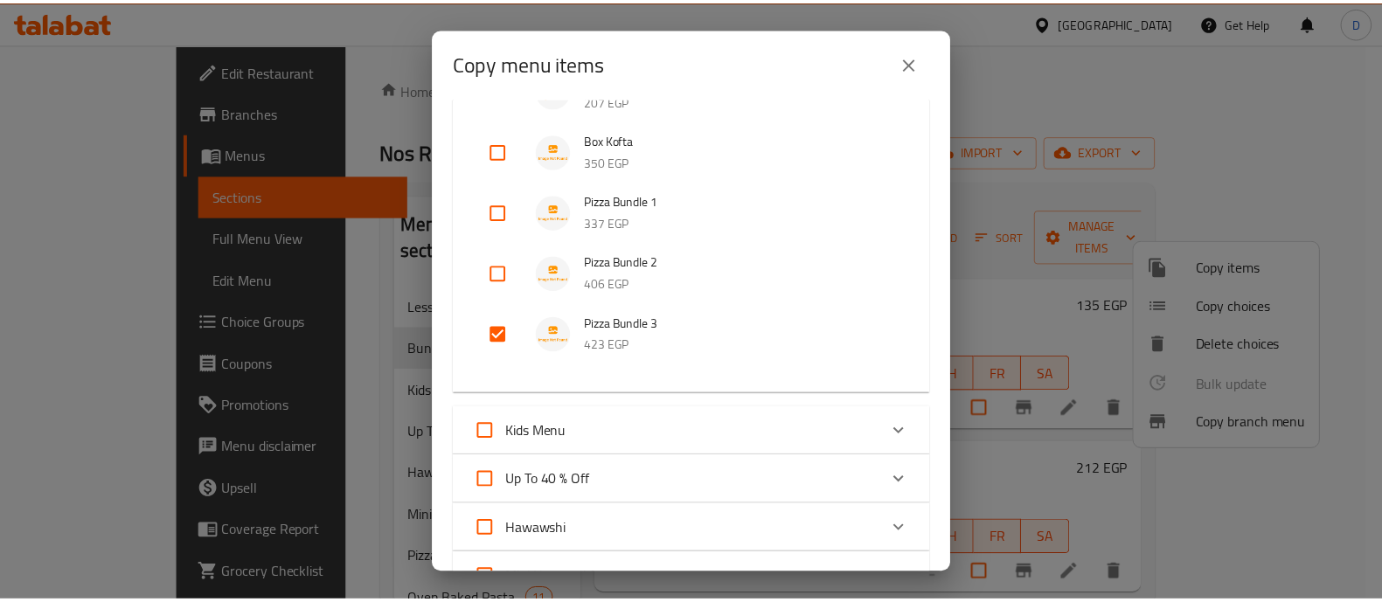
scroll to position [1215, 0]
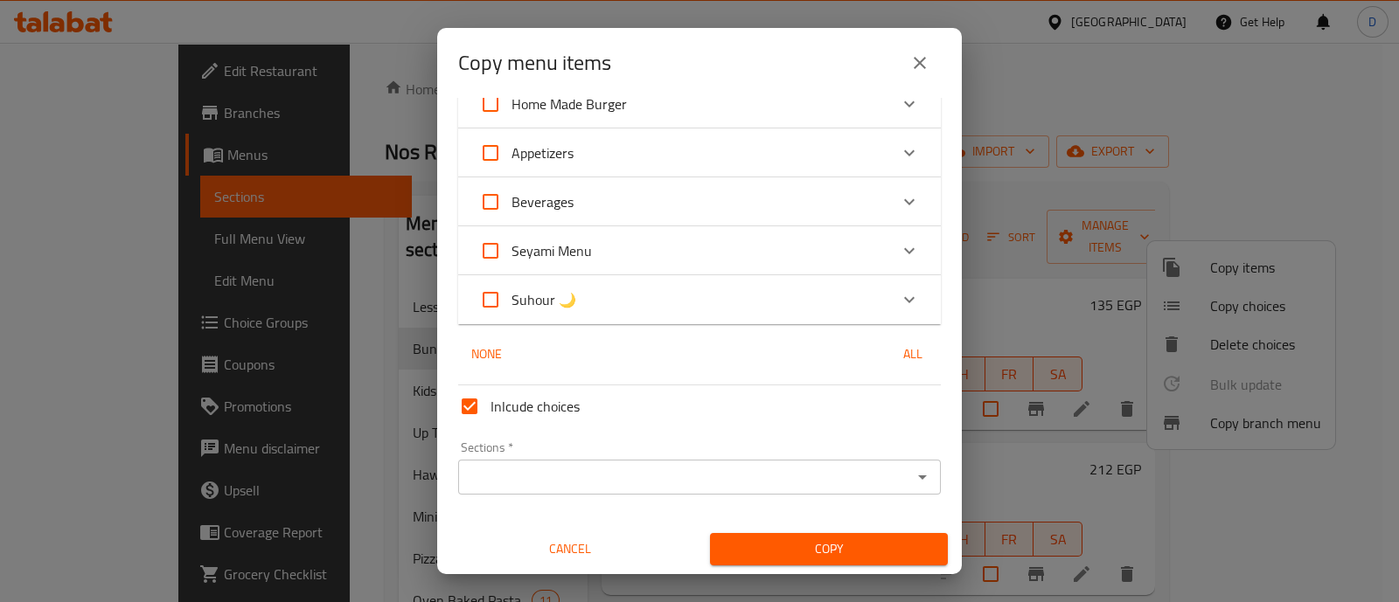
click at [703, 490] on div "Sections *" at bounding box center [699, 477] width 483 height 35
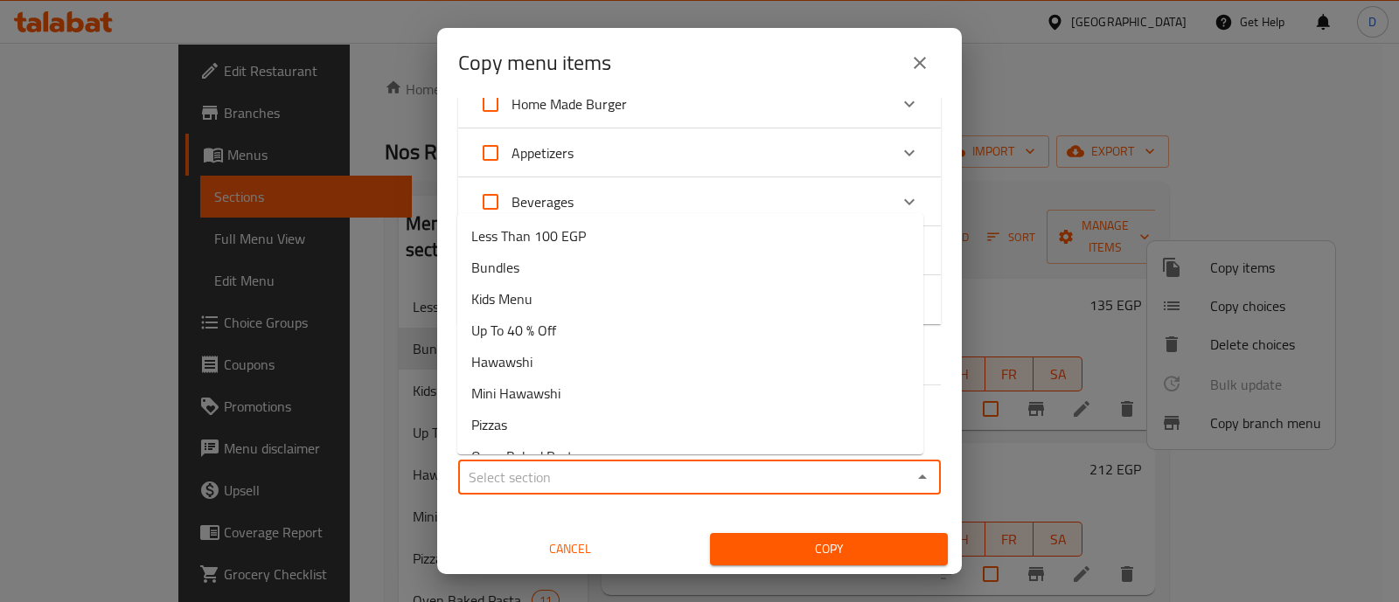
click at [634, 465] on input "Sections   *" at bounding box center [684, 477] width 443 height 24
click at [643, 273] on li "Bundles" at bounding box center [690, 267] width 466 height 31
type input "Bundles"
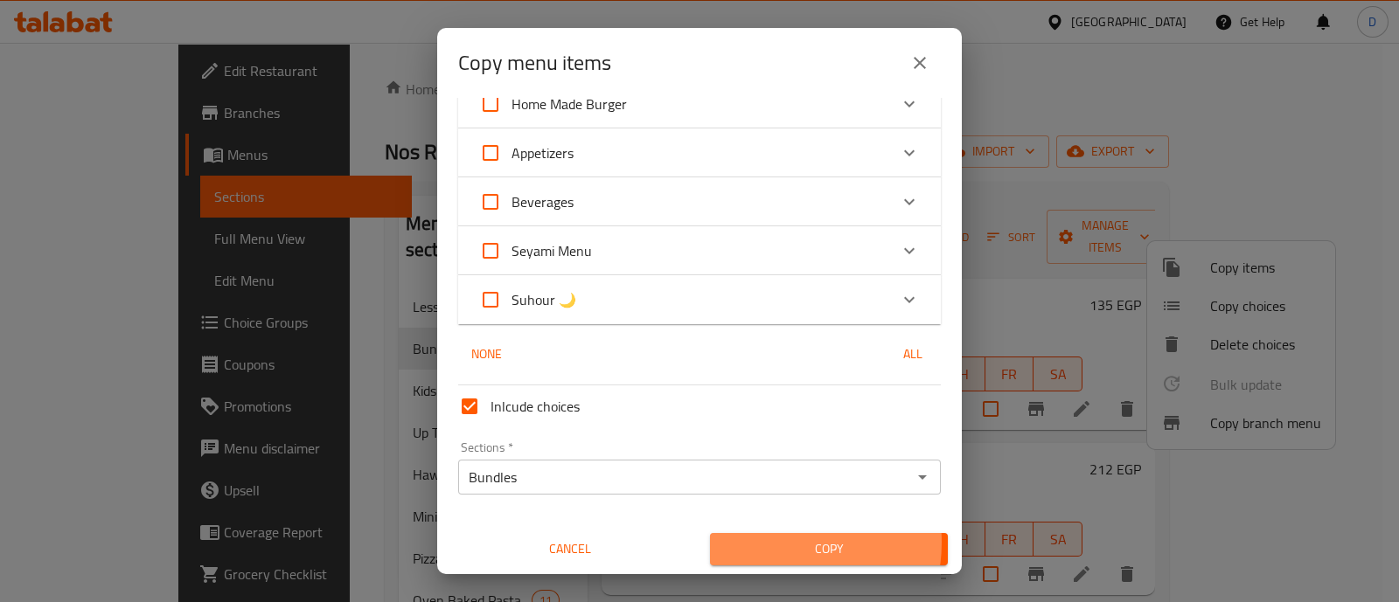
click at [763, 541] on span "Copy" at bounding box center [829, 550] width 210 height 22
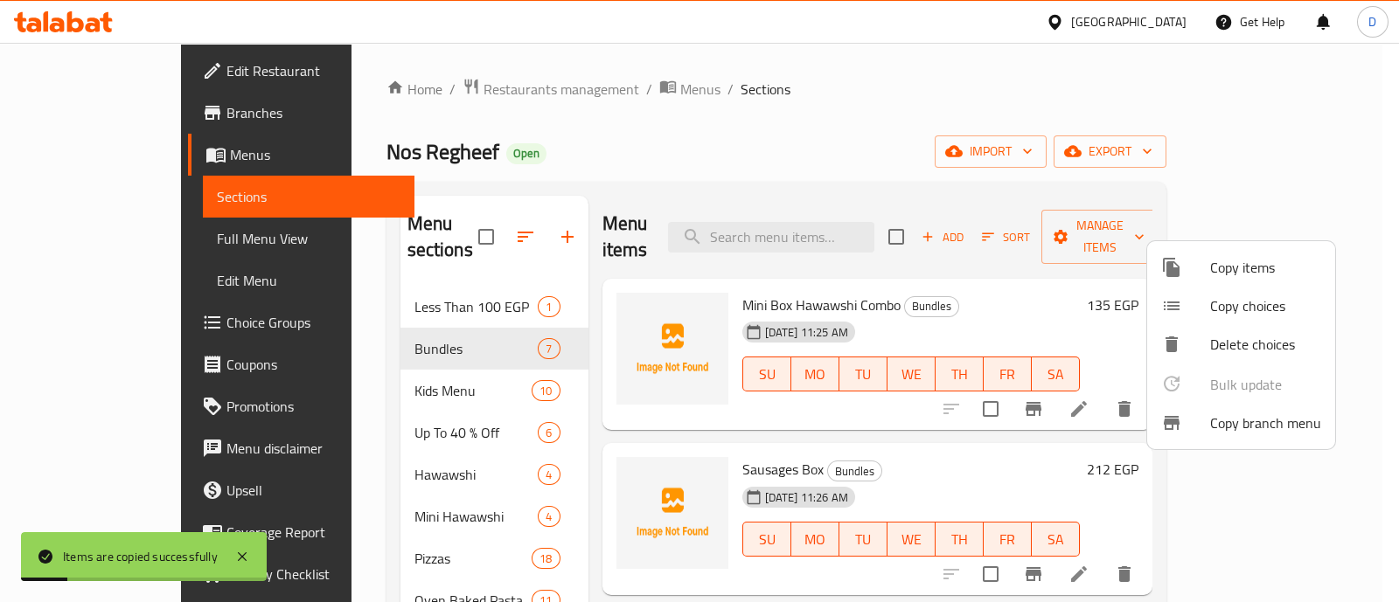
click at [891, 106] on div at bounding box center [699, 301] width 1399 height 602
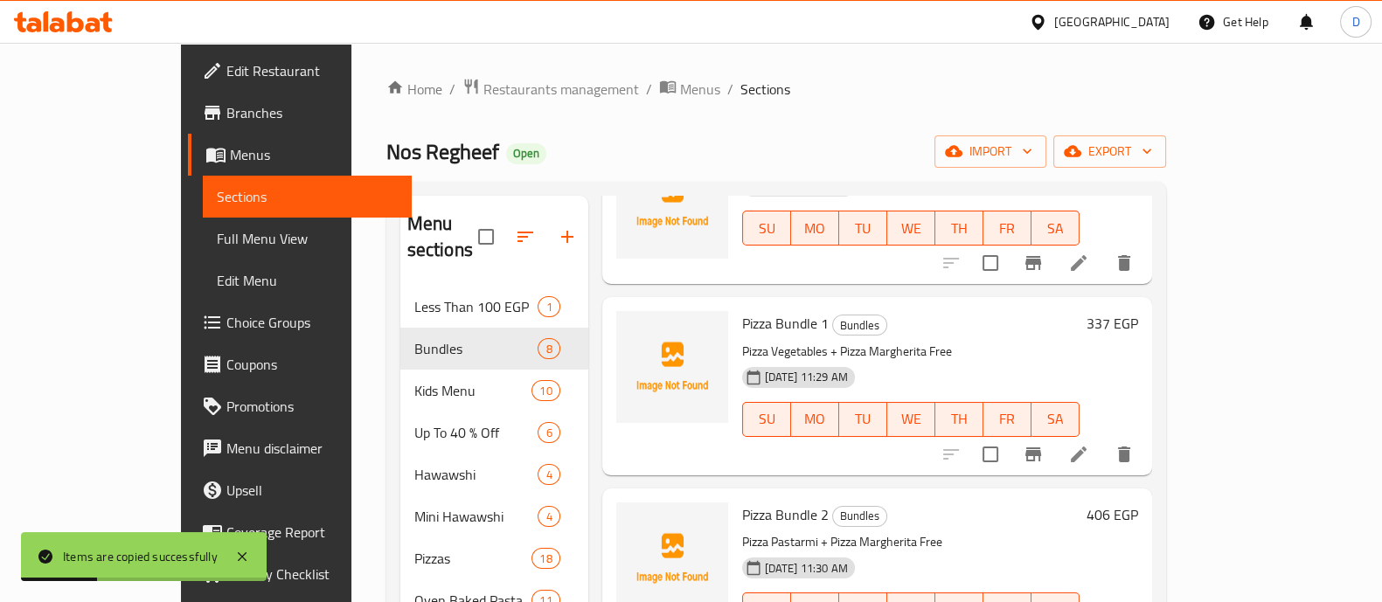
scroll to position [468, 0]
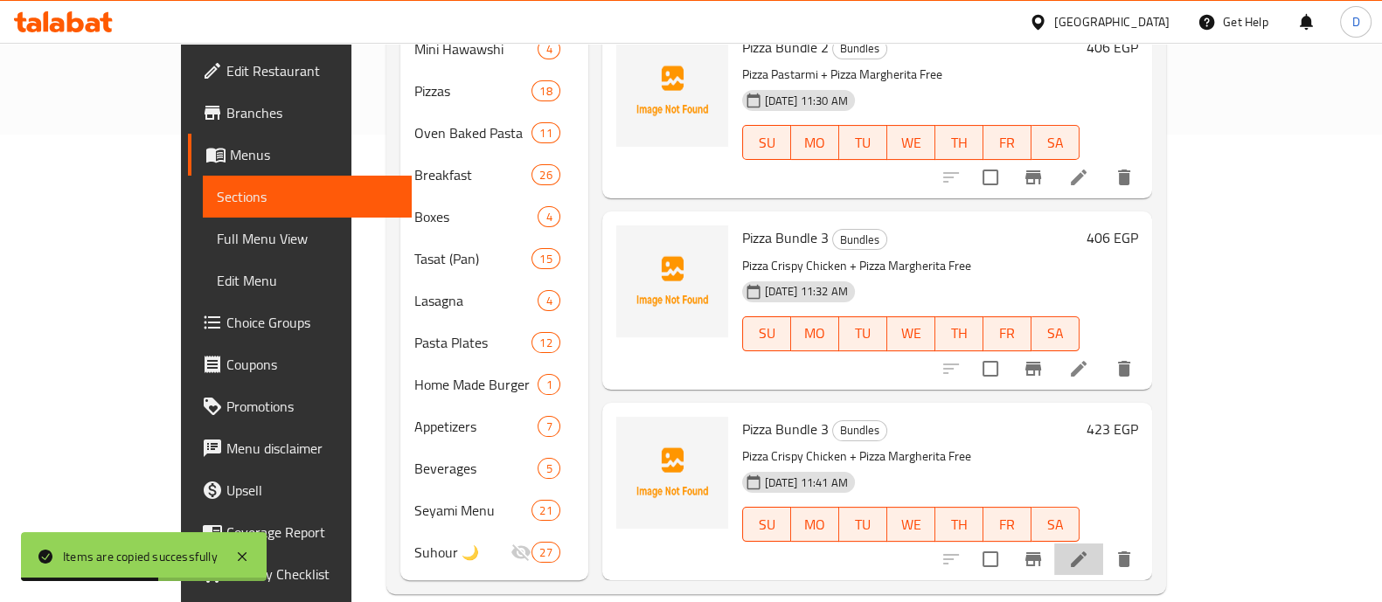
click at [1103, 544] on li at bounding box center [1078, 559] width 49 height 31
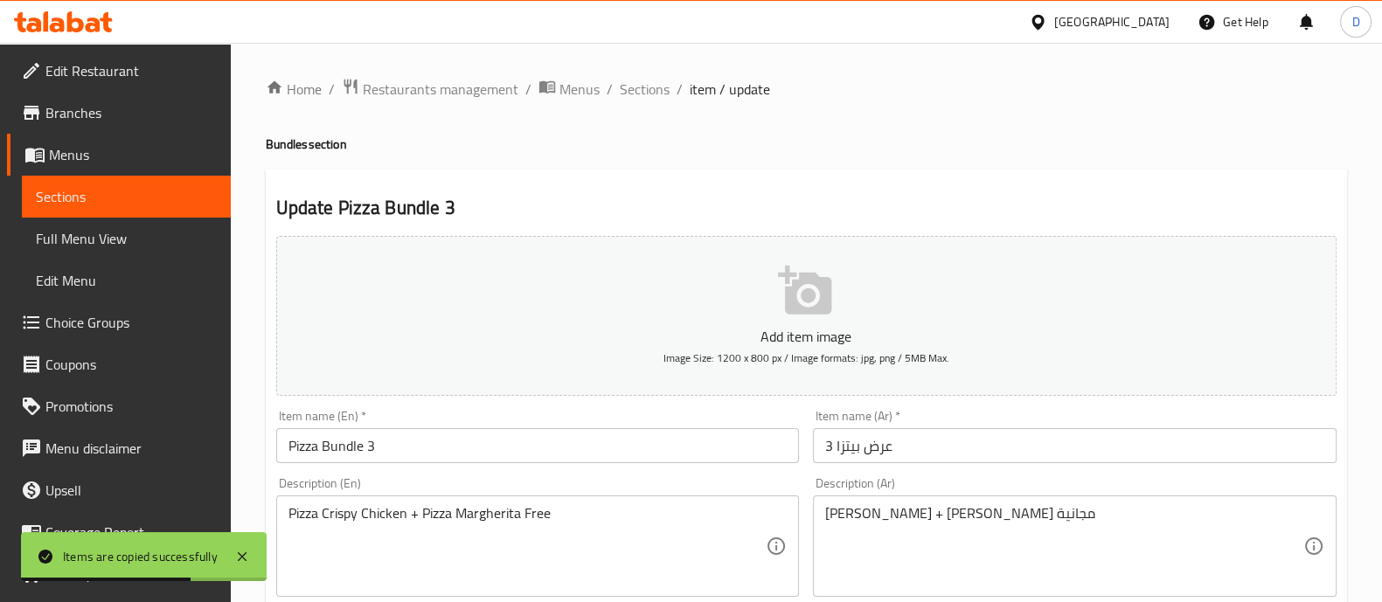
scroll to position [85, 0]
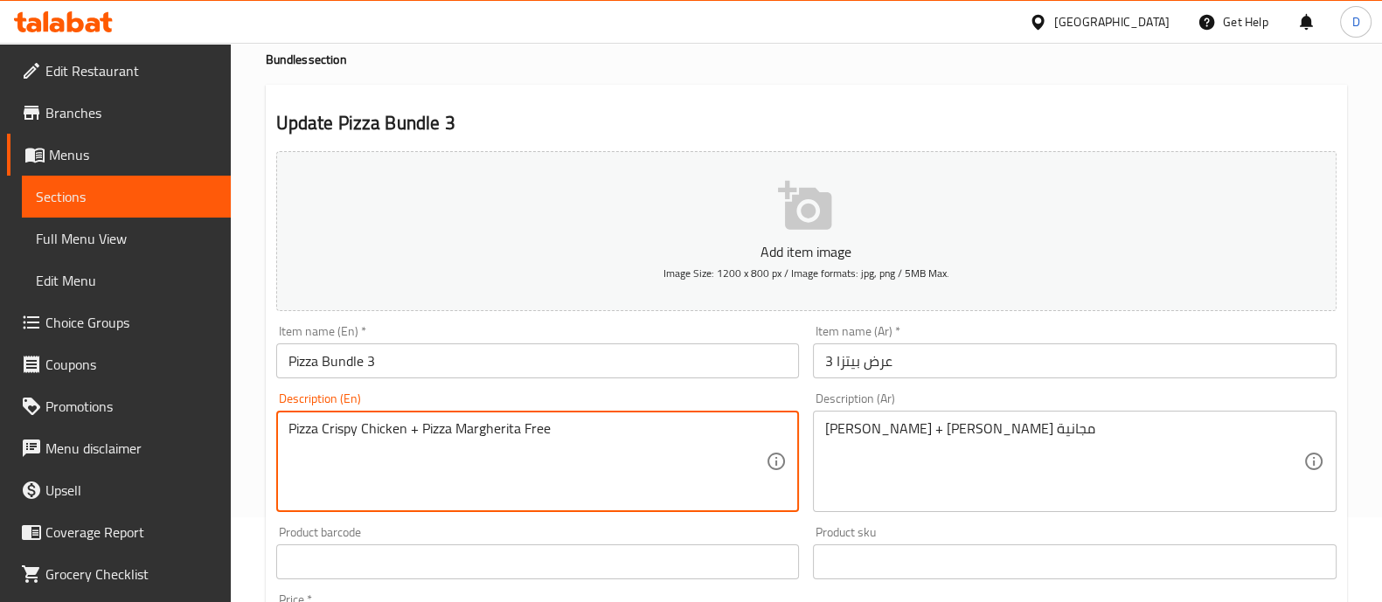
drag, startPoint x: 404, startPoint y: 429, endPoint x: 325, endPoint y: 429, distance: 78.7
type textarea "Pizza Hot Dog + Pizza Margherita Free"
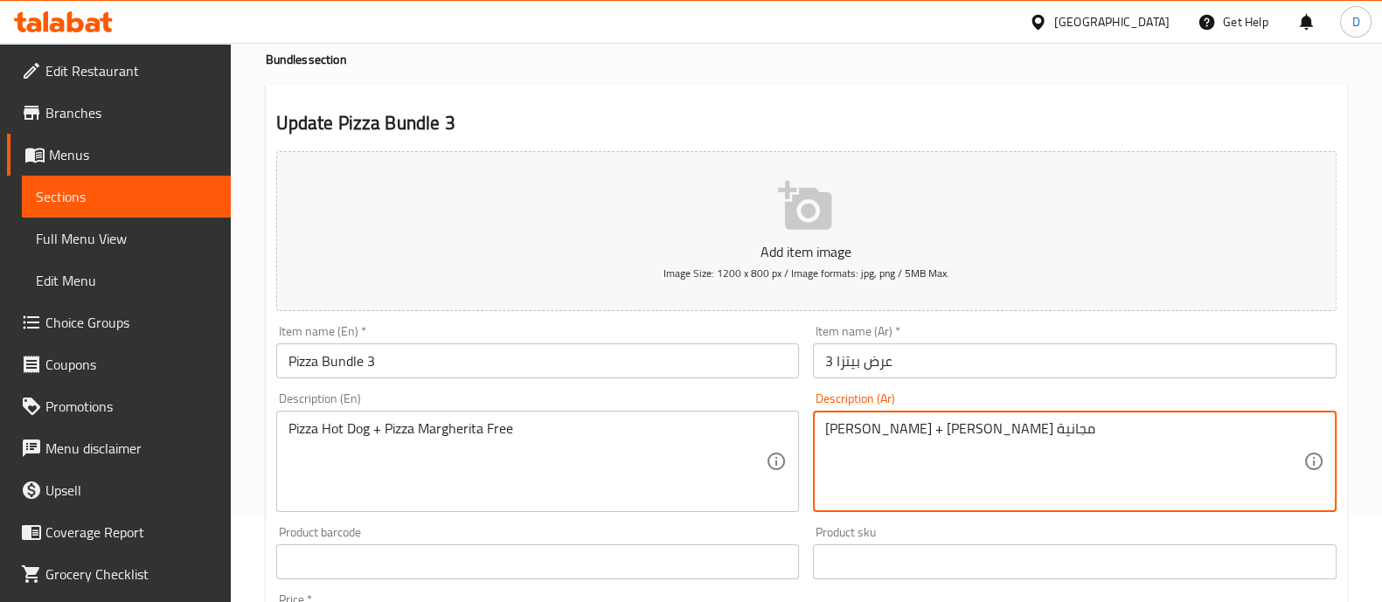
drag, startPoint x: 951, startPoint y: 430, endPoint x: 1041, endPoint y: 442, distance: 90.8
type textarea "بيتزا هوت دوج+ بيتزا مارجريتا مجانية"
click at [484, 347] on input "Pizza Bundle 3" at bounding box center [538, 361] width 524 height 35
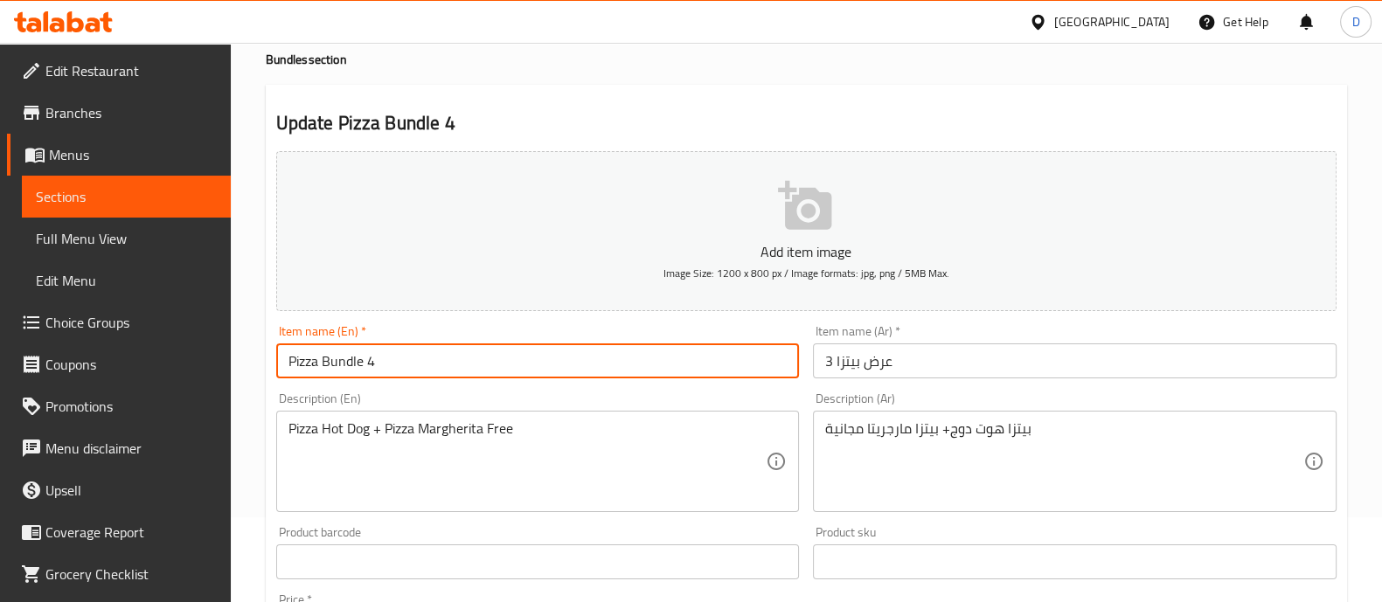
type input "Pizza Bundle 4"
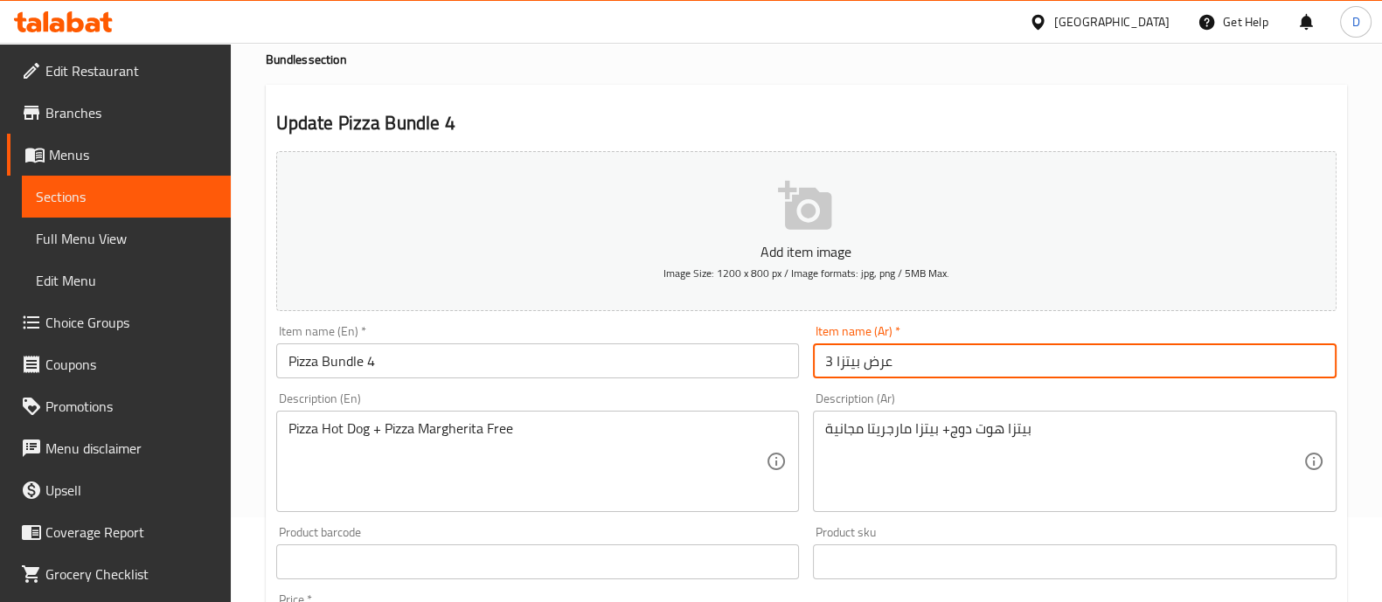
click at [830, 363] on input "عرض بيتزا 3" at bounding box center [1075, 361] width 524 height 35
type input "عرض بيتزا 4"
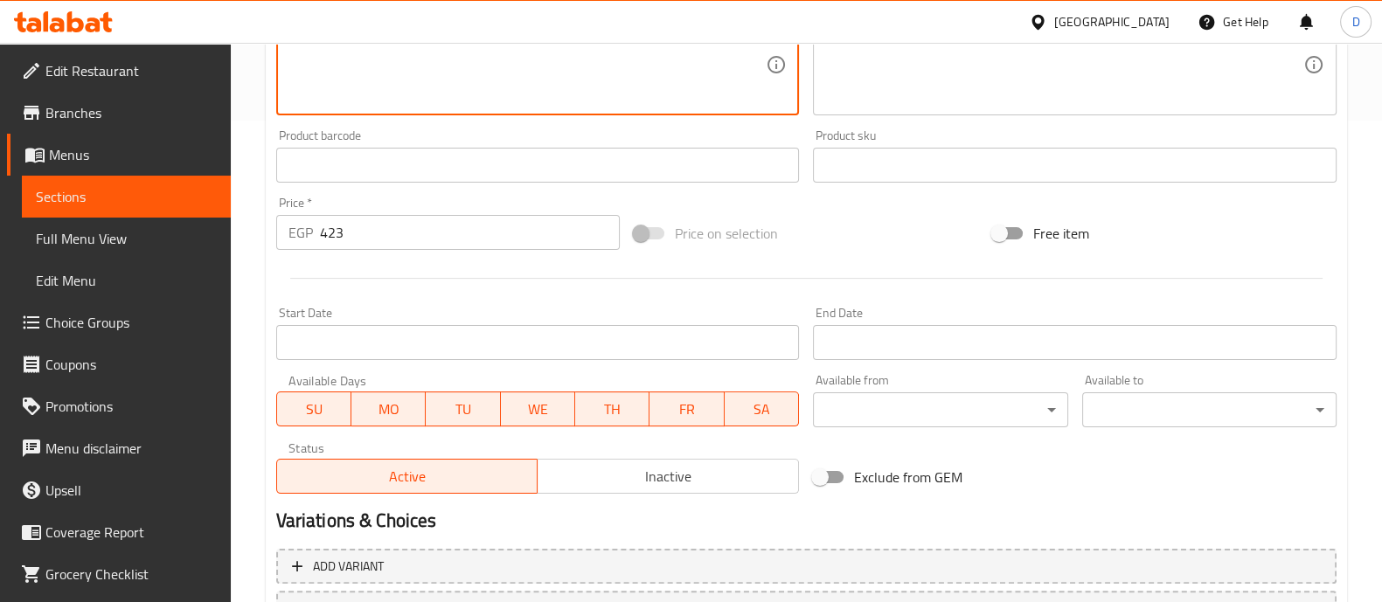
scroll to position [465, 0]
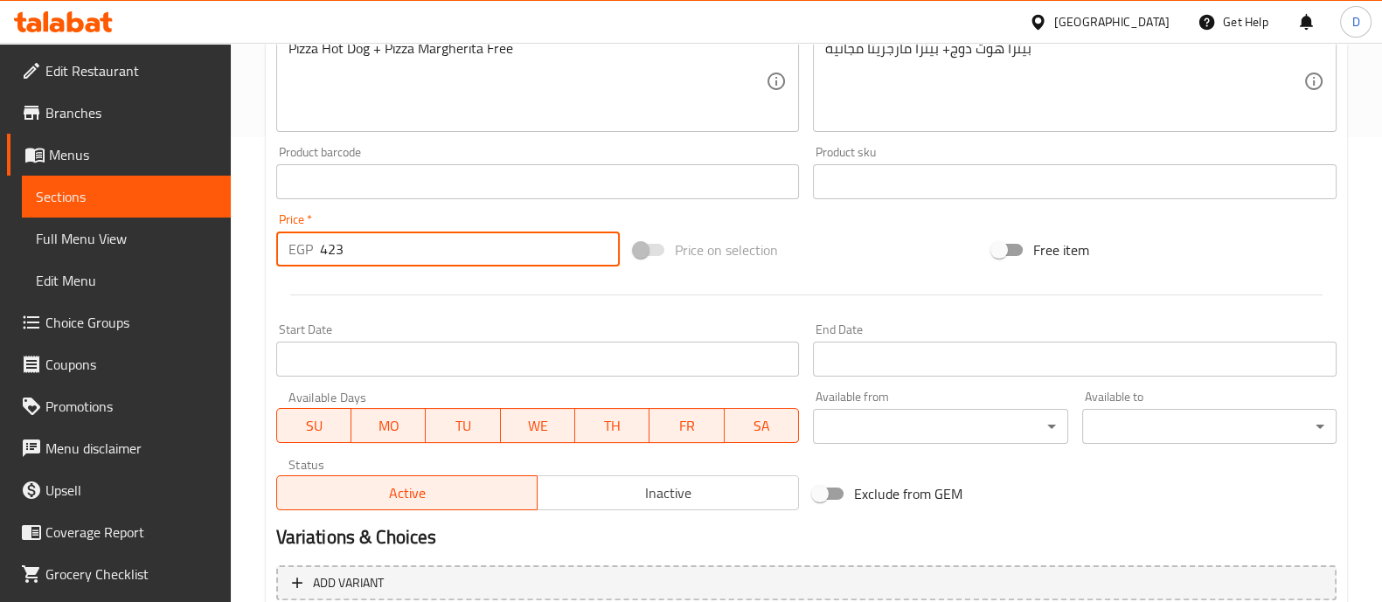
click at [401, 242] on input "423" at bounding box center [470, 249] width 301 height 35
type input "4"
type input "349"
click at [408, 302] on div at bounding box center [806, 295] width 1075 height 43
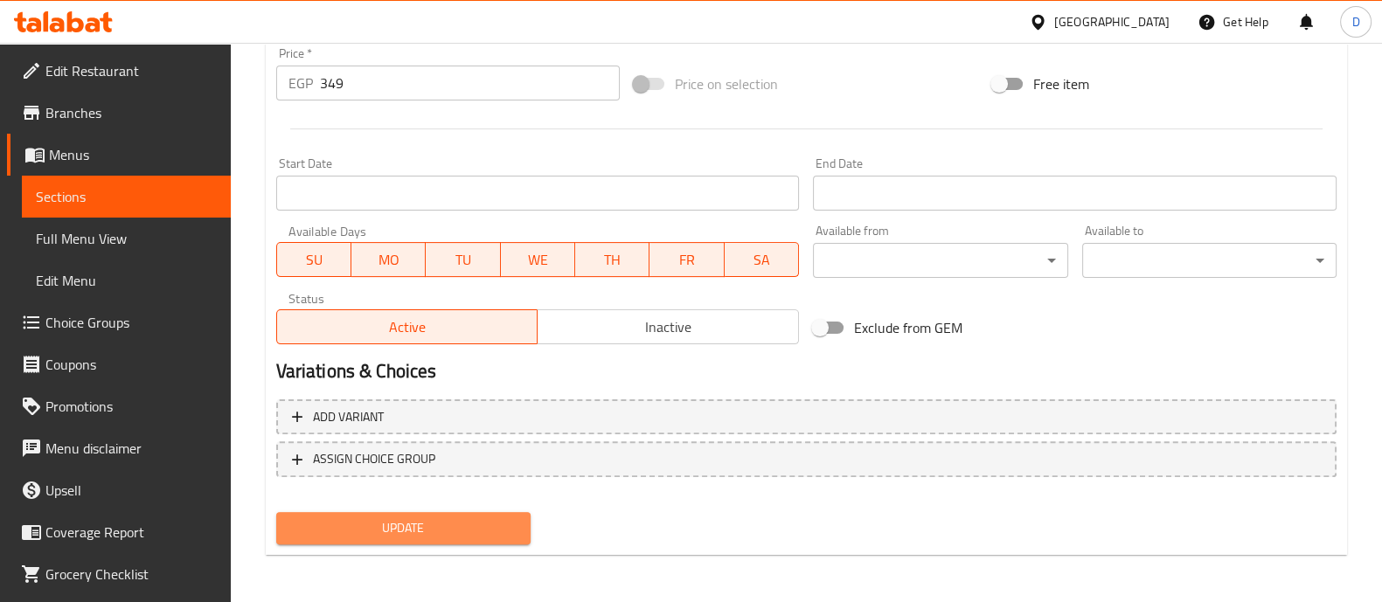
click at [447, 531] on span "Update" at bounding box center [403, 529] width 226 height 22
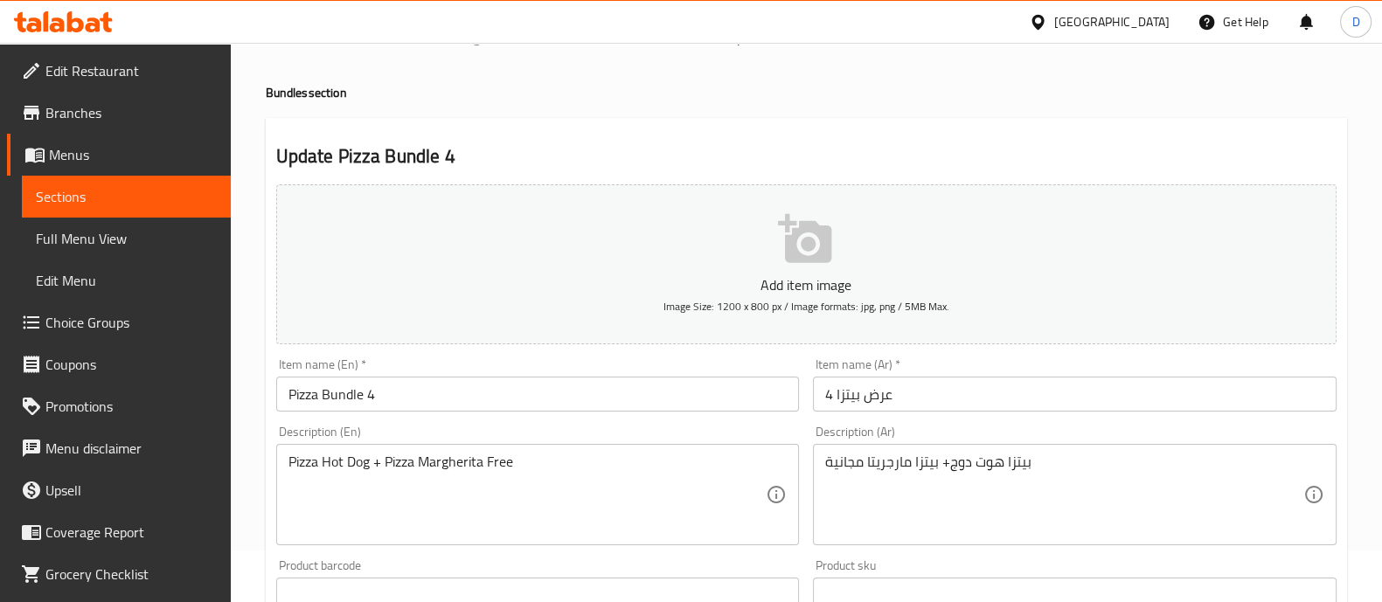
scroll to position [0, 0]
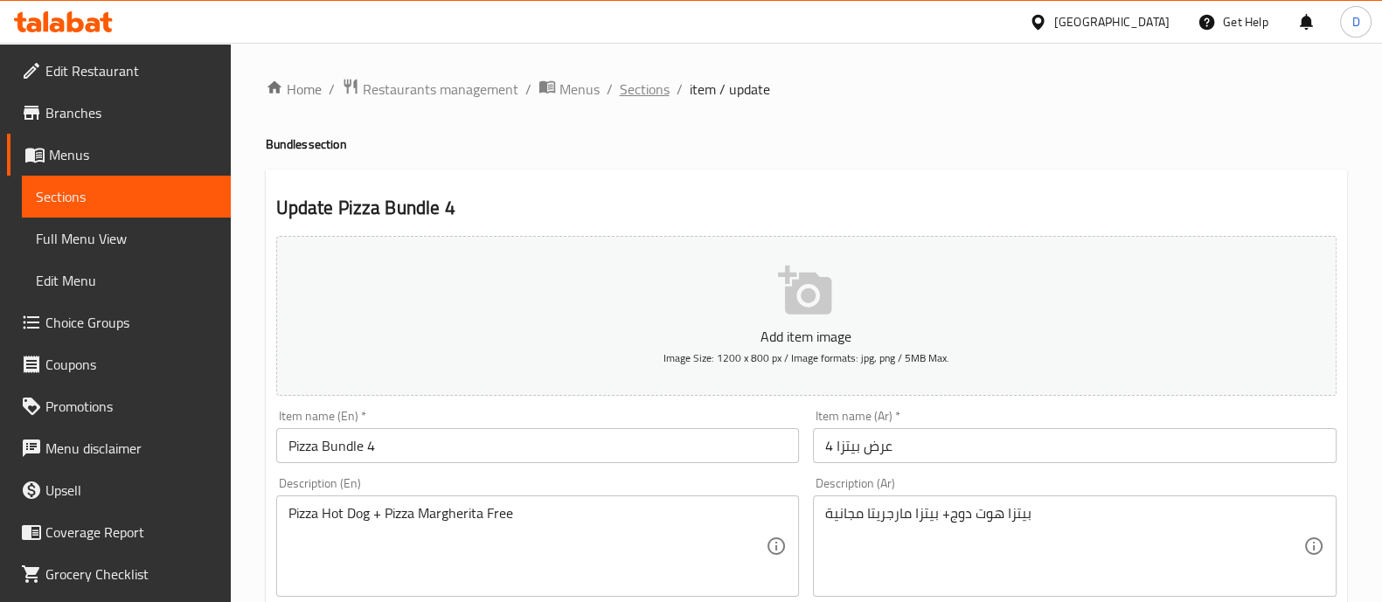
click at [647, 99] on span "Sections" at bounding box center [645, 89] width 50 height 21
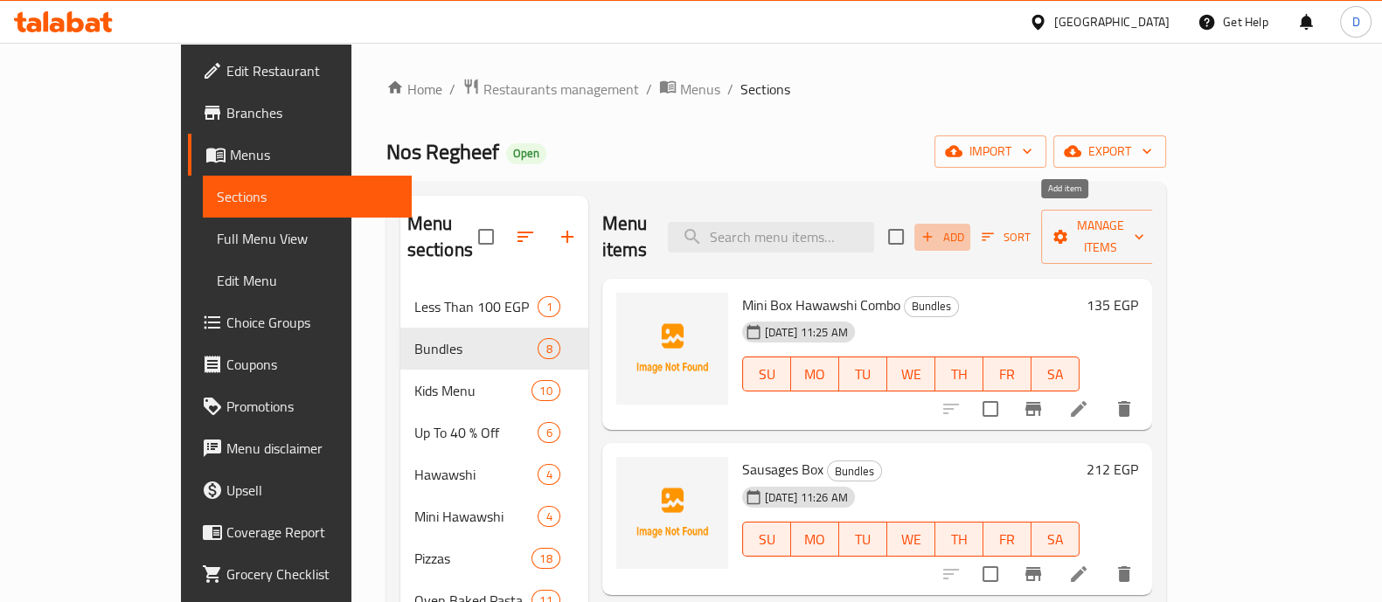
click at [971, 235] on button "Add" at bounding box center [943, 237] width 56 height 27
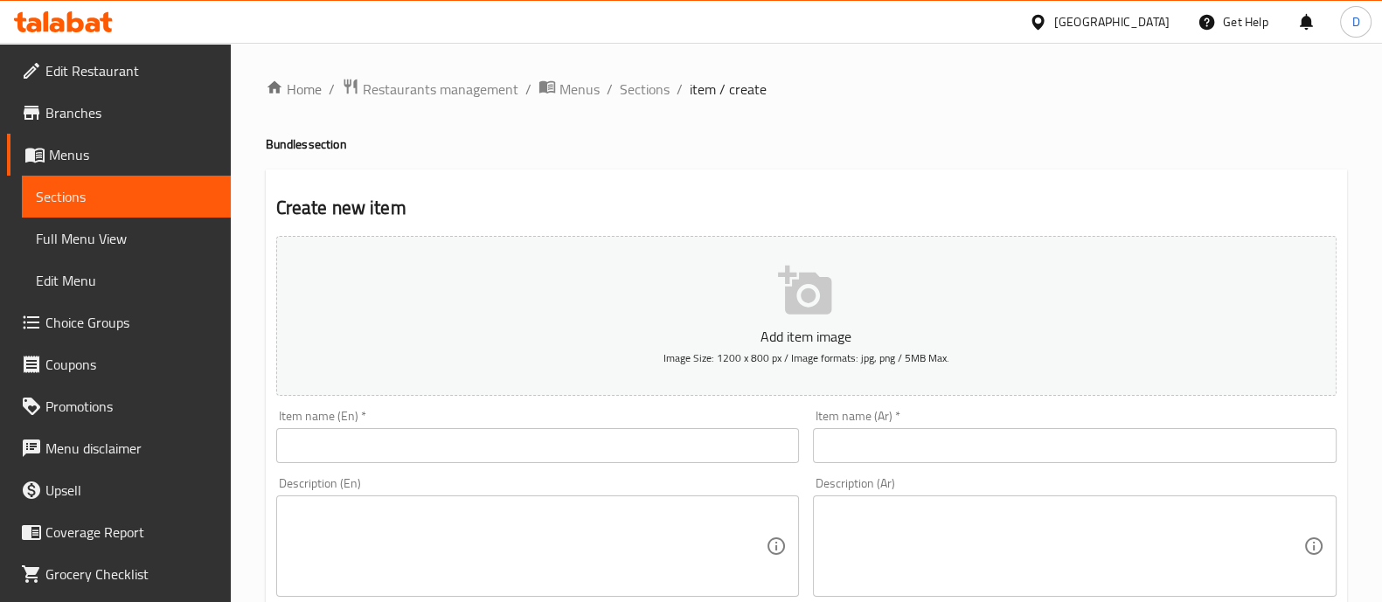
click at [367, 427] on div "Item name (En)   * Item name (En) *" at bounding box center [538, 436] width 524 height 53
click at [352, 453] on input "text" at bounding box center [538, 445] width 524 height 35
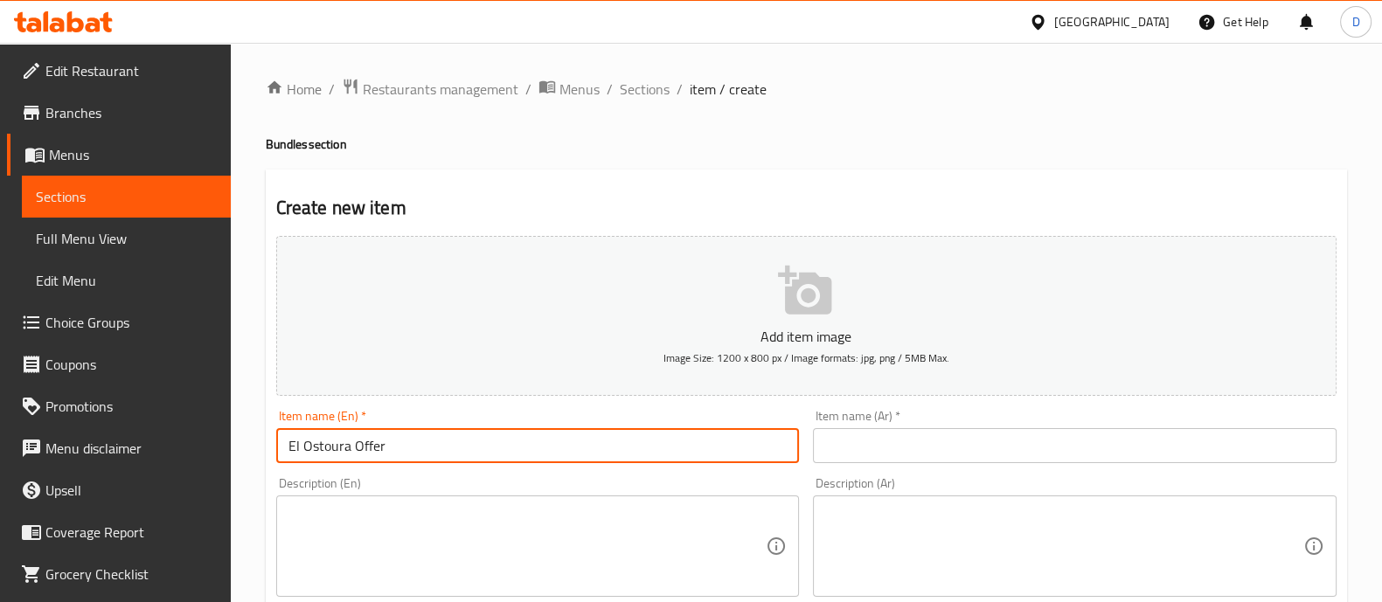
type input "El Ostoura Offer"
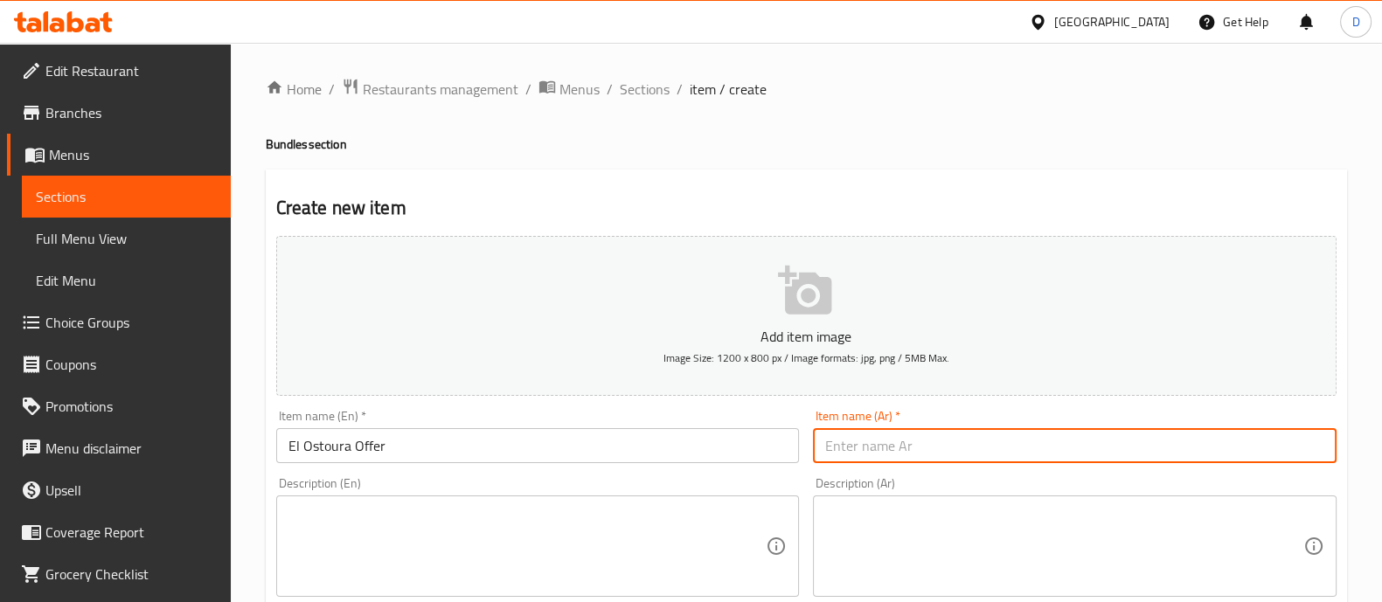
click at [871, 458] on input "text" at bounding box center [1075, 445] width 524 height 35
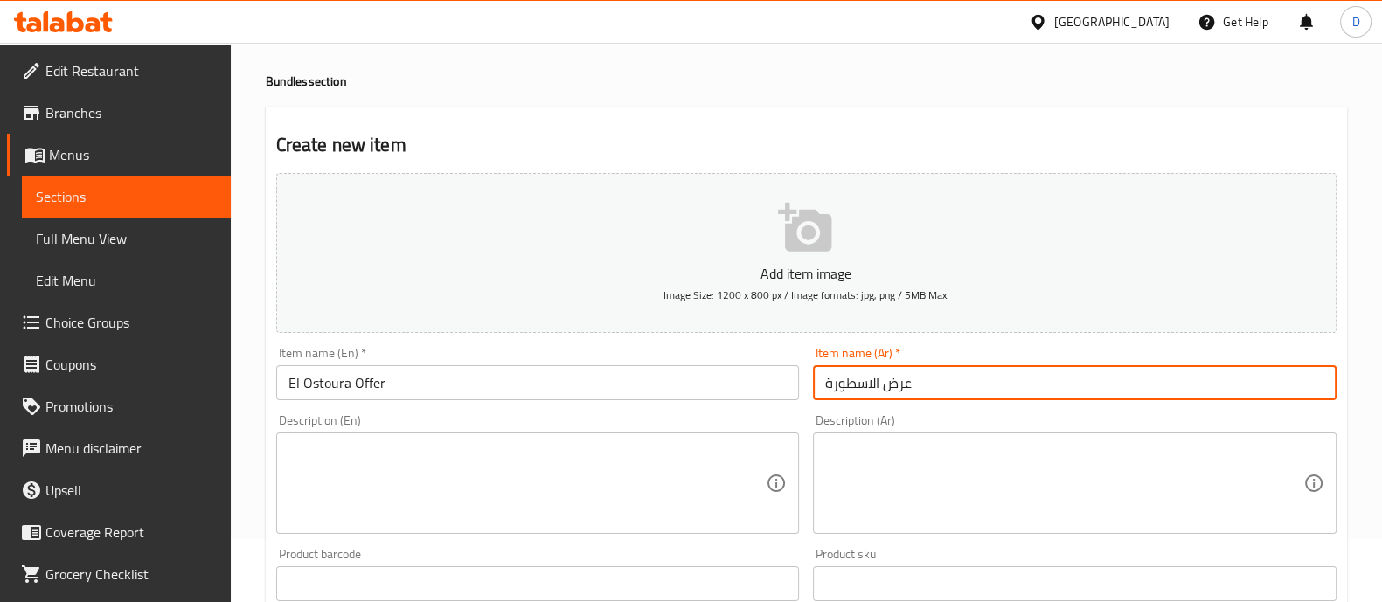
type input "عرض الاسطورة"
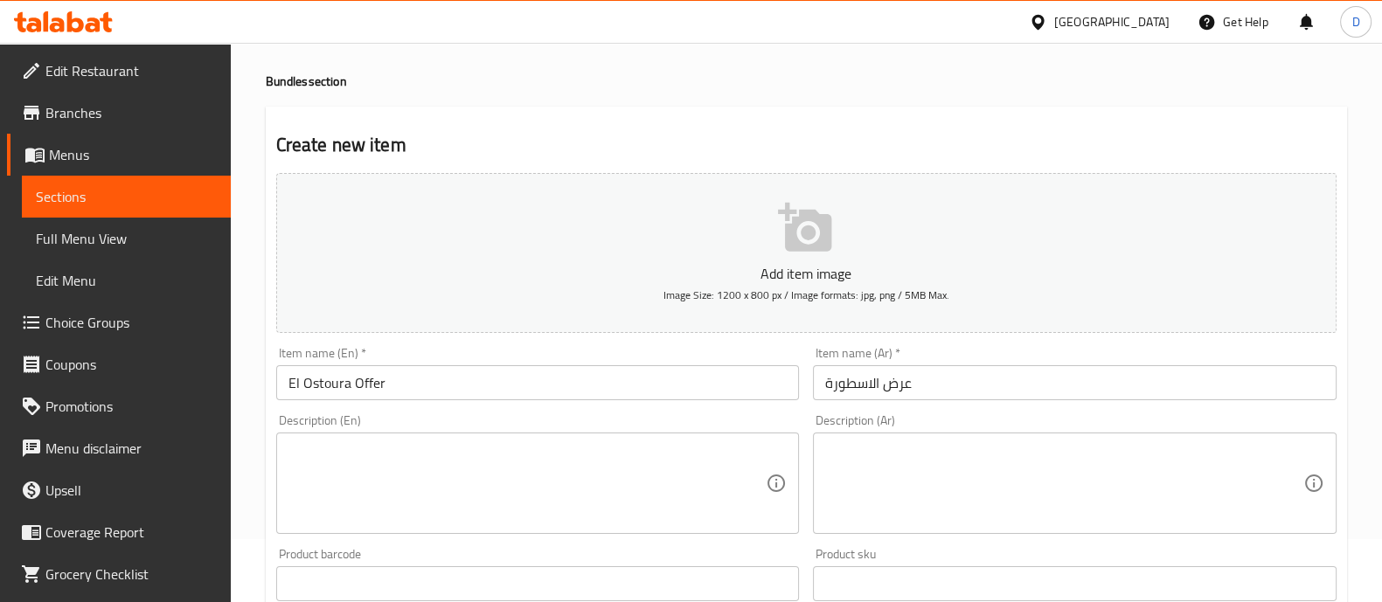
click at [593, 525] on div "Description (En)" at bounding box center [538, 483] width 524 height 101
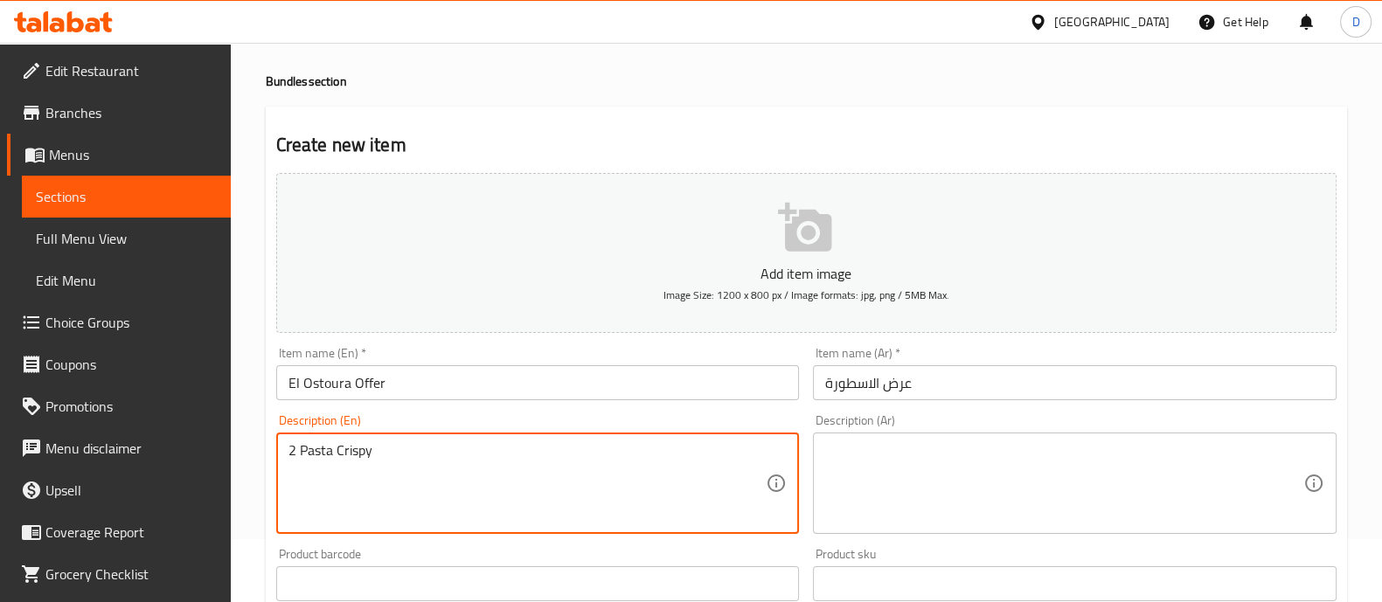
type textarea "2 Pasta Crispy"
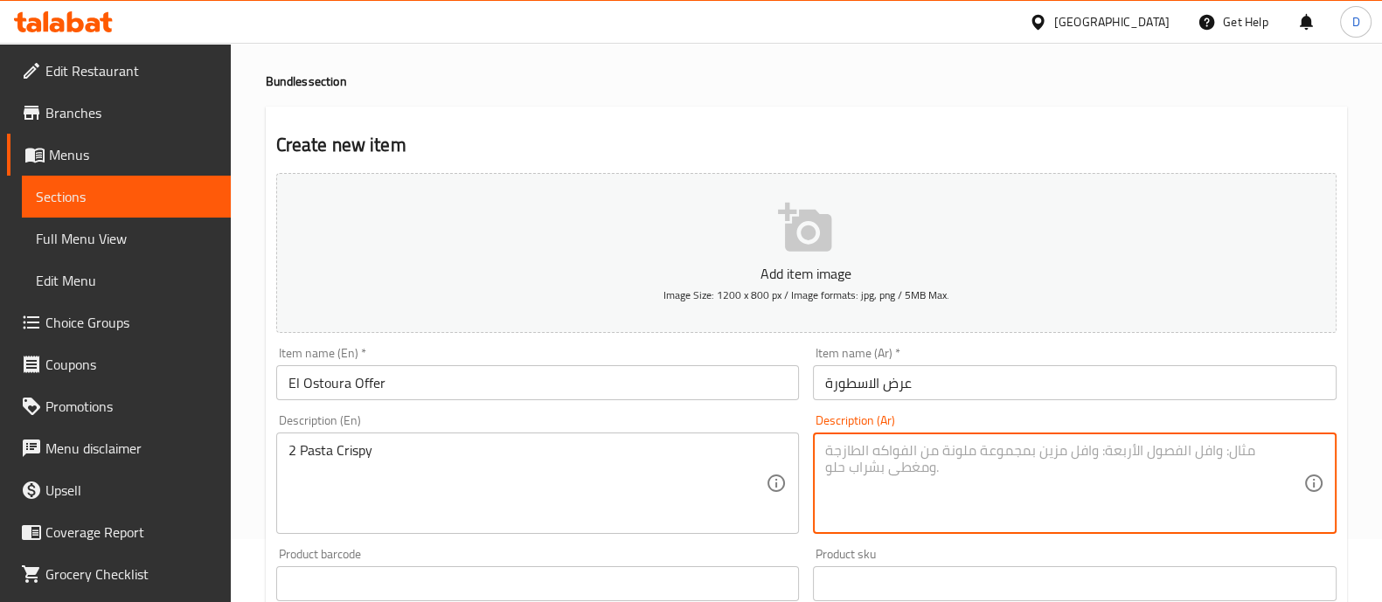
click at [985, 463] on textarea at bounding box center [1064, 483] width 478 height 83
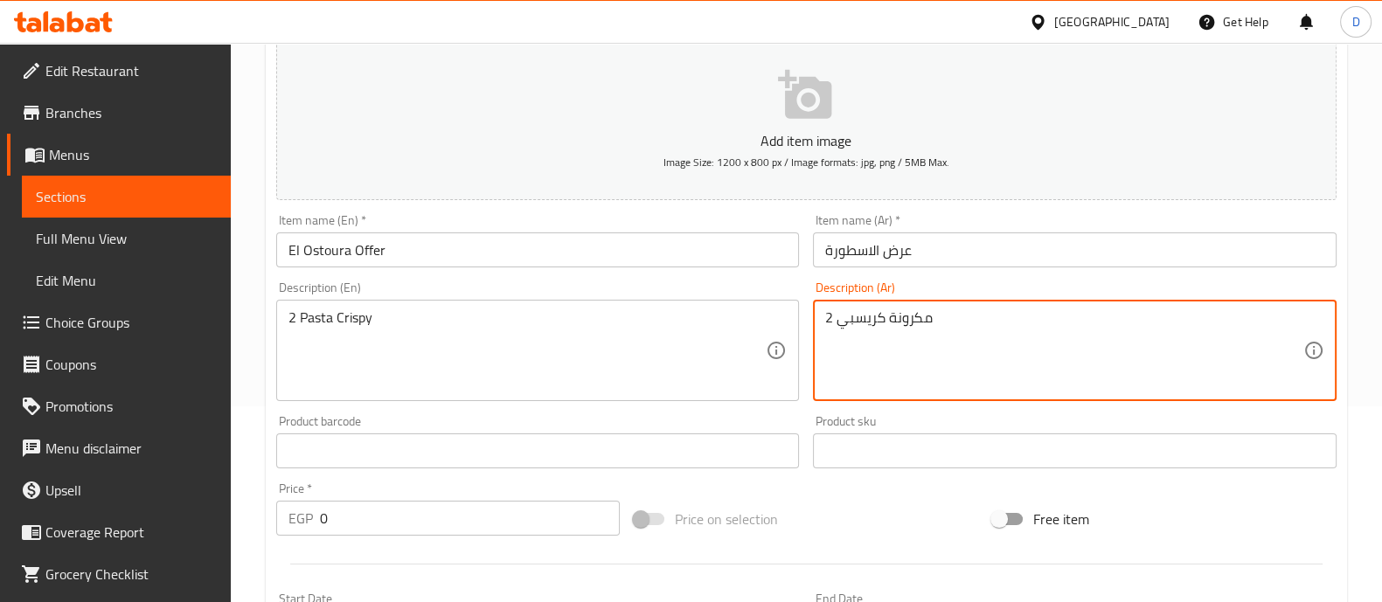
type textarea "2 مكرونة كريسبي"
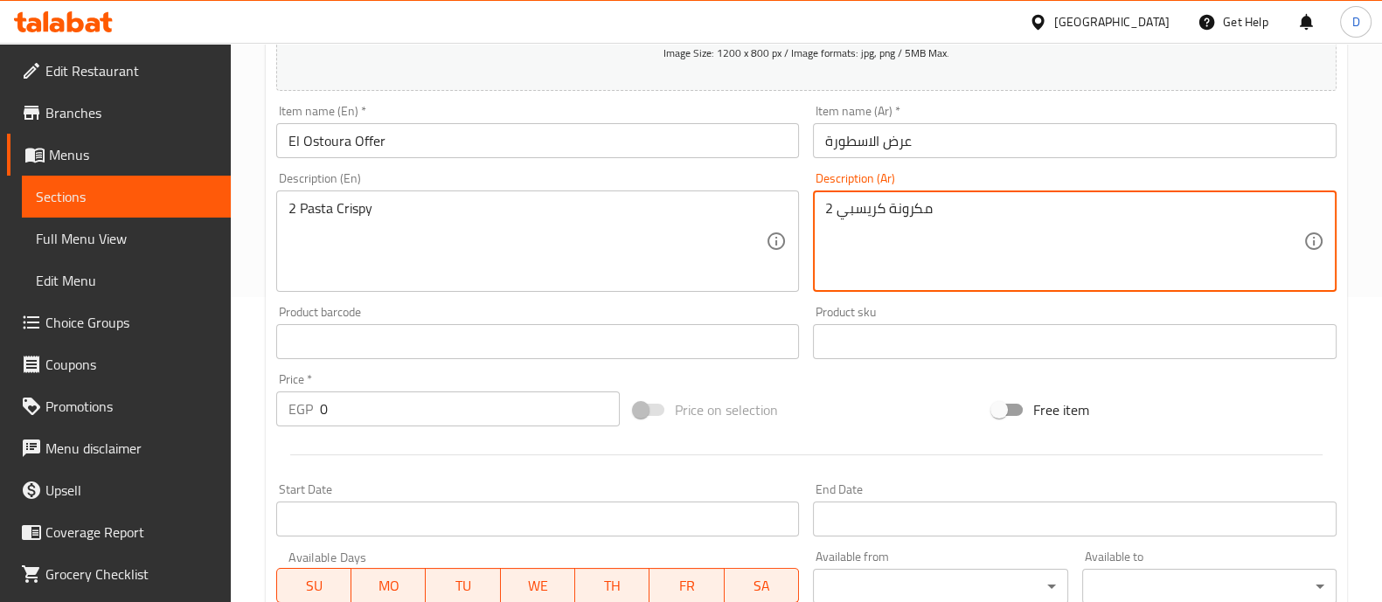
scroll to position [307, 0]
click at [387, 393] on input "0" at bounding box center [470, 407] width 301 height 35
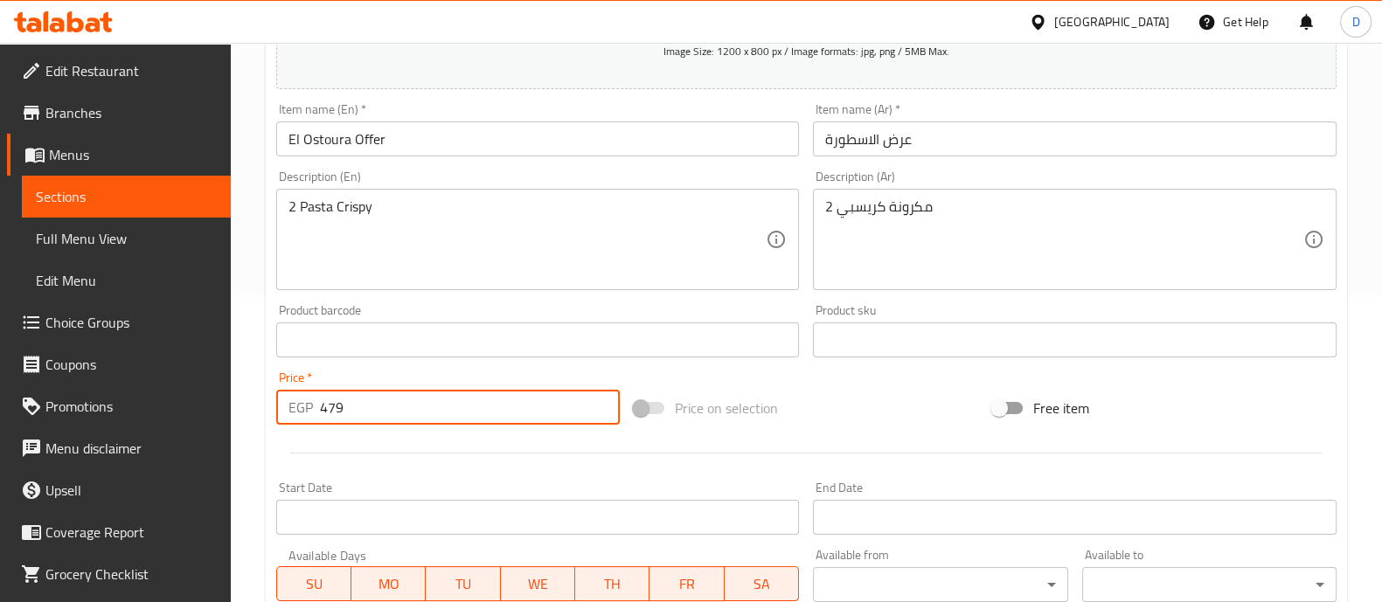
type input "479"
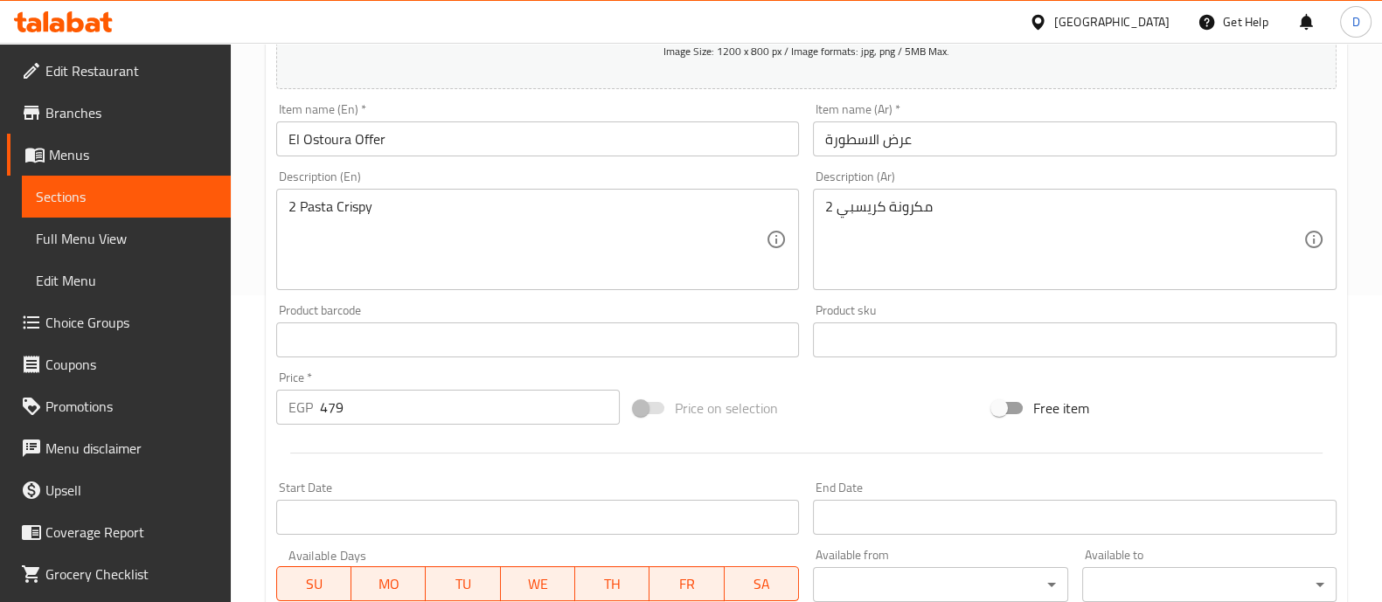
click at [366, 365] on div "Price   * EGP 479 Price *" at bounding box center [448, 398] width 358 height 67
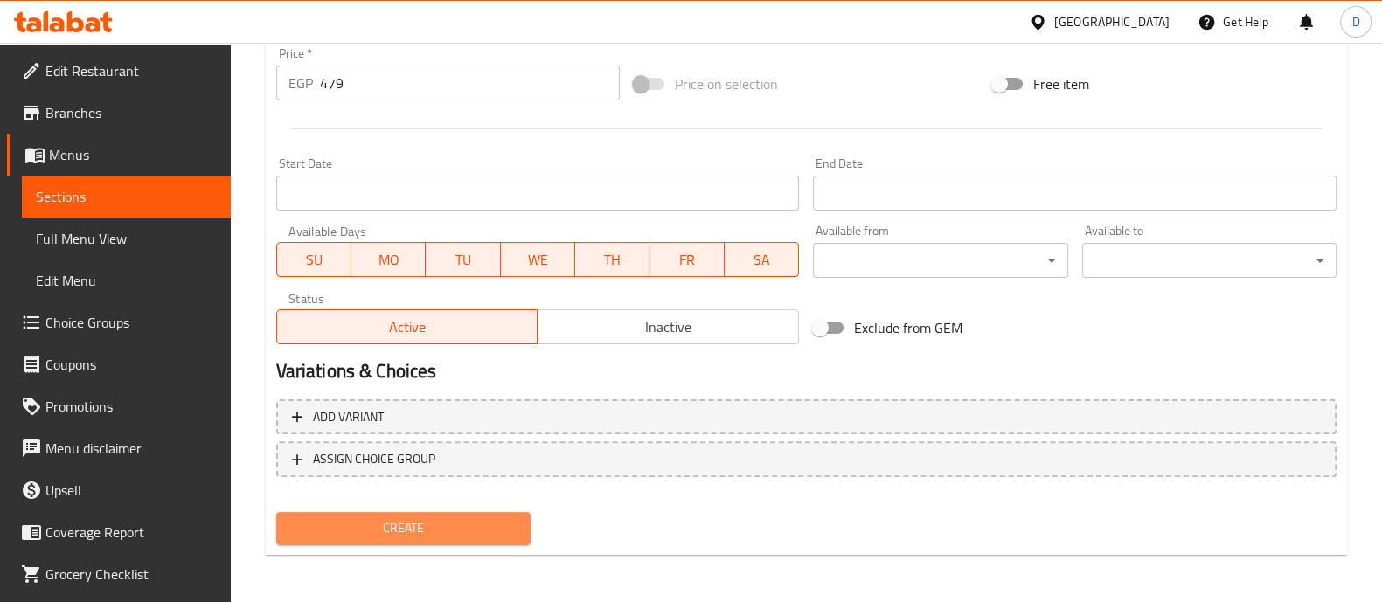
click at [398, 528] on span "Create" at bounding box center [403, 529] width 226 height 22
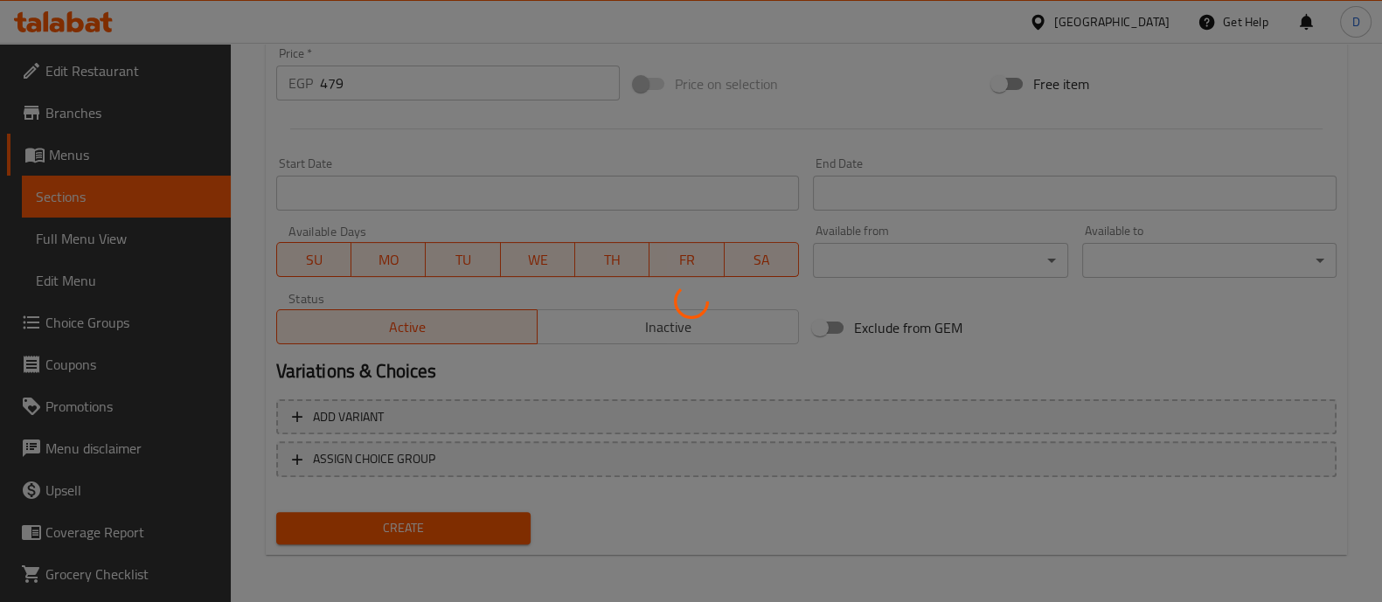
type input "0"
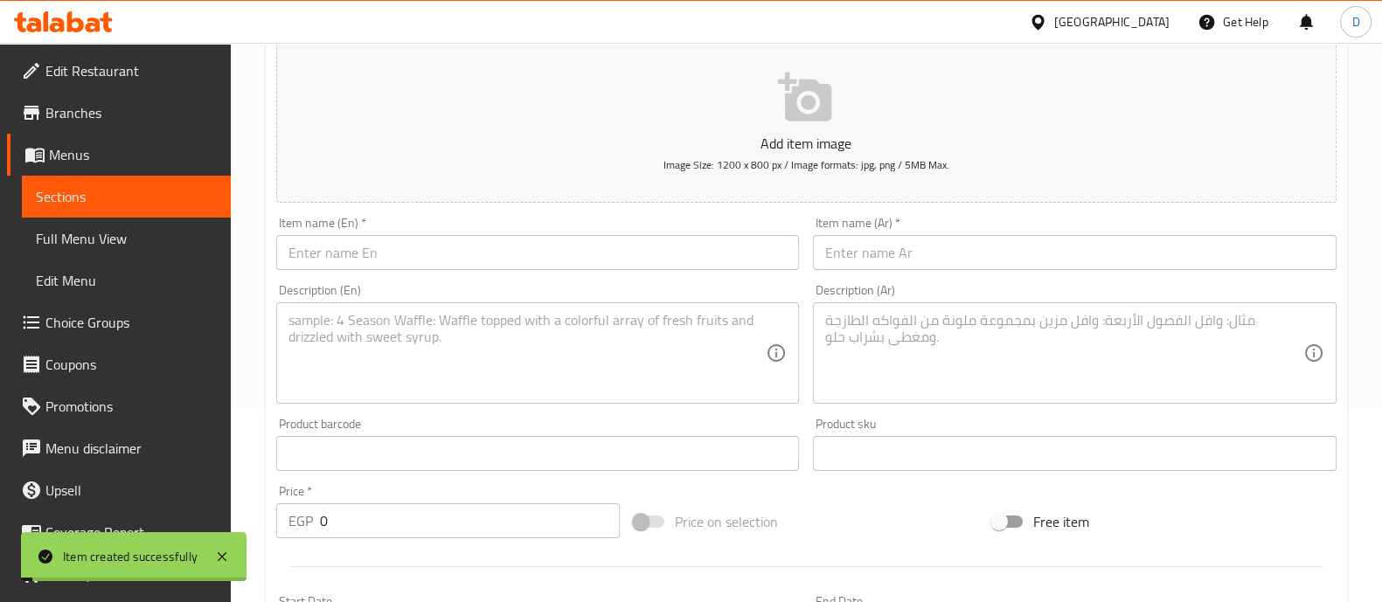
scroll to position [0, 0]
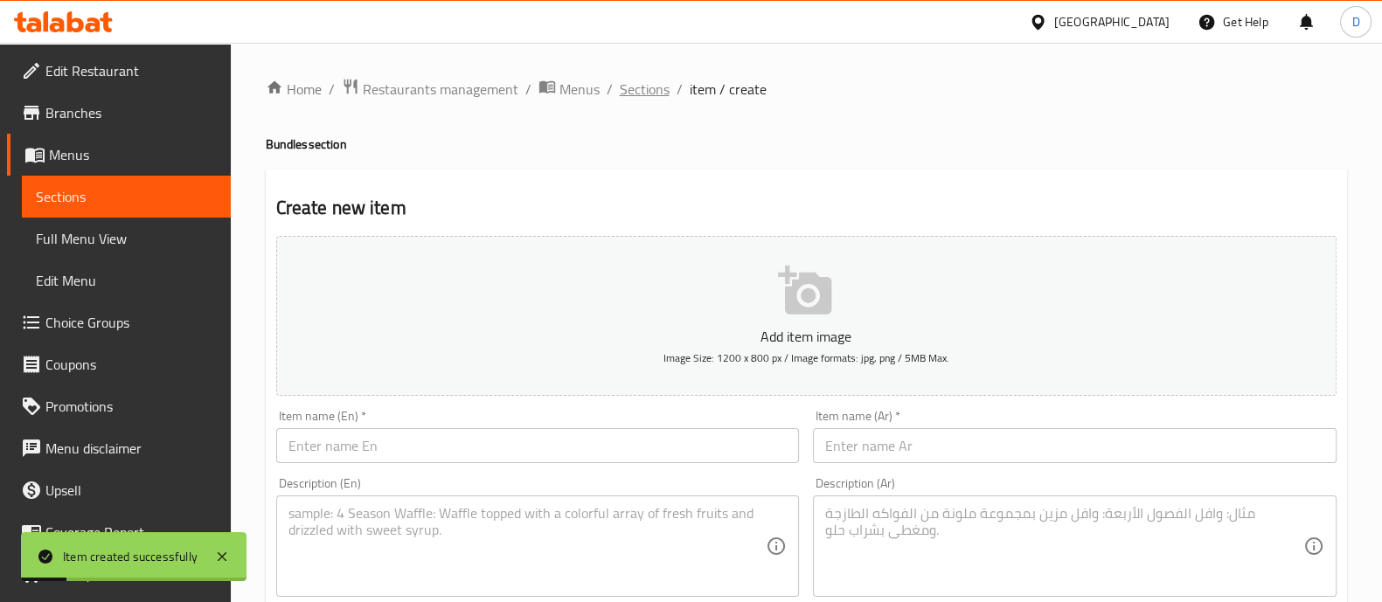
click at [623, 94] on span "Sections" at bounding box center [645, 89] width 50 height 21
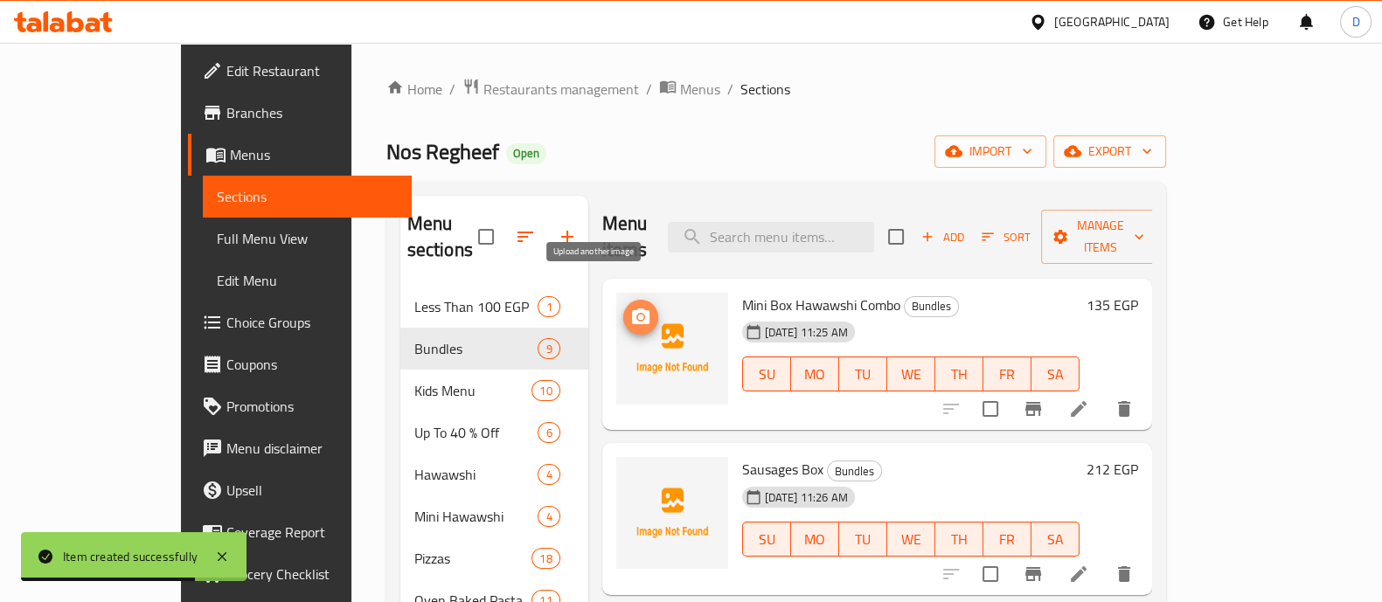
click at [632, 309] on icon "upload picture" at bounding box center [640, 317] width 17 height 16
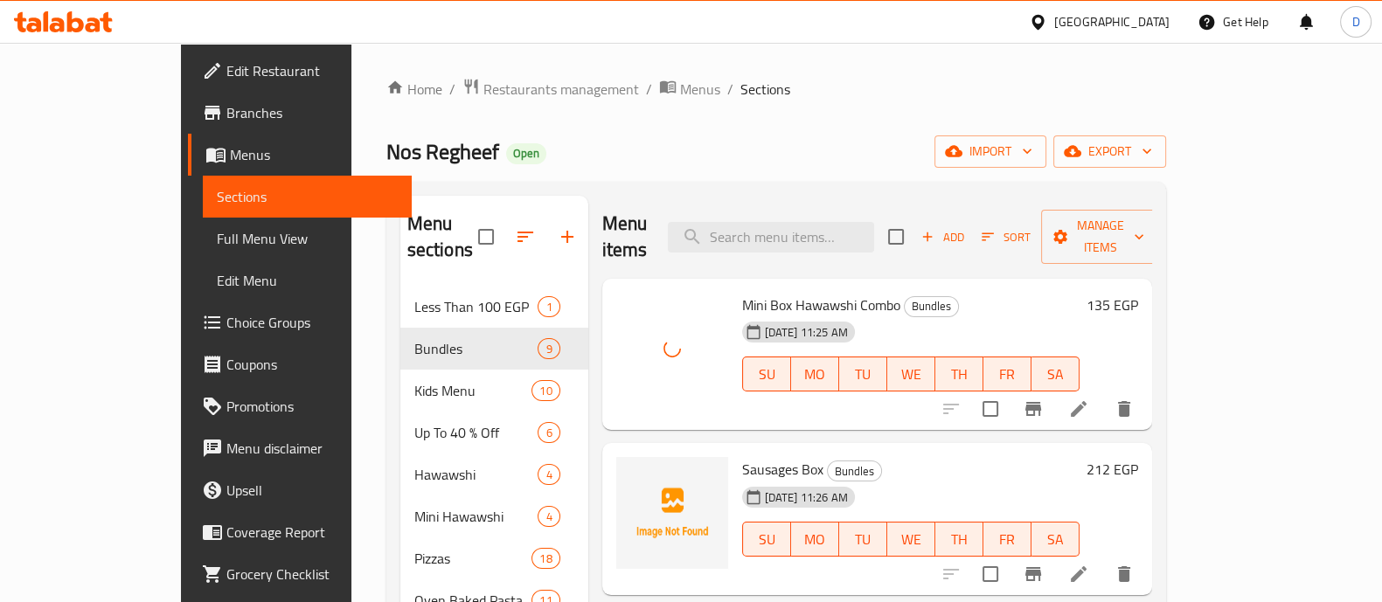
scroll to position [72, 0]
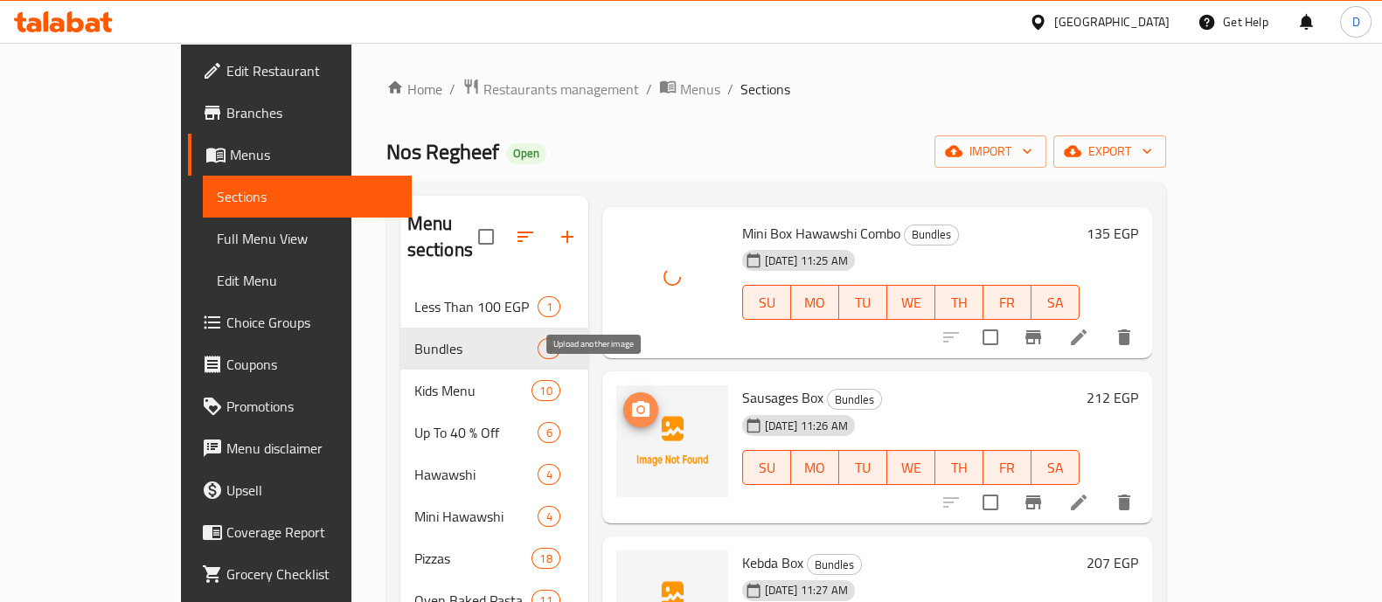
click at [632, 401] on icon "upload picture" at bounding box center [640, 409] width 17 height 16
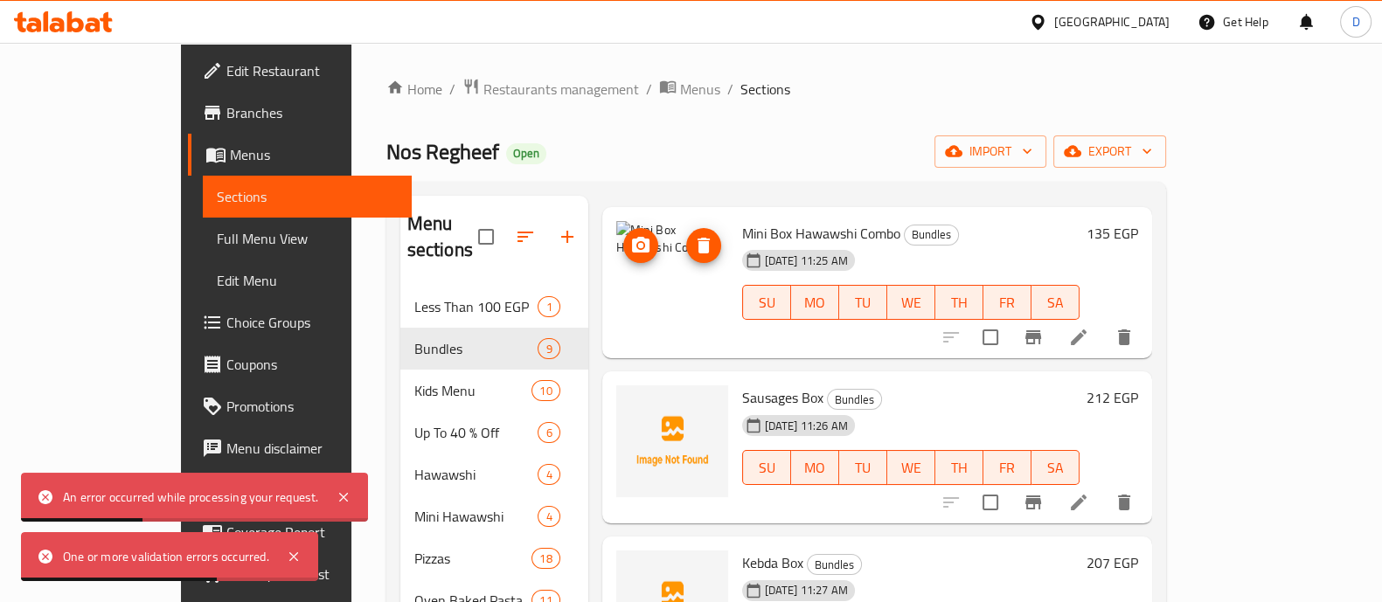
scroll to position [0, 0]
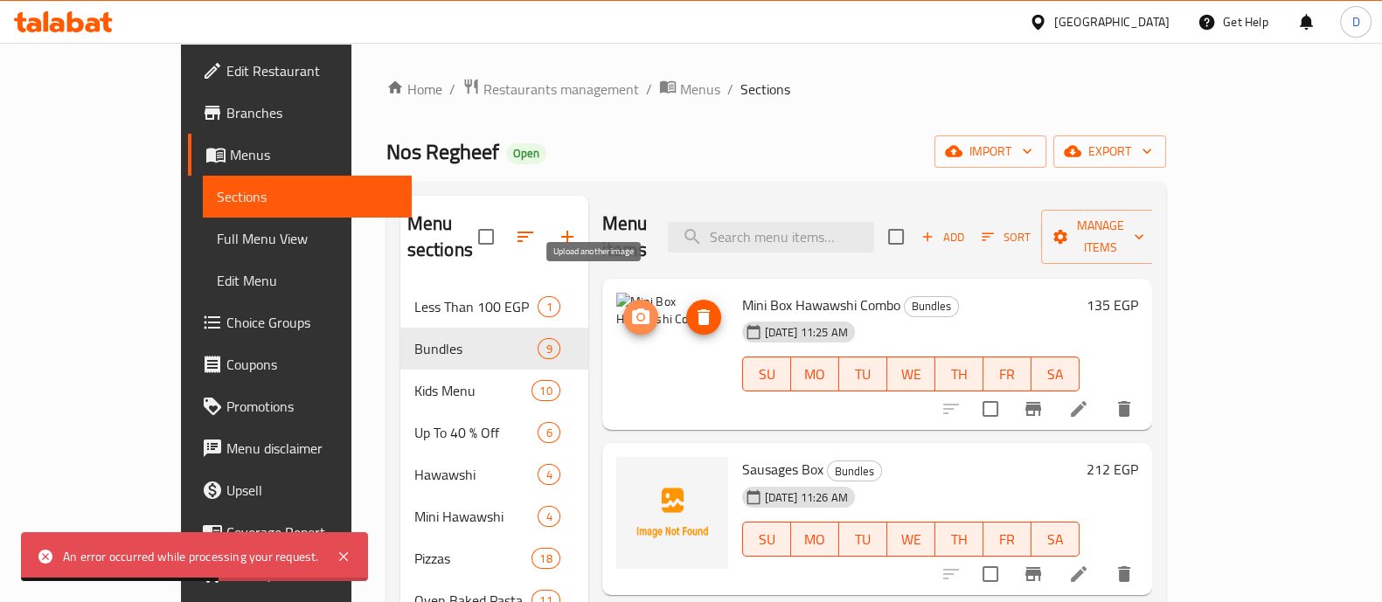
click at [632, 309] on icon "upload picture" at bounding box center [640, 317] width 17 height 16
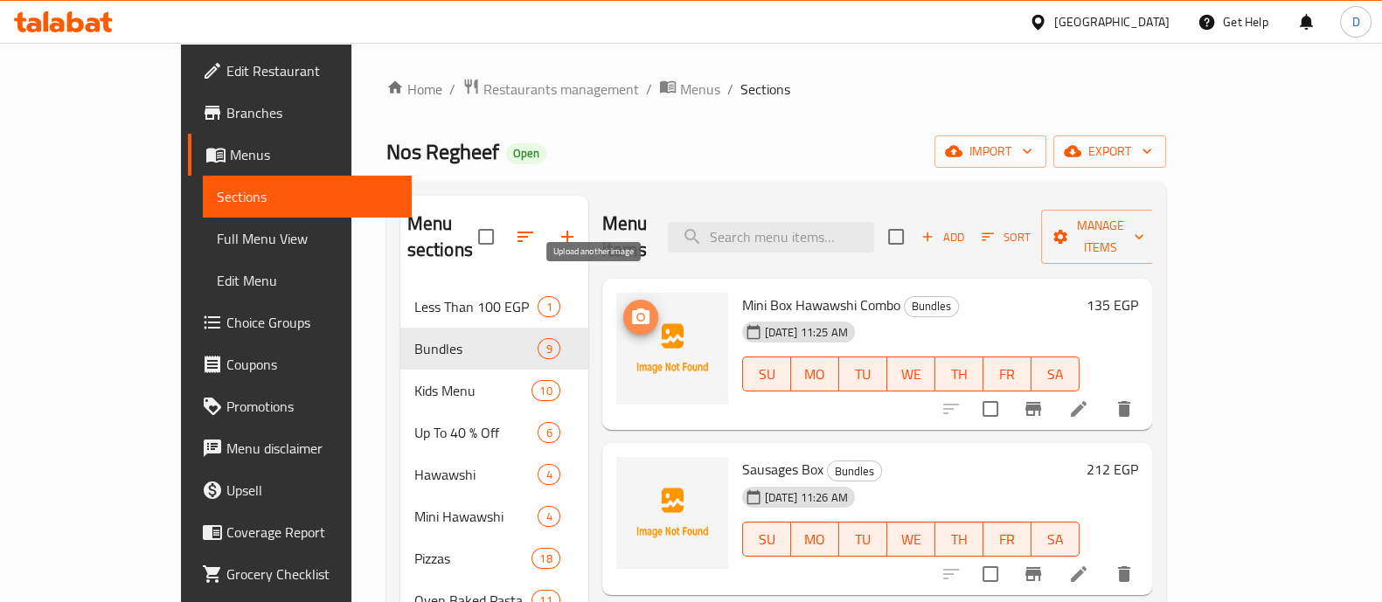
click at [632, 309] on icon "upload picture" at bounding box center [640, 317] width 17 height 16
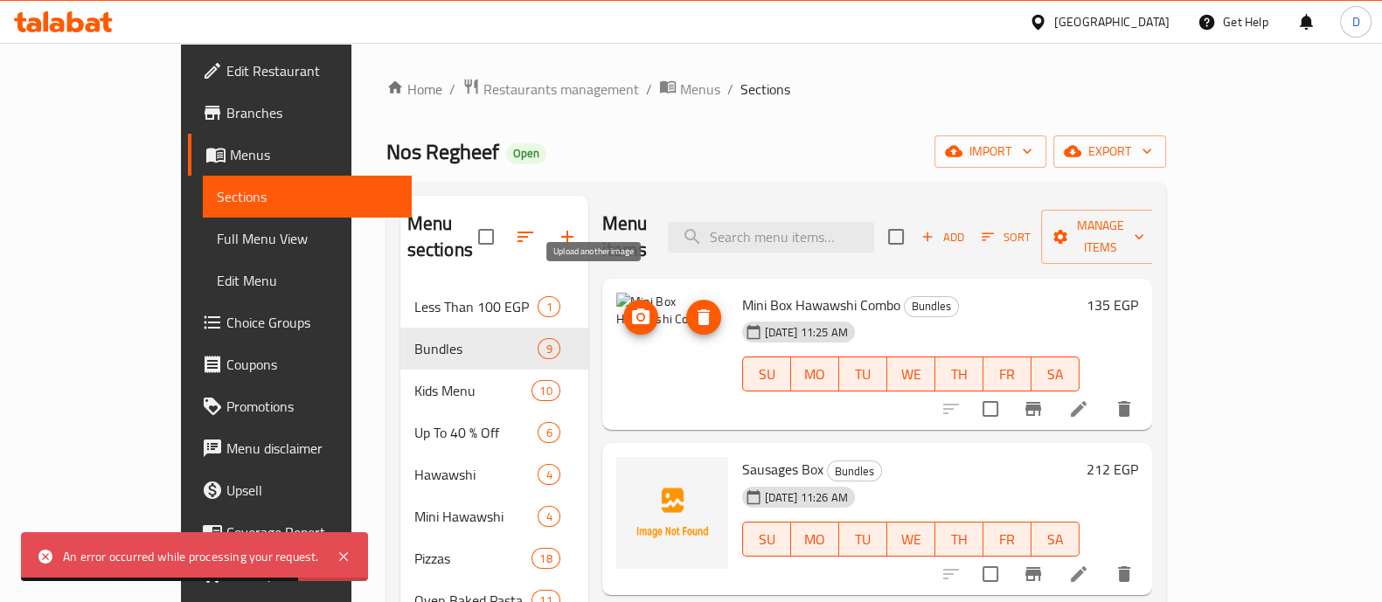
click at [623, 307] on span "upload picture" at bounding box center [640, 317] width 35 height 21
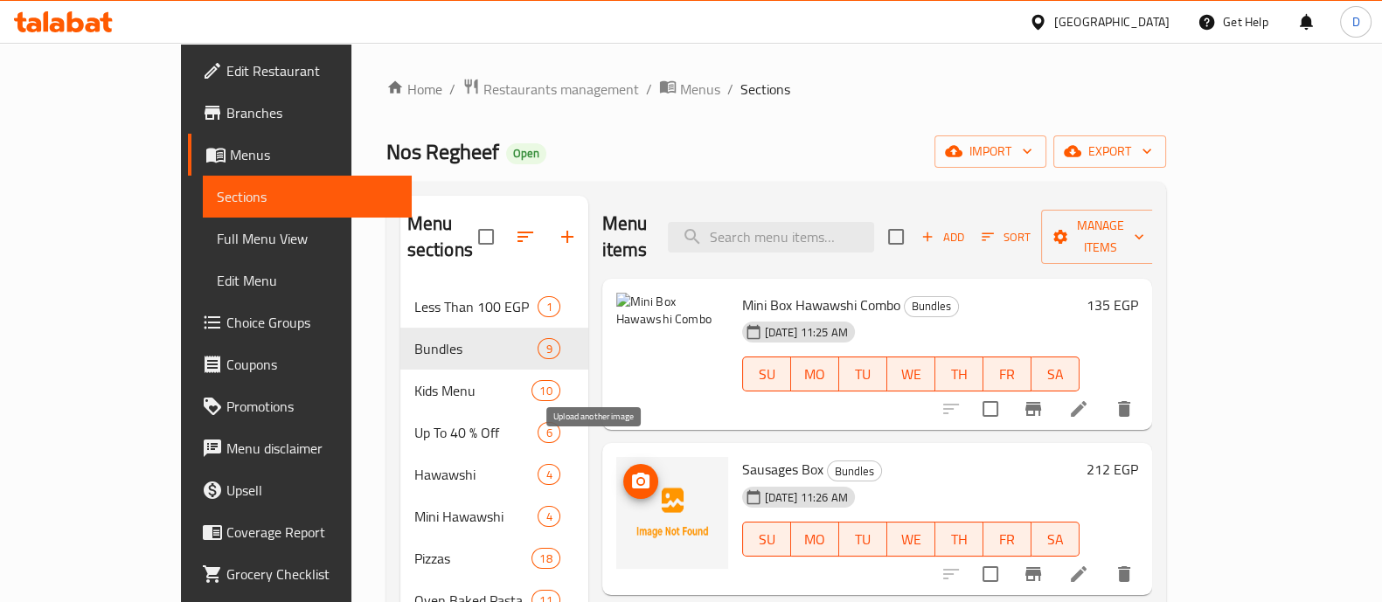
click at [623, 464] on button "upload picture" at bounding box center [640, 481] width 35 height 35
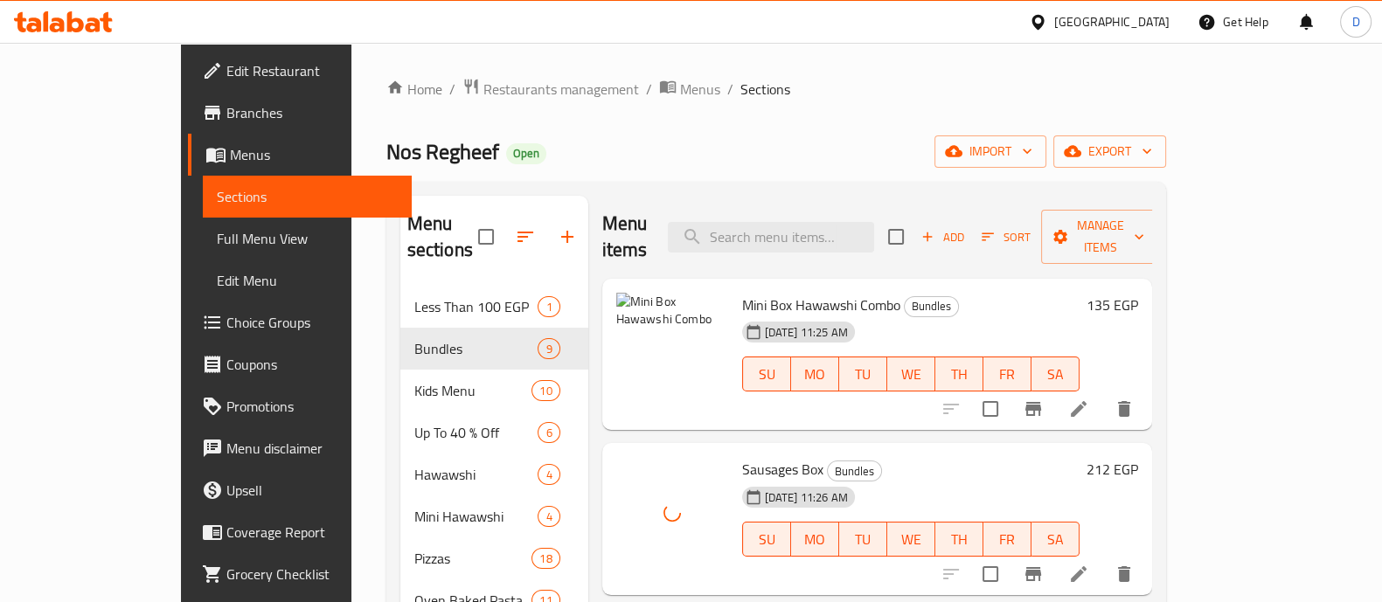
scroll to position [172, 0]
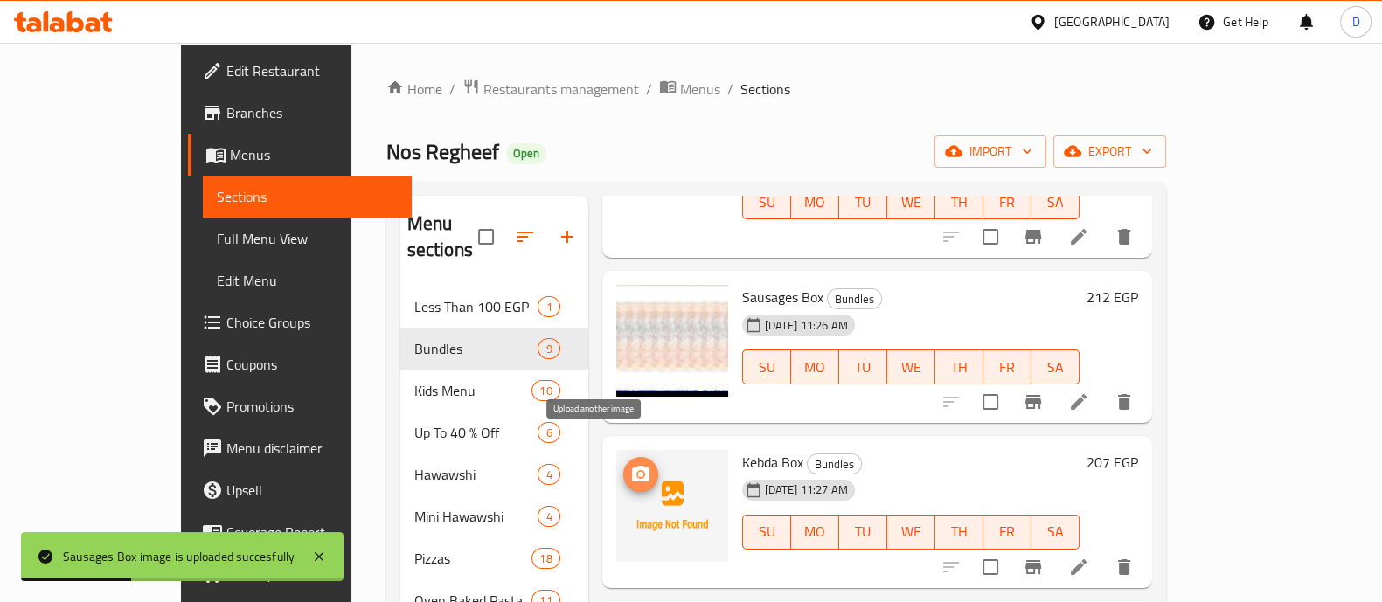
click at [630, 464] on icon "upload picture" at bounding box center [640, 474] width 21 height 21
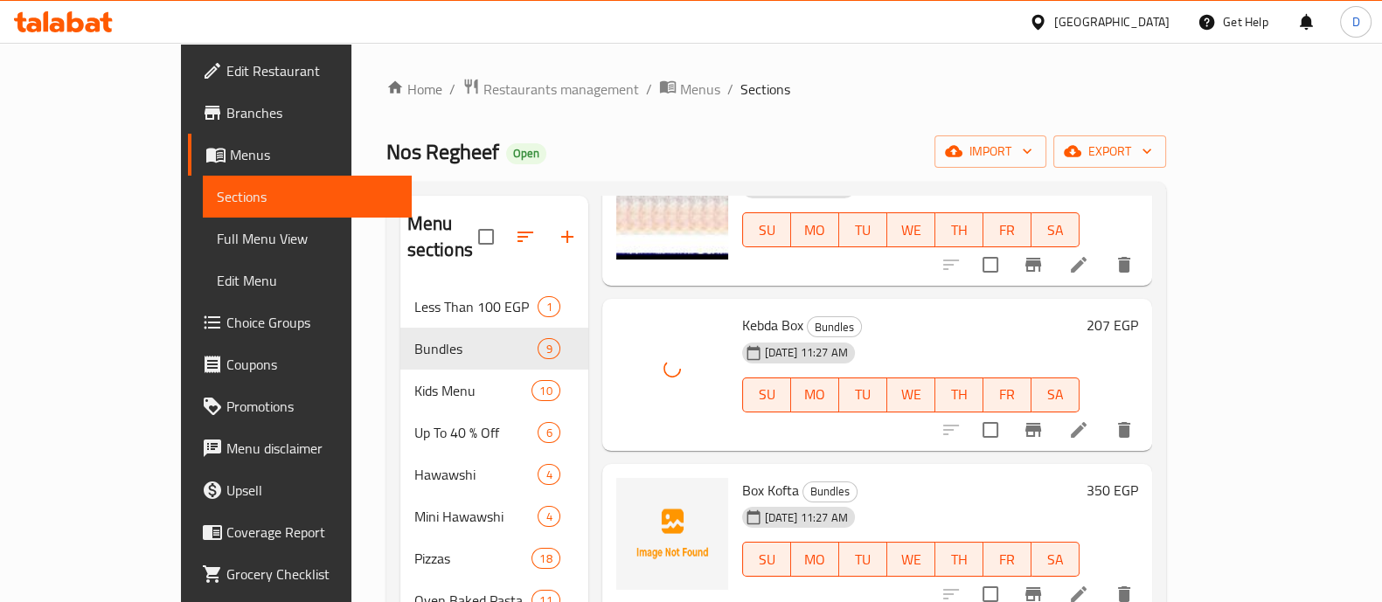
scroll to position [356, 0]
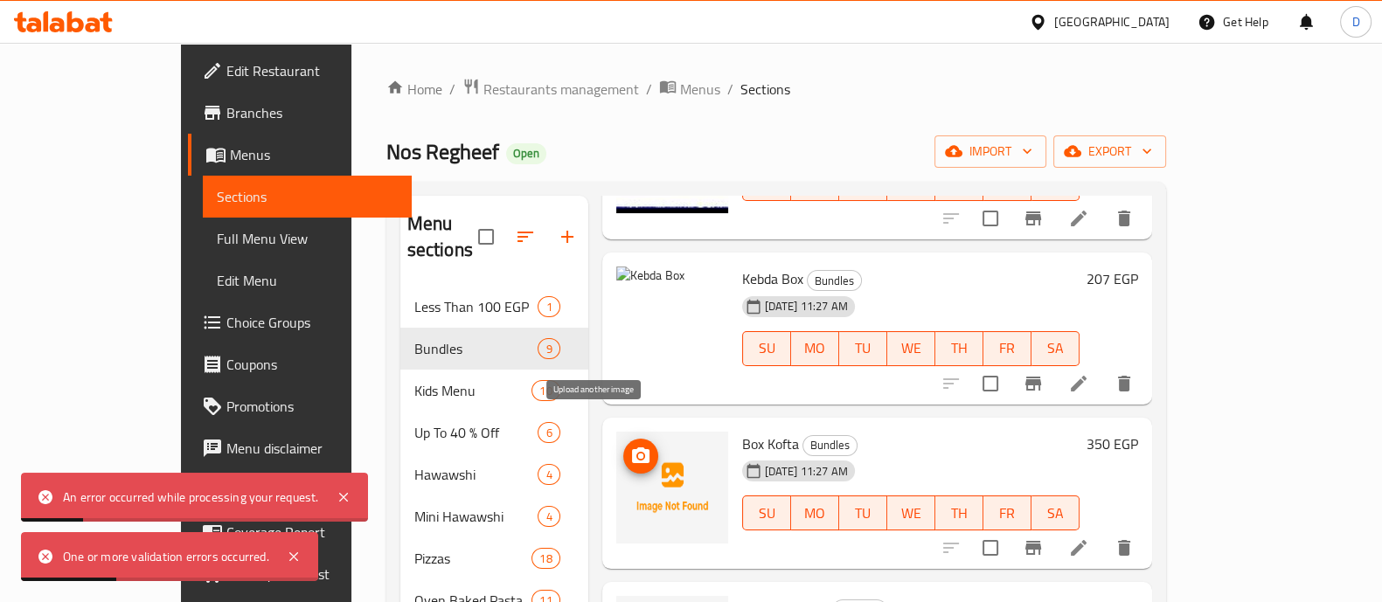
click at [632, 448] on icon "upload picture" at bounding box center [640, 456] width 17 height 16
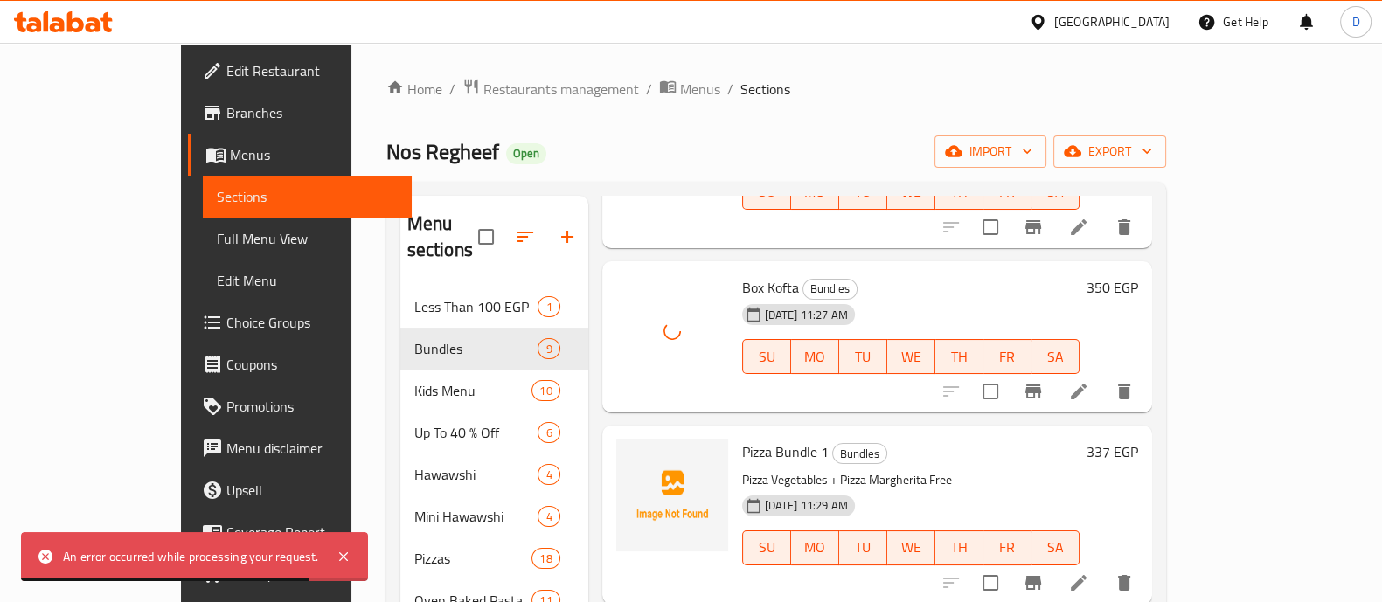
scroll to position [515, 0]
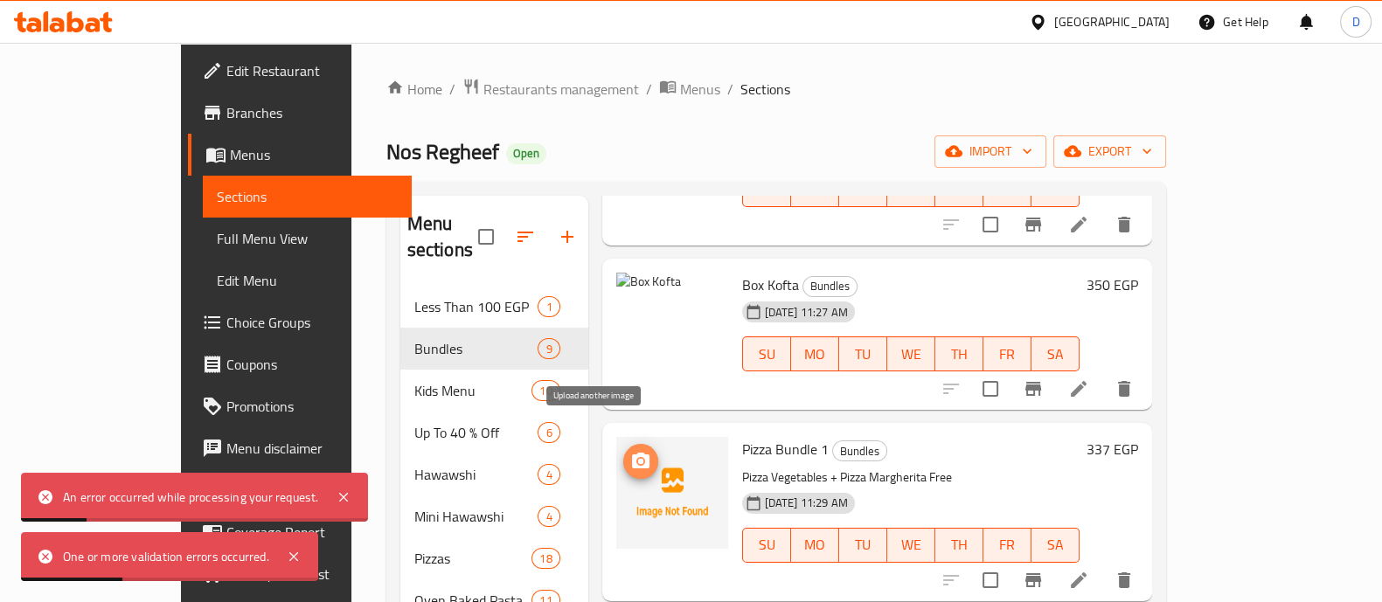
click at [623, 444] on button "upload picture" at bounding box center [640, 461] width 35 height 35
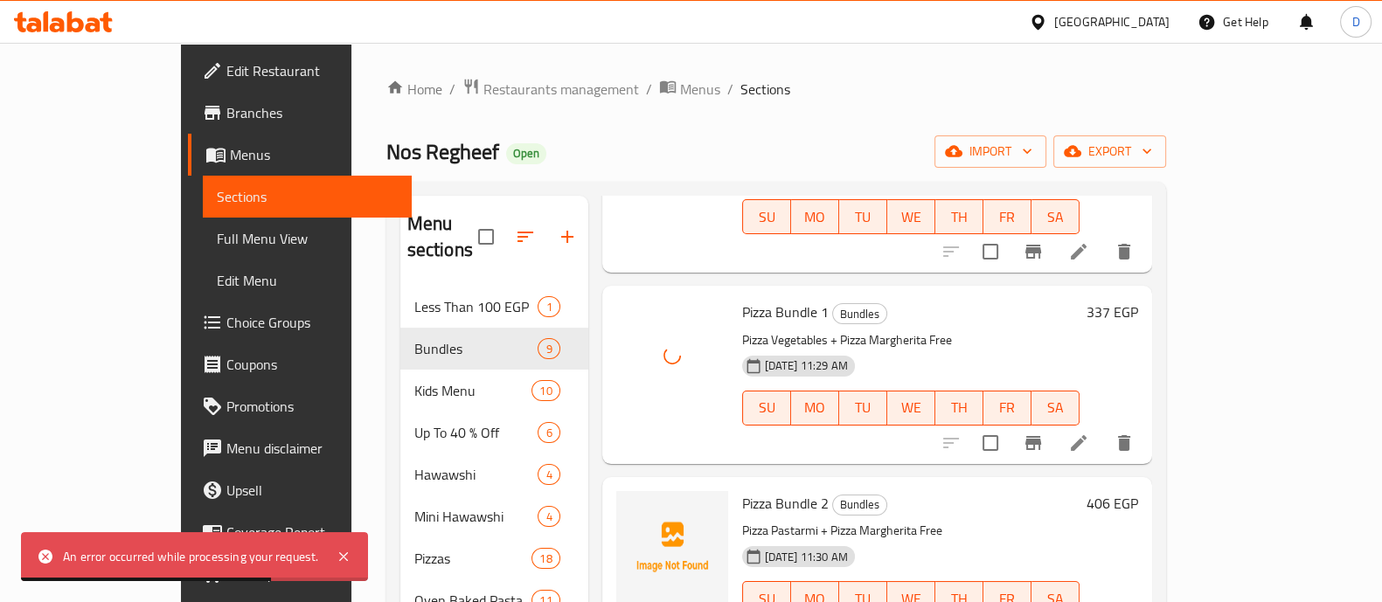
scroll to position [712, 0]
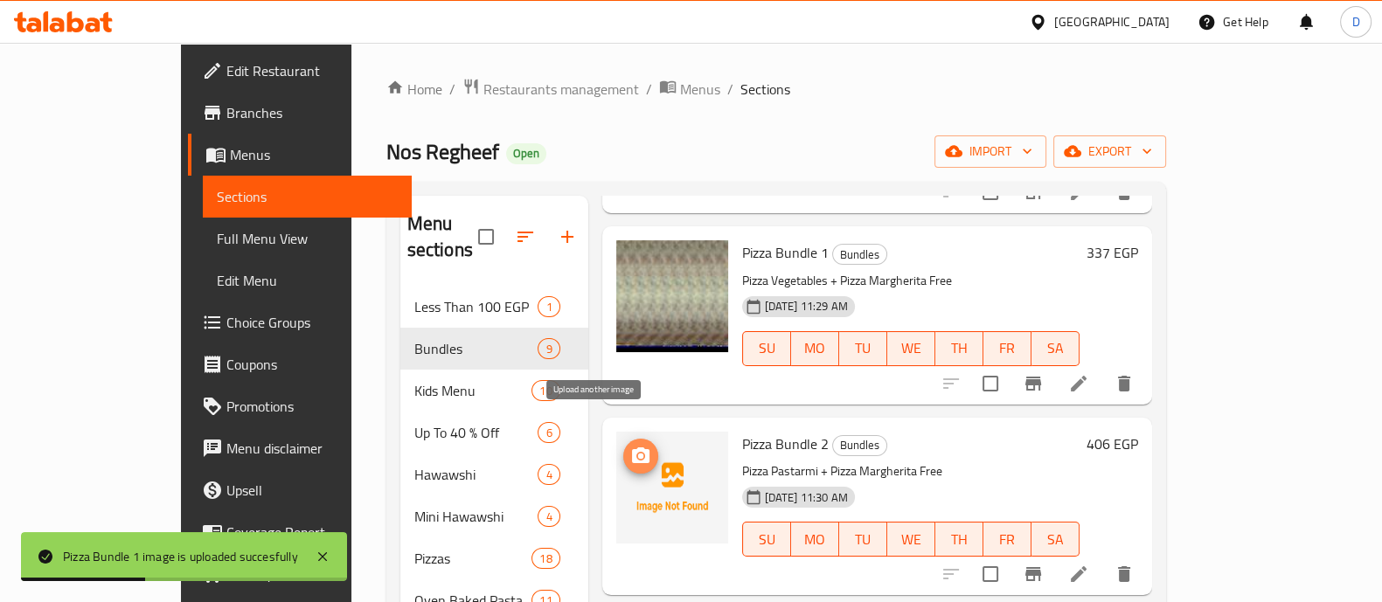
click at [623, 446] on span "upload picture" at bounding box center [640, 456] width 35 height 21
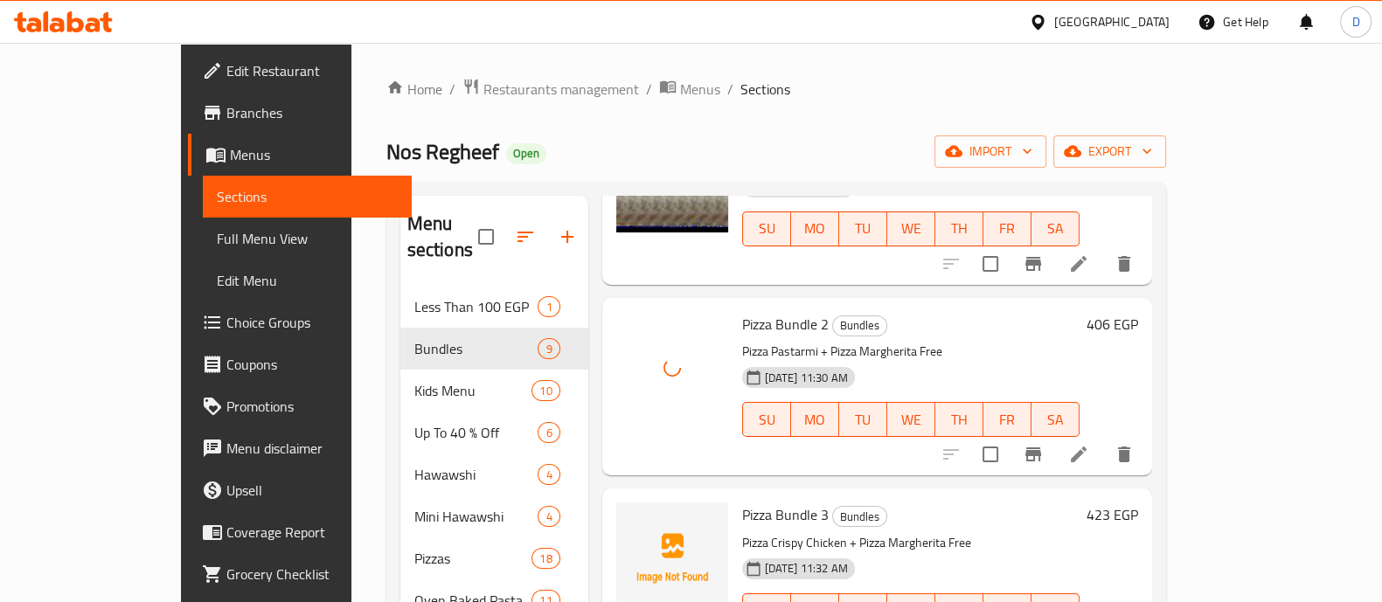
scroll to position [133, 0]
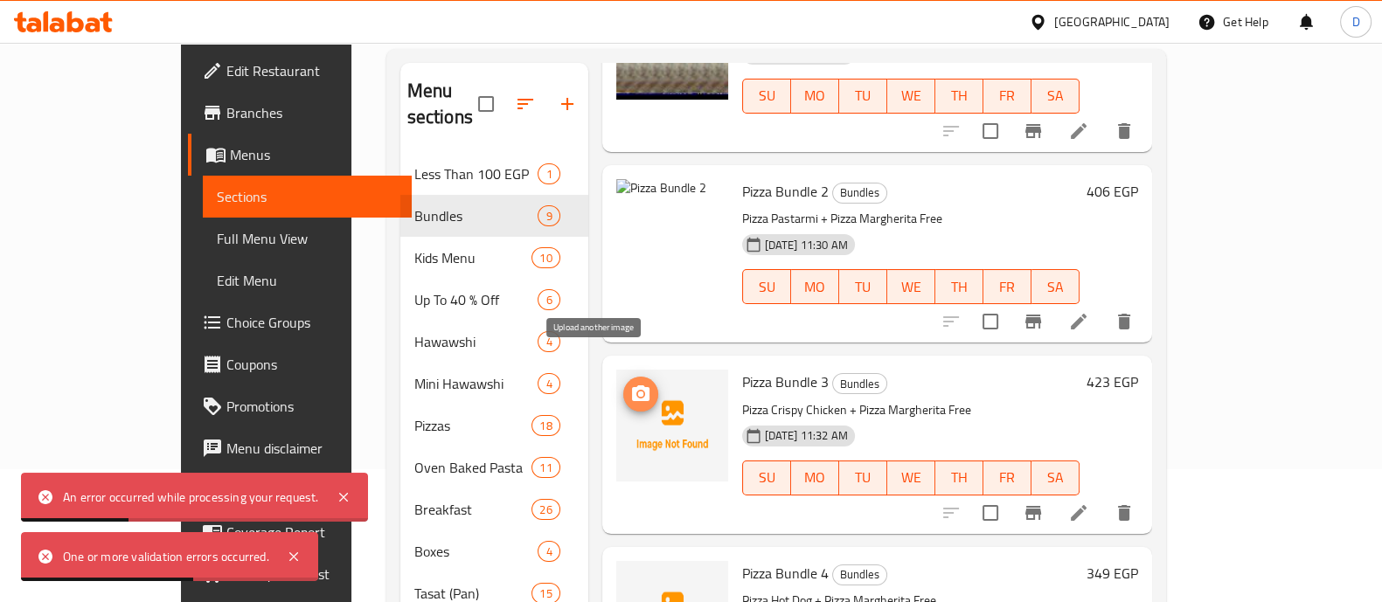
click at [623, 384] on span "upload picture" at bounding box center [640, 394] width 35 height 21
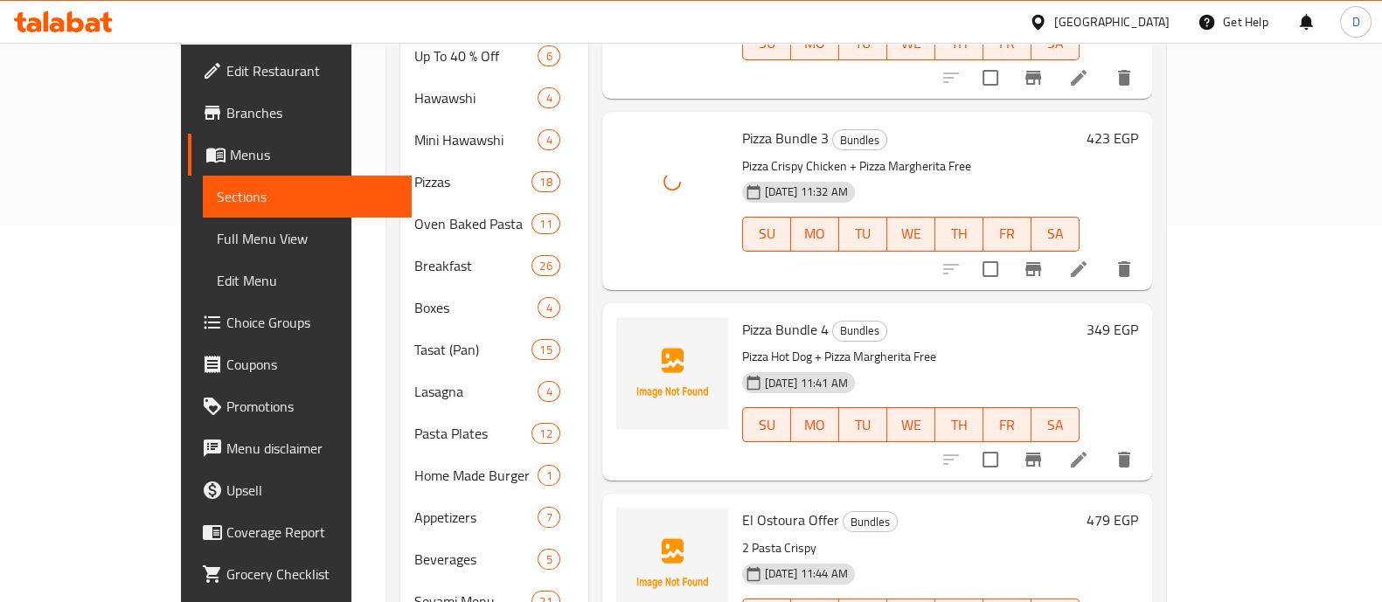
scroll to position [378, 0]
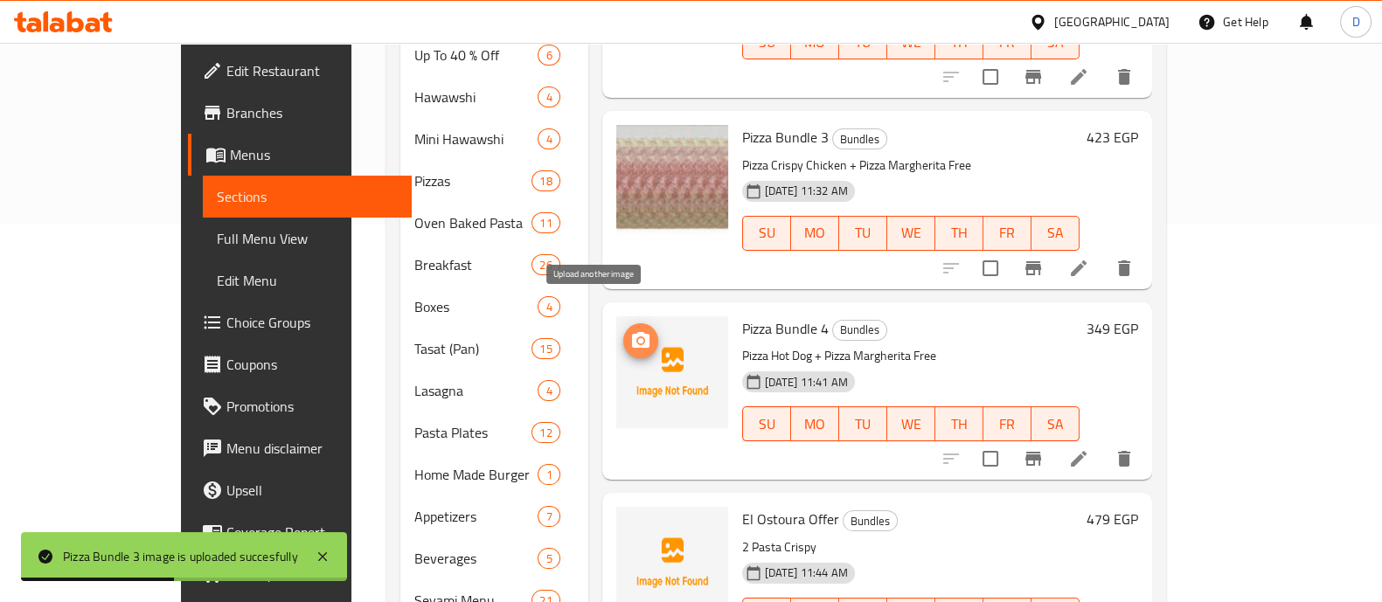
click at [623, 326] on button "upload picture" at bounding box center [640, 341] width 35 height 35
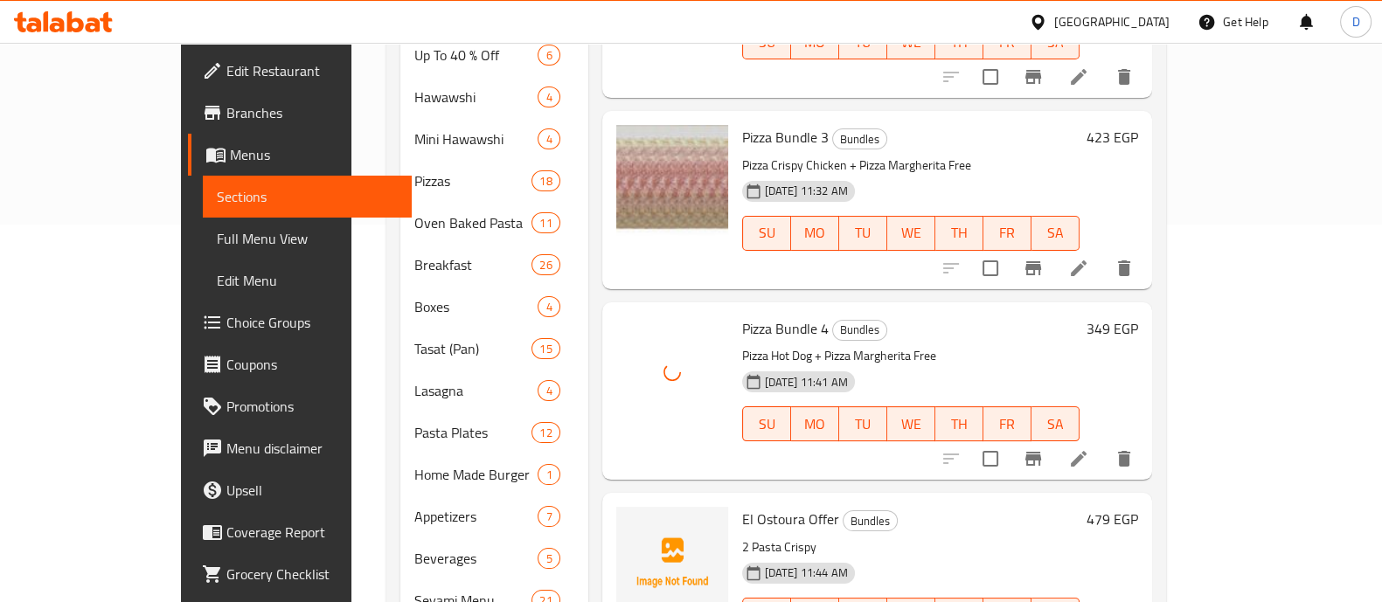
scroll to position [468, 0]
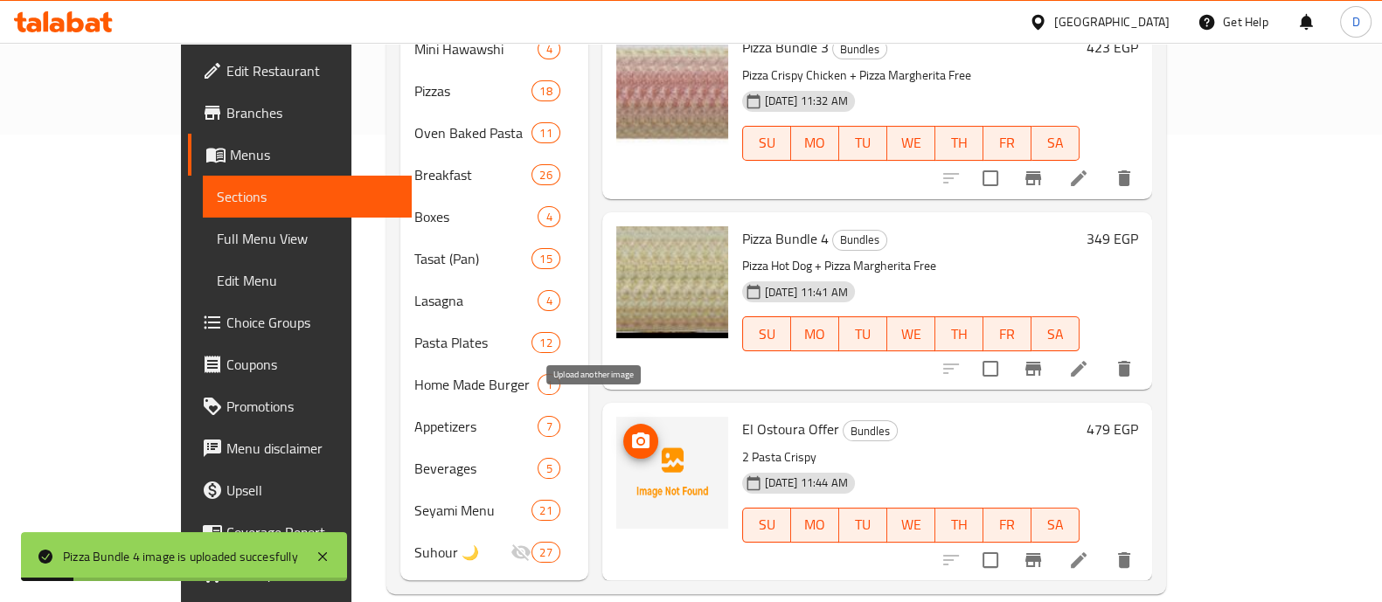
click at [623, 431] on span "upload picture" at bounding box center [640, 441] width 35 height 21
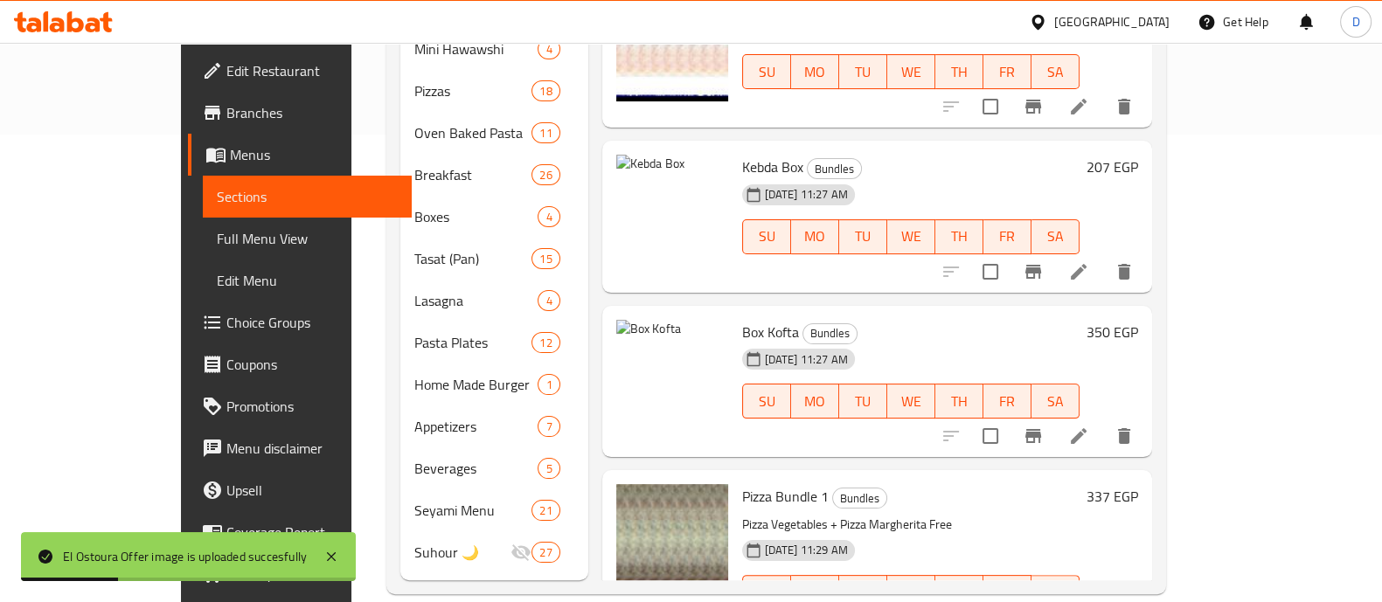
scroll to position [0, 0]
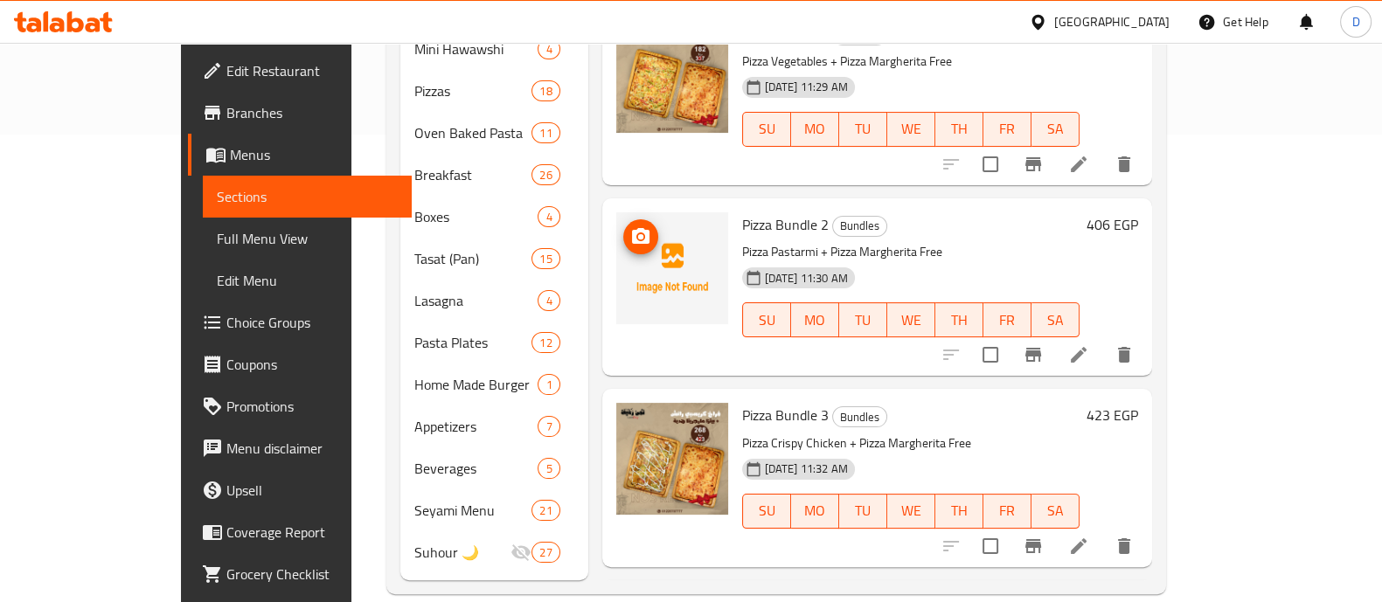
scroll to position [463, 0]
click at [630, 227] on icon "upload picture" at bounding box center [640, 237] width 21 height 21
click at [623, 224] on button "upload picture" at bounding box center [640, 237] width 35 height 35
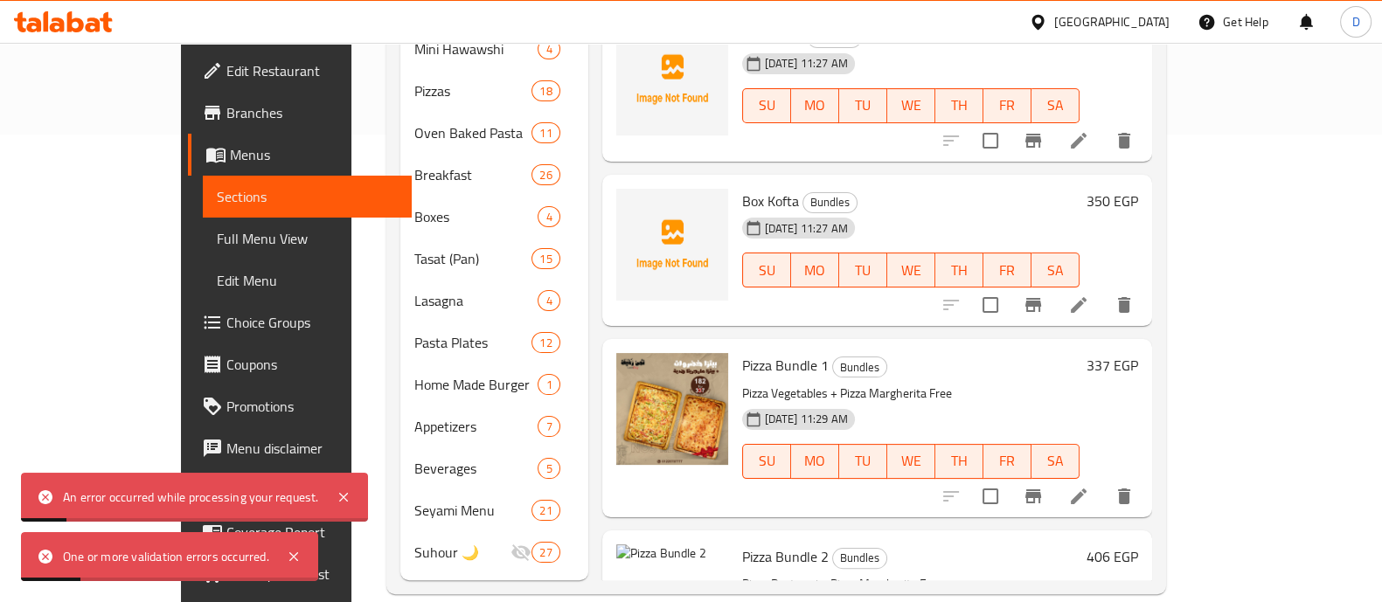
scroll to position [115, 0]
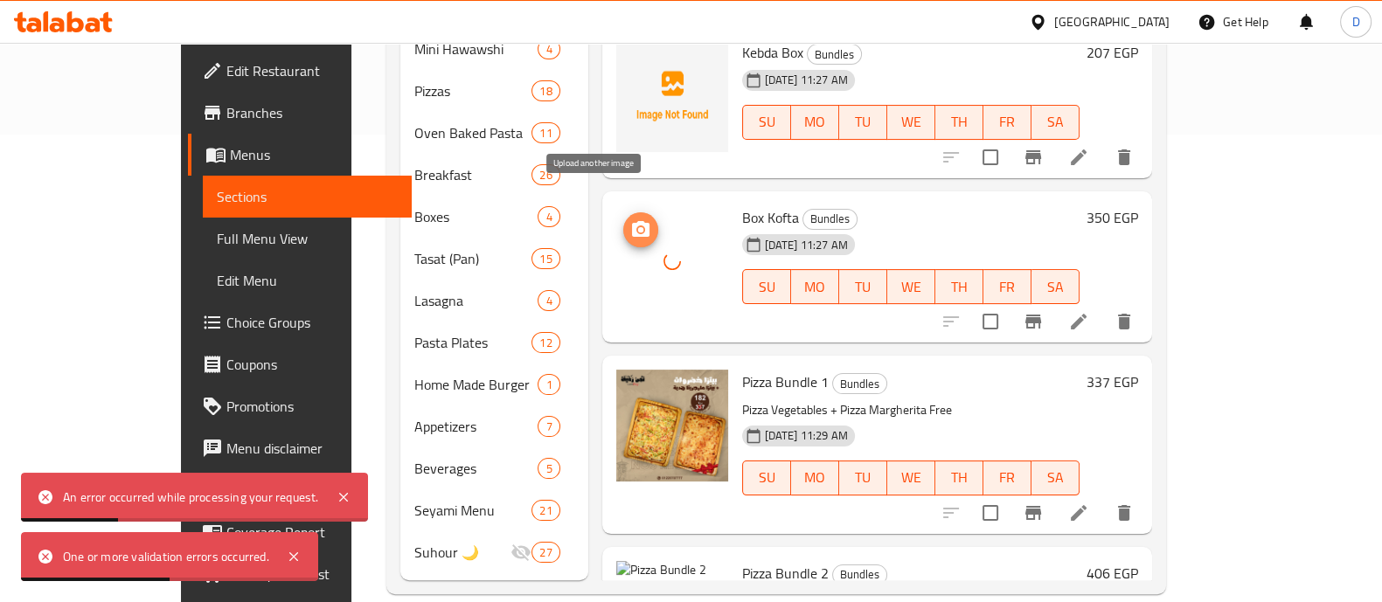
click at [630, 219] on icon "upload picture" at bounding box center [640, 229] width 21 height 21
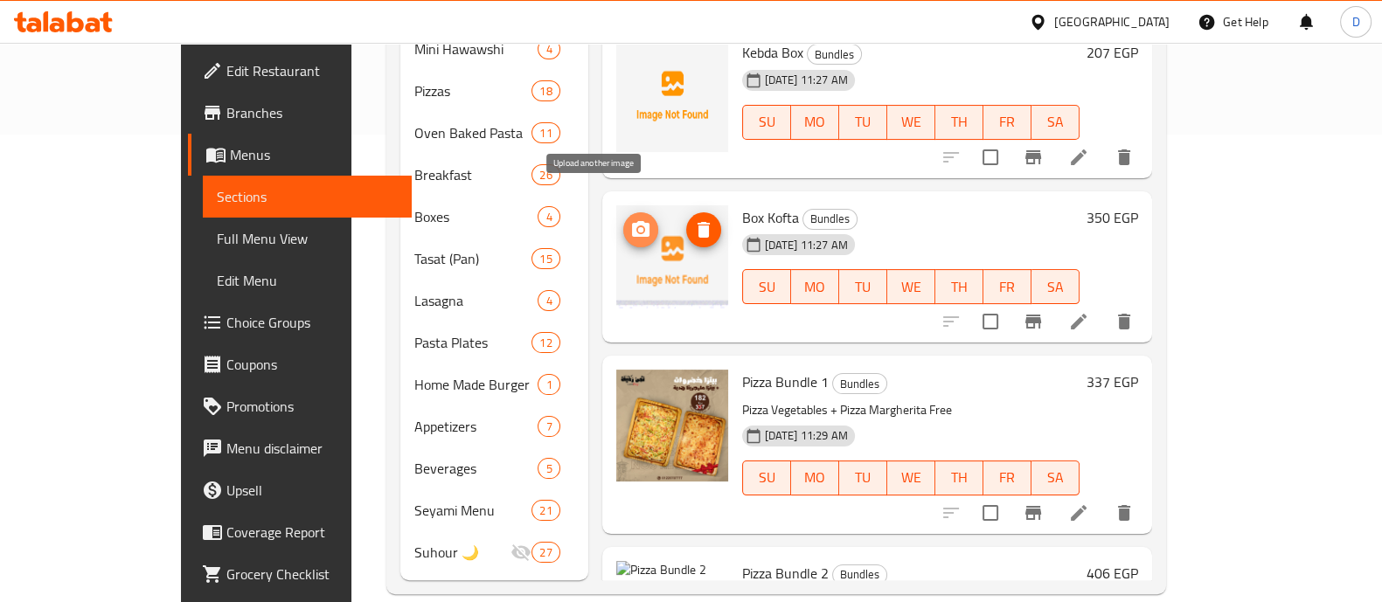
click at [623, 219] on span "upload picture" at bounding box center [640, 229] width 35 height 21
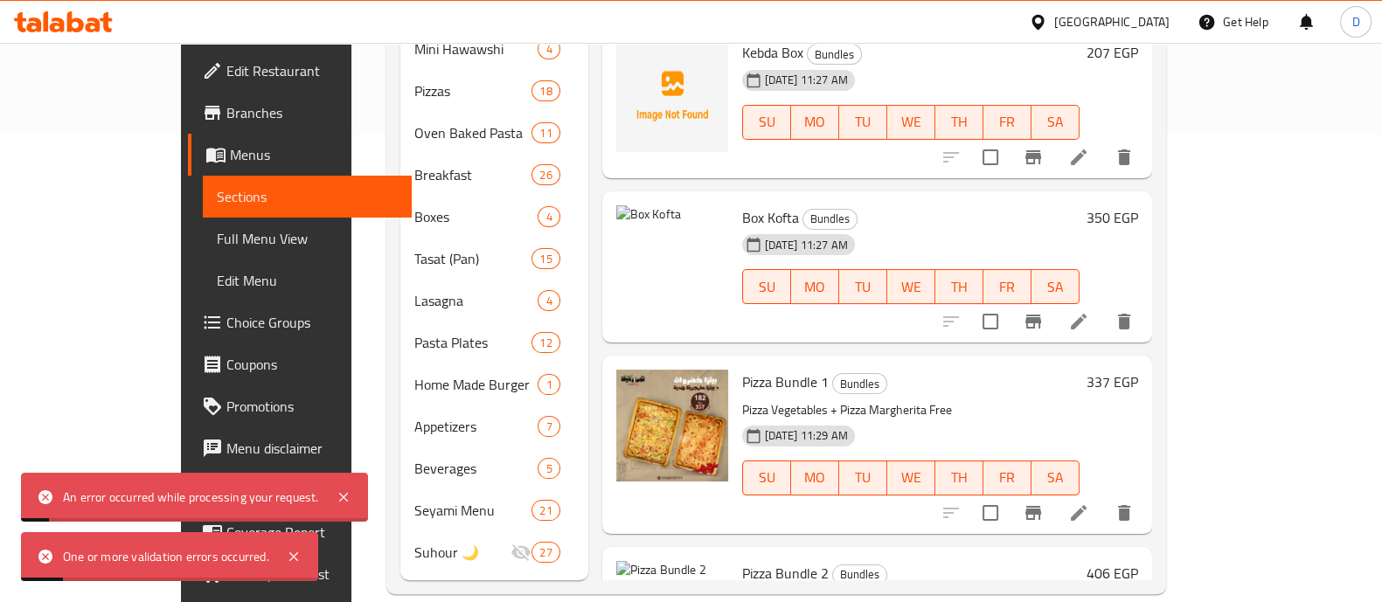
scroll to position [0, 0]
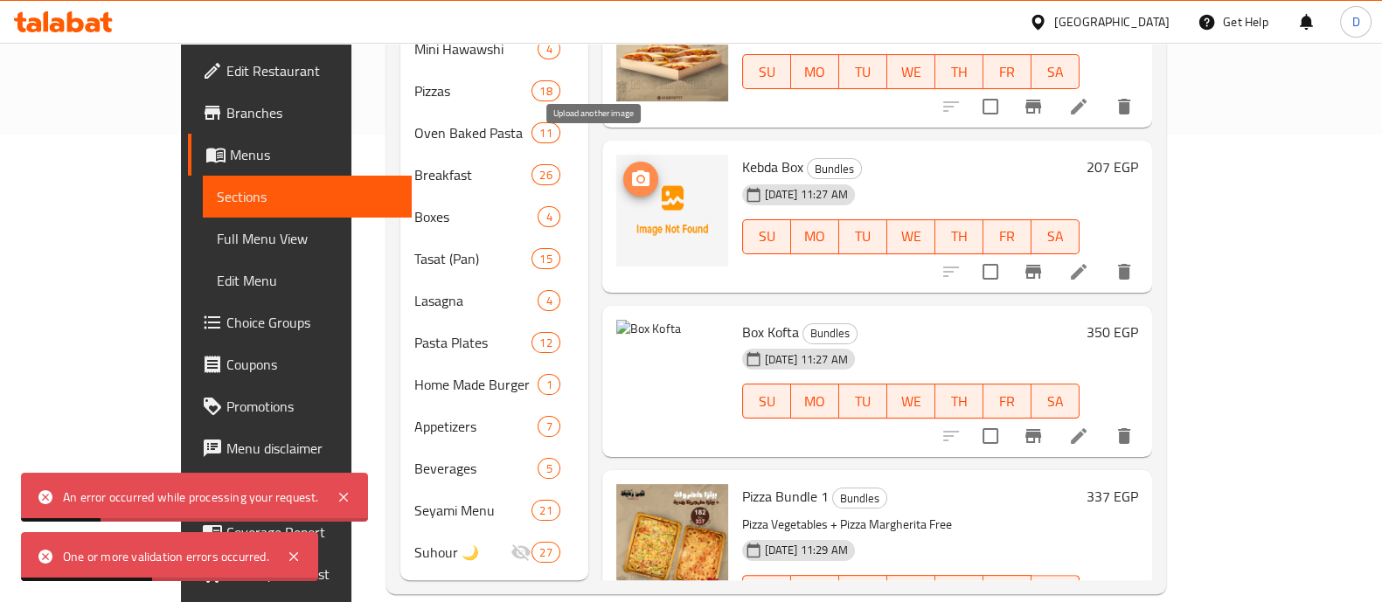
click at [630, 169] on icon "upload picture" at bounding box center [640, 179] width 21 height 21
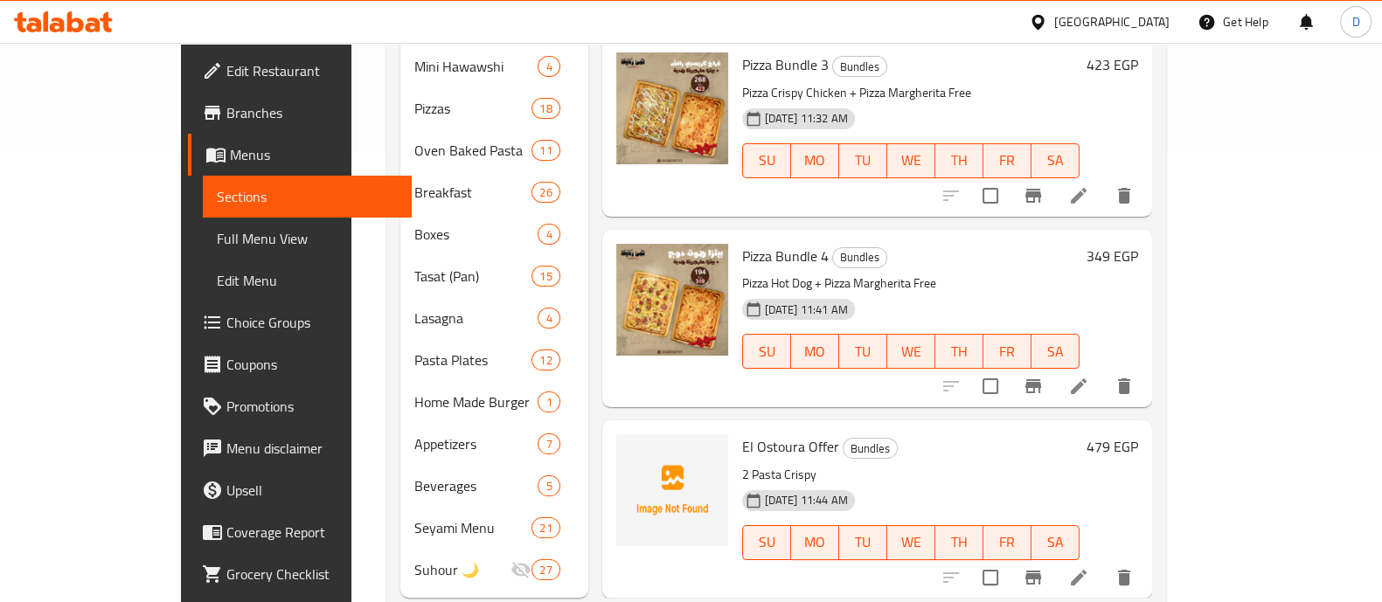
scroll to position [468, 0]
